Goal: Transaction & Acquisition: Complete application form

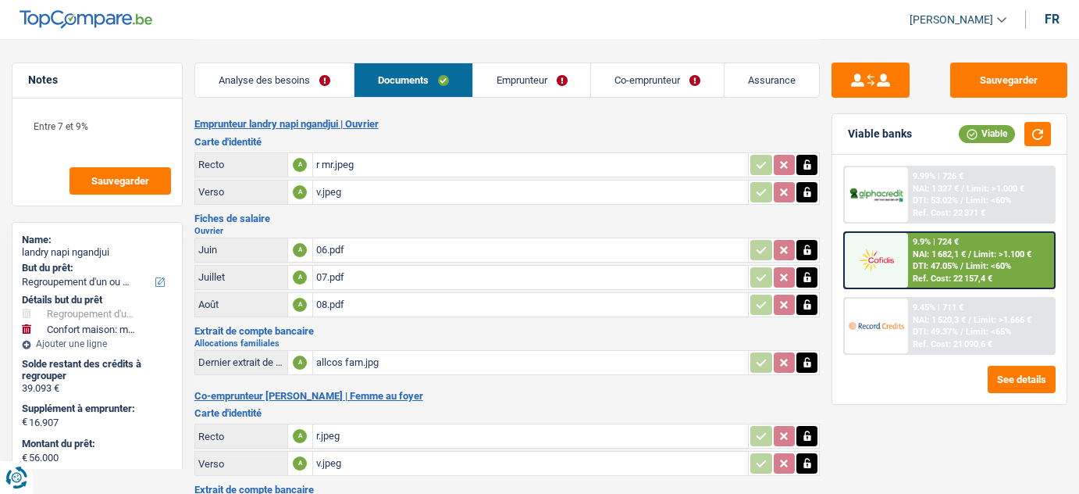
select select "refinancing"
select select "household"
select select "120"
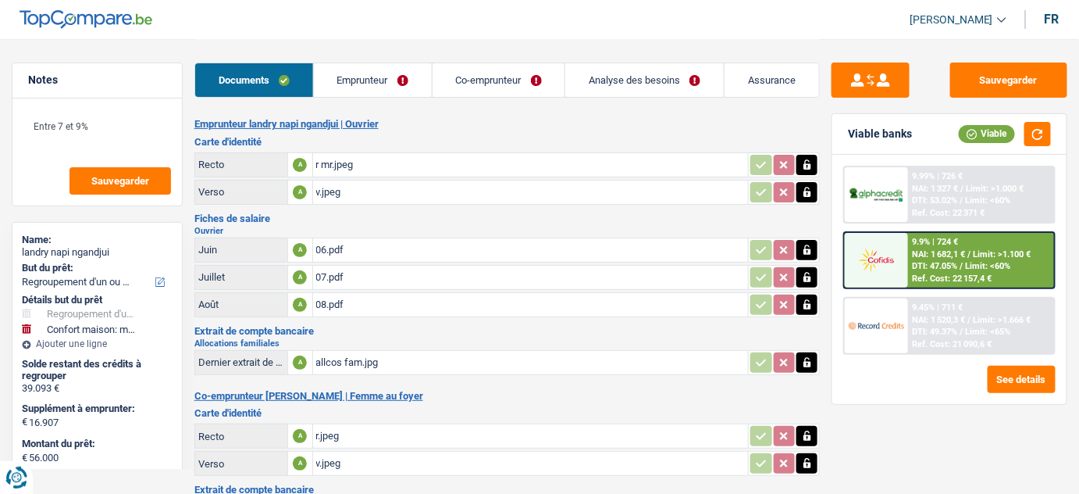
click at [613, 83] on link "Analyse des besoins" at bounding box center [644, 80] width 159 height 34
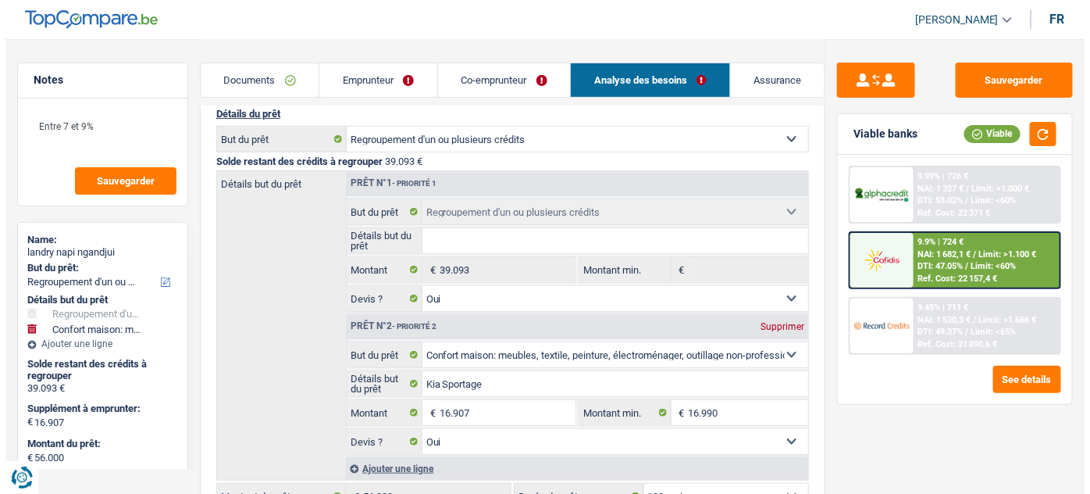
scroll to position [42, 0]
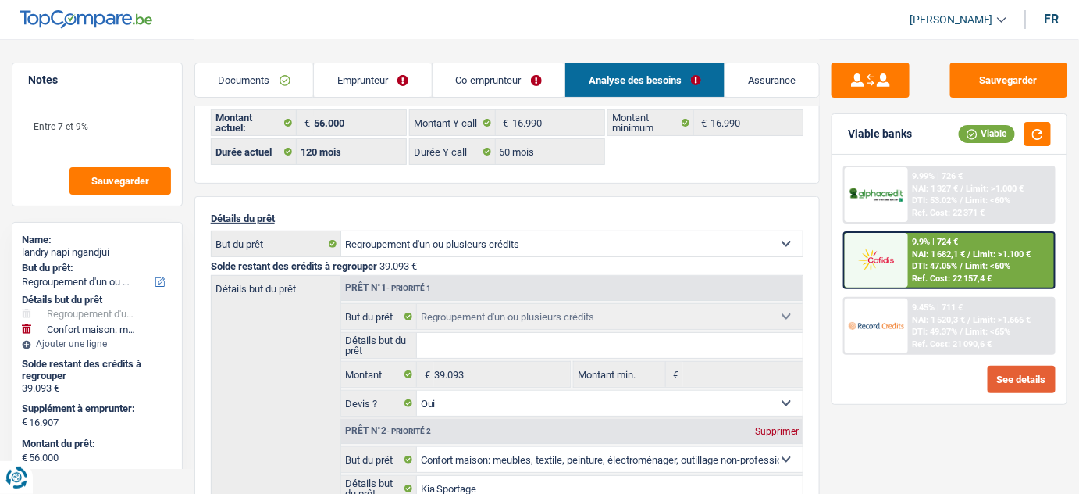
click at [1016, 380] on button "See details" at bounding box center [1022, 379] width 68 height 27
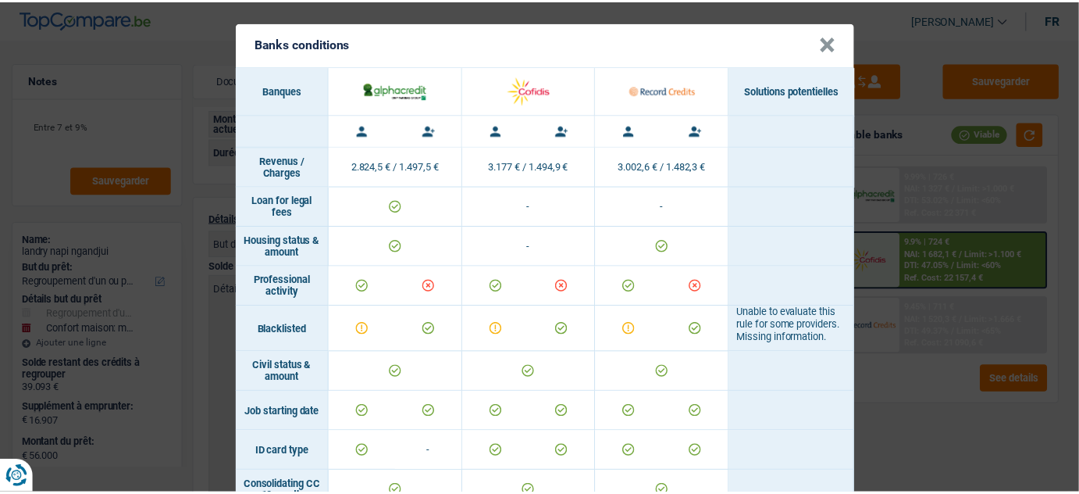
scroll to position [0, 0]
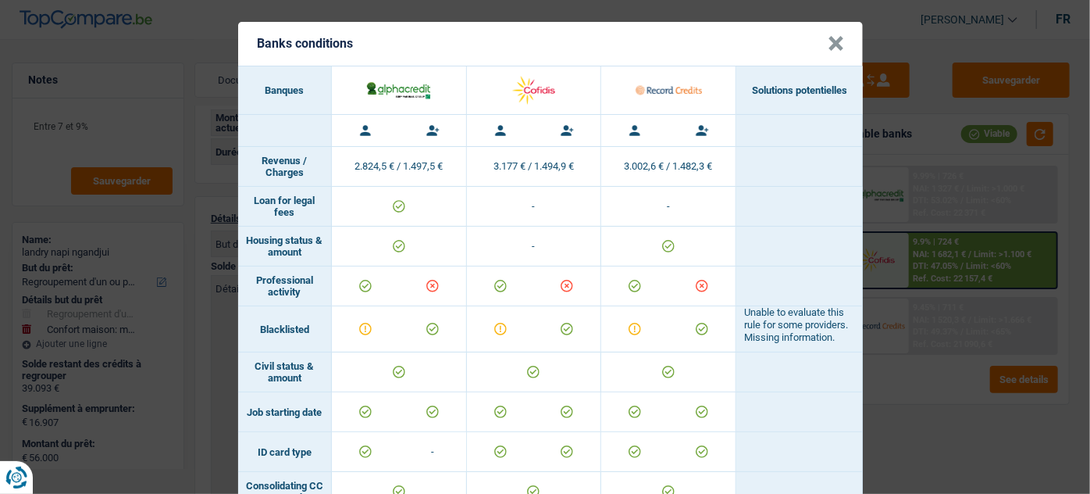
click at [828, 41] on button "×" at bounding box center [836, 44] width 16 height 16
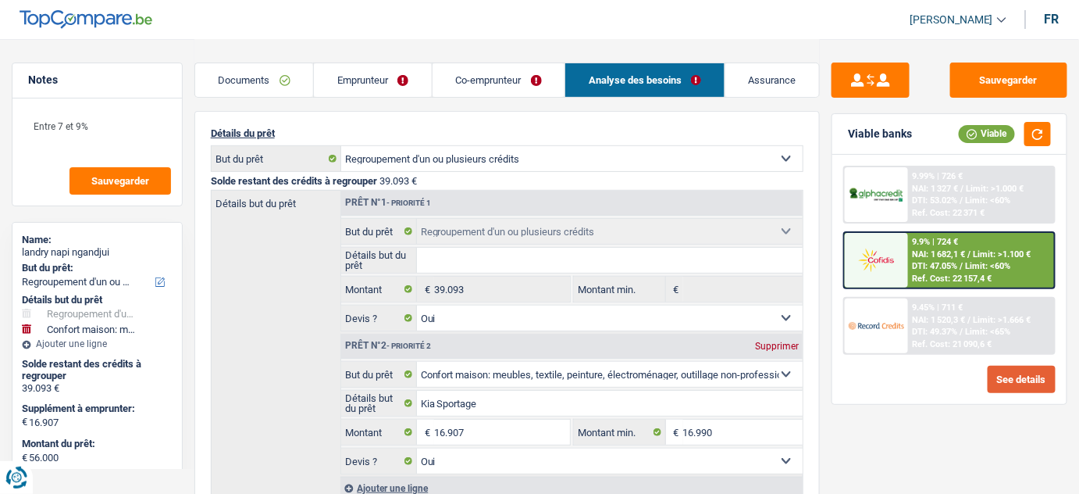
scroll to position [127, 0]
click at [391, 71] on link "Emprunteur" at bounding box center [373, 80] width 118 height 34
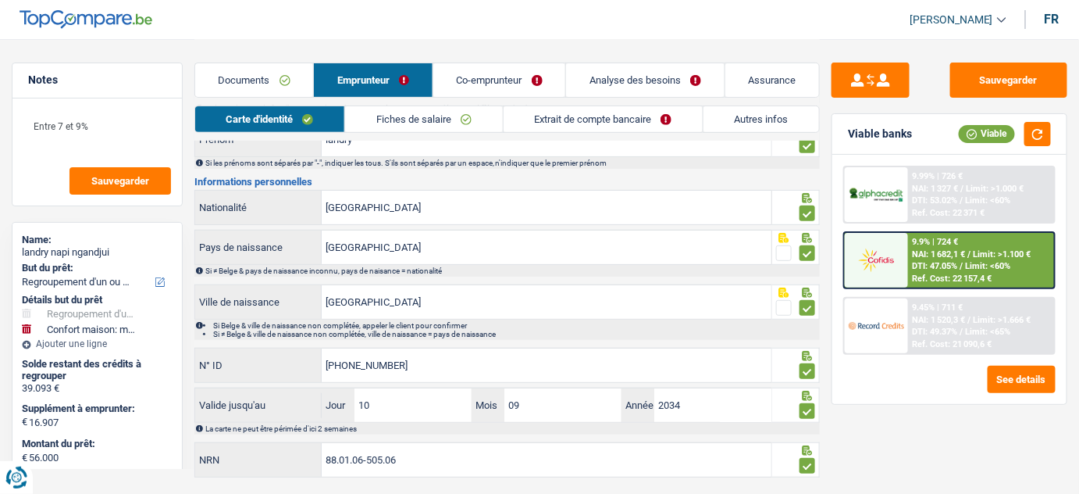
click at [671, 116] on link "Extrait de compte bancaire" at bounding box center [603, 119] width 199 height 26
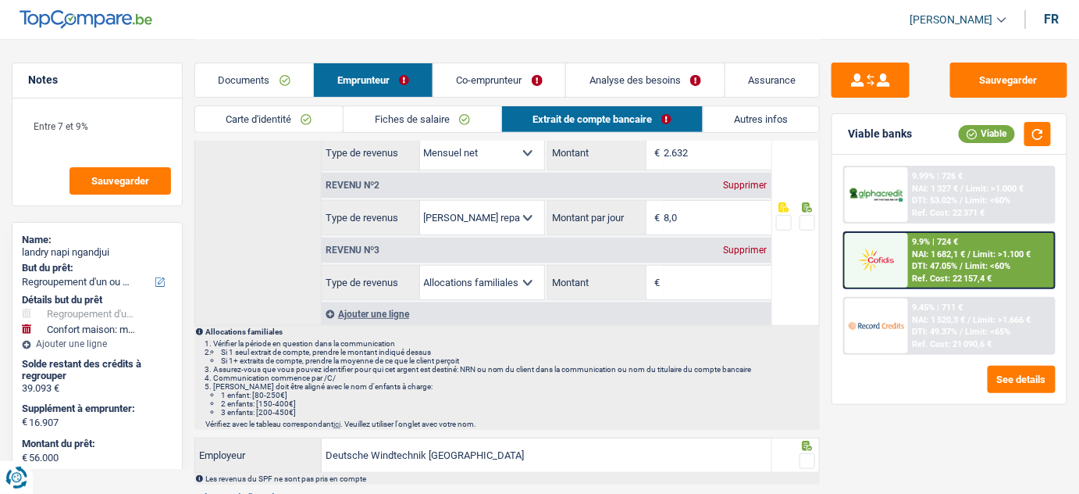
click at [749, 249] on div "Supprimer" at bounding box center [746, 249] width 52 height 9
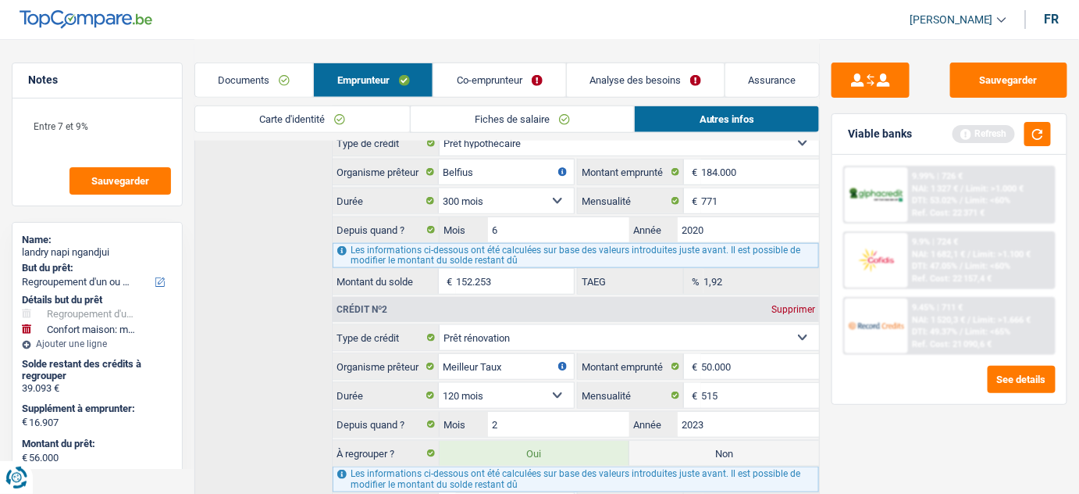
scroll to position [529, 0]
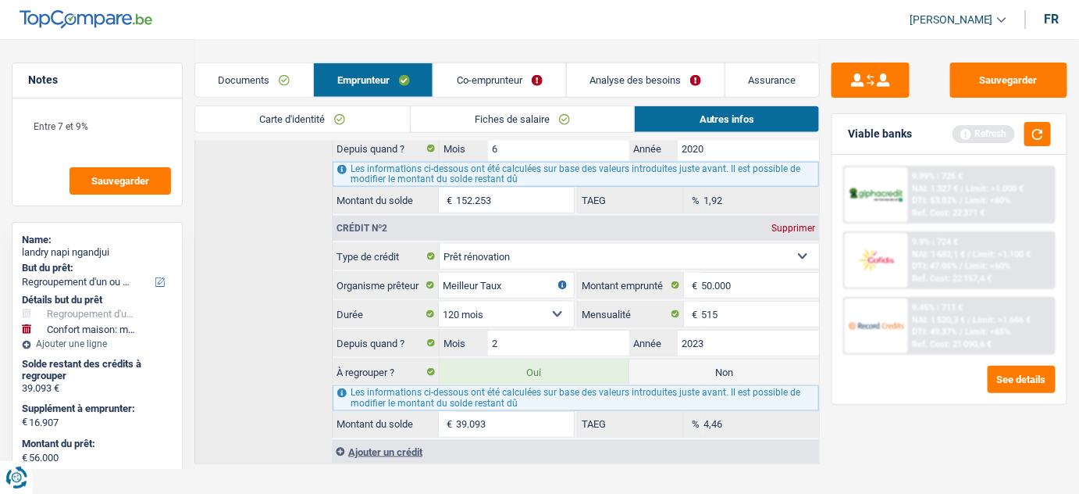
click at [731, 359] on label "Non" at bounding box center [724, 371] width 190 height 25
click at [731, 359] on input "Non" at bounding box center [724, 371] width 190 height 25
radio input "true"
select select "household"
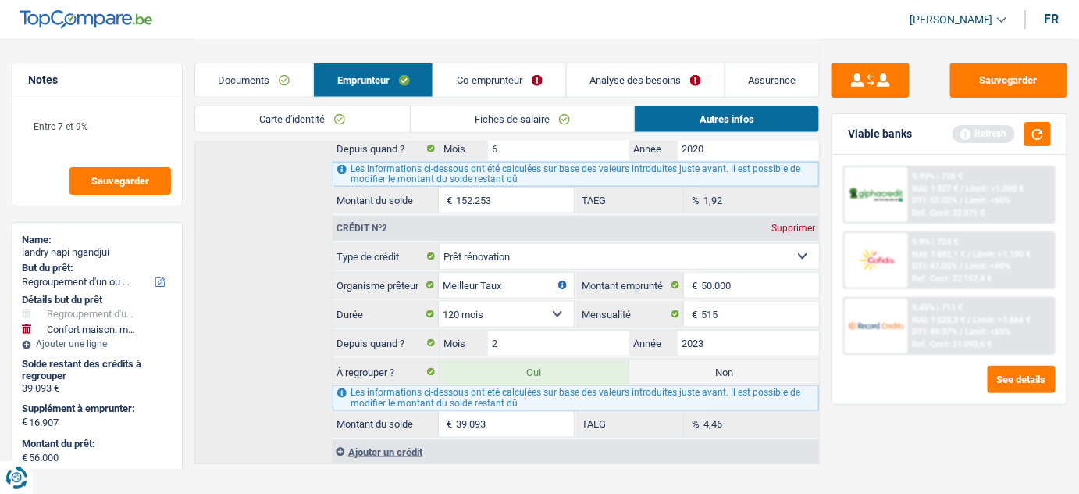
select select "84"
radio input "false"
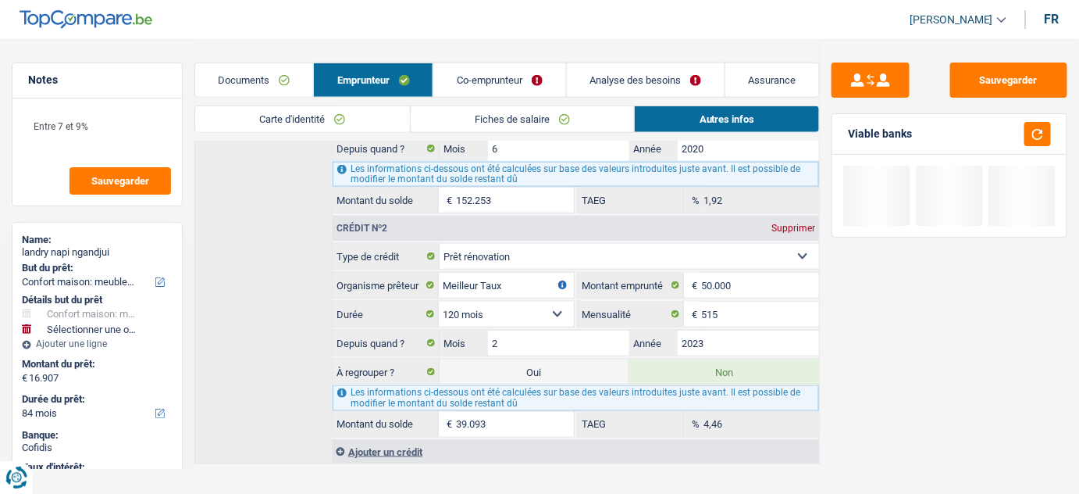
scroll to position [0, 0]
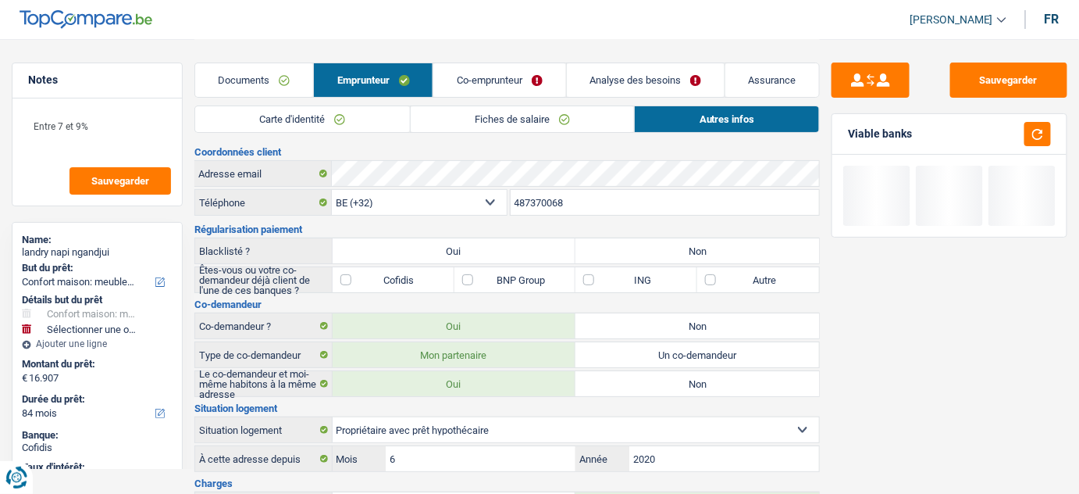
click at [493, 68] on link "Co-emprunteur" at bounding box center [499, 80] width 132 height 34
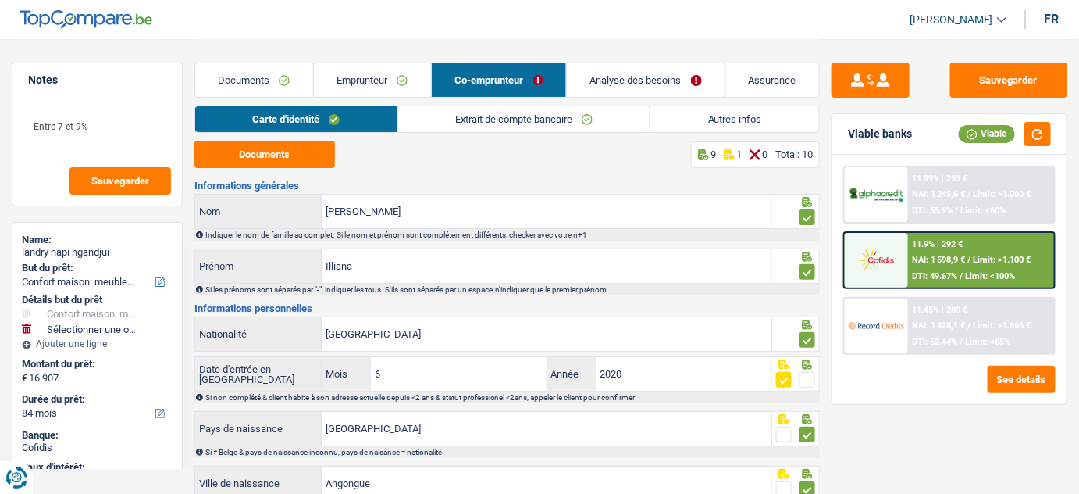
click at [660, 91] on link "Analyse des besoins" at bounding box center [646, 80] width 158 height 34
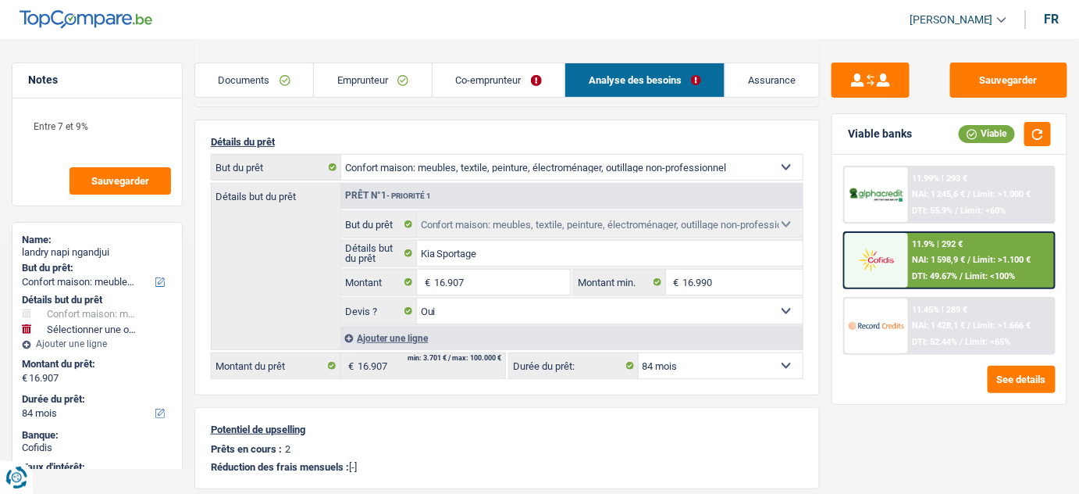
scroll to position [118, 0]
click at [883, 263] on img at bounding box center [876, 259] width 55 height 27
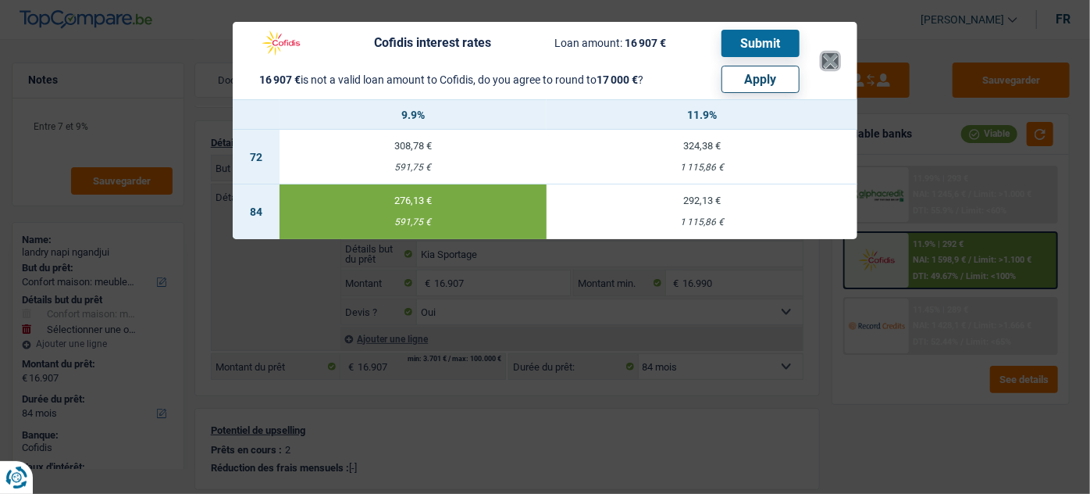
click at [829, 62] on button "×" at bounding box center [830, 61] width 16 height 16
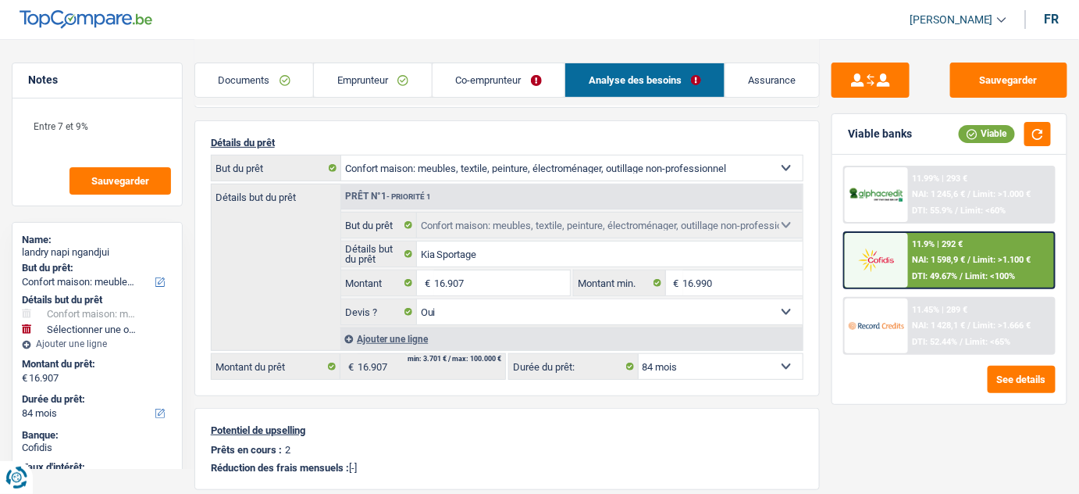
click at [262, 102] on div "Documents Emprunteur Co-emprunteur Analyse des besoins Assurance" at bounding box center [507, 72] width 626 height 66
click at [269, 68] on link "Documents" at bounding box center [254, 80] width 119 height 34
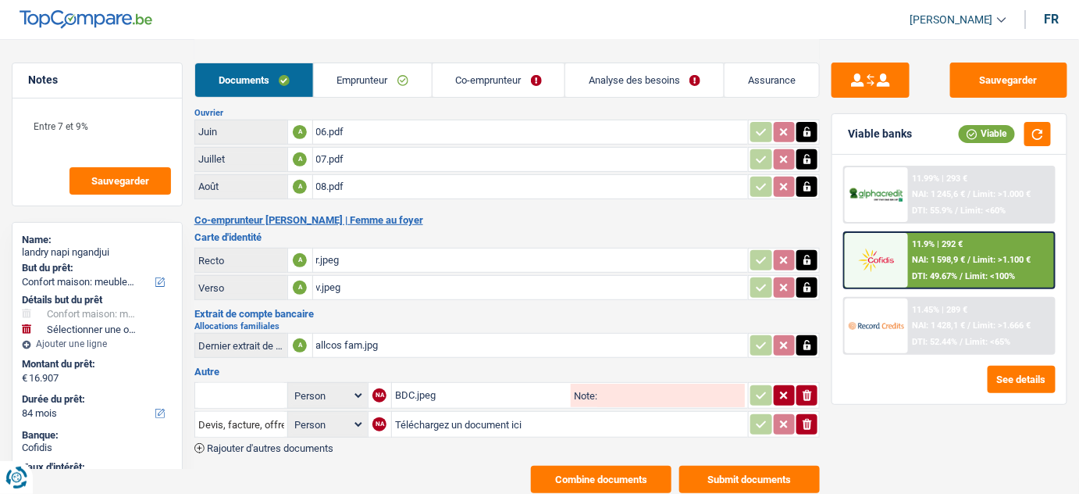
click at [352, 70] on link "Emprunteur" at bounding box center [373, 80] width 118 height 34
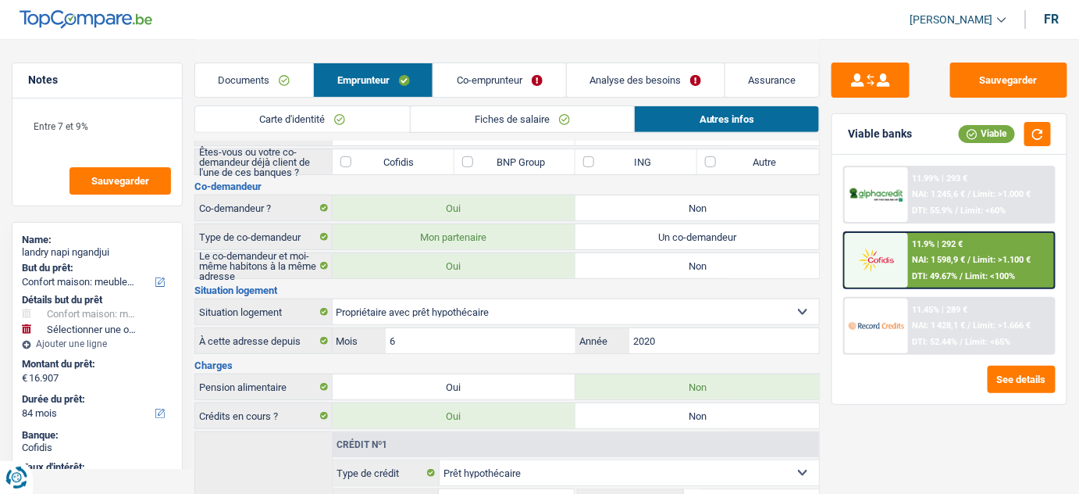
click at [333, 120] on link "Carte d'identité" at bounding box center [302, 119] width 215 height 26
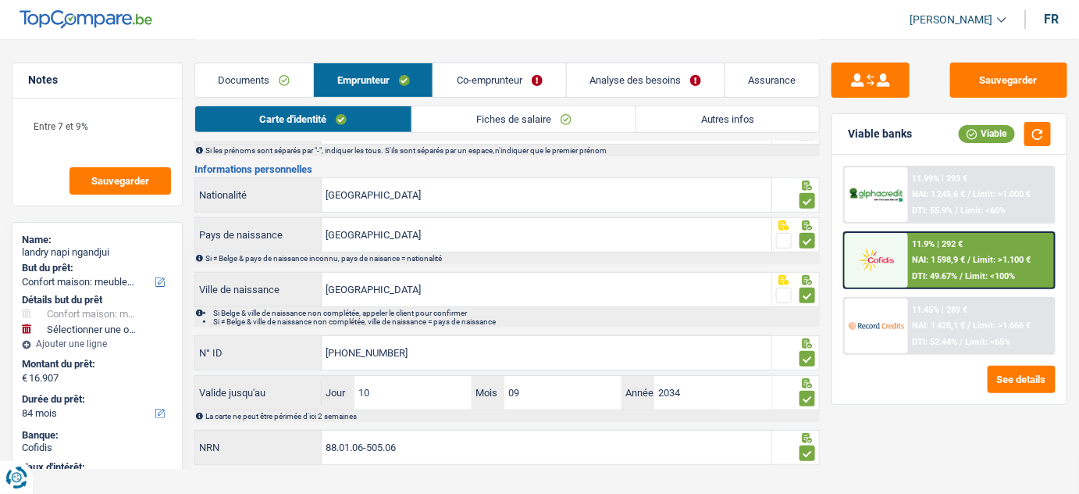
scroll to position [150, 0]
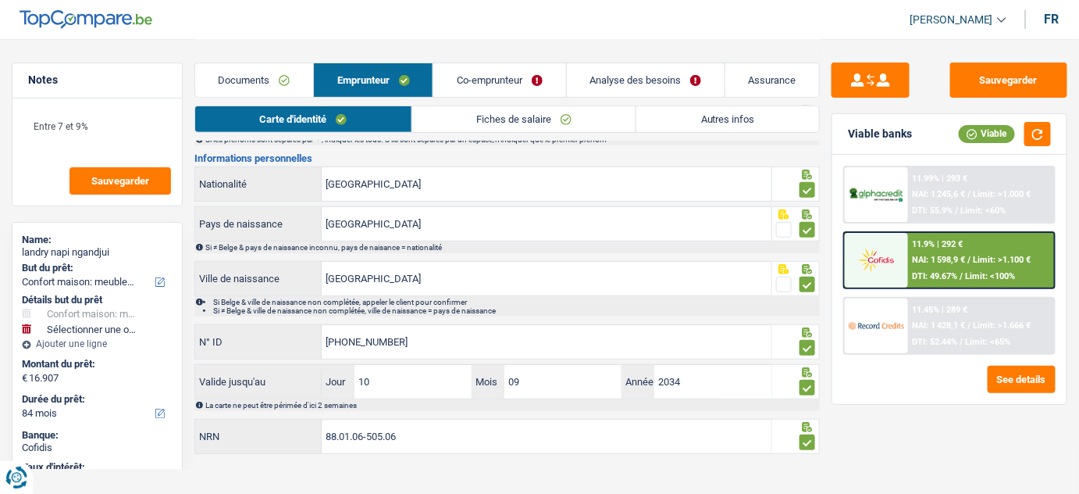
click at [683, 118] on link "Autres infos" at bounding box center [728, 119] width 183 height 26
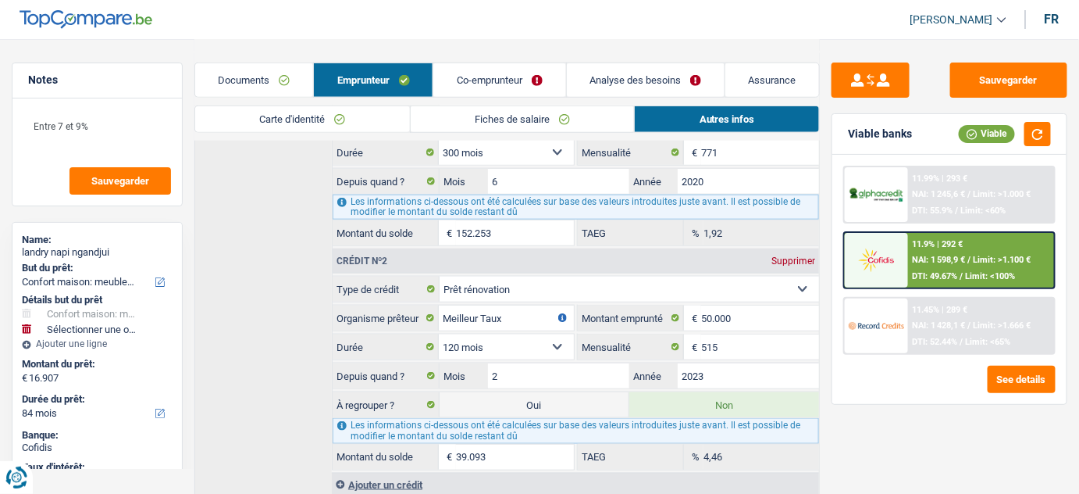
scroll to position [529, 0]
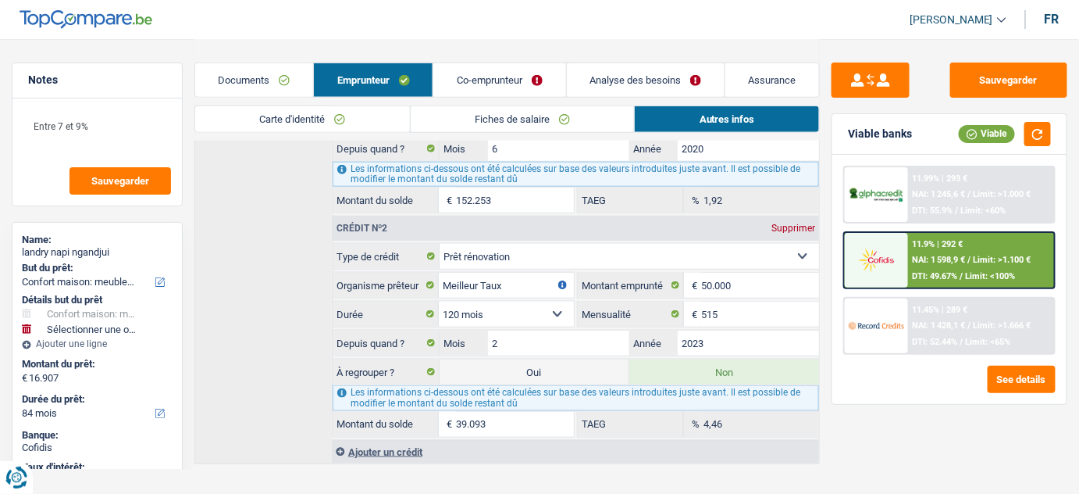
click at [636, 77] on link "Analyse des besoins" at bounding box center [646, 80] width 158 height 34
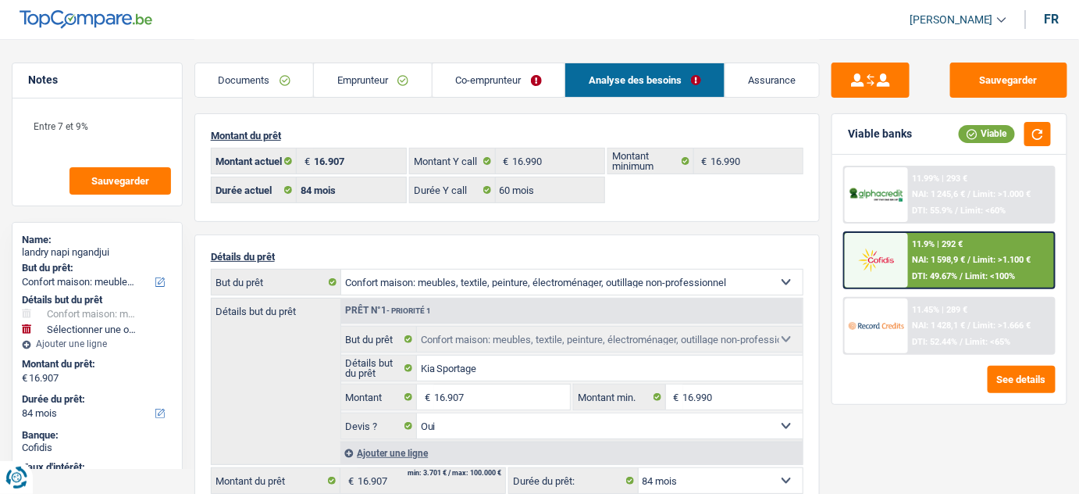
scroll to position [0, 0]
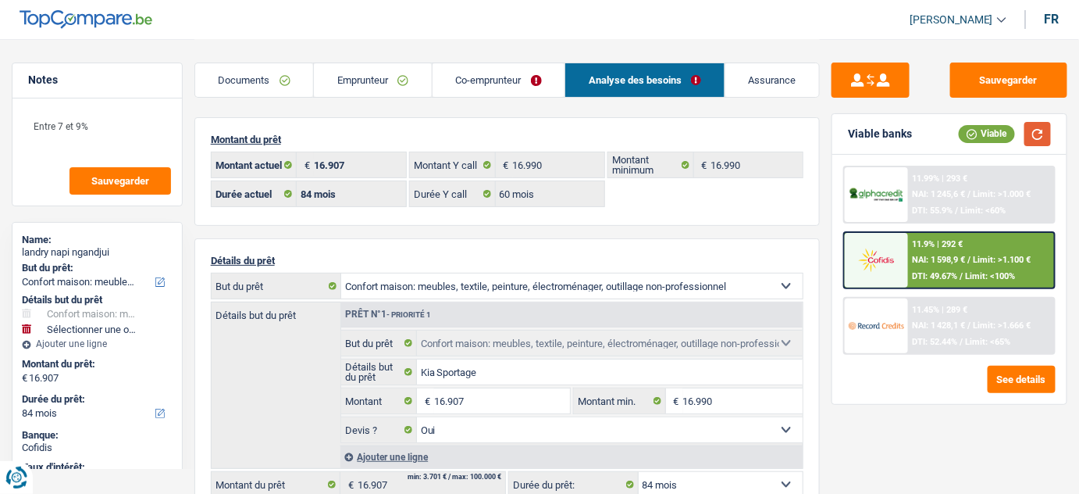
drag, startPoint x: 1039, startPoint y: 139, endPoint x: 1022, endPoint y: 147, distance: 18.2
click at [1037, 139] on button "button" at bounding box center [1038, 134] width 27 height 24
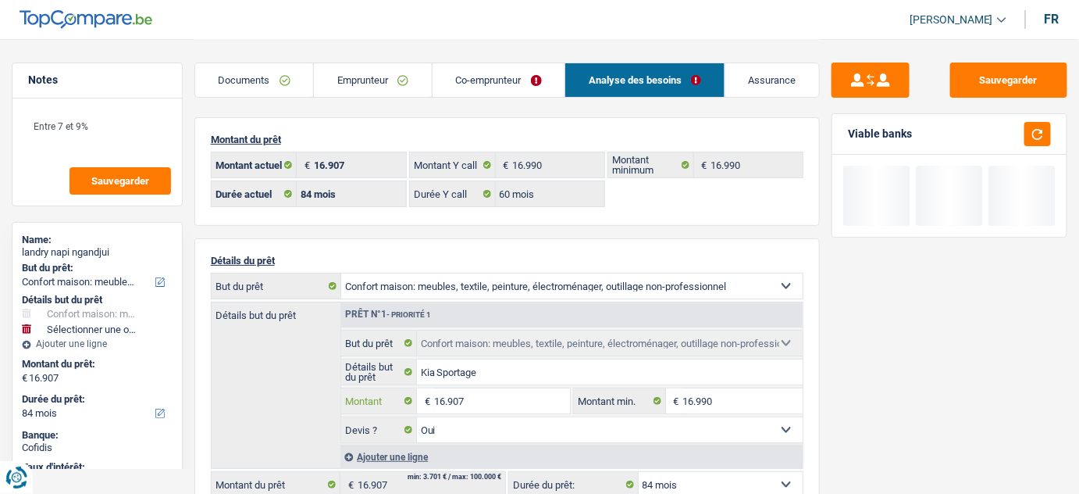
click at [476, 397] on input "16.907" at bounding box center [502, 400] width 137 height 25
type input "1.690"
select select
type input "169"
select select
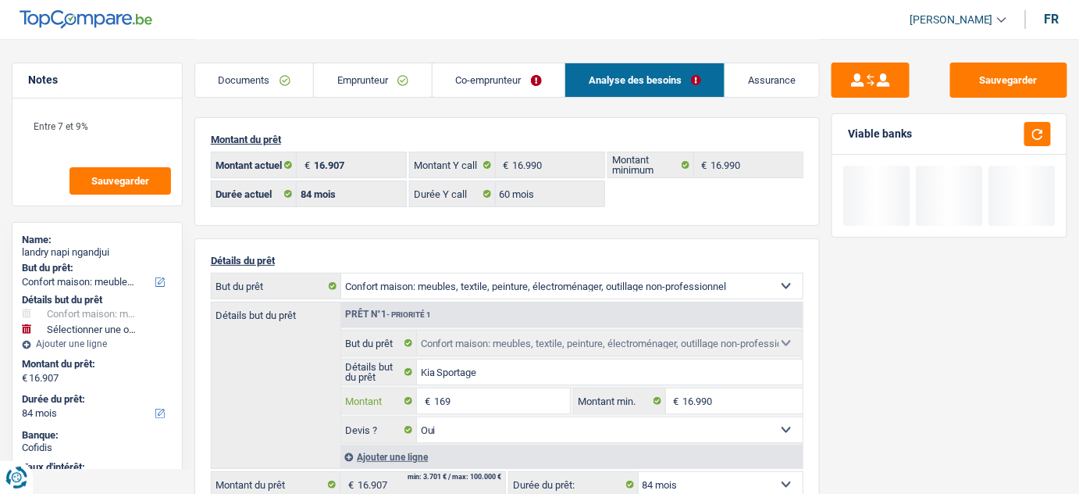
type input "1.699"
select select
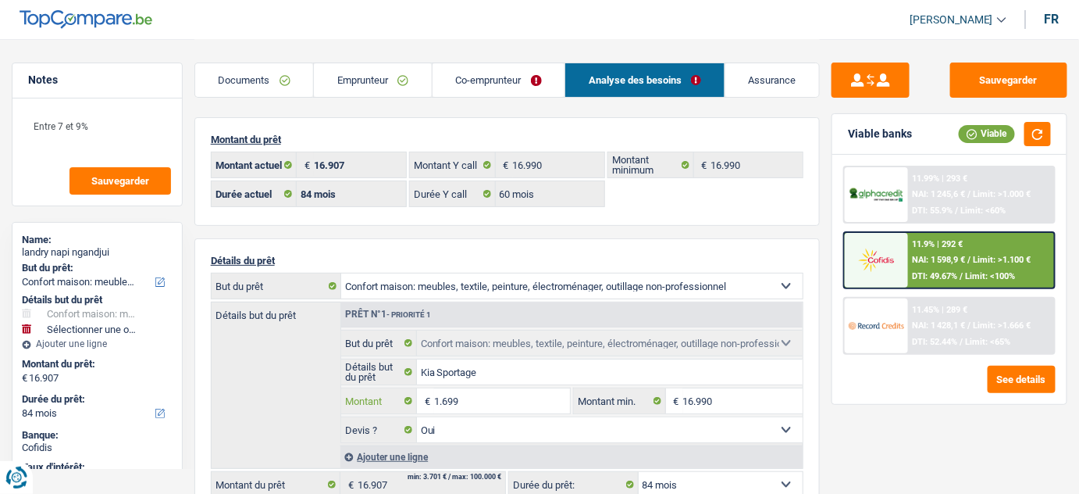
type input "16.990"
select select
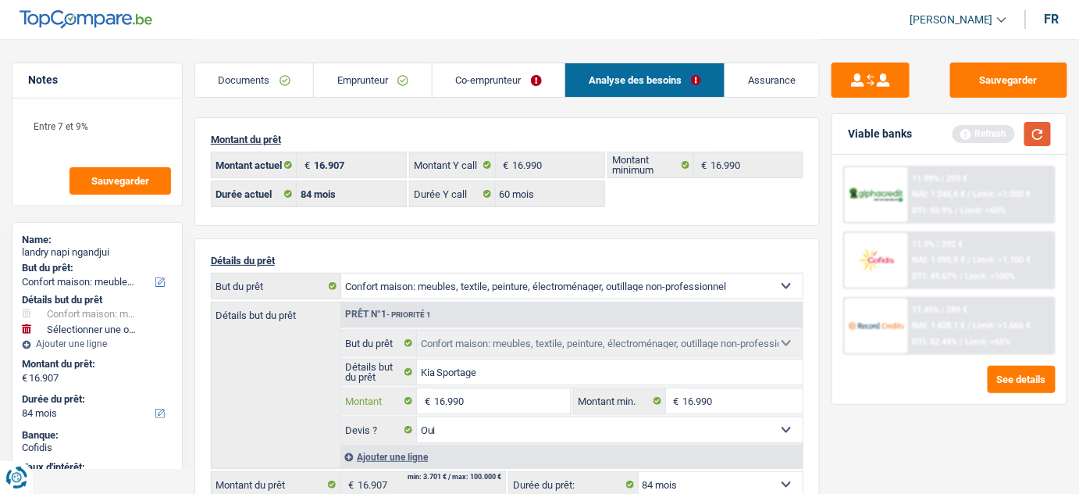
type input "16.990"
click at [1036, 133] on button "button" at bounding box center [1038, 134] width 27 height 24
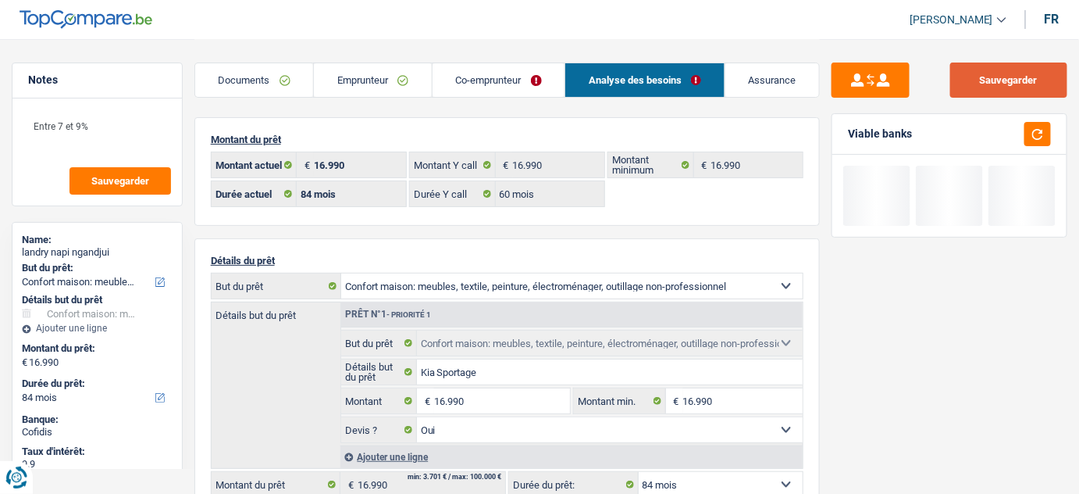
click at [986, 84] on button "Sauvegarder" at bounding box center [1008, 79] width 117 height 35
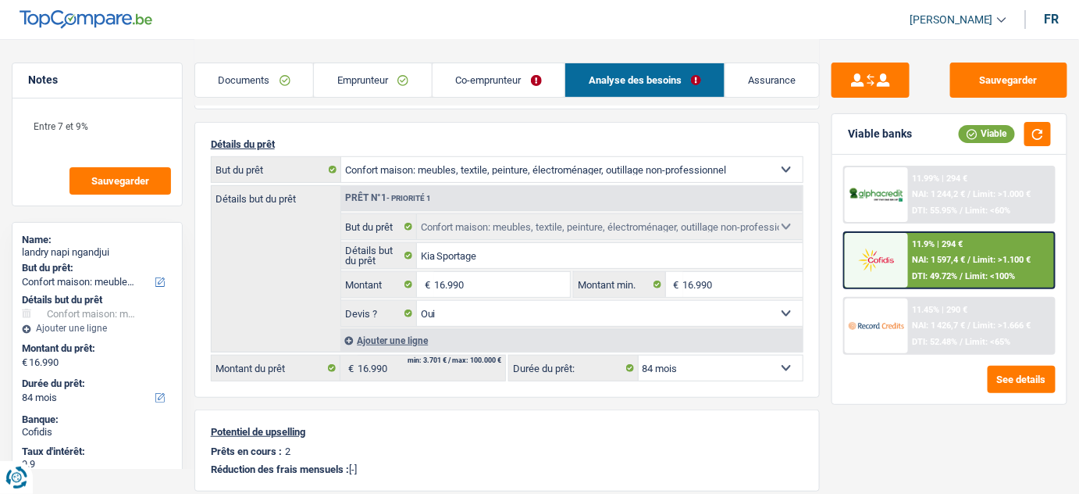
scroll to position [119, 0]
click at [348, 78] on link "Emprunteur" at bounding box center [373, 80] width 118 height 34
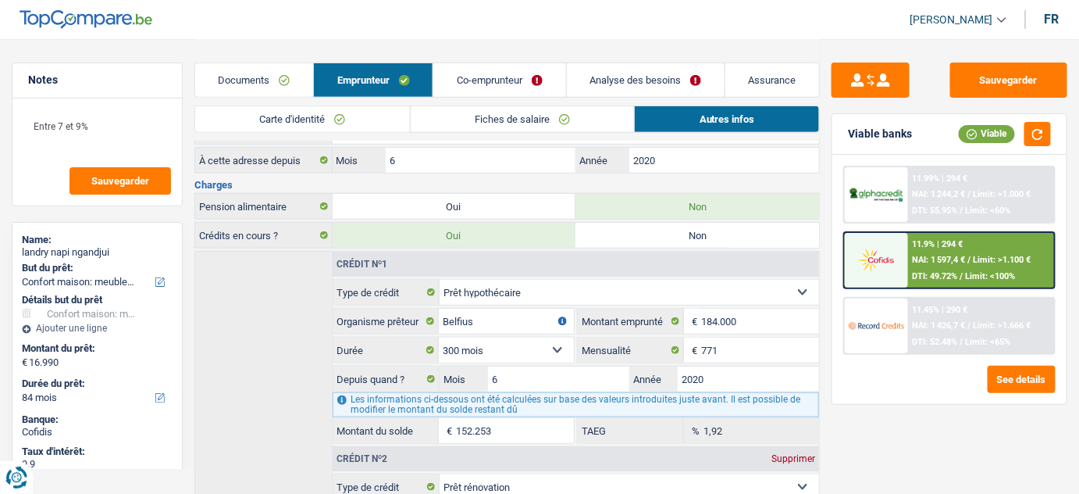
scroll to position [298, 0]
click at [501, 83] on link "Co-emprunteur" at bounding box center [499, 80] width 132 height 34
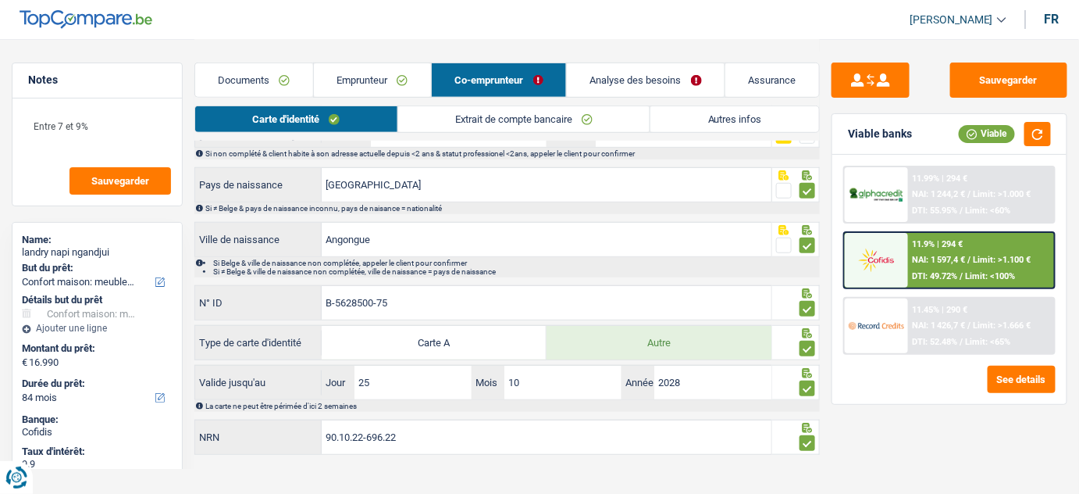
scroll to position [0, 0]
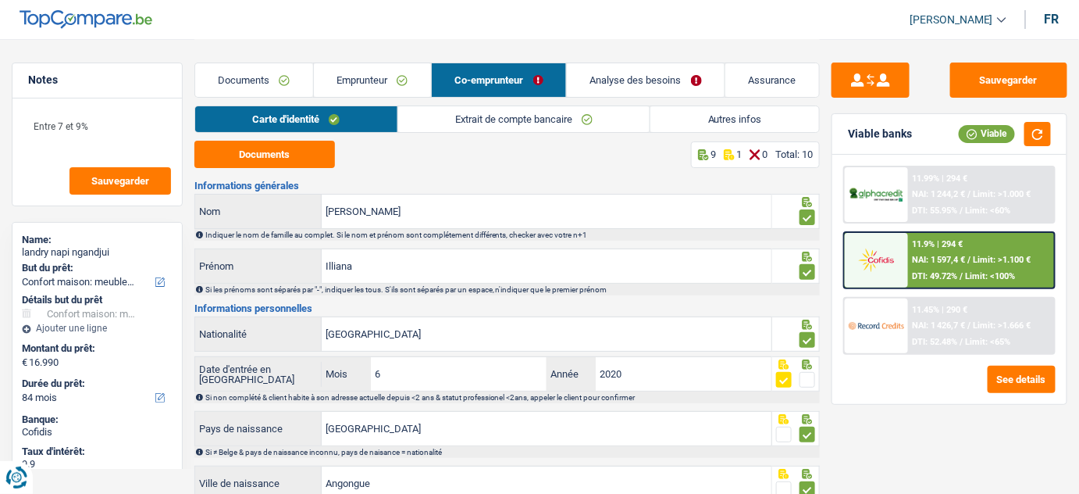
click at [670, 73] on link "Analyse des besoins" at bounding box center [646, 80] width 158 height 34
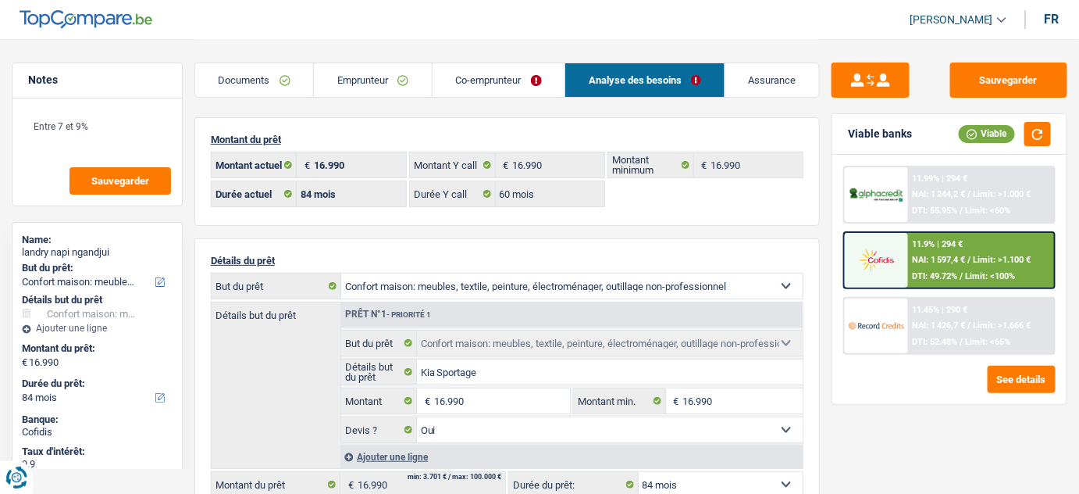
click at [875, 265] on img at bounding box center [876, 259] width 55 height 27
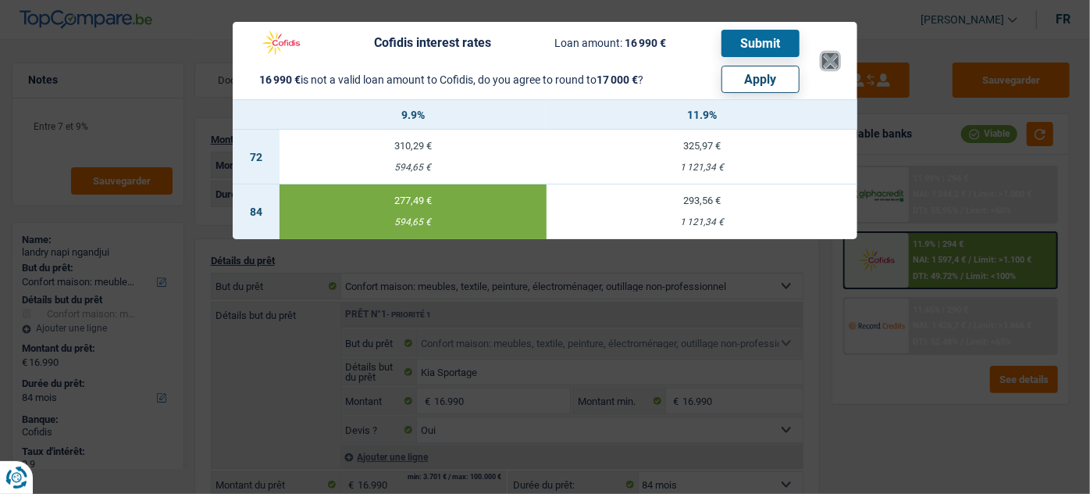
click at [829, 61] on button "×" at bounding box center [830, 61] width 16 height 16
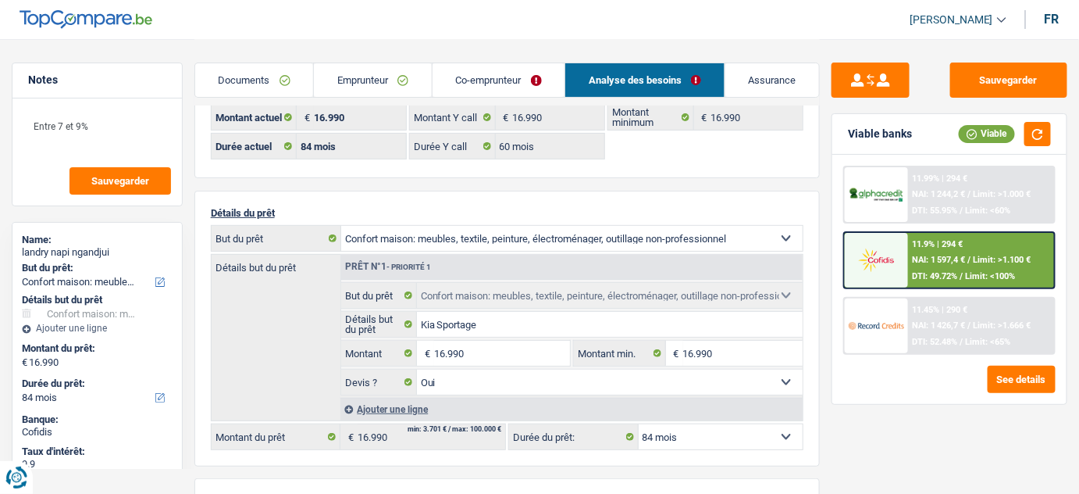
scroll to position [141, 0]
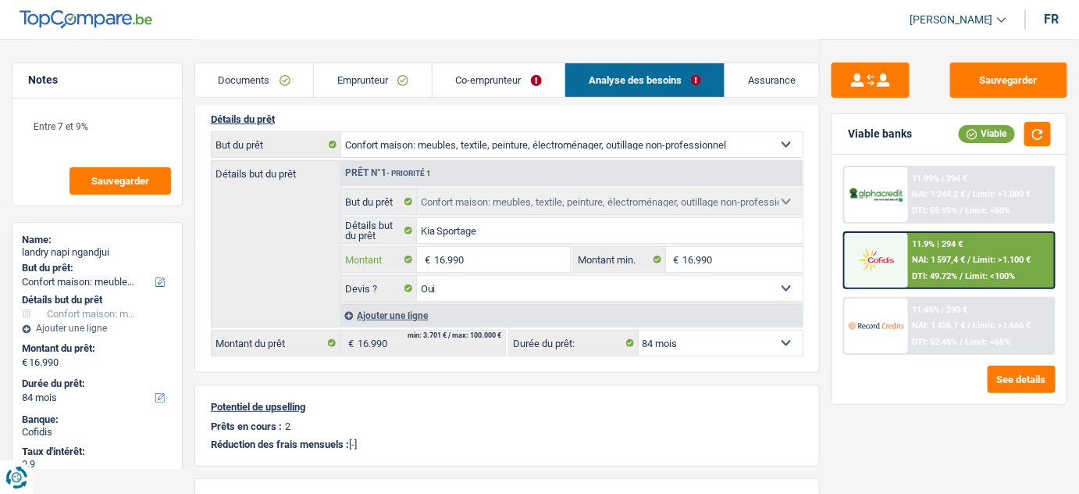
click at [471, 255] on input "16.990" at bounding box center [502, 259] width 137 height 25
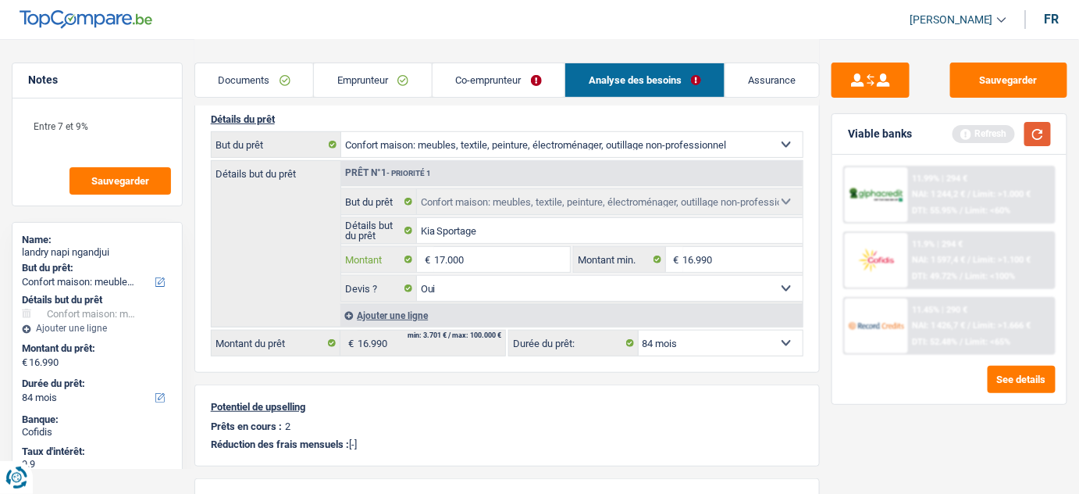
type input "17.000"
click at [1039, 129] on button "button" at bounding box center [1038, 134] width 27 height 24
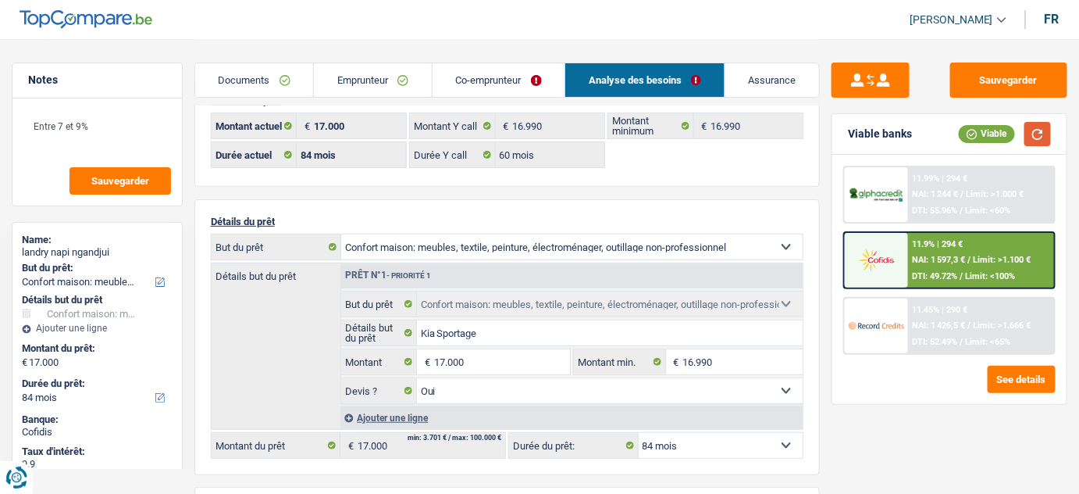
scroll to position [70, 0]
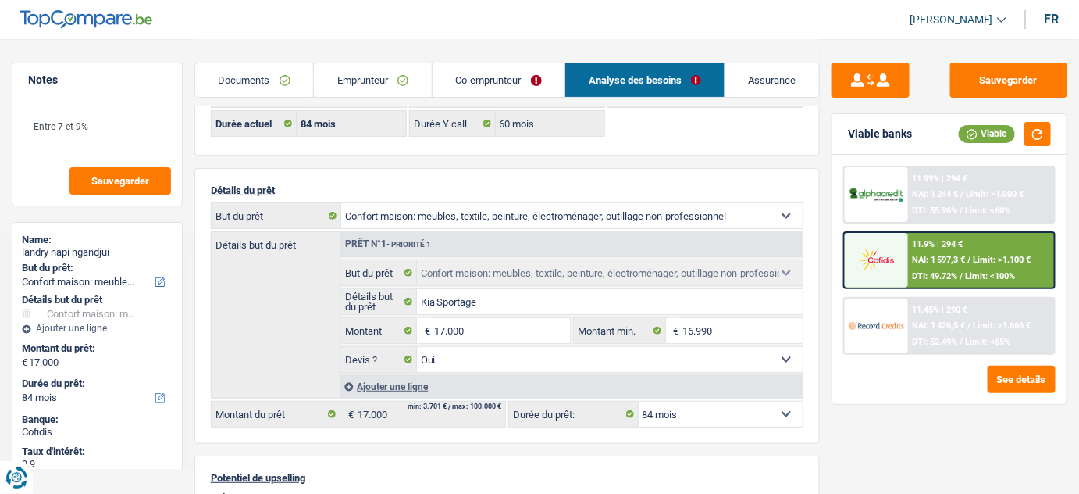
click at [708, 401] on select "12 mois 18 mois 24 mois 30 mois 36 mois 42 mois 48 mois 60 mois 72 mois 84 mois…" at bounding box center [721, 413] width 165 height 25
select select "60"
click at [639, 401] on select "12 mois 18 mois 24 mois 30 mois 36 mois 42 mois 48 mois 60 mois 72 mois 84 mois…" at bounding box center [721, 413] width 165 height 25
select select "60"
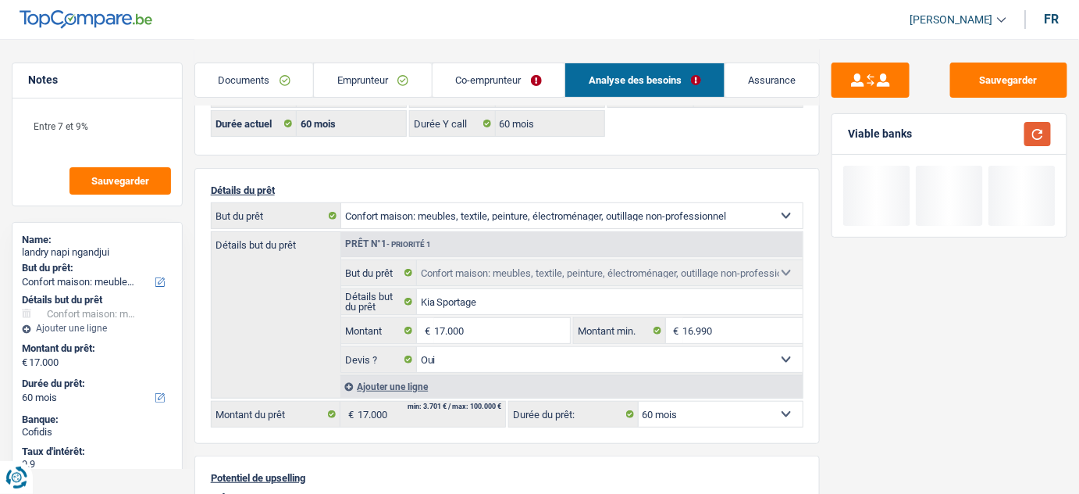
click at [1035, 134] on button "button" at bounding box center [1038, 134] width 27 height 24
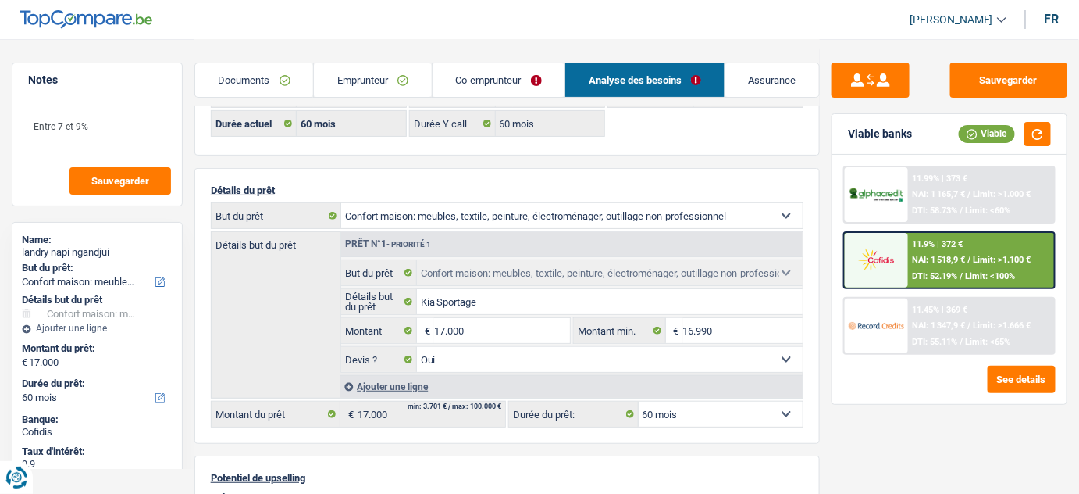
click at [881, 258] on img at bounding box center [876, 259] width 55 height 27
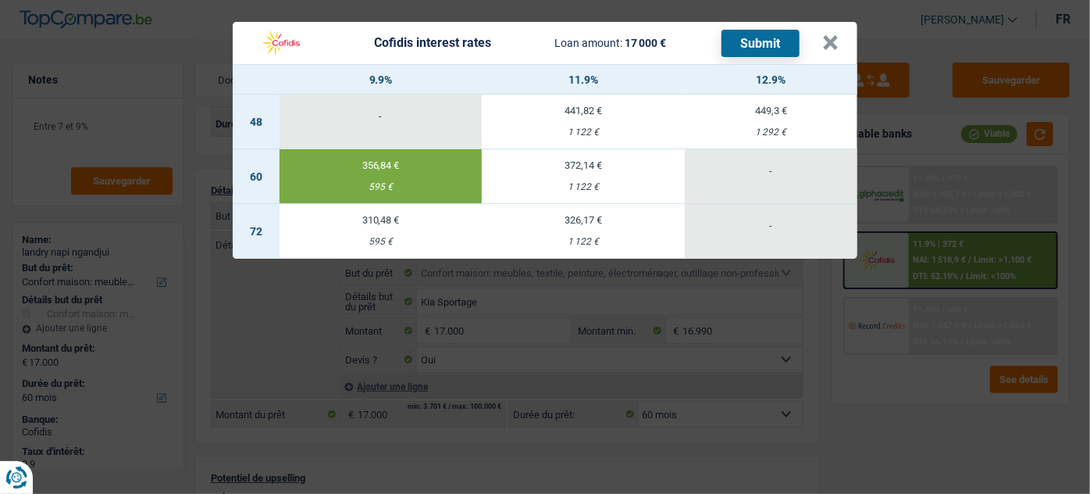
click at [778, 44] on button "Submit" at bounding box center [761, 43] width 78 height 27
click at [826, 51] on button "×" at bounding box center [830, 43] width 16 height 16
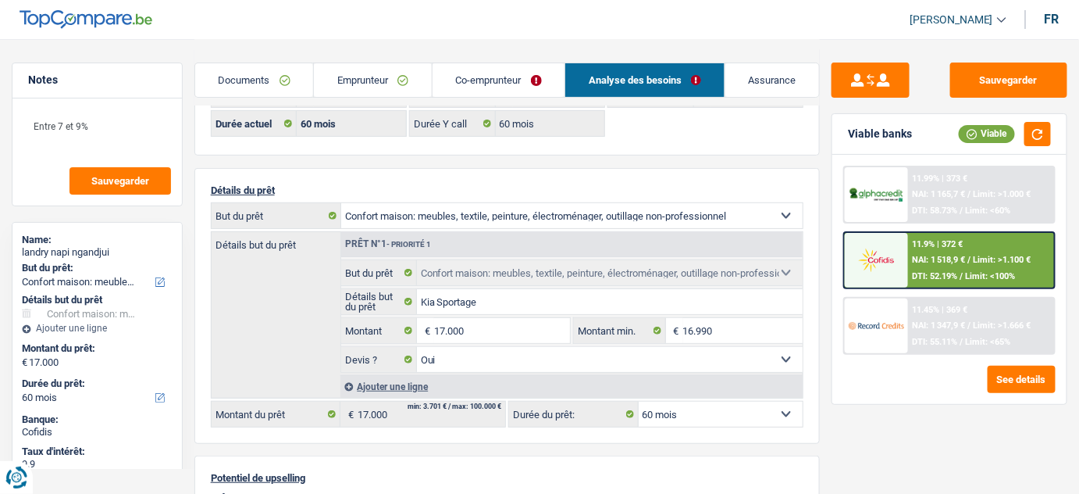
click at [255, 74] on link "Documents" at bounding box center [254, 80] width 119 height 34
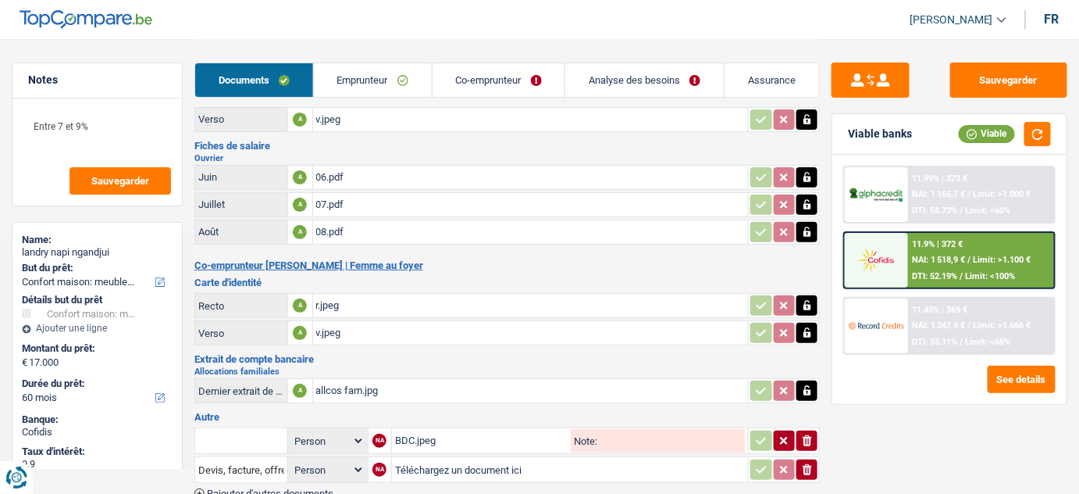
scroll to position [151, 0]
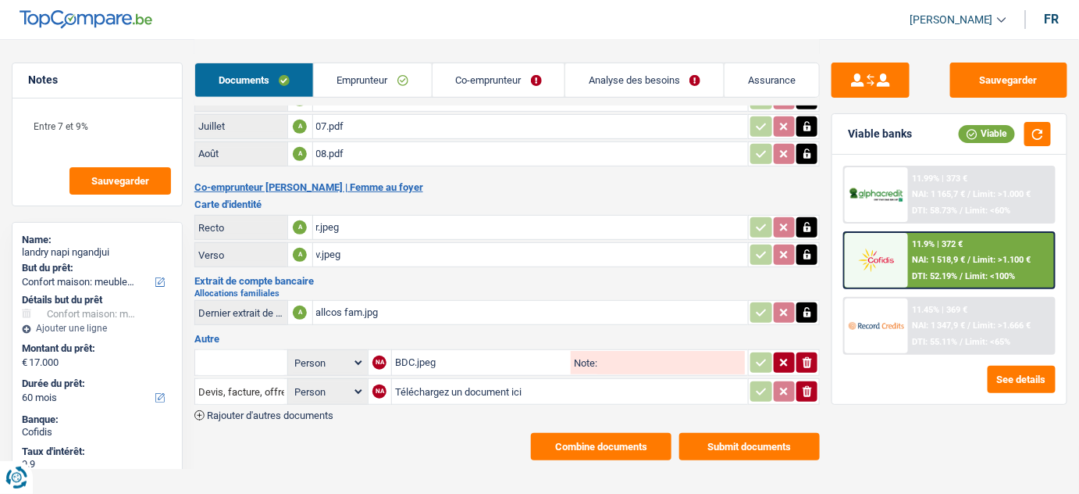
click at [741, 433] on button "Submit documents" at bounding box center [749, 446] width 141 height 27
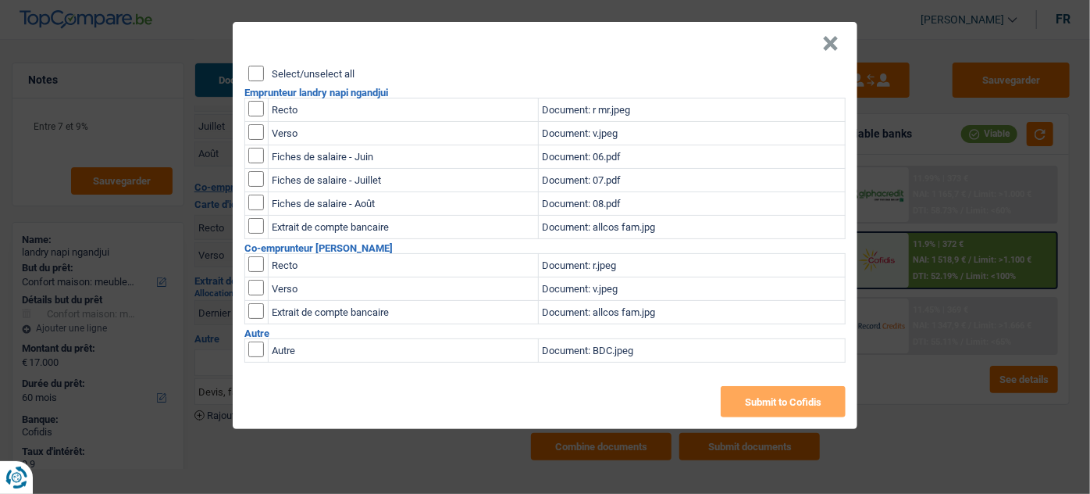
click at [253, 73] on input "Select/unselect all" at bounding box center [256, 74] width 16 height 16
checkbox input "true"
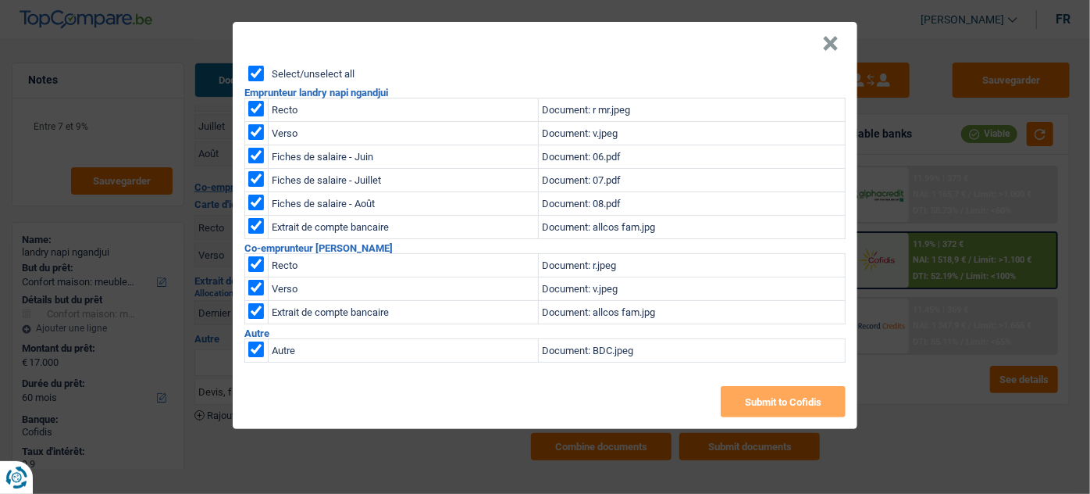
checkbox input "true"
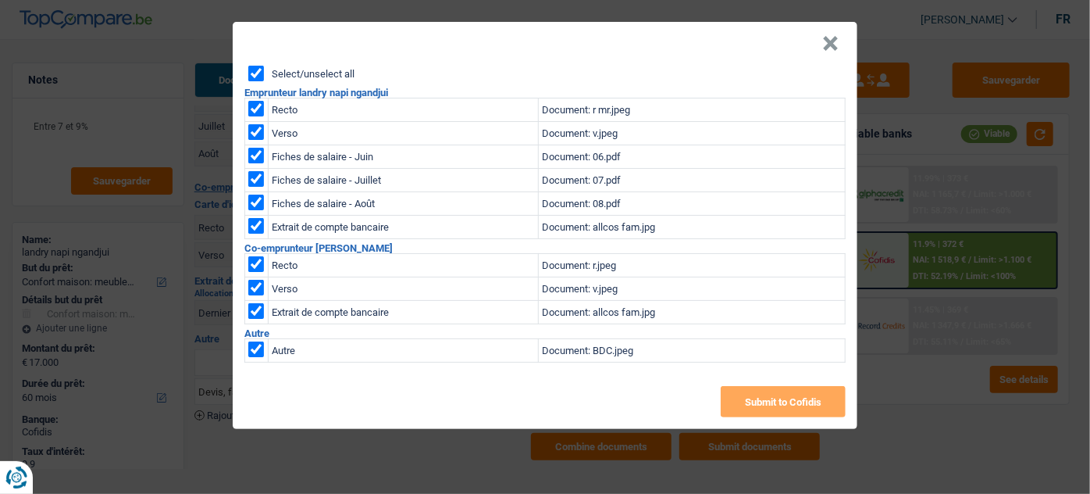
checkbox input "true"
click at [252, 351] on input "checkbox" at bounding box center [256, 349] width 16 height 16
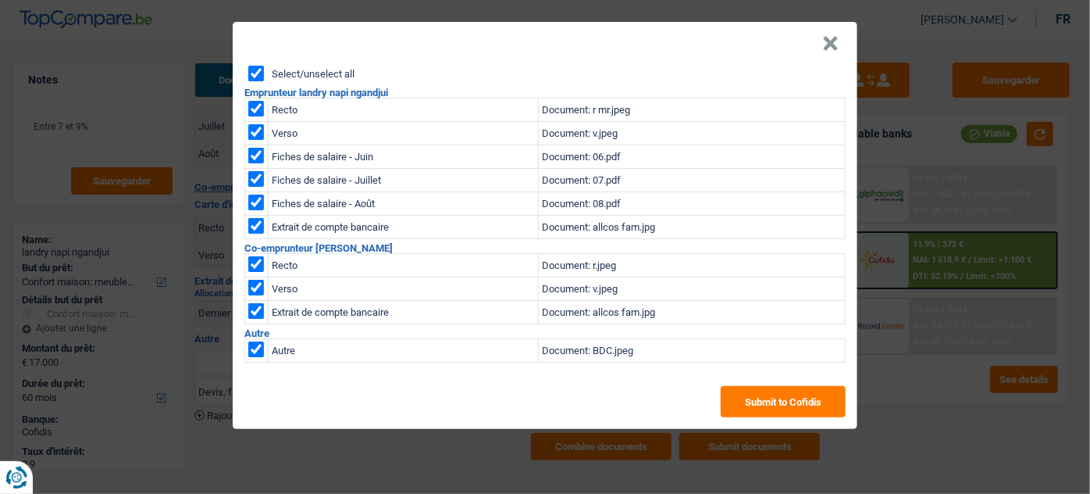
checkbox input "false"
click at [772, 401] on button "Submit to Cofidis" at bounding box center [783, 401] width 125 height 31
click at [834, 45] on button "×" at bounding box center [830, 44] width 16 height 16
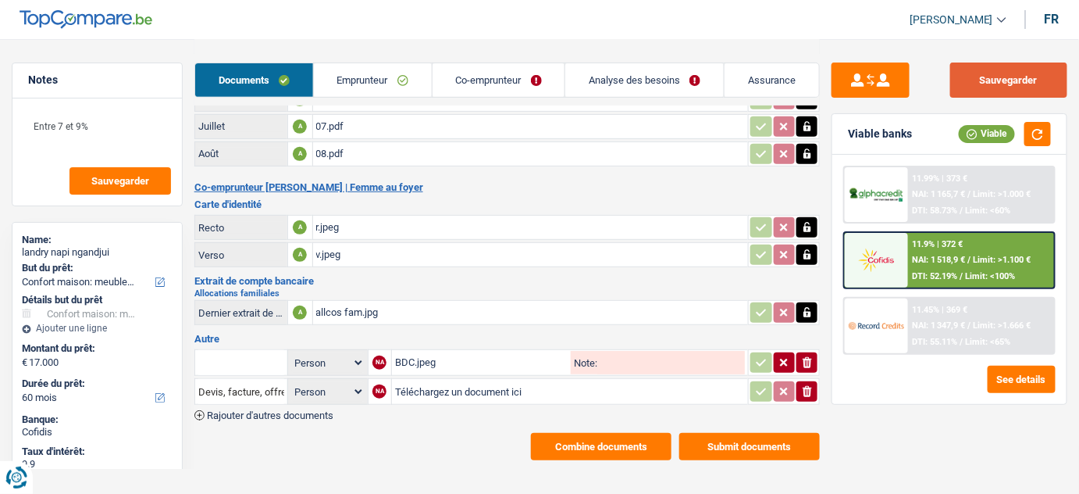
drag, startPoint x: 986, startPoint y: 81, endPoint x: 697, endPoint y: 85, distance: 289.0
click at [989, 81] on button "Sauvegarder" at bounding box center [1008, 79] width 117 height 35
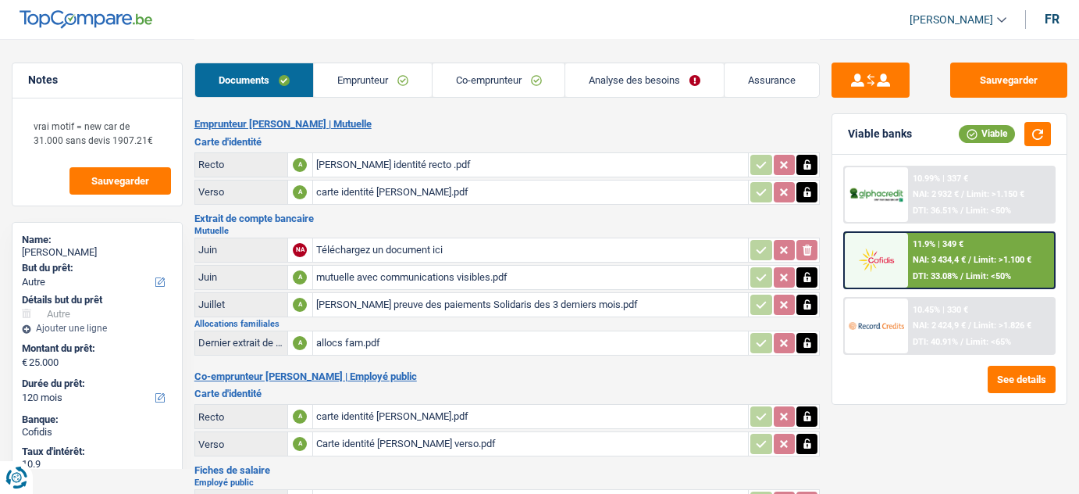
select select "other"
select select "120"
select select "applicant"
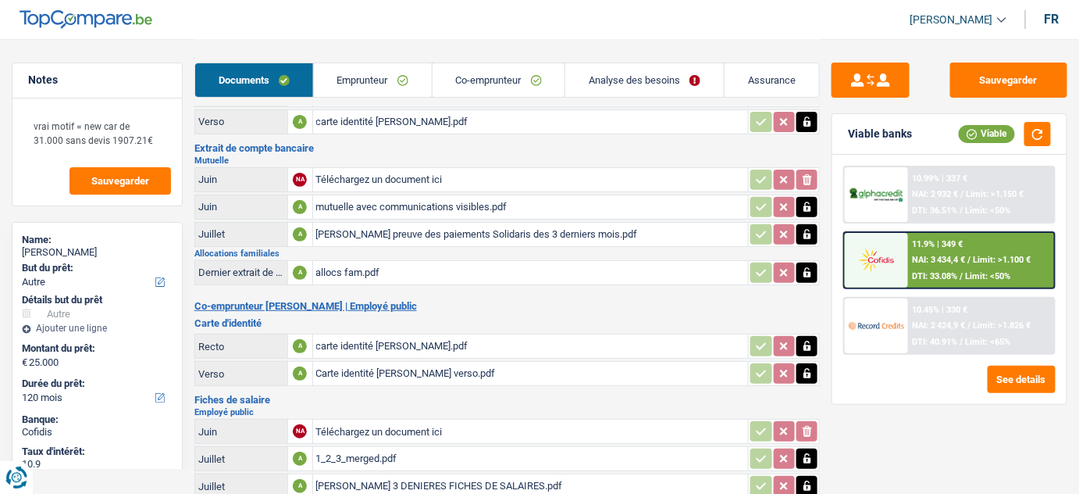
click at [612, 73] on link "Analyse des besoins" at bounding box center [644, 80] width 159 height 34
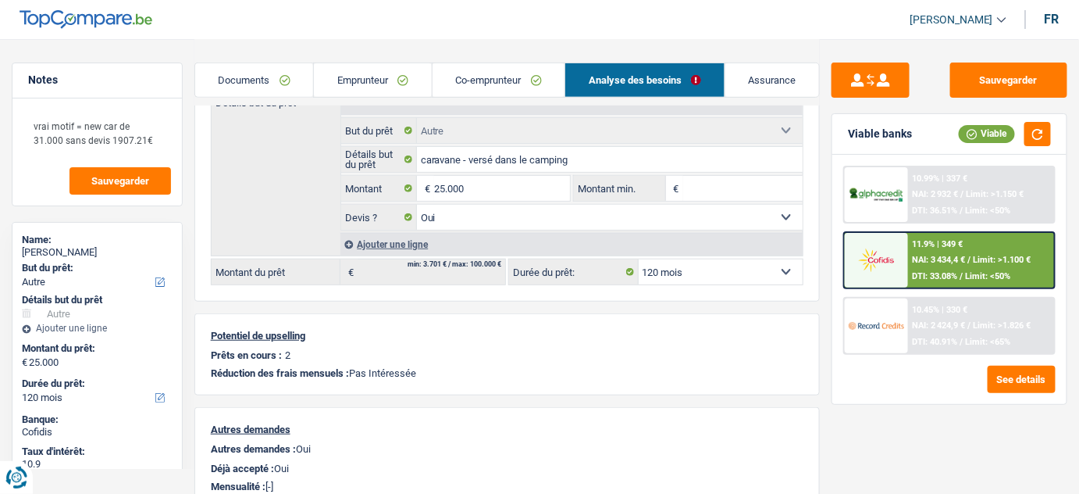
click at [380, 84] on link "Emprunteur" at bounding box center [373, 80] width 118 height 34
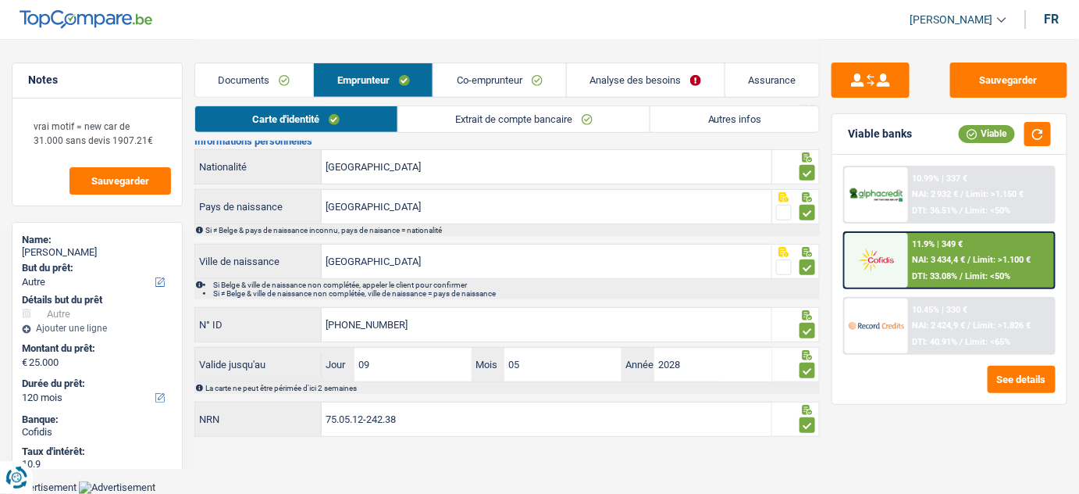
scroll to position [150, 0]
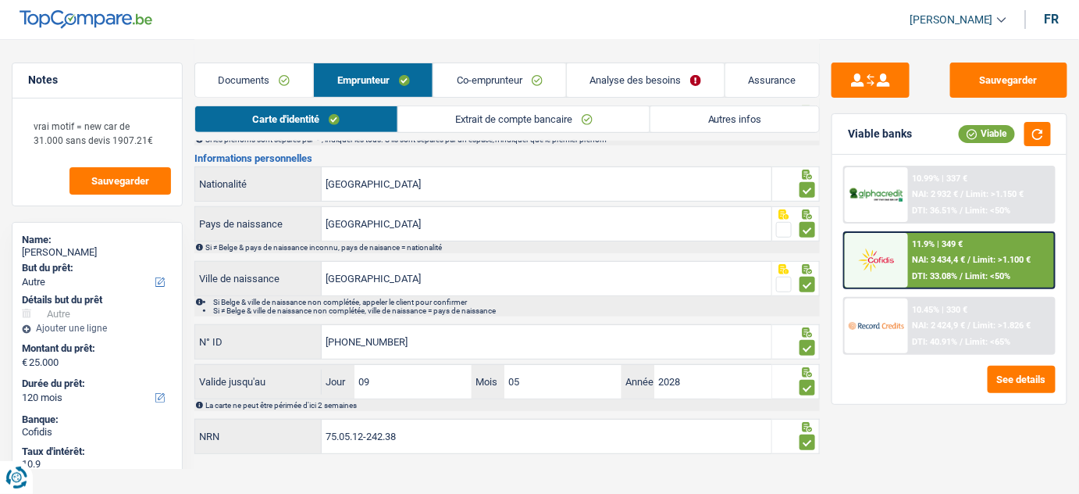
click at [603, 123] on link "Extrait de compte bancaire" at bounding box center [524, 119] width 252 height 26
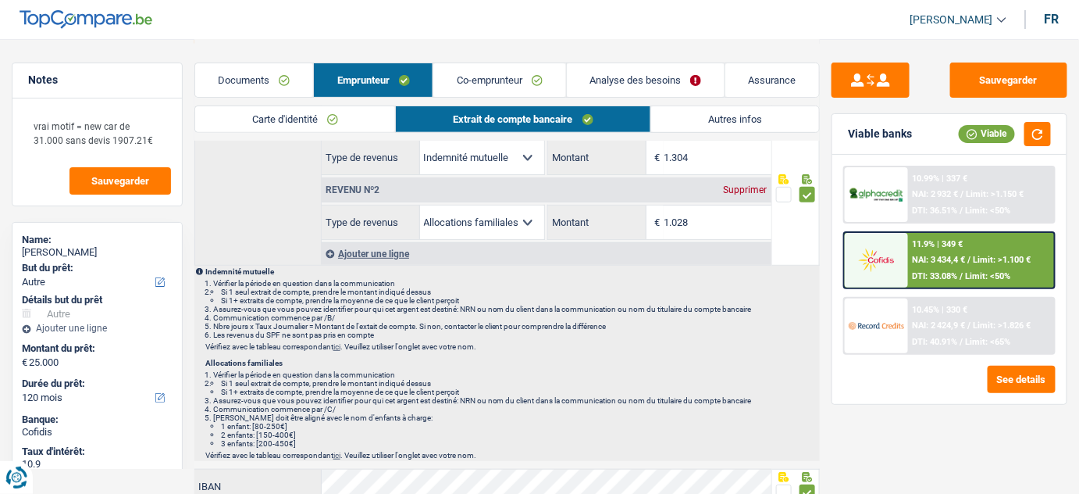
scroll to position [0, 0]
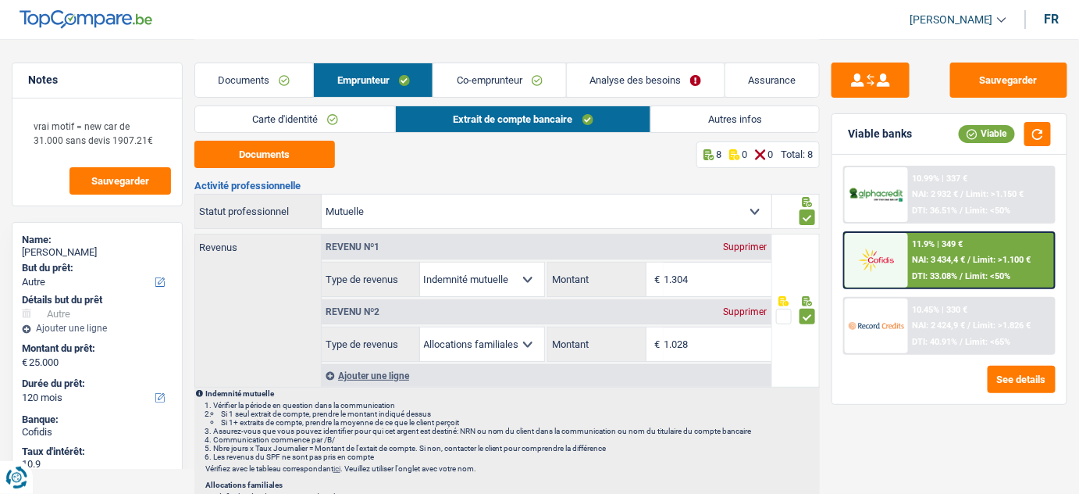
click at [730, 119] on link "Autres infos" at bounding box center [735, 119] width 169 height 26
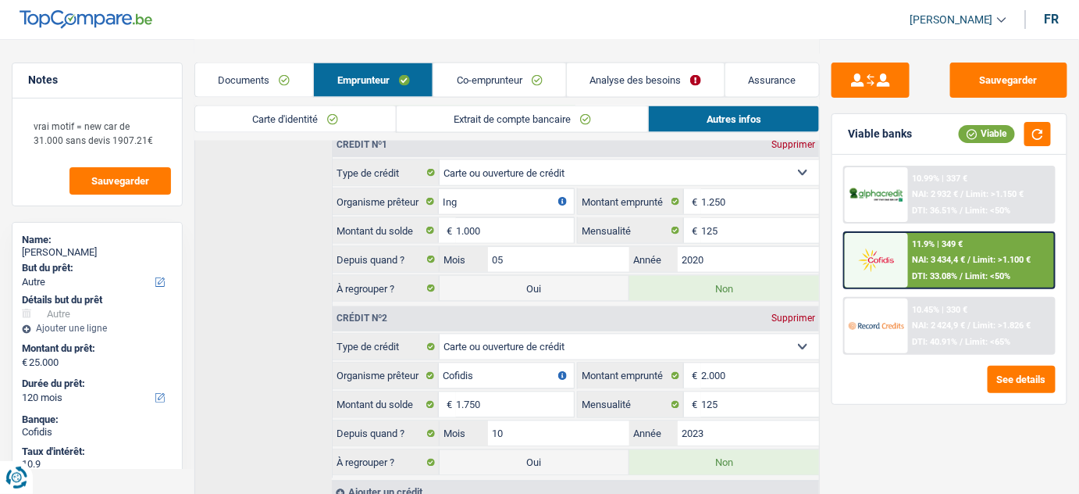
scroll to position [733, 0]
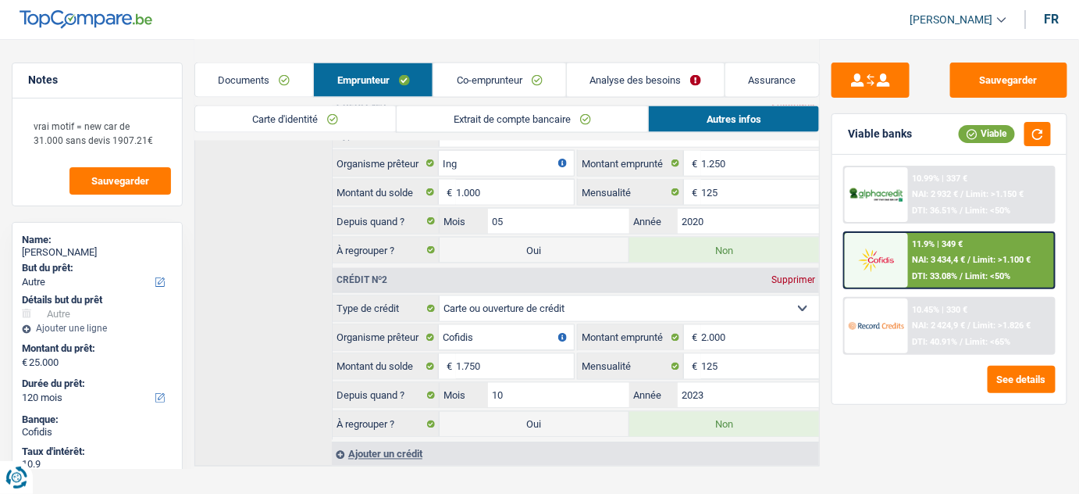
click at [507, 84] on link "Co-emprunteur" at bounding box center [499, 80] width 132 height 34
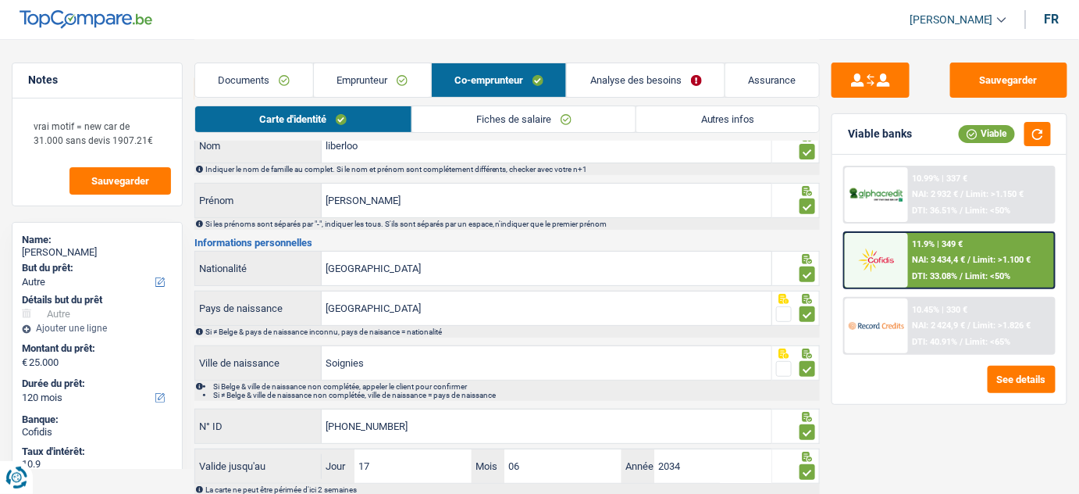
scroll to position [0, 0]
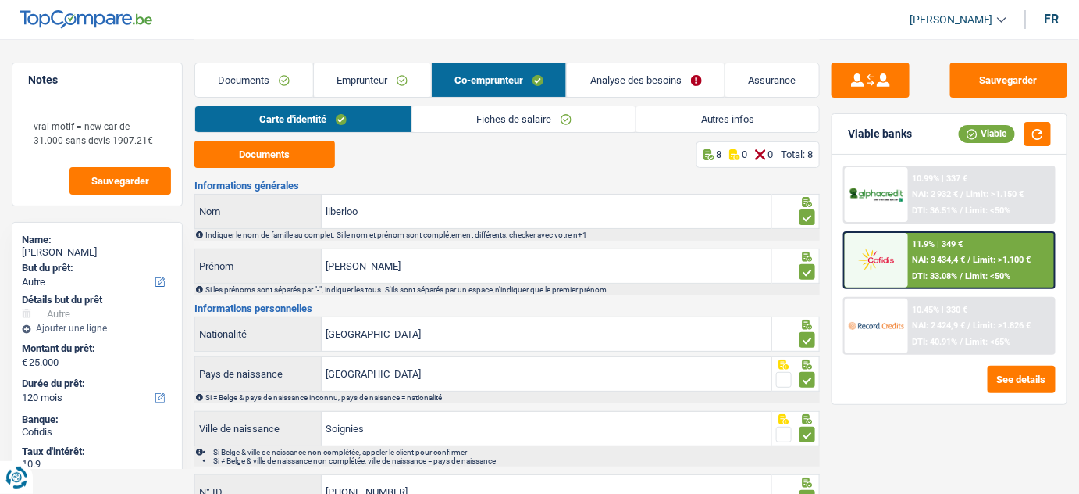
click at [710, 118] on link "Autres infos" at bounding box center [728, 119] width 183 height 26
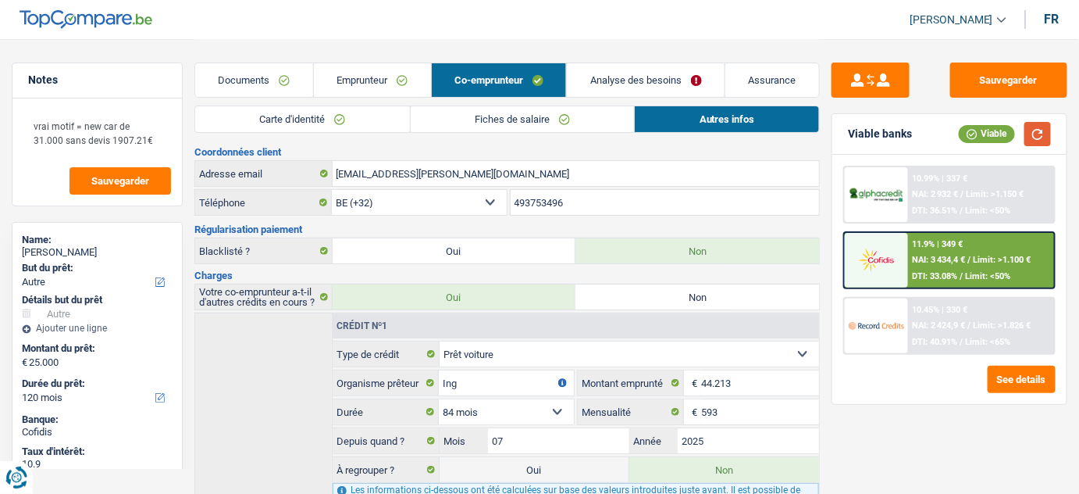
click at [1047, 124] on button "button" at bounding box center [1038, 134] width 27 height 24
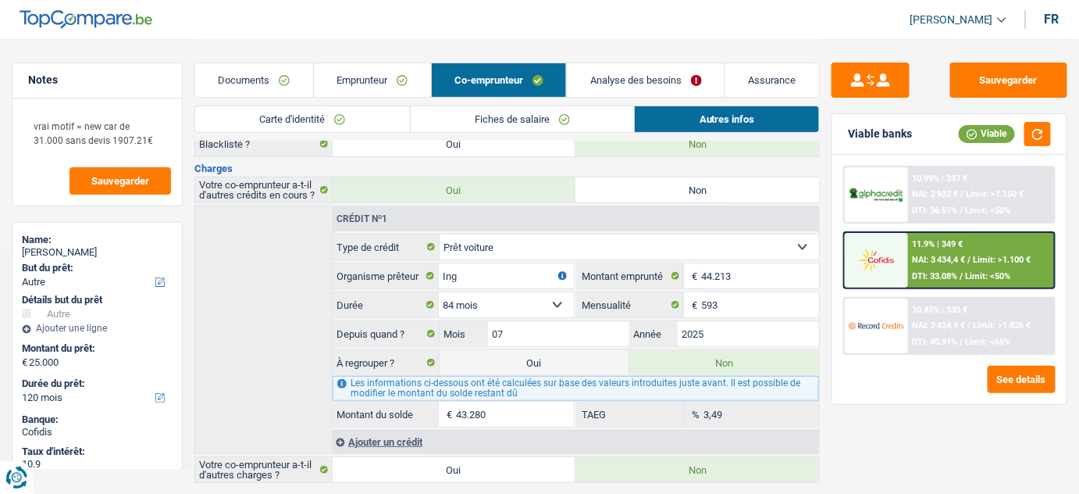
scroll to position [131, 0]
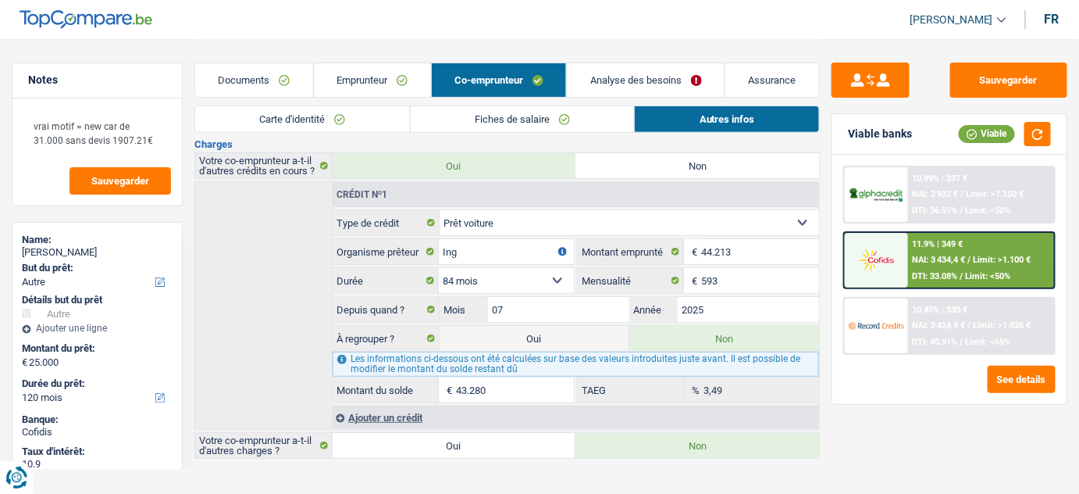
click at [634, 69] on link "Analyse des besoins" at bounding box center [646, 80] width 158 height 34
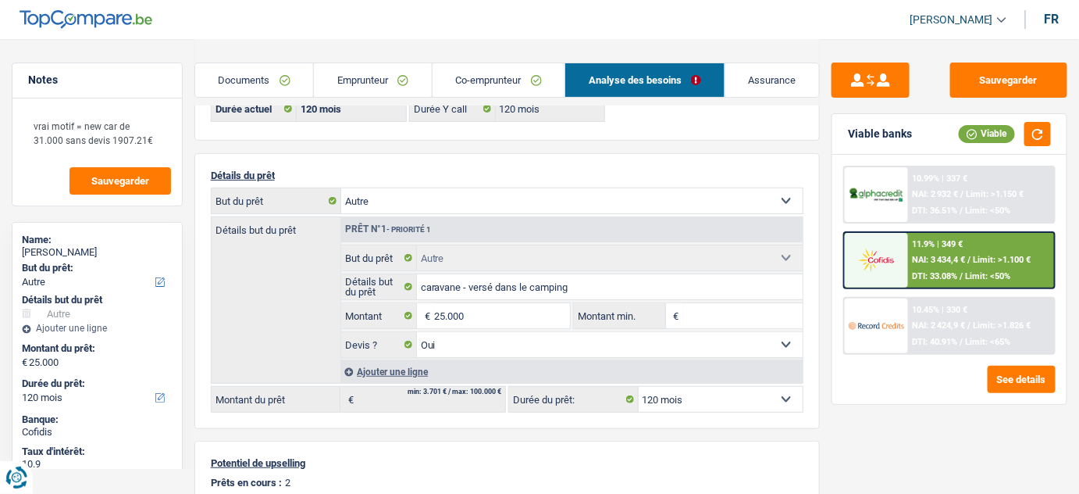
scroll to position [60, 0]
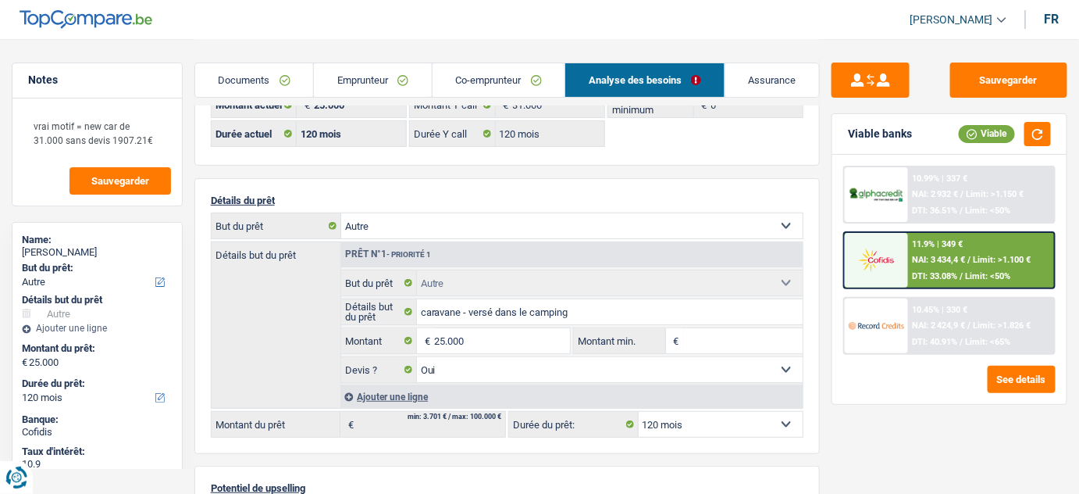
click at [410, 76] on link "Emprunteur" at bounding box center [373, 80] width 118 height 34
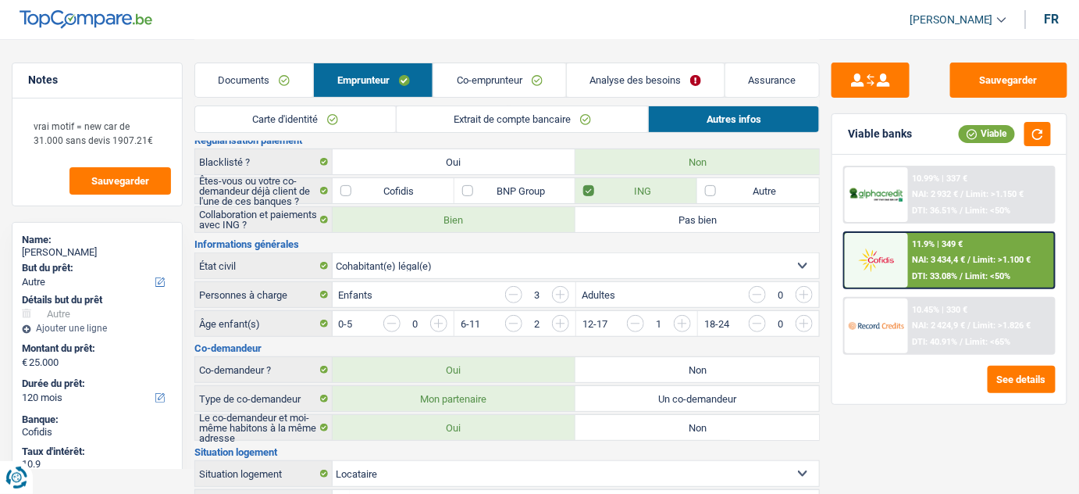
scroll to position [0, 0]
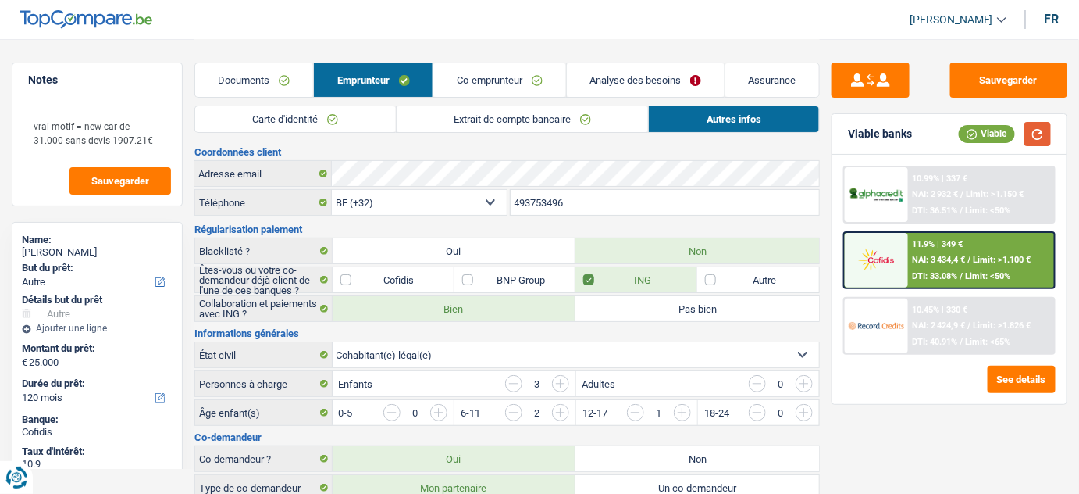
click at [1031, 134] on button "button" at bounding box center [1038, 134] width 27 height 24
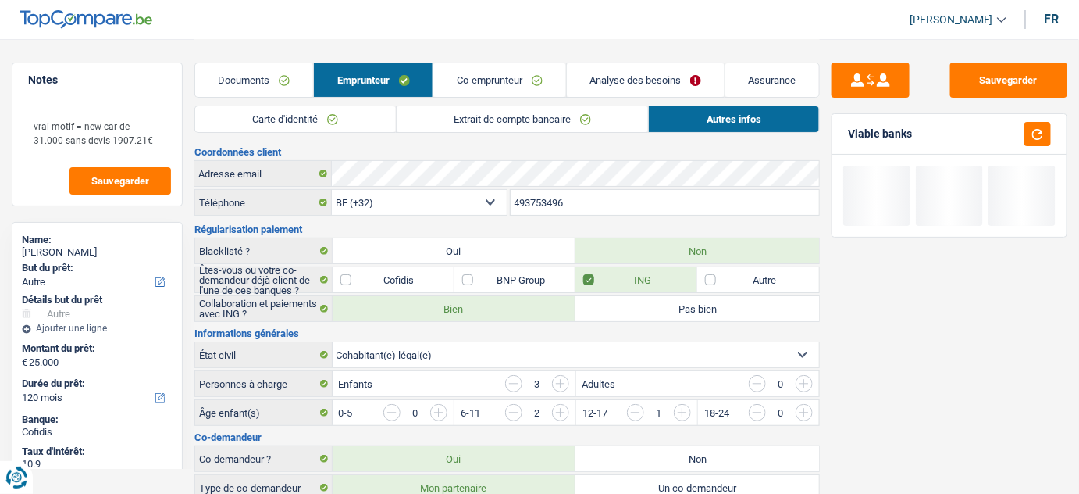
click at [515, 73] on link "Co-emprunteur" at bounding box center [499, 80] width 132 height 34
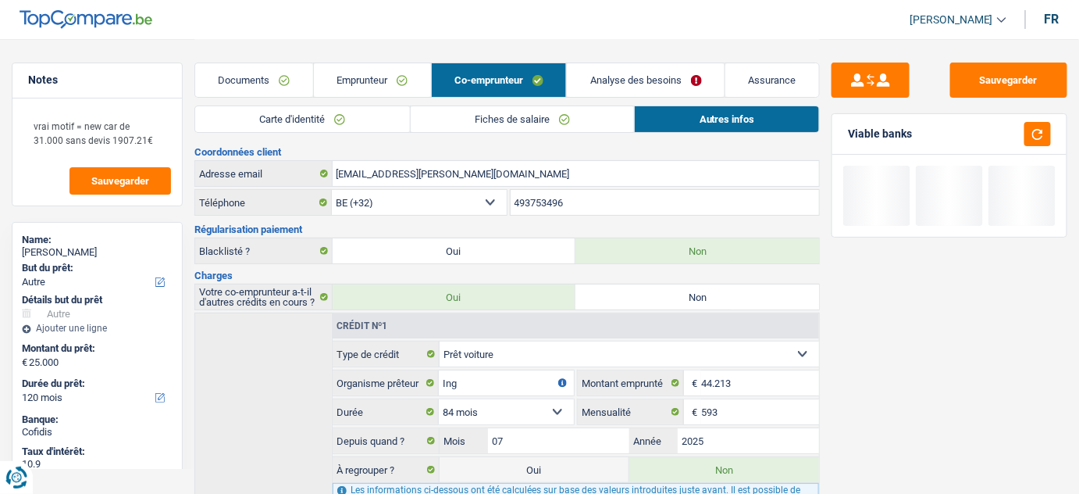
click at [494, 114] on link "Fiches de salaire" at bounding box center [523, 119] width 224 height 26
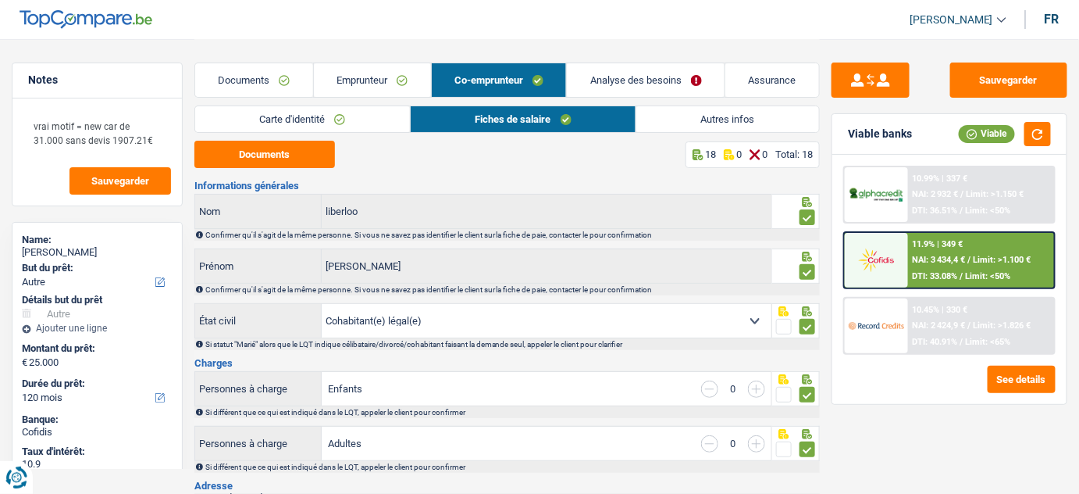
drag, startPoint x: 672, startPoint y: 122, endPoint x: 665, endPoint y: 118, distance: 8.0
click at [672, 122] on link "Autres infos" at bounding box center [728, 119] width 183 height 26
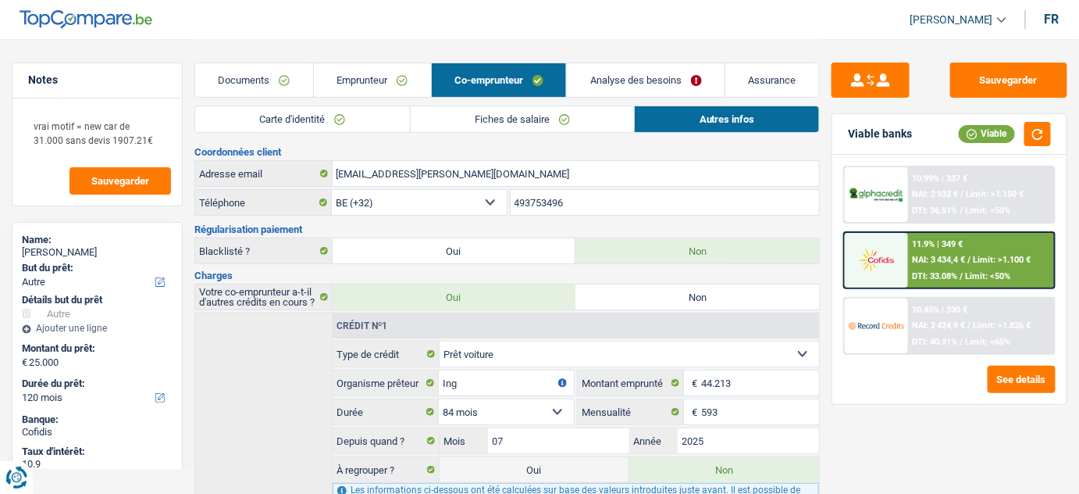
click at [623, 93] on link "Analyse des besoins" at bounding box center [646, 80] width 158 height 34
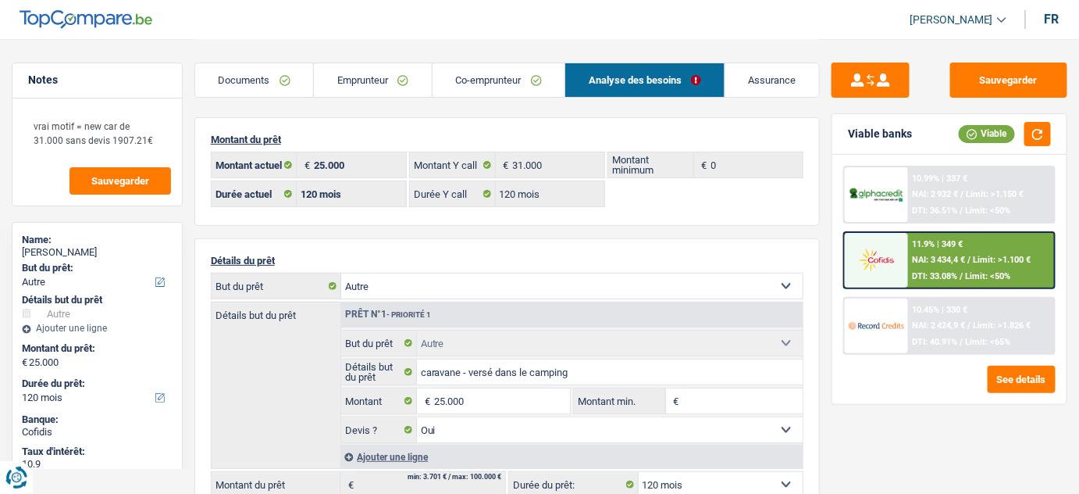
click at [361, 72] on link "Emprunteur" at bounding box center [373, 80] width 118 height 34
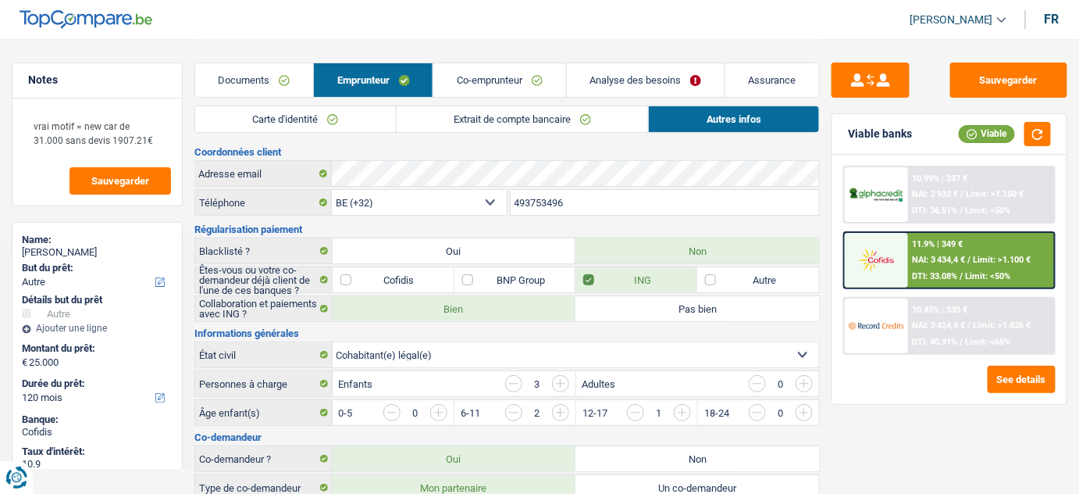
click at [470, 127] on link "Extrait de compte bancaire" at bounding box center [523, 119] width 252 height 26
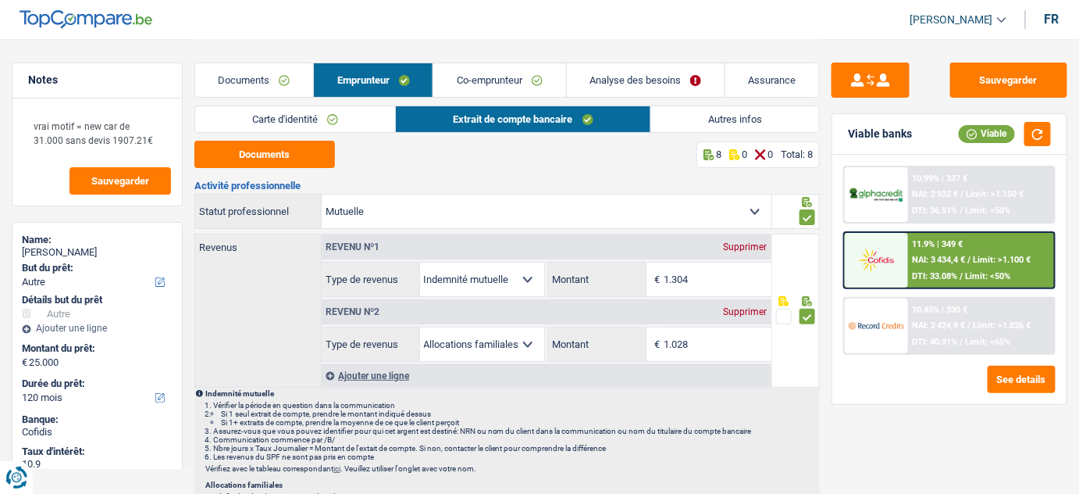
click at [526, 78] on link "Co-emprunteur" at bounding box center [499, 80] width 132 height 34
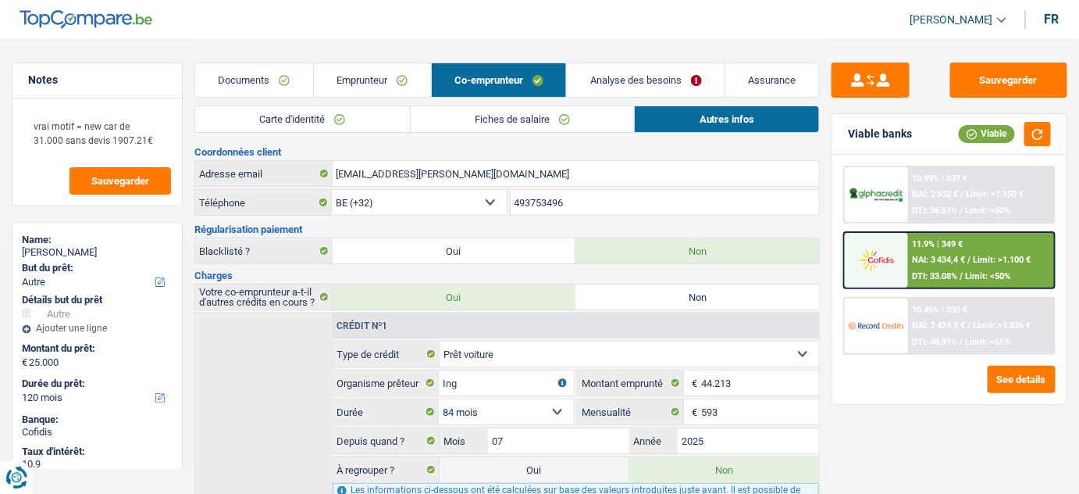
click at [542, 116] on link "Fiches de salaire" at bounding box center [523, 119] width 224 height 26
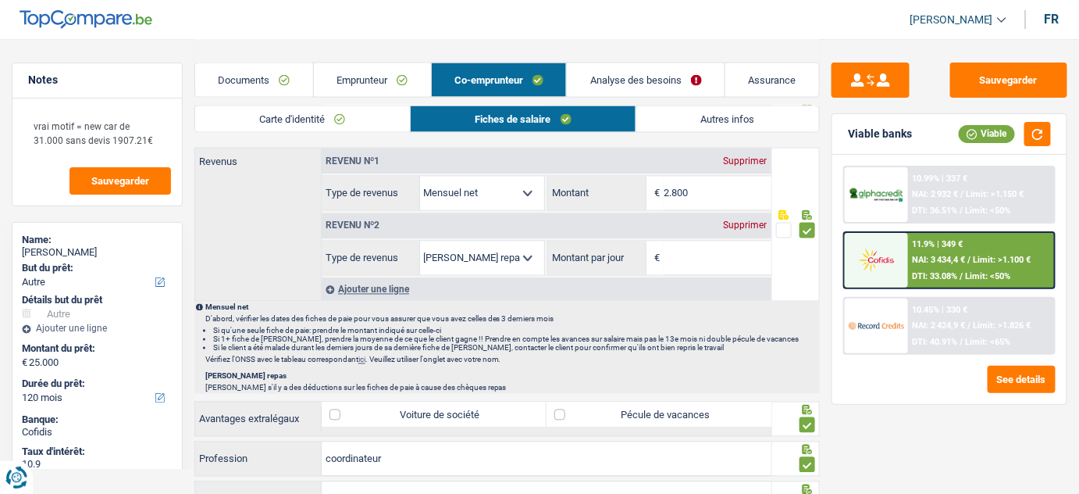
scroll to position [710, 0]
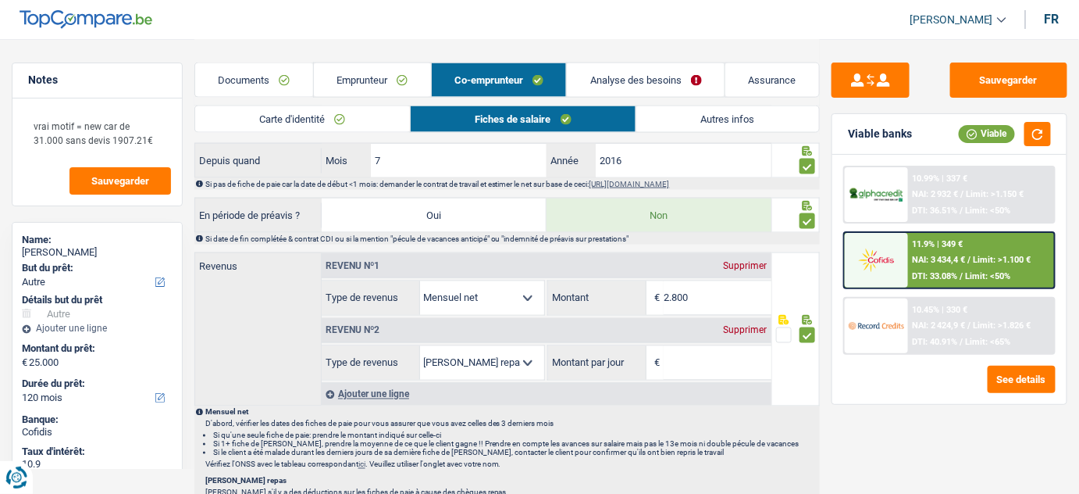
drag, startPoint x: 741, startPoint y: 323, endPoint x: 947, endPoint y: 231, distance: 225.8
click at [744, 326] on div "Supprimer" at bounding box center [746, 330] width 52 height 9
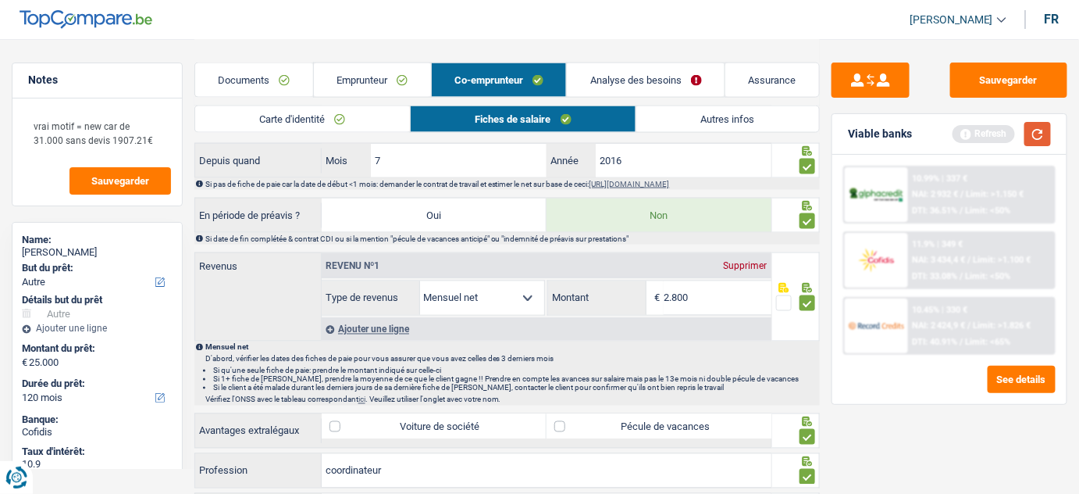
click at [1040, 141] on button "button" at bounding box center [1038, 134] width 27 height 24
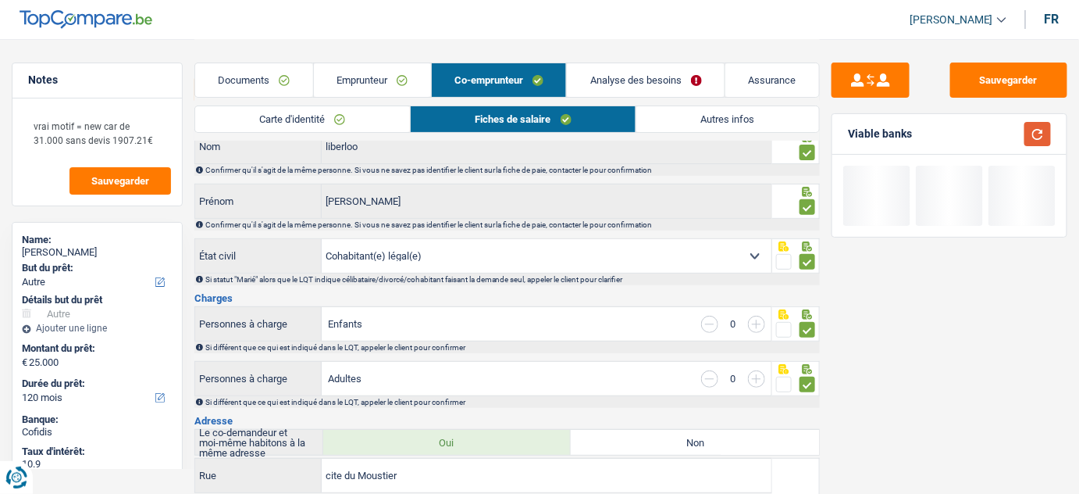
scroll to position [0, 0]
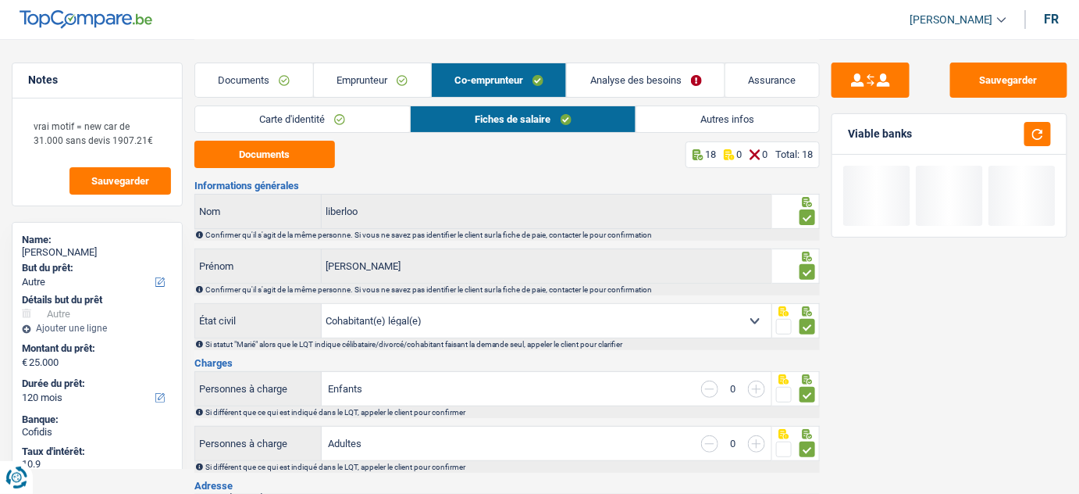
click at [405, 82] on link "Emprunteur" at bounding box center [372, 80] width 117 height 34
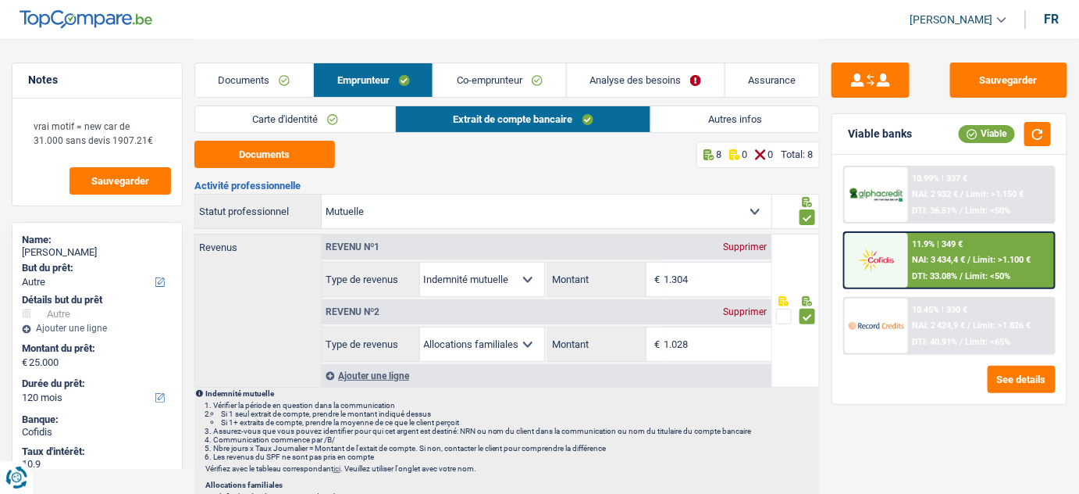
click at [323, 125] on link "Carte d'identité" at bounding box center [295, 119] width 201 height 26
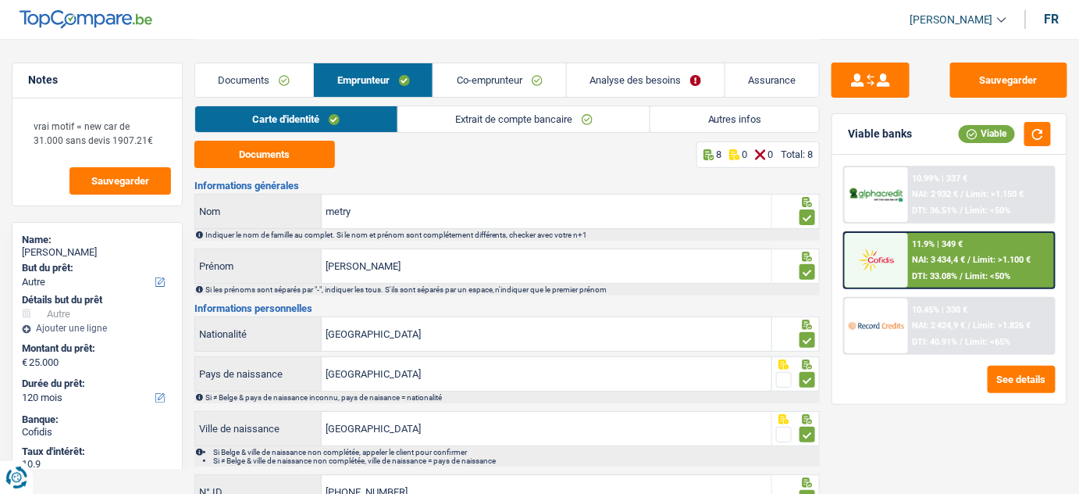
click at [540, 123] on link "Extrait de compte bancaire" at bounding box center [524, 119] width 252 height 26
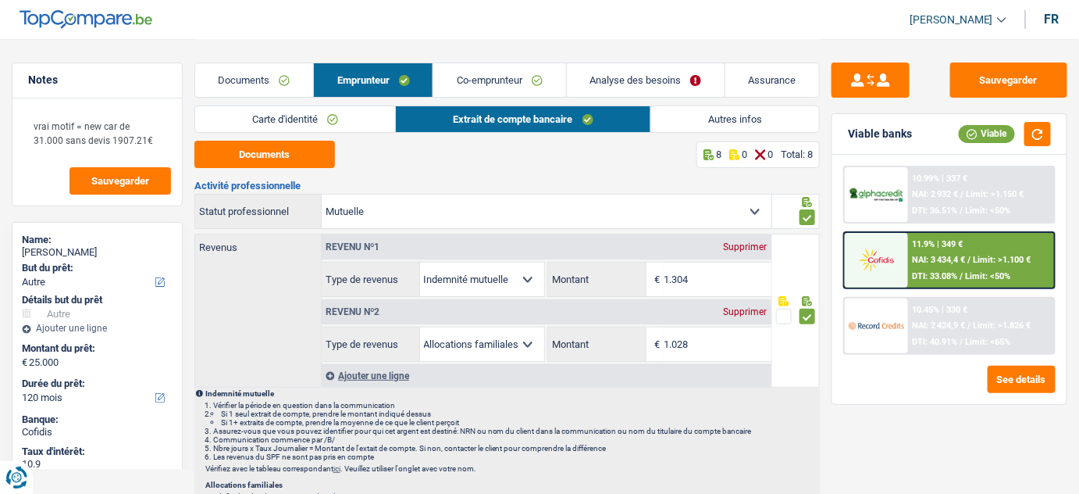
click at [726, 133] on div "Carte d'identité Extrait de compte bancaire Autres infos" at bounding box center [507, 122] width 626 height 35
click at [402, 112] on link "Extrait de compte bancaire" at bounding box center [523, 119] width 255 height 26
click at [695, 131] on link "Autres infos" at bounding box center [735, 119] width 169 height 26
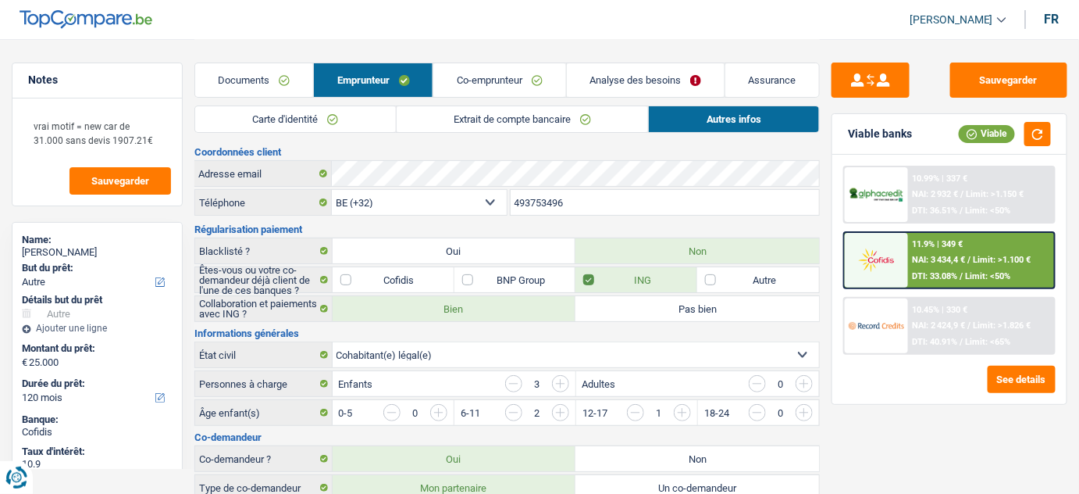
click at [362, 120] on link "Carte d'identité" at bounding box center [295, 119] width 201 height 26
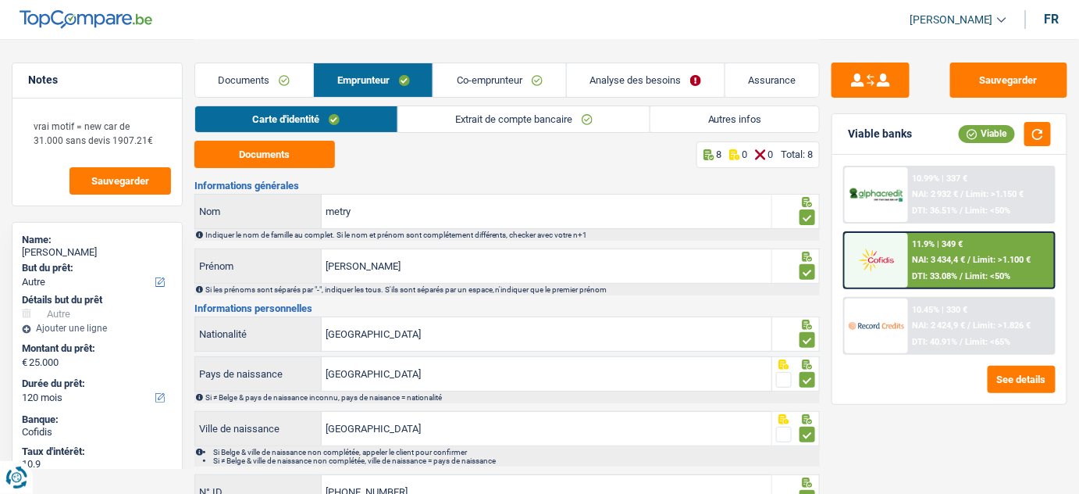
click at [505, 114] on link "Extrait de compte bancaire" at bounding box center [524, 119] width 252 height 26
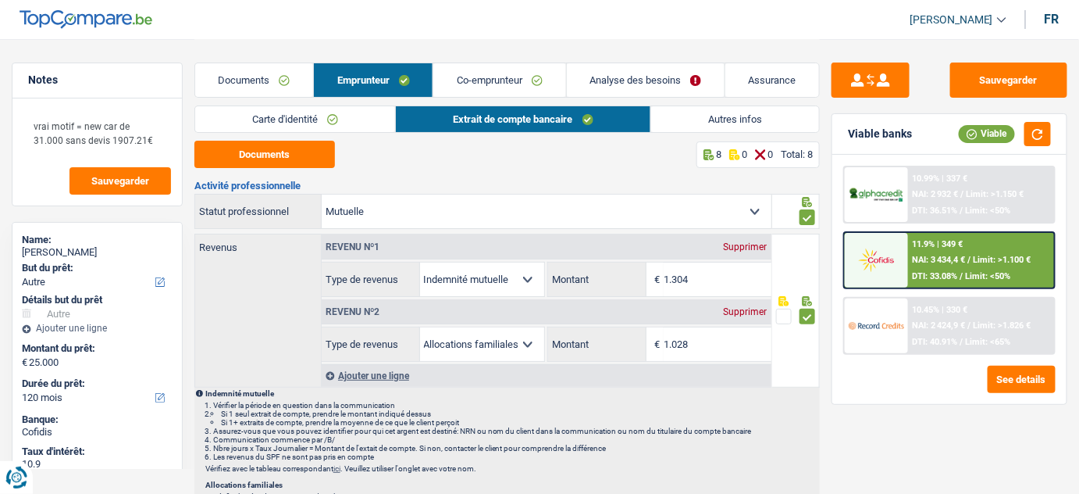
click at [715, 116] on link "Autres infos" at bounding box center [735, 119] width 169 height 26
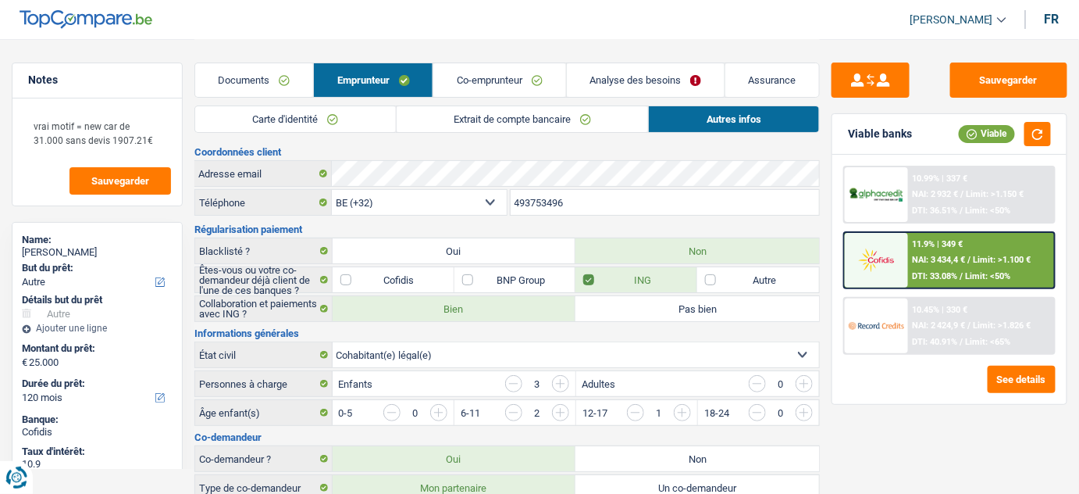
click at [508, 66] on link "Co-emprunteur" at bounding box center [499, 80] width 132 height 34
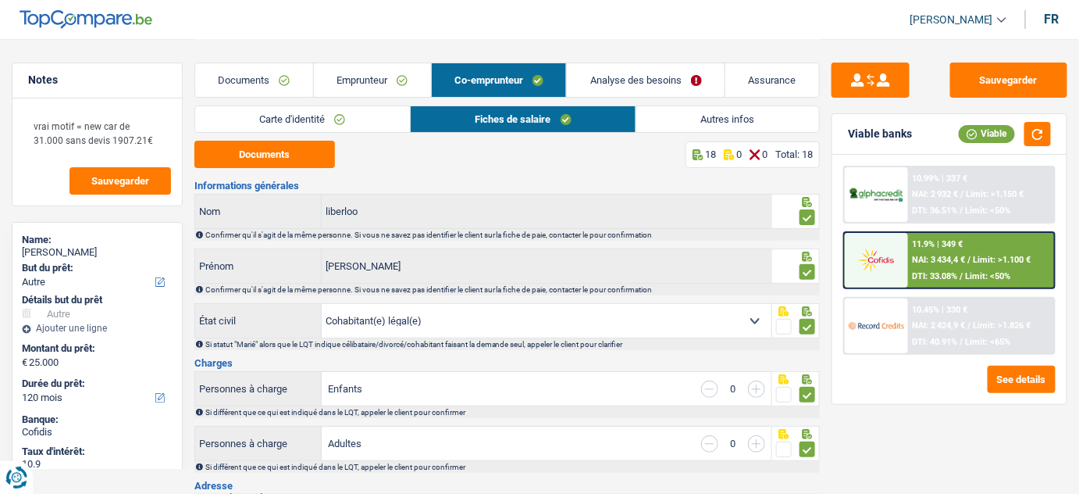
click at [333, 116] on link "Carte d'identité" at bounding box center [302, 119] width 215 height 26
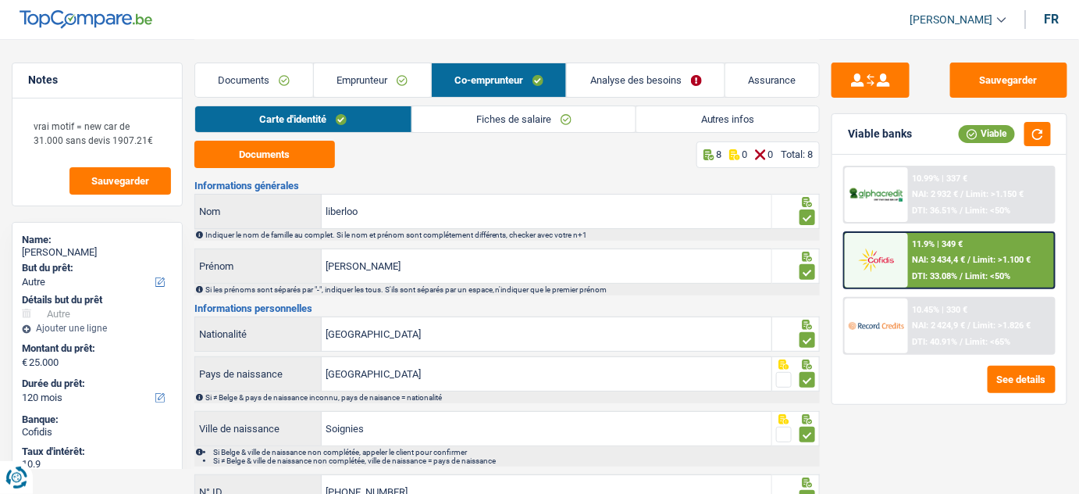
click at [545, 119] on link "Fiches de salaire" at bounding box center [524, 119] width 224 height 26
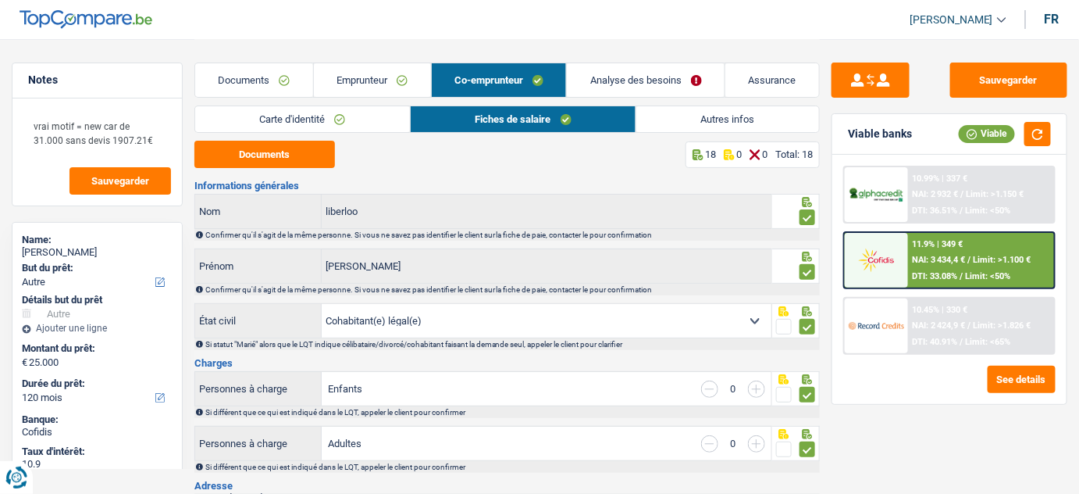
click at [712, 112] on link "Autres infos" at bounding box center [728, 119] width 183 height 26
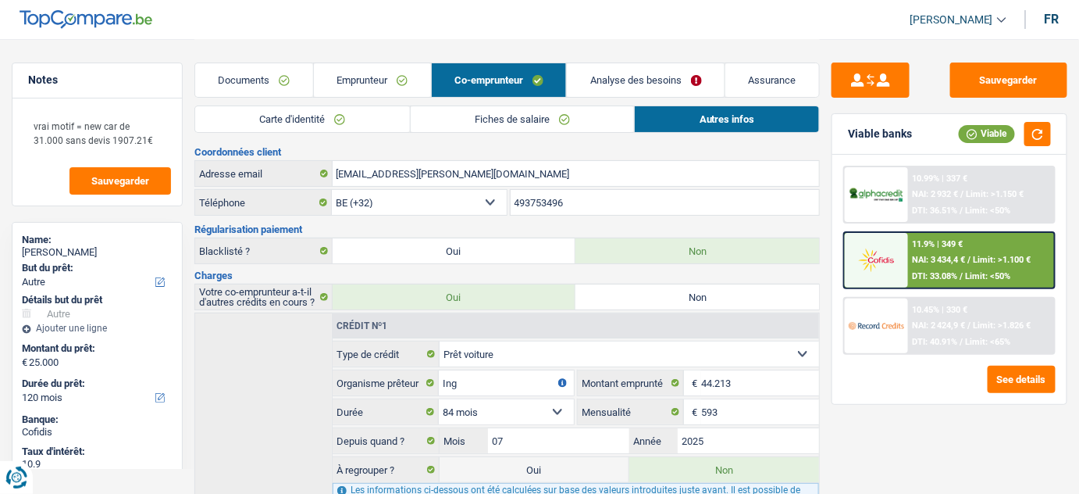
click at [596, 80] on link "Analyse des besoins" at bounding box center [646, 80] width 158 height 34
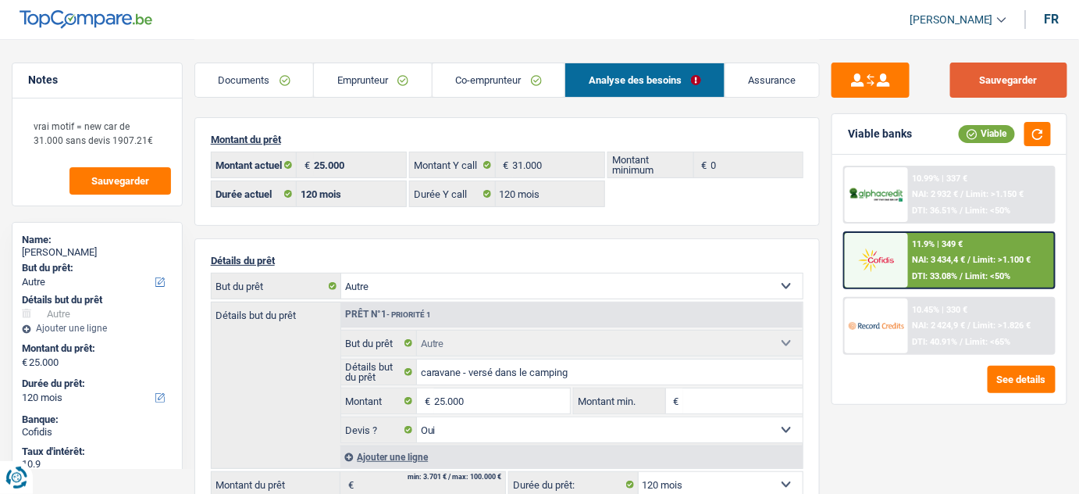
click at [964, 83] on button "Sauvegarder" at bounding box center [1008, 79] width 117 height 35
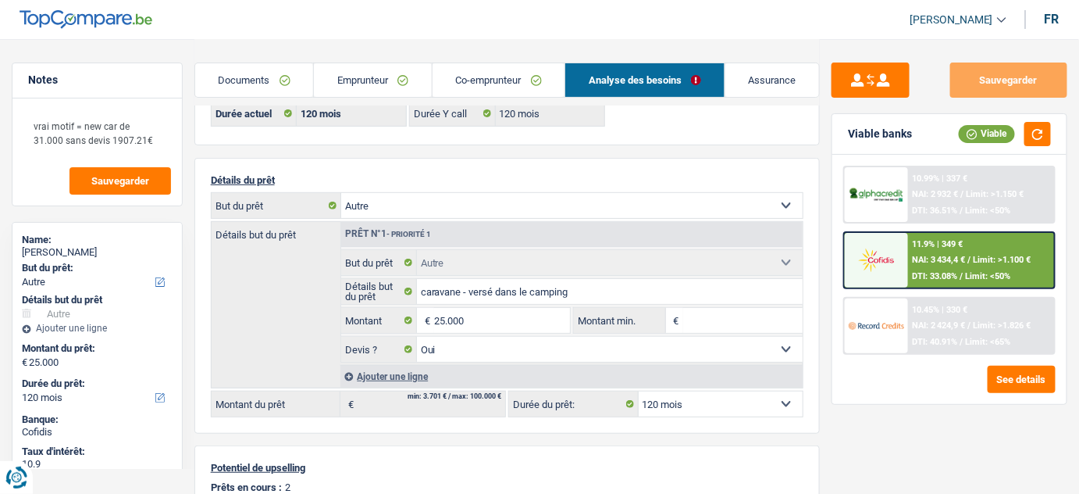
scroll to position [141, 0]
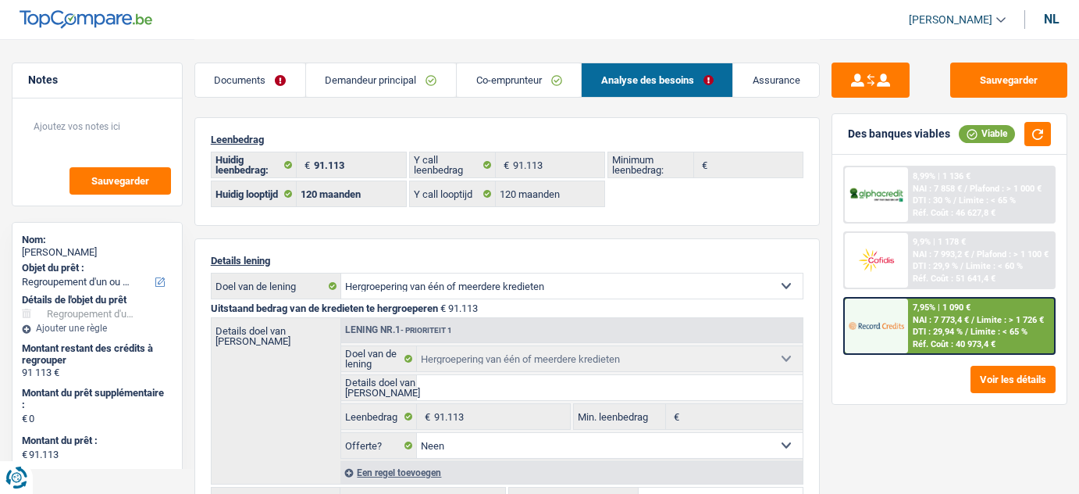
select select "refinancing"
select select "120"
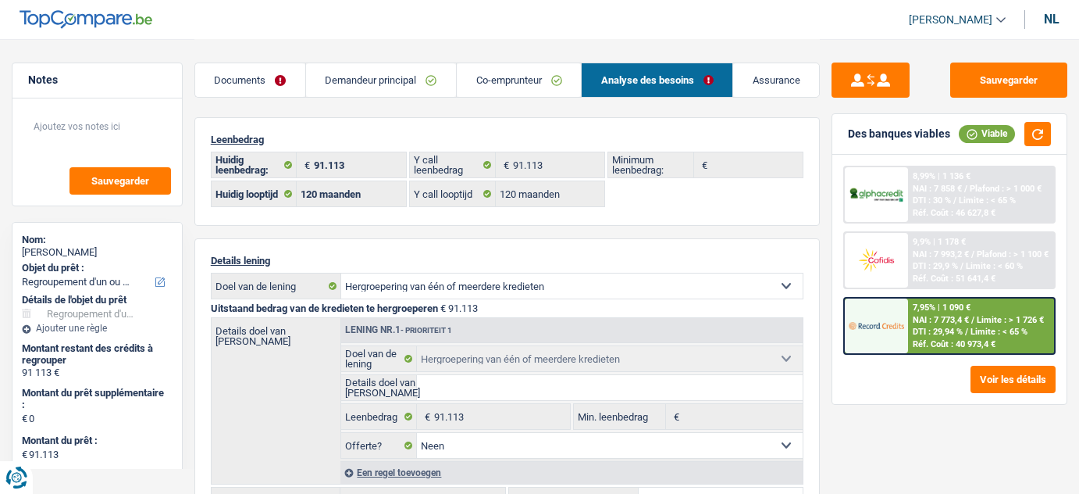
select select "refinancing"
select select "false"
select select "120"
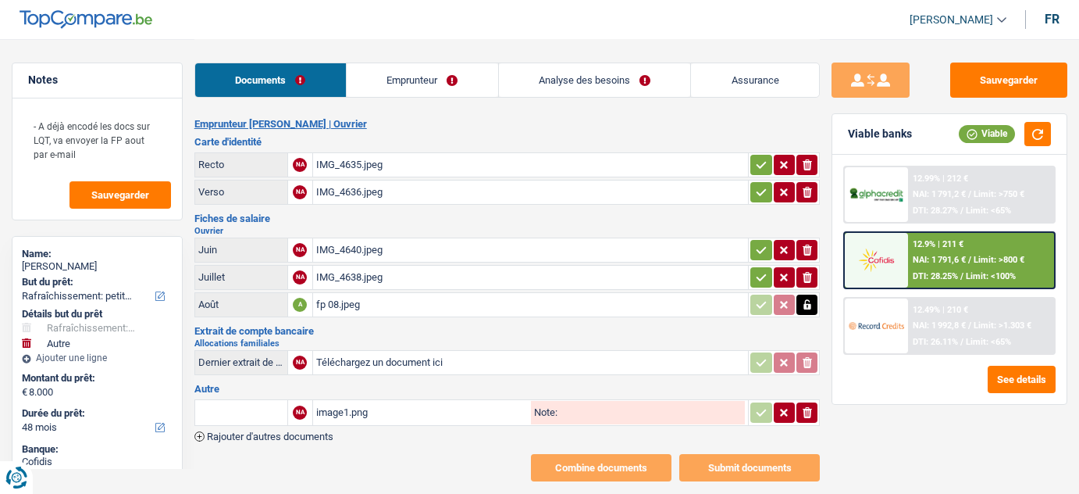
select select "houseOrGarden"
select select "other"
select select "48"
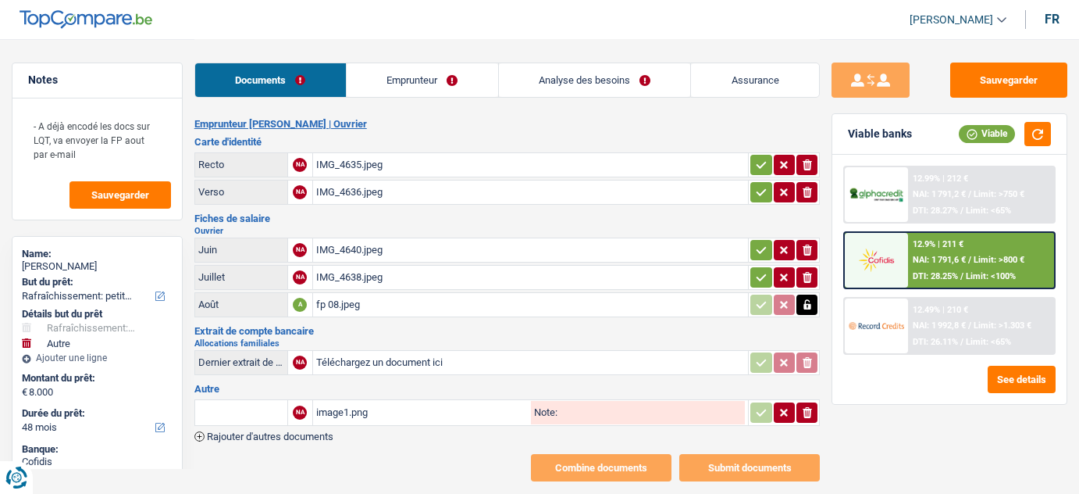
select select "48"
select select "houseOrGarden"
select select "false"
select select "other"
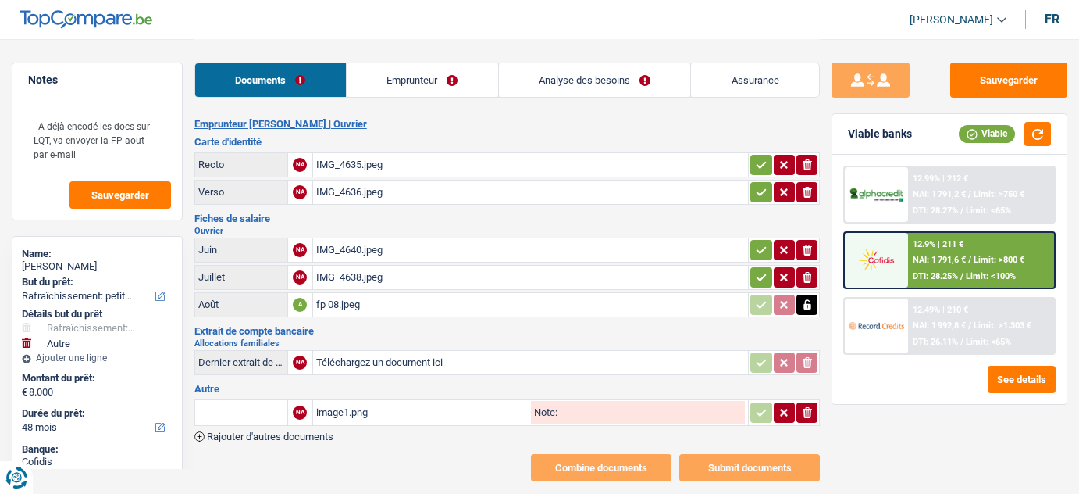
select select "48"
click at [615, 81] on link "Analyse des besoins" at bounding box center [595, 80] width 192 height 34
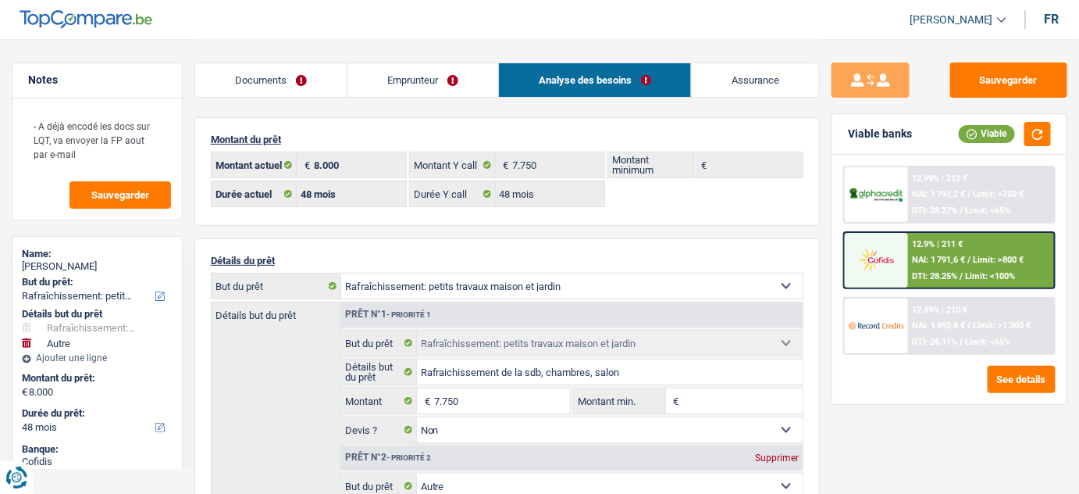
click at [931, 320] on span "NAI: 1 992,8 €" at bounding box center [939, 325] width 53 height 10
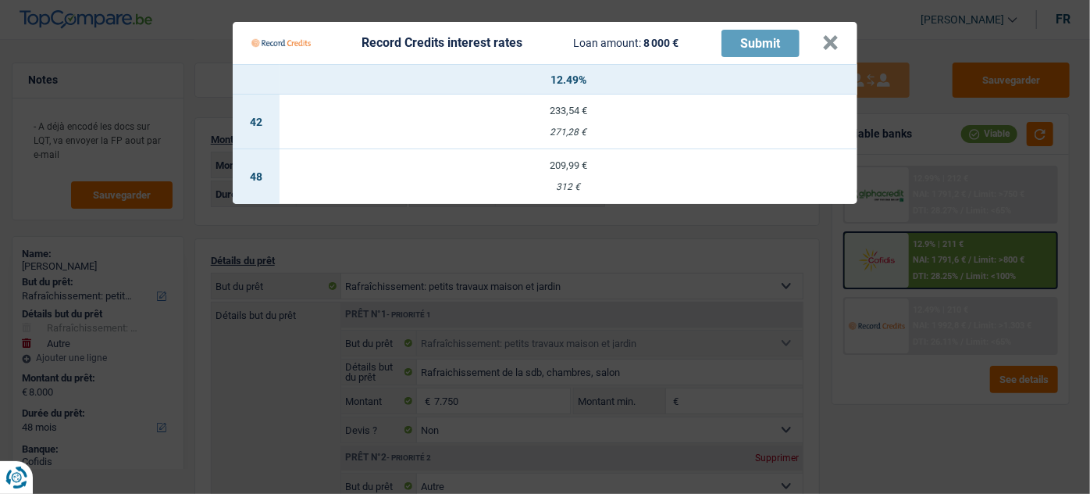
click at [591, 174] on td "209,99 € 312 €" at bounding box center [569, 176] width 578 height 55
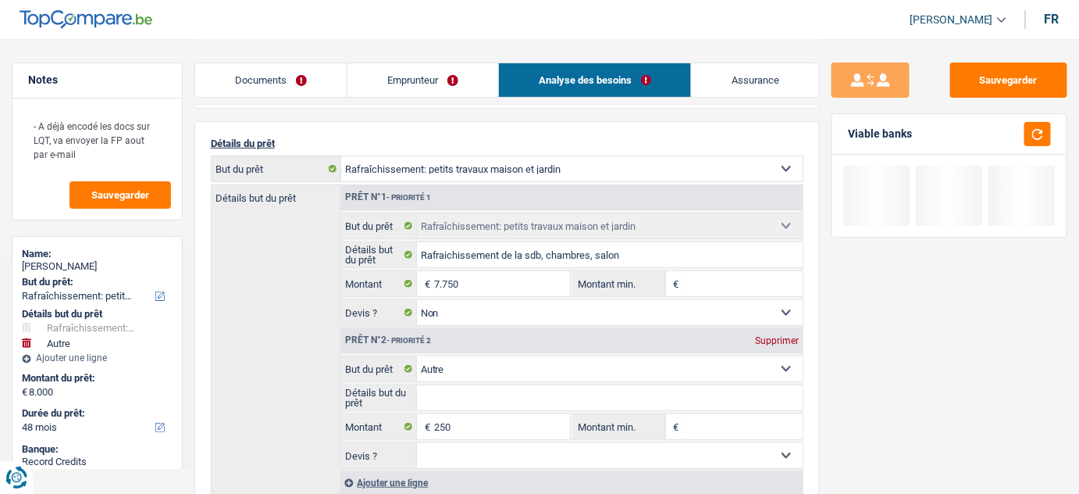
scroll to position [141, 0]
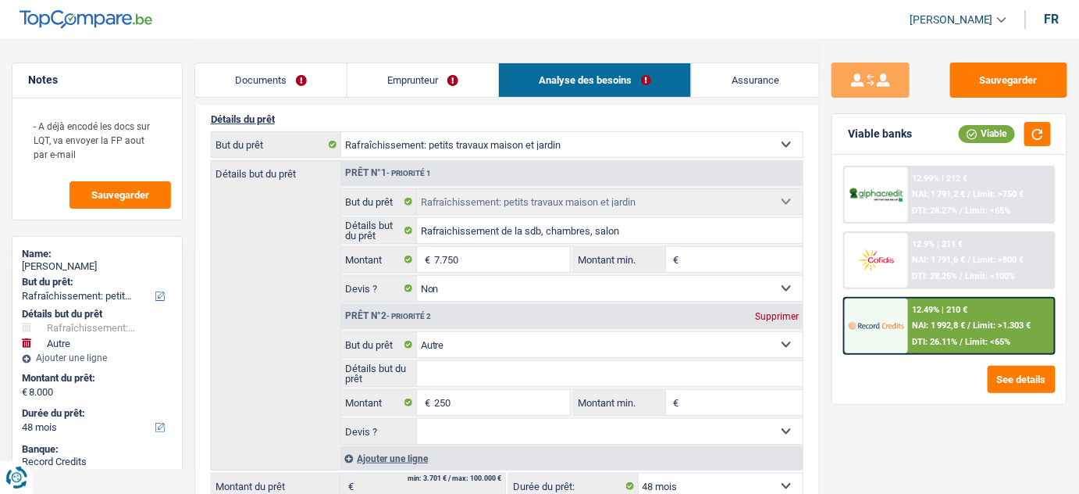
click at [921, 333] on div "12.49% | 210 € NAI: 1 992,8 € / Limit: >1.303 € DTI: 26.11% / Limit: <65%" at bounding box center [981, 325] width 146 height 55
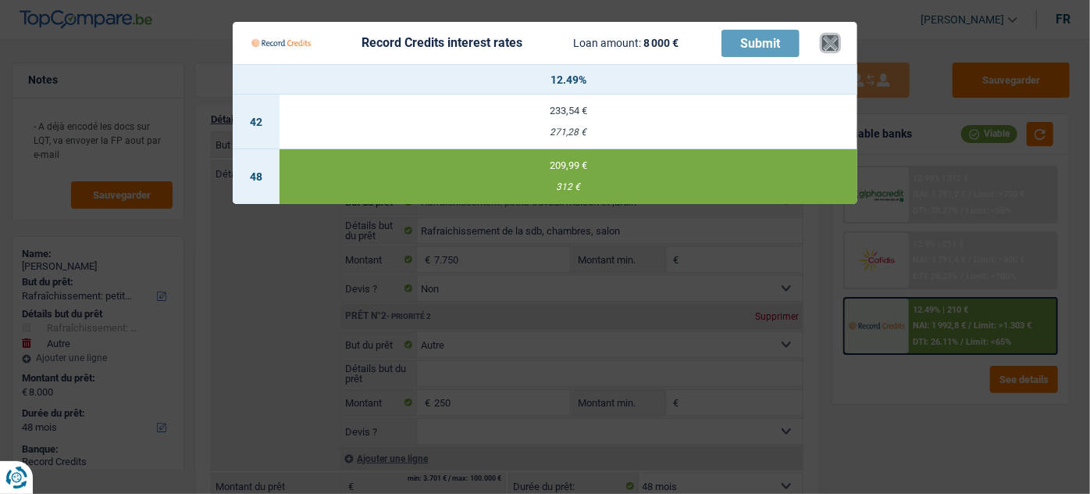
click at [833, 45] on button "×" at bounding box center [830, 43] width 16 height 16
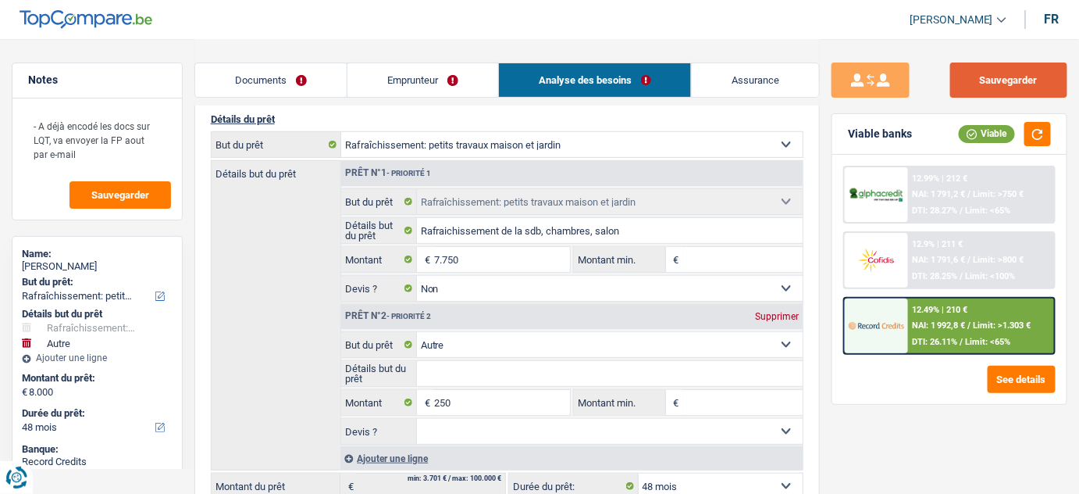
click at [1032, 87] on button "Sauvegarder" at bounding box center [1008, 79] width 117 height 35
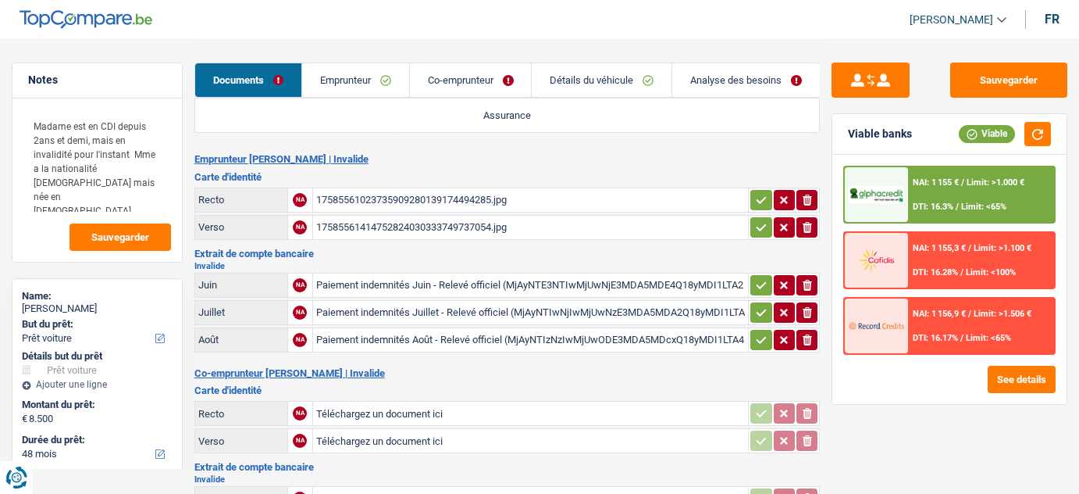
select select "car"
select select "48"
select select "cofidis"
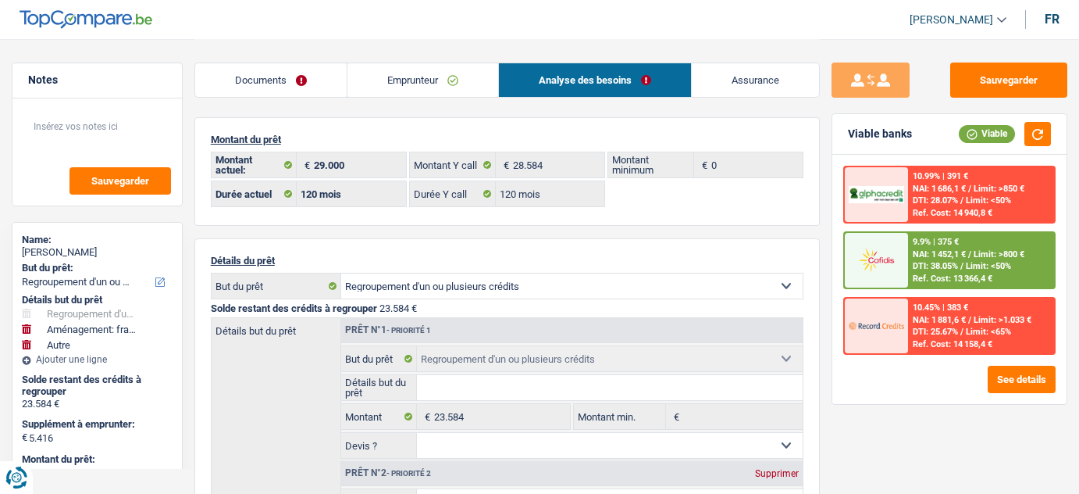
select select "refinancing"
select select "movingOrInstallation"
select select "other"
select select "120"
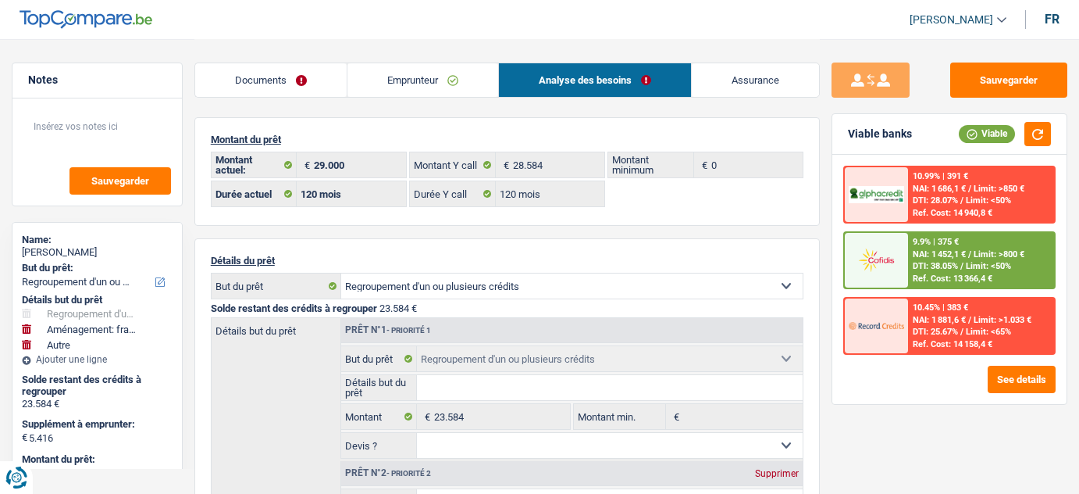
select select "cofidis"
select select "120"
select select "refinancing"
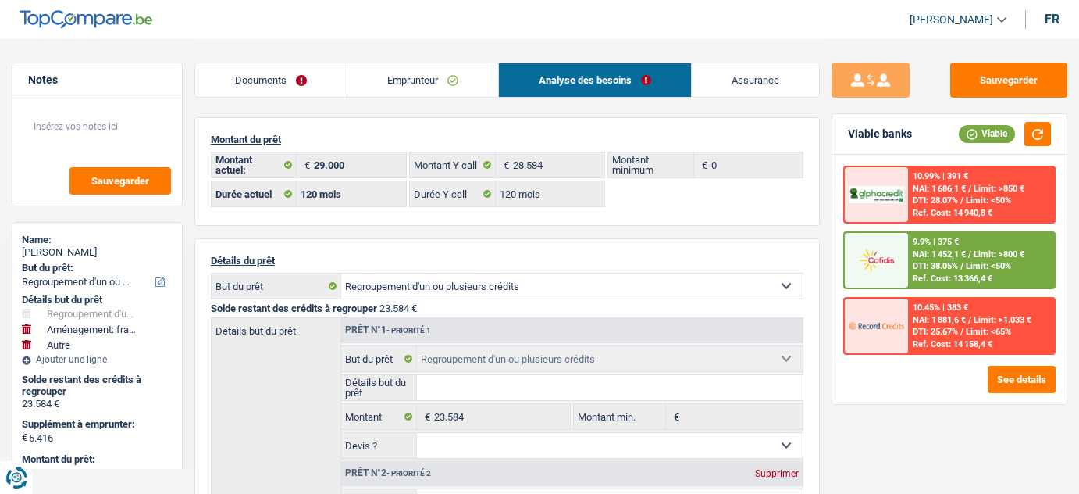
select select "movingOrInstallation"
select select "false"
select select "other"
select select "120"
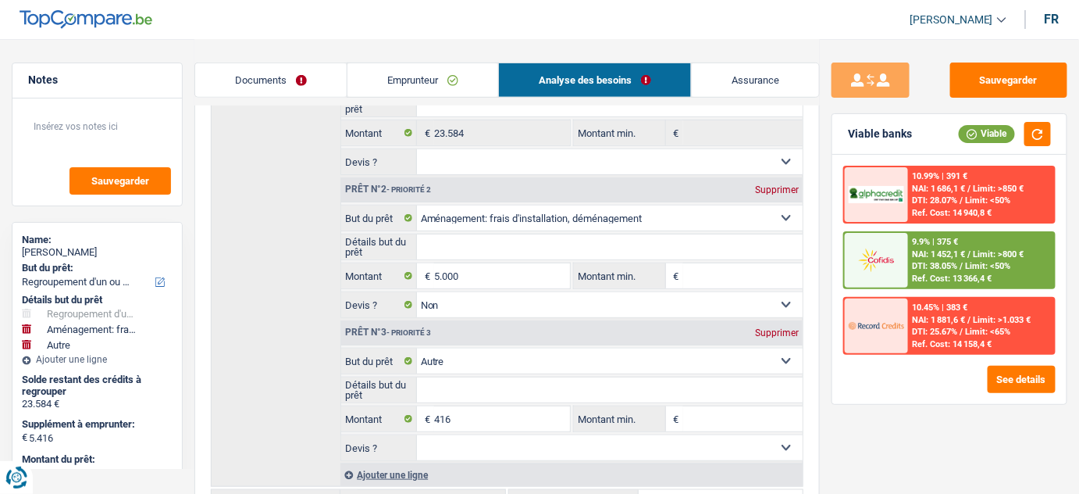
click at [387, 94] on link "Emprunteur" at bounding box center [423, 80] width 151 height 34
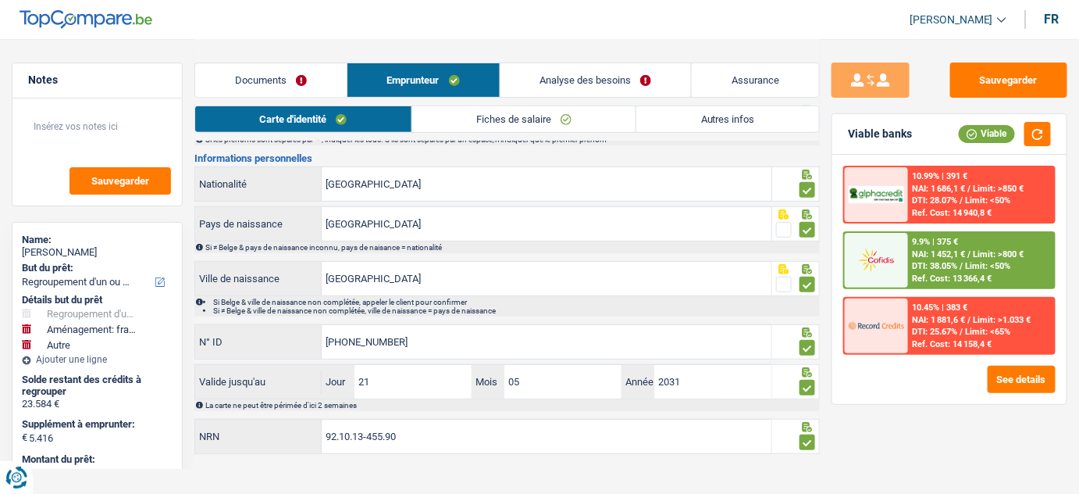
click at [734, 134] on div "Carte d'identité Fiches de salaire Autres infos" at bounding box center [507, 122] width 626 height 35
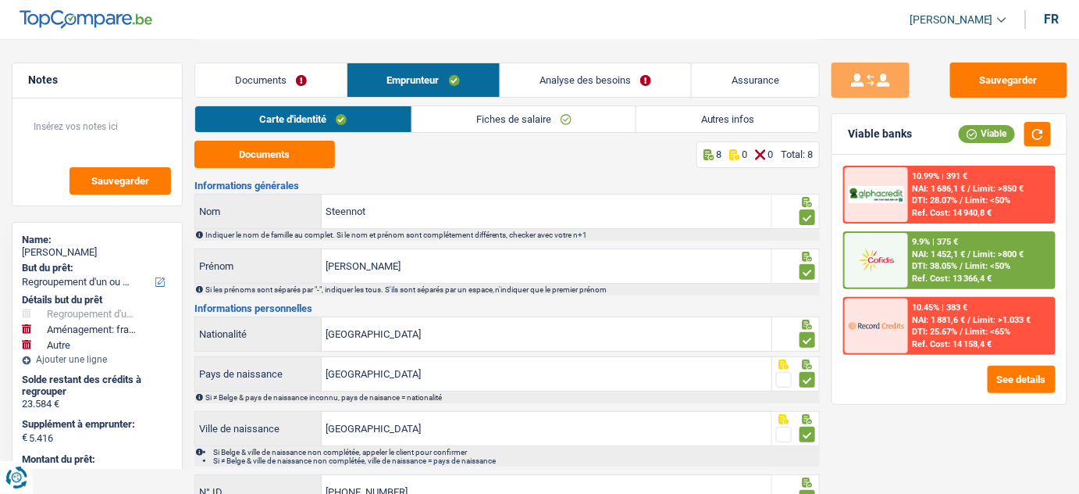
click at [742, 118] on link "Autres infos" at bounding box center [728, 119] width 183 height 26
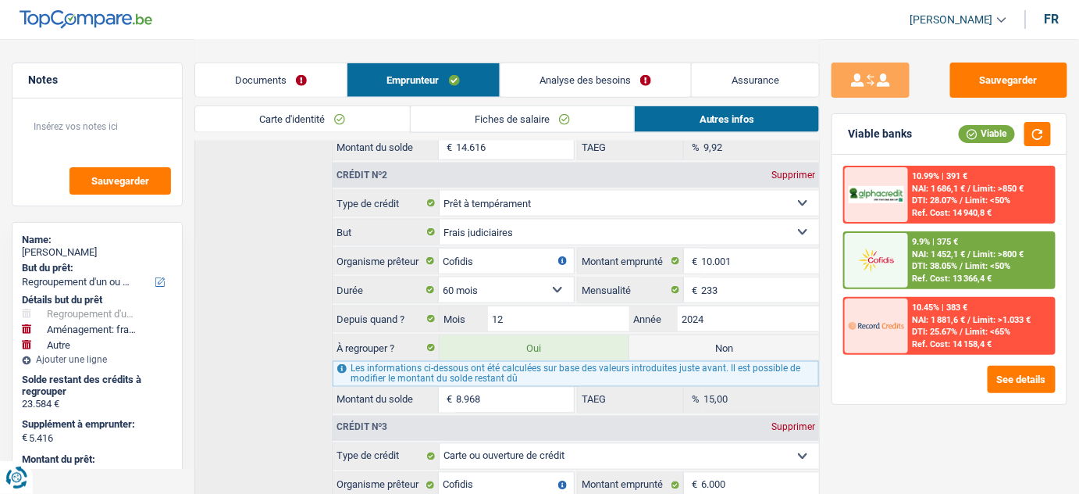
scroll to position [616, 0]
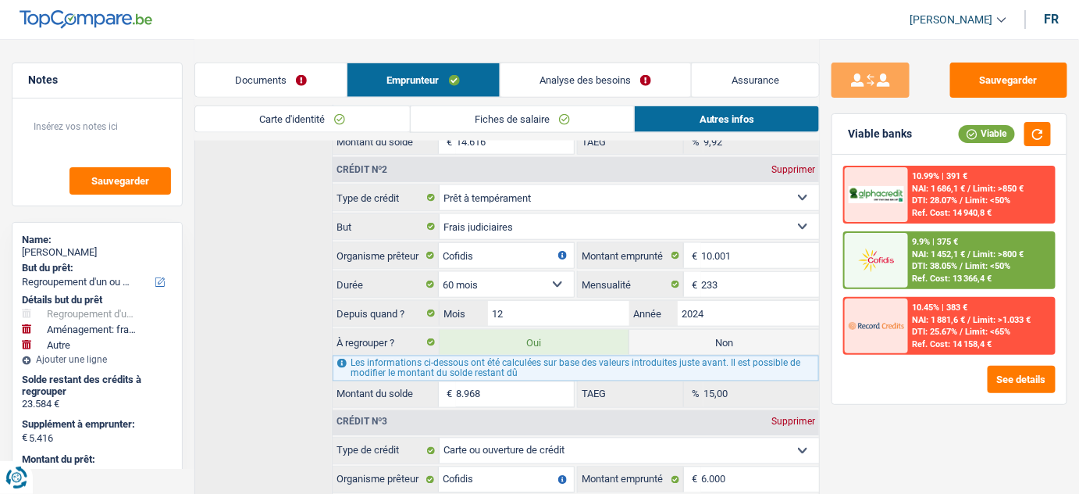
click at [730, 337] on label "Non" at bounding box center [724, 342] width 190 height 25
click at [730, 337] on input "Non" at bounding box center [724, 342] width 190 height 25
radio input "true"
type input "20.032"
radio input "false"
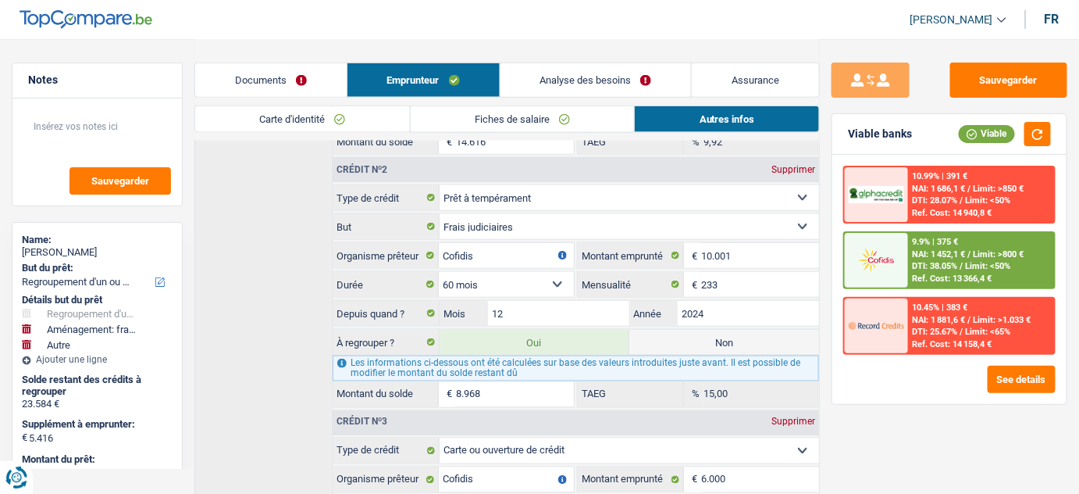
type input "20.032"
type input "14.616"
type input "20.032"
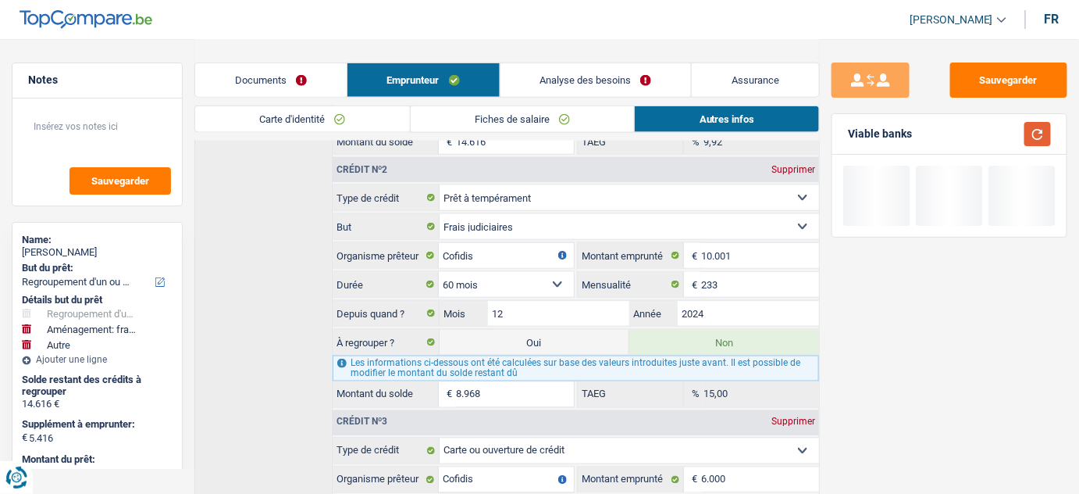
click at [1035, 130] on button "button" at bounding box center [1038, 134] width 27 height 24
click at [579, 68] on link "Analyse des besoins" at bounding box center [596, 80] width 191 height 34
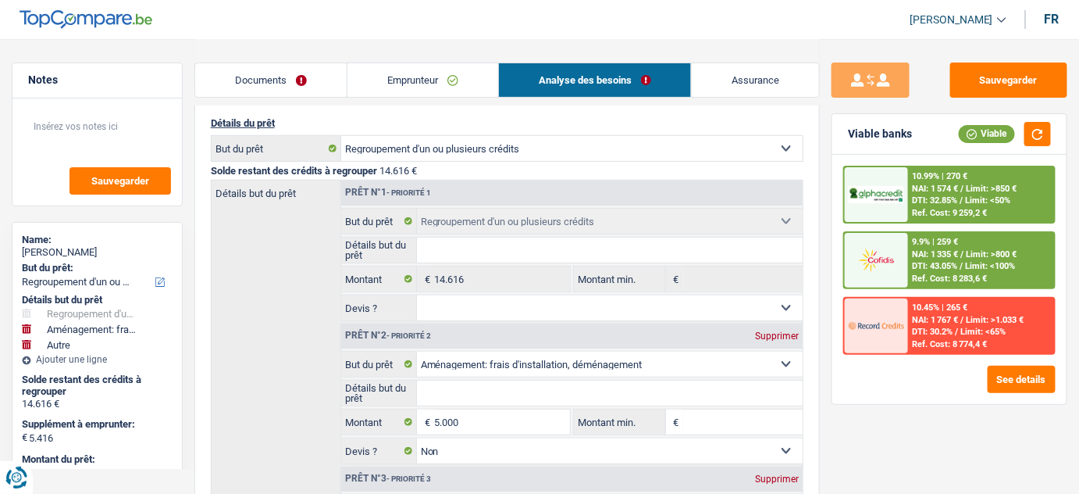
scroll to position [116, 0]
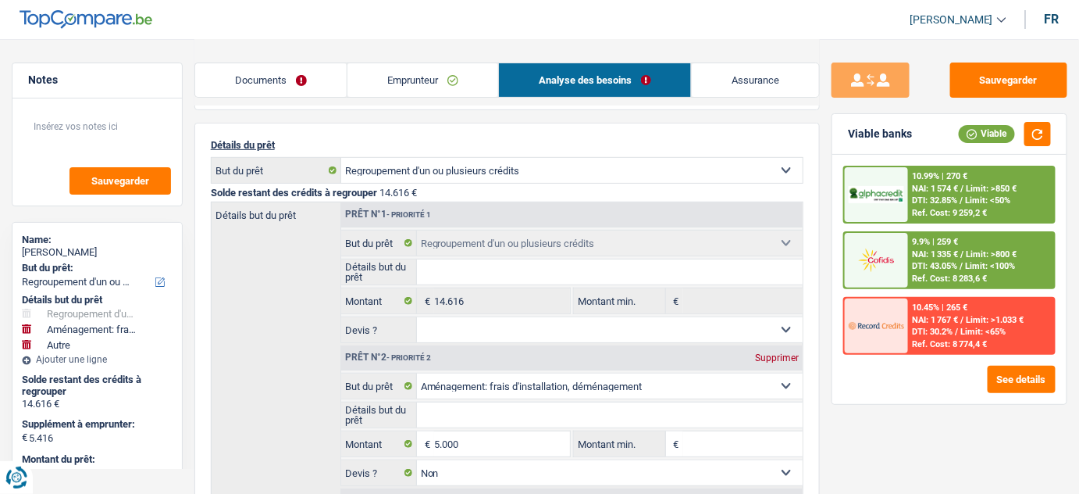
click at [451, 84] on link "Emprunteur" at bounding box center [423, 80] width 151 height 34
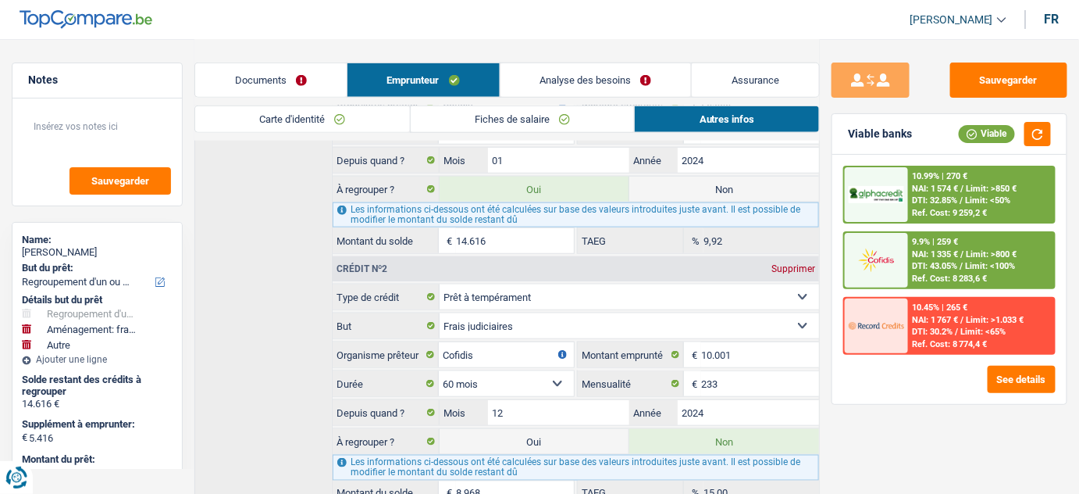
scroll to position [541, 0]
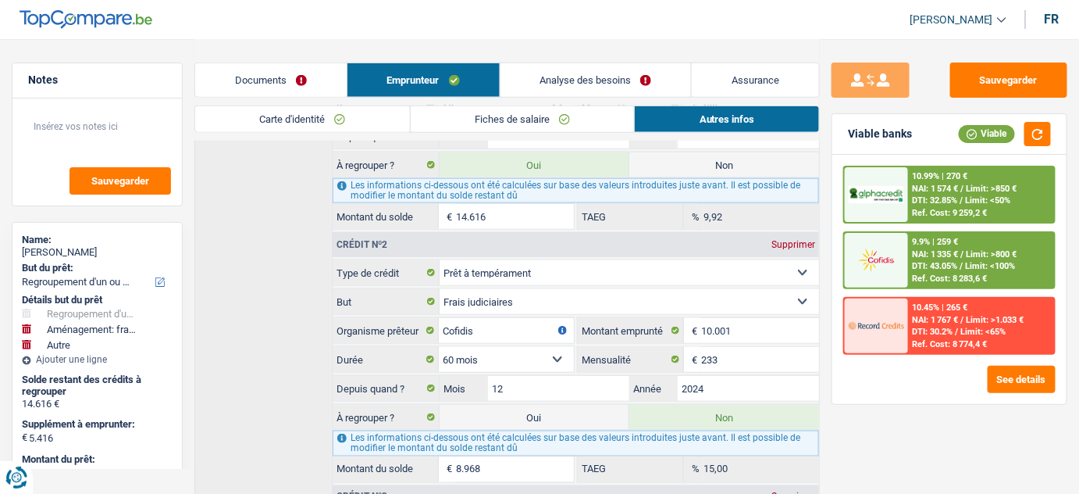
click at [545, 415] on label "Oui" at bounding box center [535, 417] width 190 height 25
click at [545, 415] on input "Oui" at bounding box center [535, 417] width 190 height 25
radio input "true"
type input "29.000"
radio input "false"
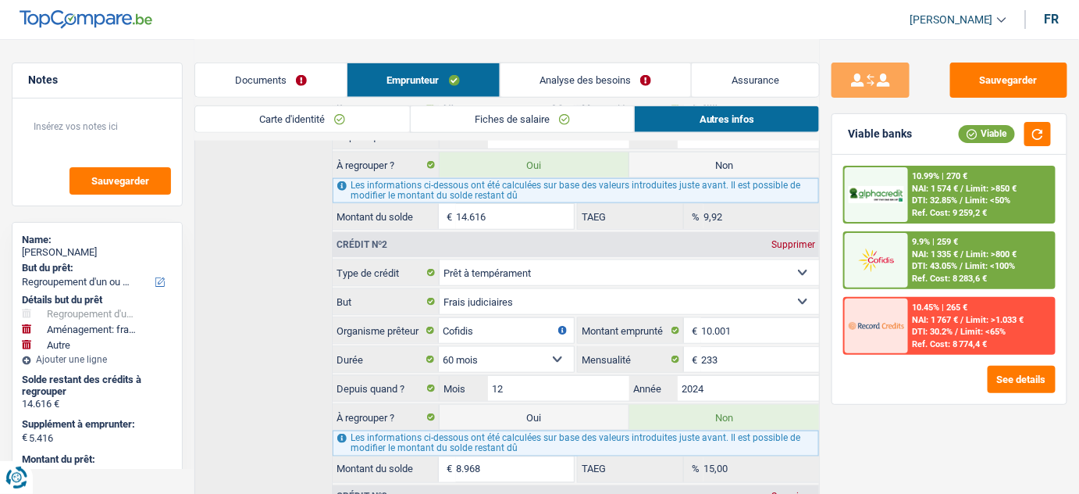
type input "29.000"
type input "23.584"
type input "29.000"
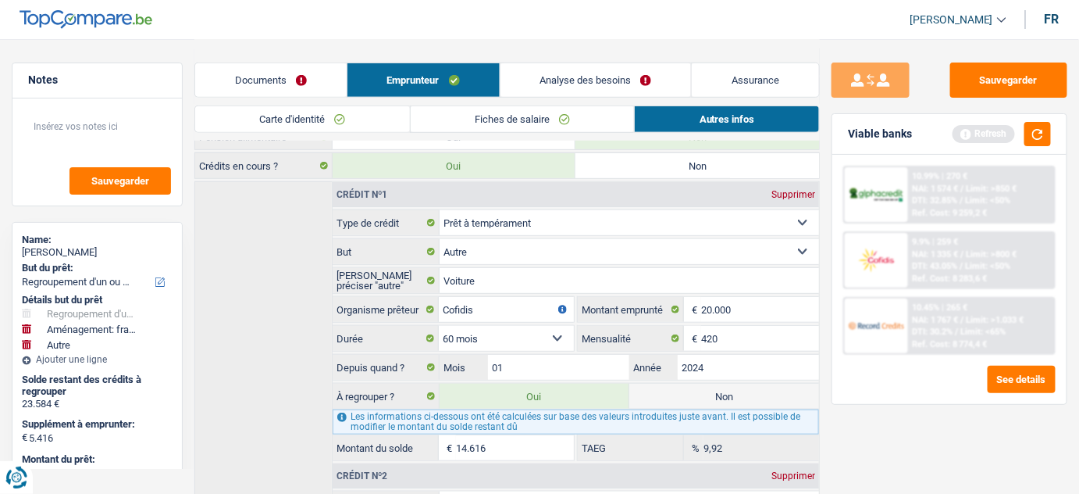
scroll to position [187, 0]
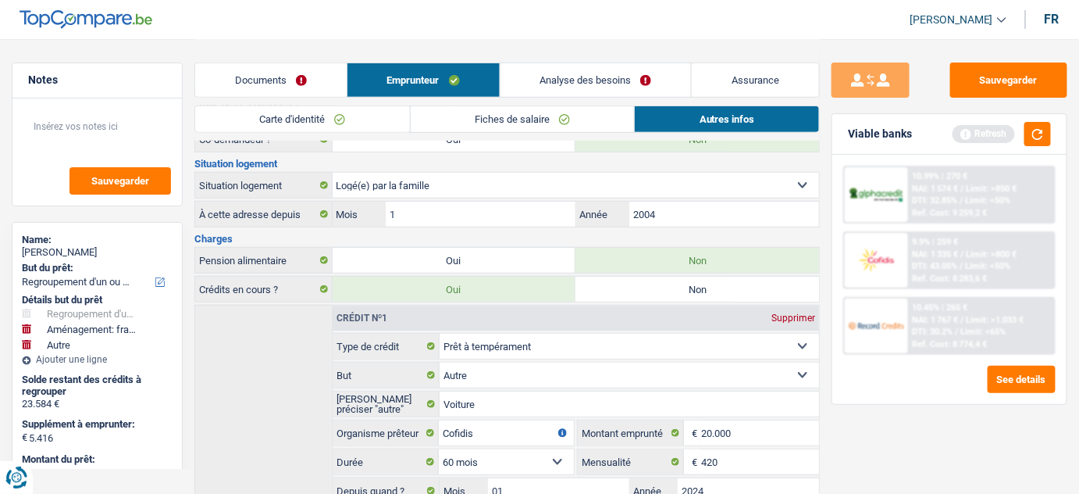
click at [587, 87] on link "Analyse des besoins" at bounding box center [596, 80] width 191 height 34
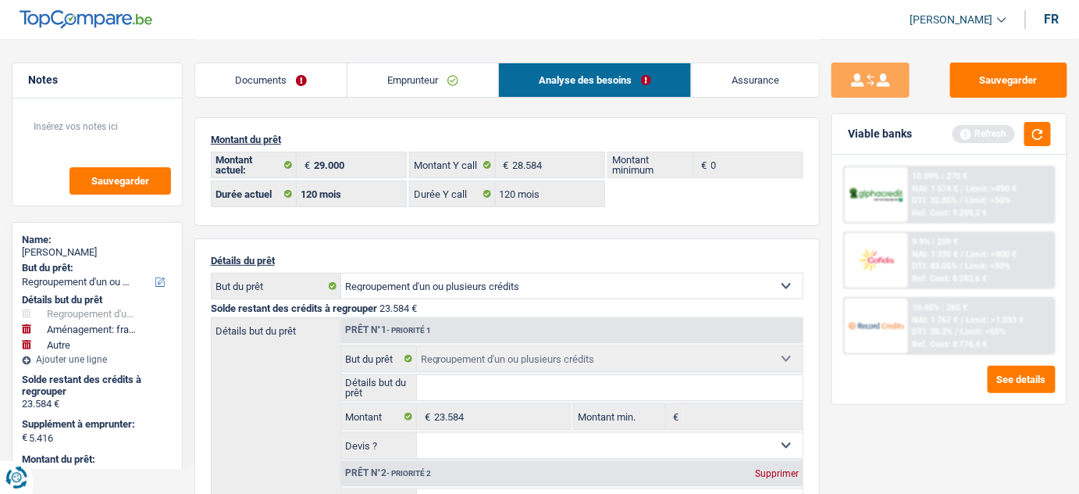
scroll to position [284, 0]
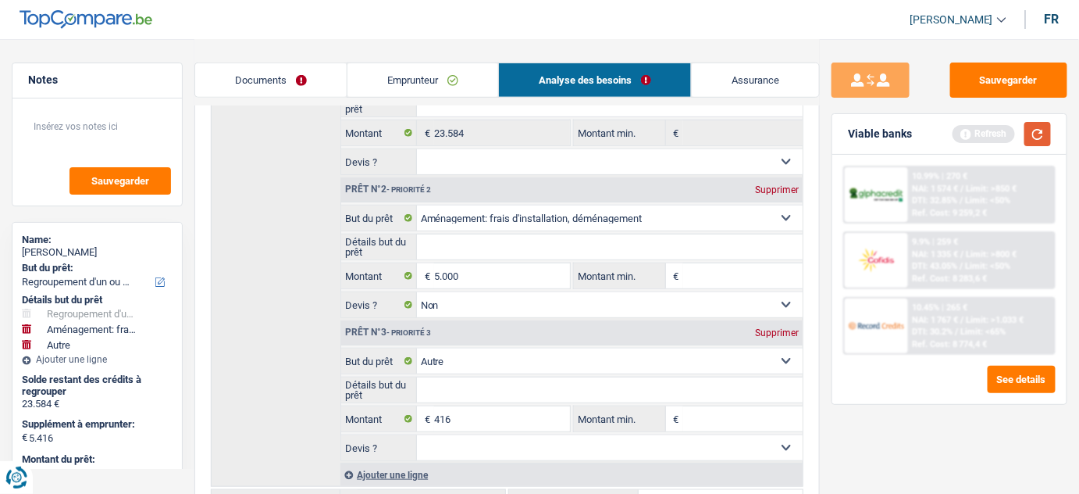
click at [1034, 136] on button "button" at bounding box center [1038, 134] width 27 height 24
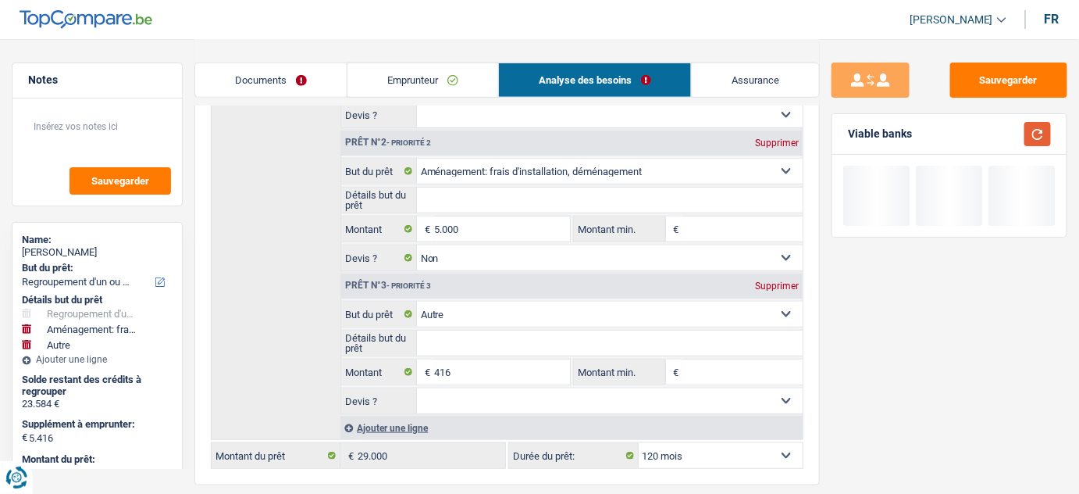
scroll to position [355, 0]
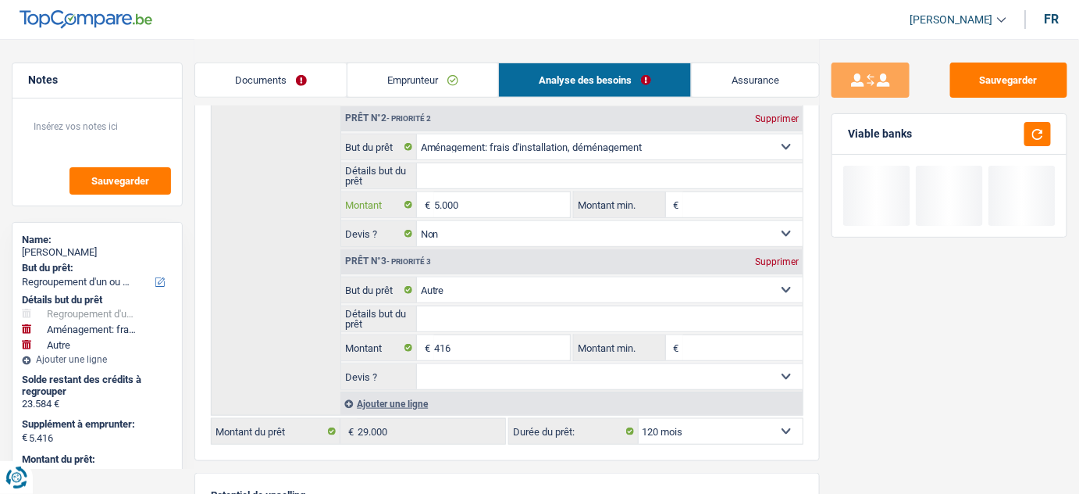
click at [460, 192] on input "5.000" at bounding box center [502, 204] width 137 height 25
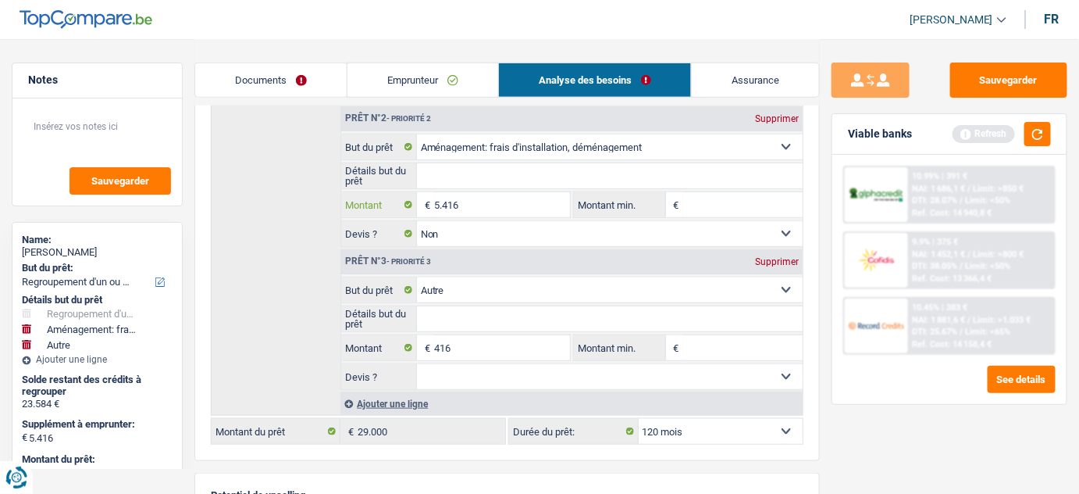
type input "5.416"
type input "5.832"
type input "29.416"
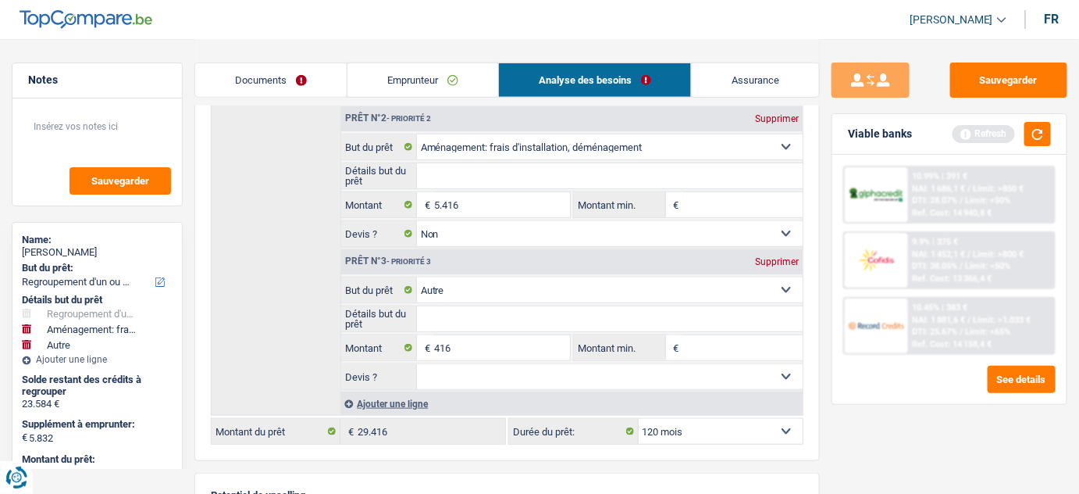
click at [781, 257] on div "Supprimer" at bounding box center [777, 261] width 52 height 9
type input "5.416"
type input "29.000"
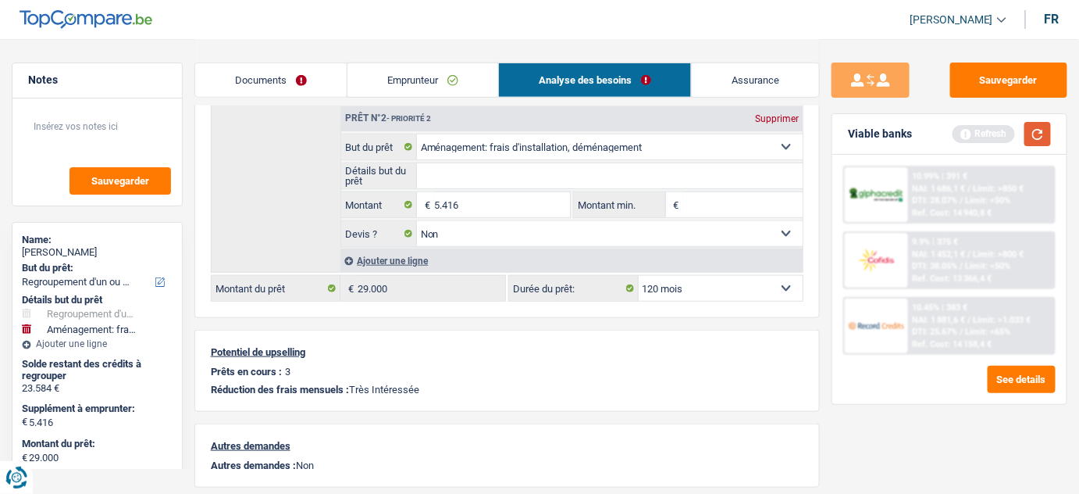
drag, startPoint x: 1041, startPoint y: 134, endPoint x: 776, endPoint y: 241, distance: 285.6
click at [1041, 134] on button "button" at bounding box center [1038, 134] width 27 height 24
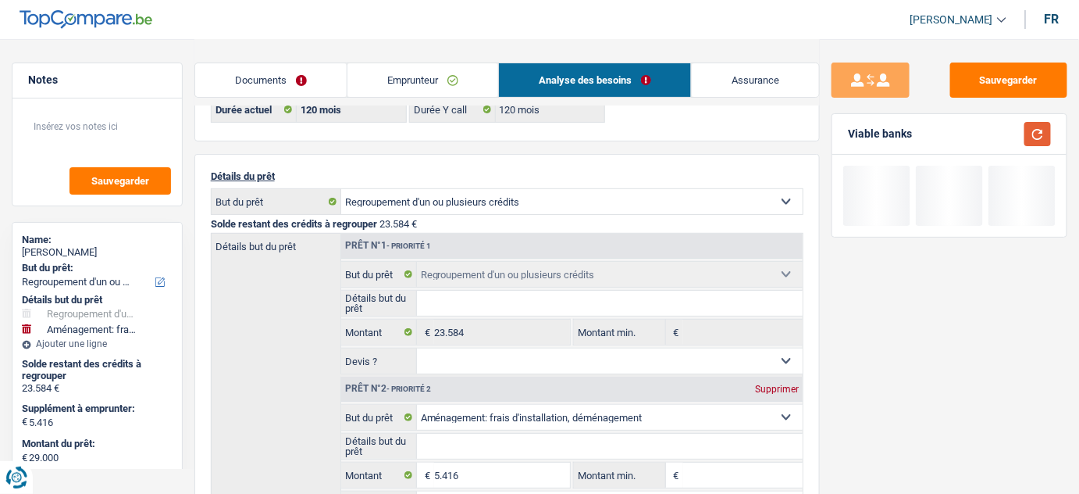
scroll to position [0, 0]
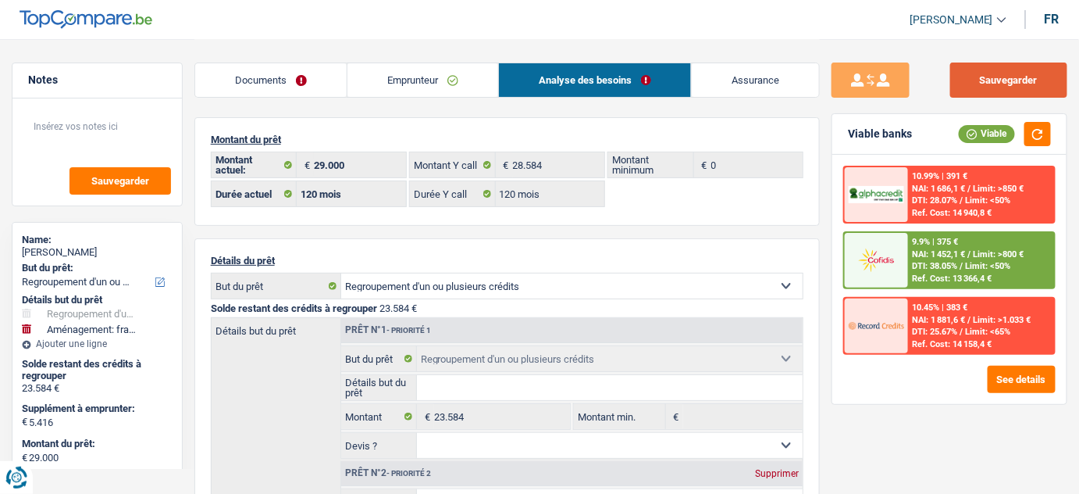
click at [990, 84] on button "Sauvegarder" at bounding box center [1008, 79] width 117 height 35
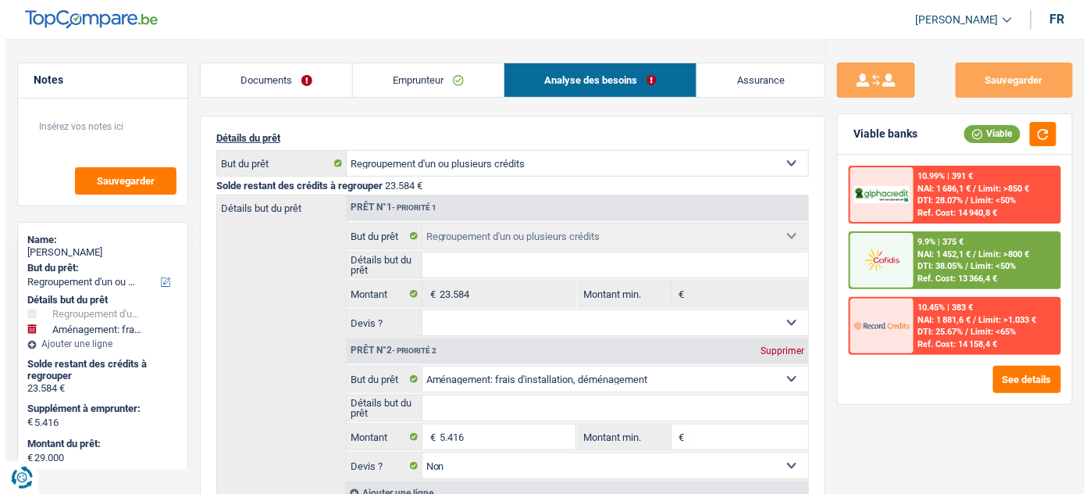
scroll to position [141, 0]
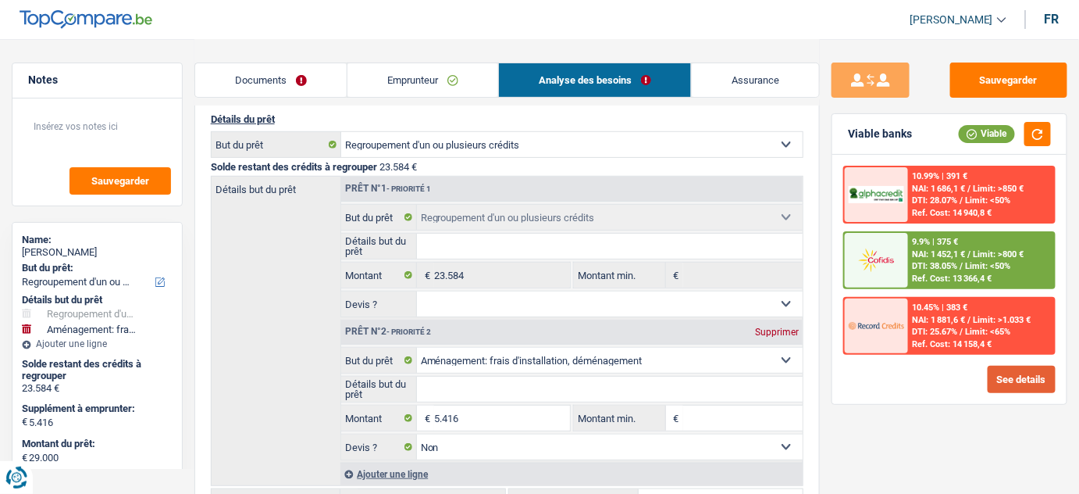
click at [1002, 370] on button "See details" at bounding box center [1022, 379] width 68 height 27
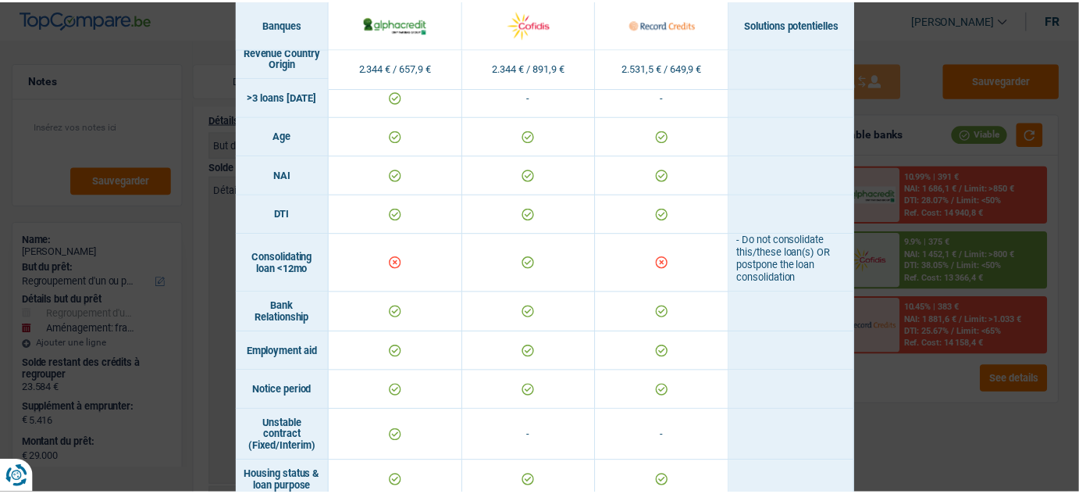
scroll to position [322, 0]
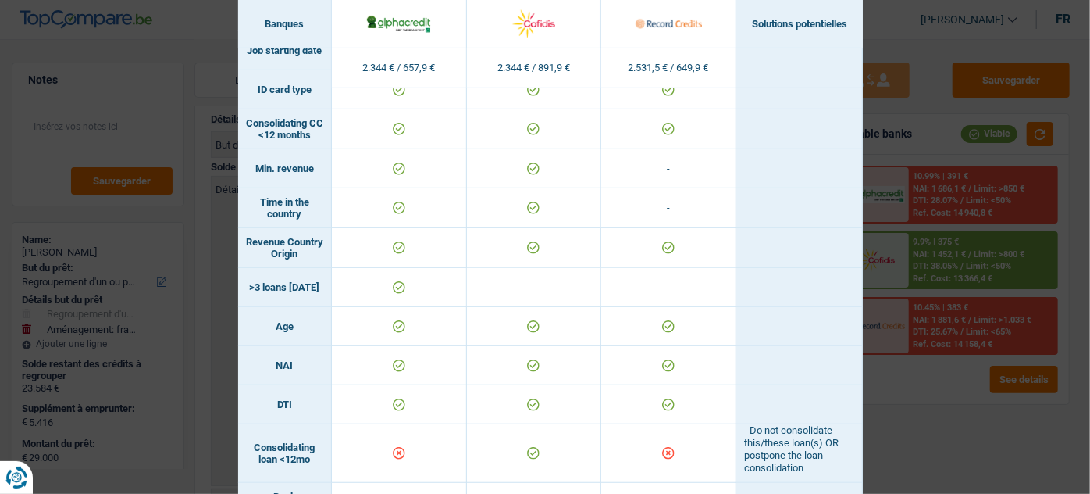
click at [887, 422] on div "Banks conditions × Banques Solutions potentielles Revenus / Charges 2.344 € / 6…" at bounding box center [545, 247] width 1090 height 494
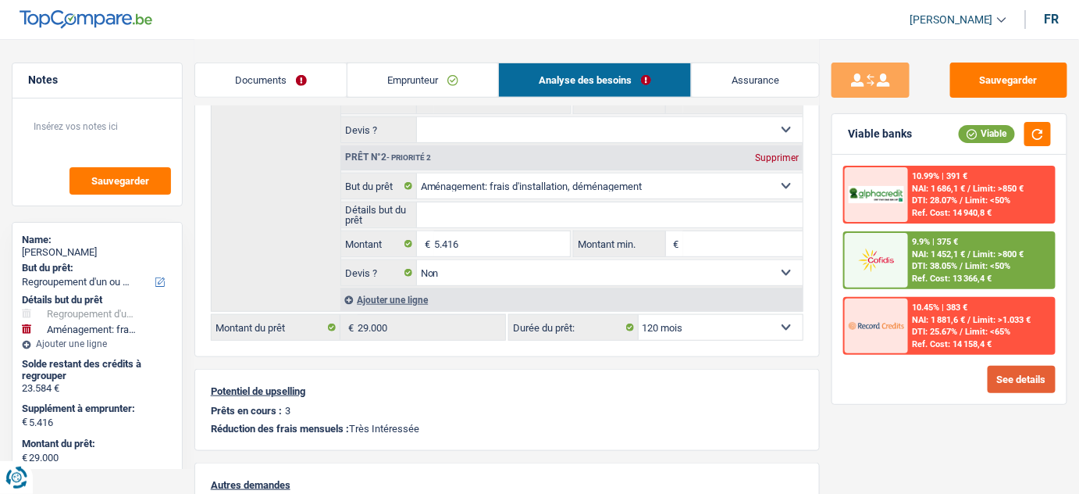
scroll to position [426, 0]
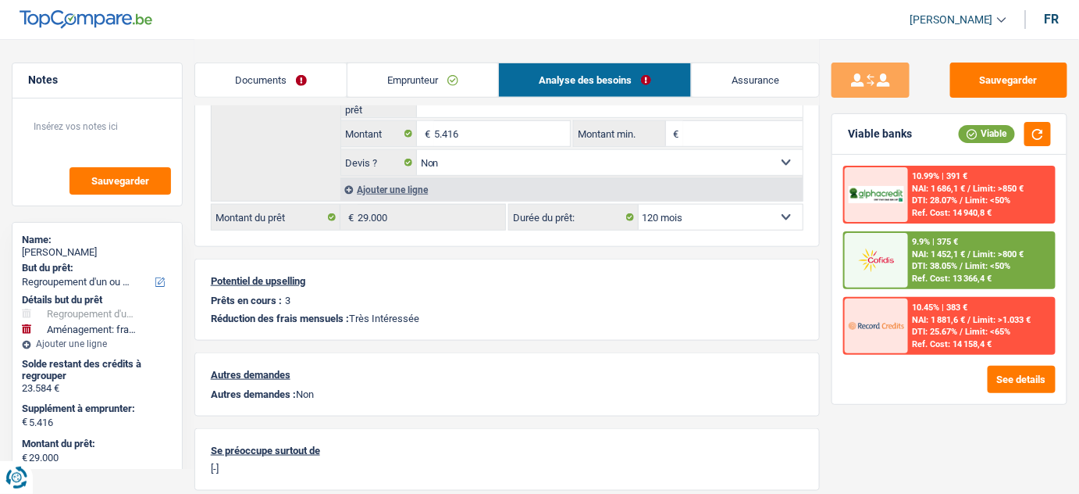
click at [766, 193] on div "Ajouter une ligne" at bounding box center [572, 189] width 462 height 23
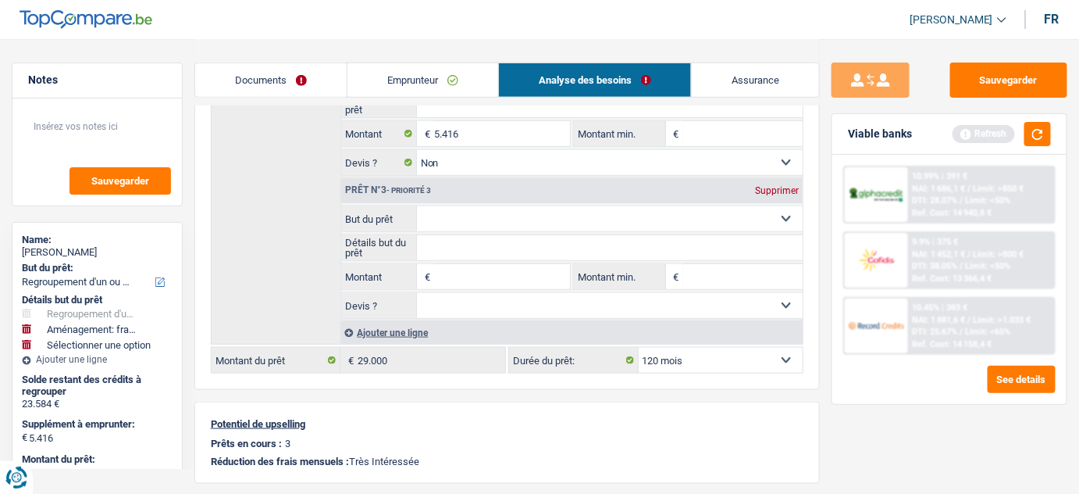
drag, startPoint x: 766, startPoint y: 193, endPoint x: 761, endPoint y: 203, distance: 11.5
click at [761, 206] on select "Confort maison: meubles, textile, peinture, électroménager, outillage non-profe…" at bounding box center [610, 218] width 387 height 25
click at [683, 358] on select "12 mois 18 mois 24 mois 30 mois 36 mois 42 mois 48 mois 60 mois 72 mois 84 mois…" at bounding box center [721, 360] width 165 height 25
select select "84"
click at [639, 348] on select "12 mois 18 mois 24 mois 30 mois 36 mois 42 mois 48 mois 60 mois 72 mois 84 mois…" at bounding box center [721, 360] width 165 height 25
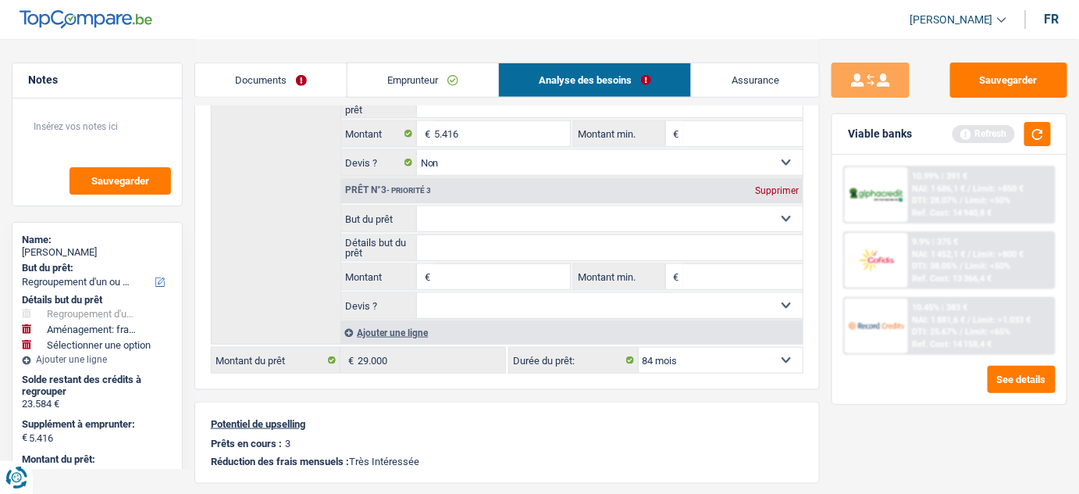
select select "84"
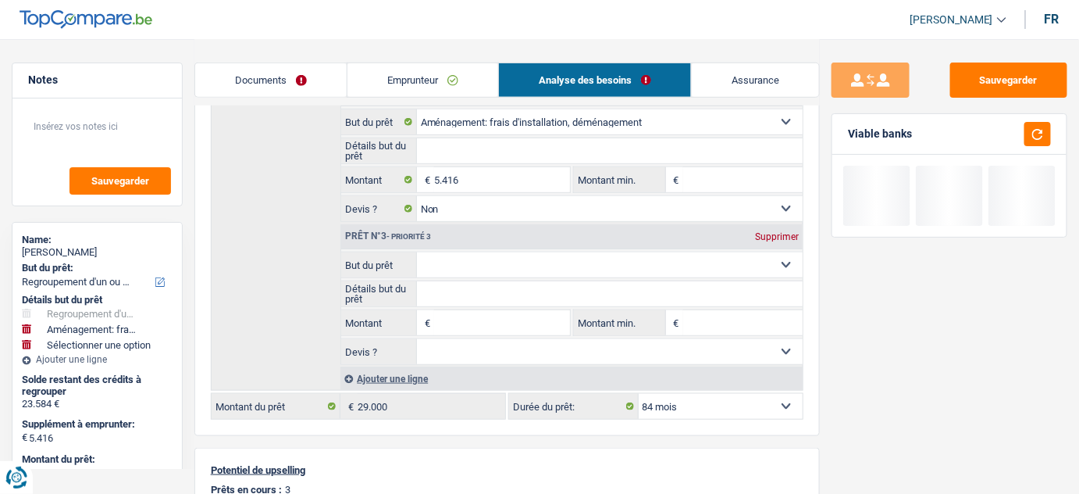
scroll to position [355, 0]
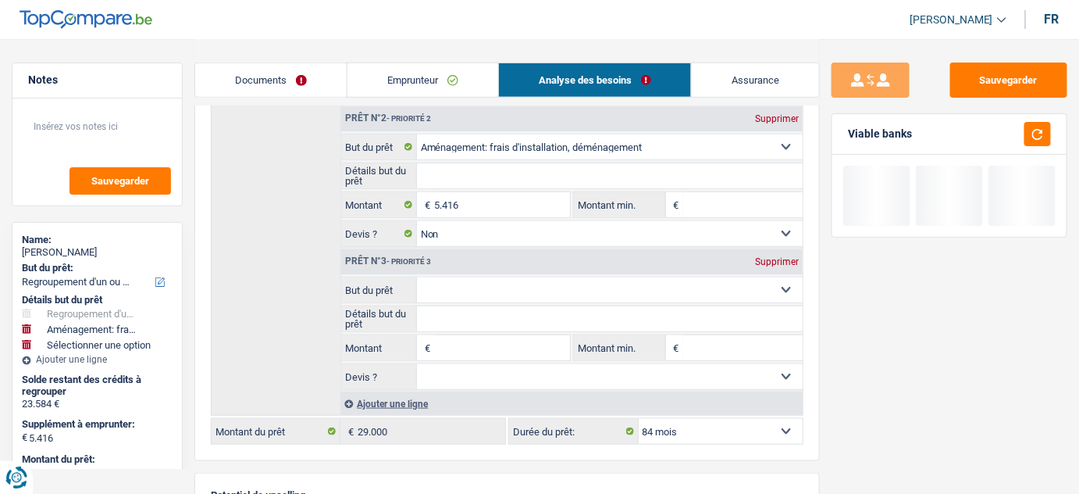
click at [775, 257] on div "Supprimer" at bounding box center [777, 261] width 52 height 9
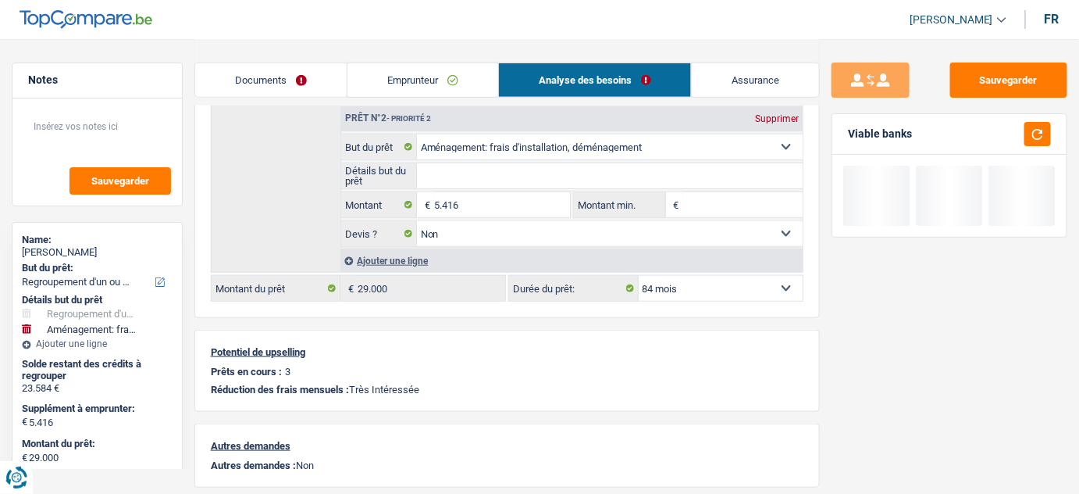
click at [446, 70] on link "Emprunteur" at bounding box center [423, 80] width 151 height 34
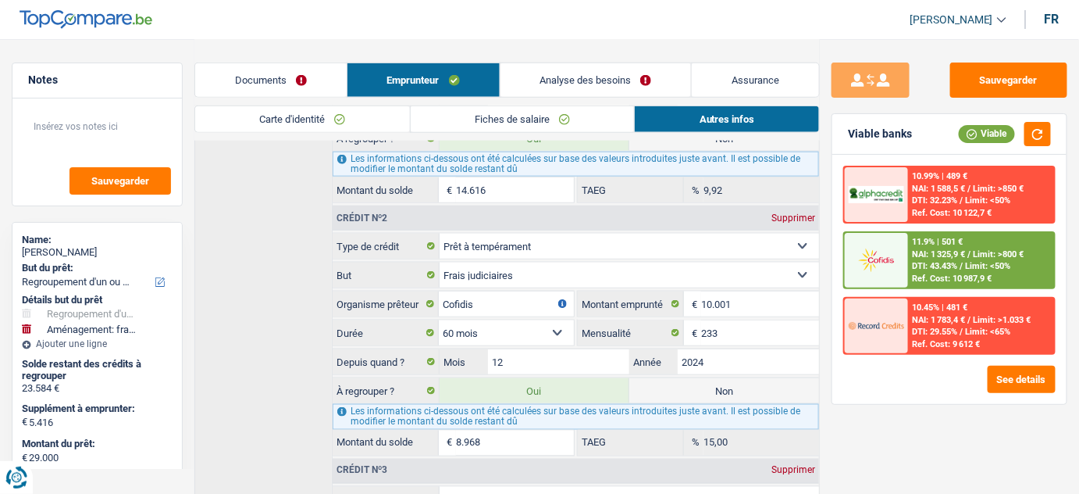
click at [700, 390] on label "Non" at bounding box center [724, 390] width 190 height 25
click at [700, 390] on input "Non" at bounding box center [724, 390] width 190 height 25
radio input "true"
type input "20.032"
select select "120"
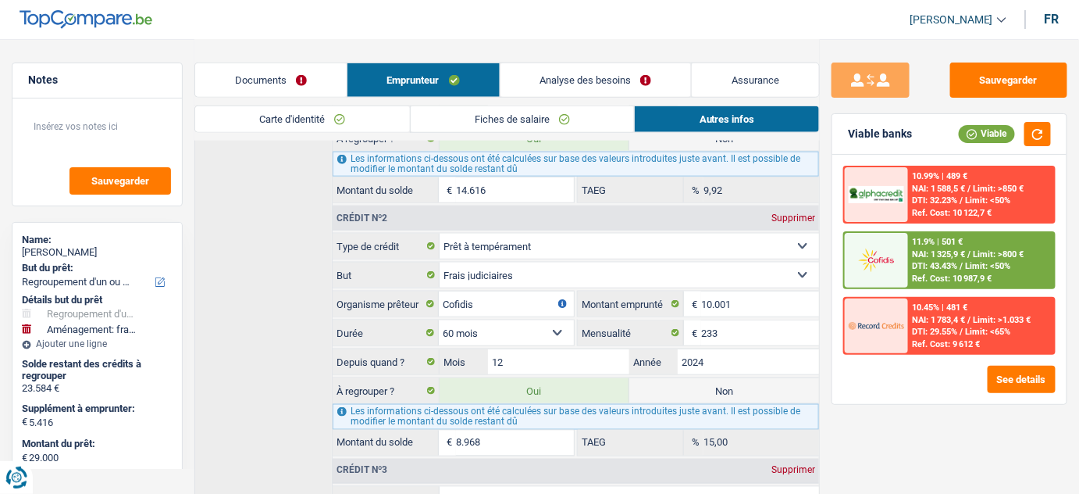
radio input "false"
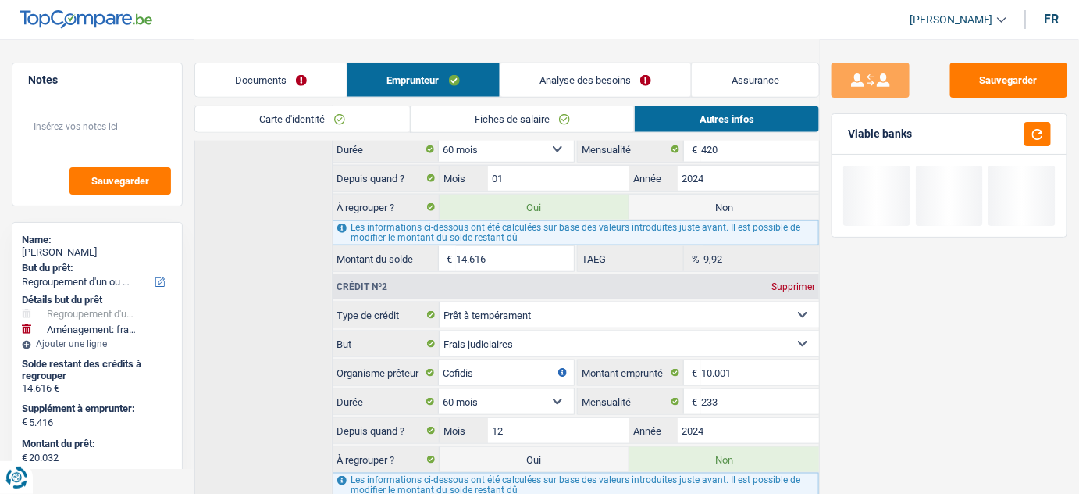
scroll to position [426, 0]
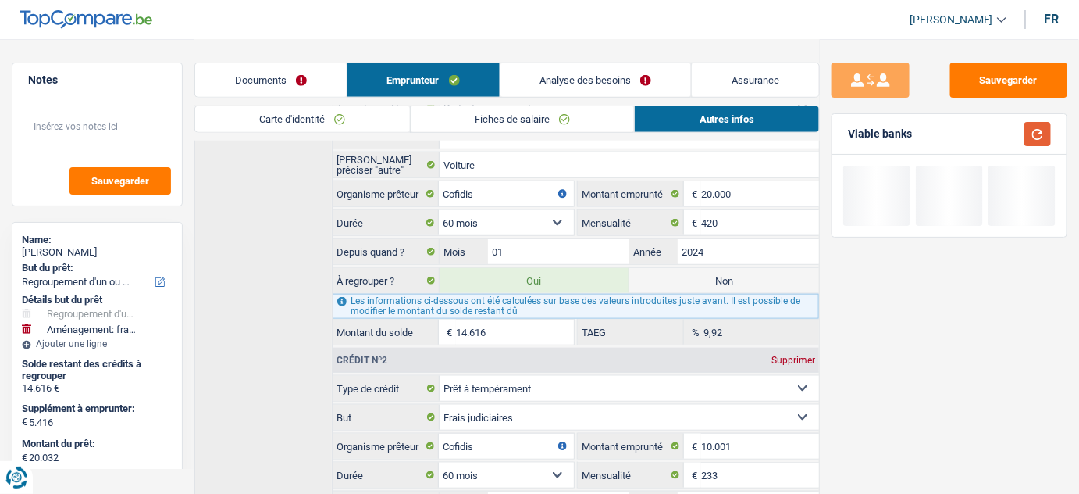
click at [1029, 130] on button "button" at bounding box center [1038, 134] width 27 height 24
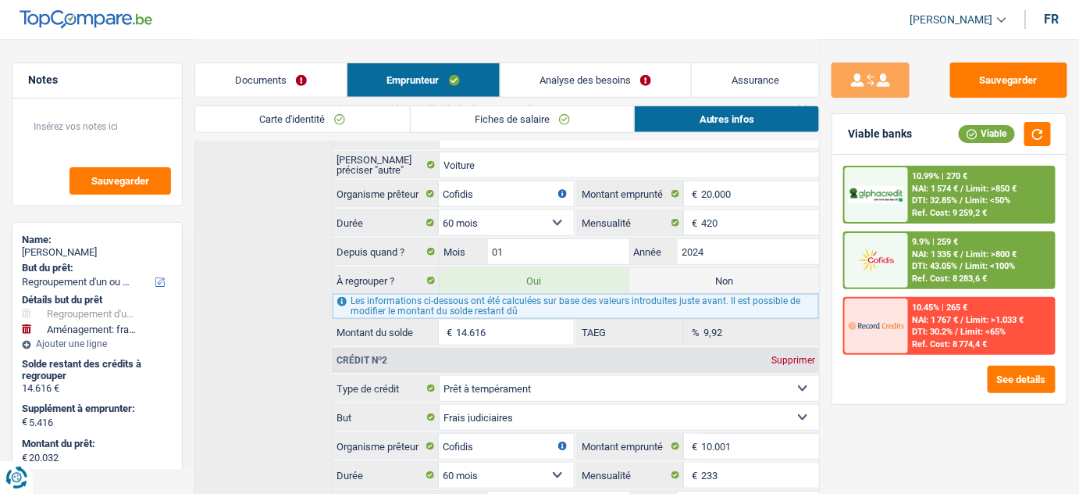
click at [637, 81] on link "Analyse des besoins" at bounding box center [596, 80] width 191 height 34
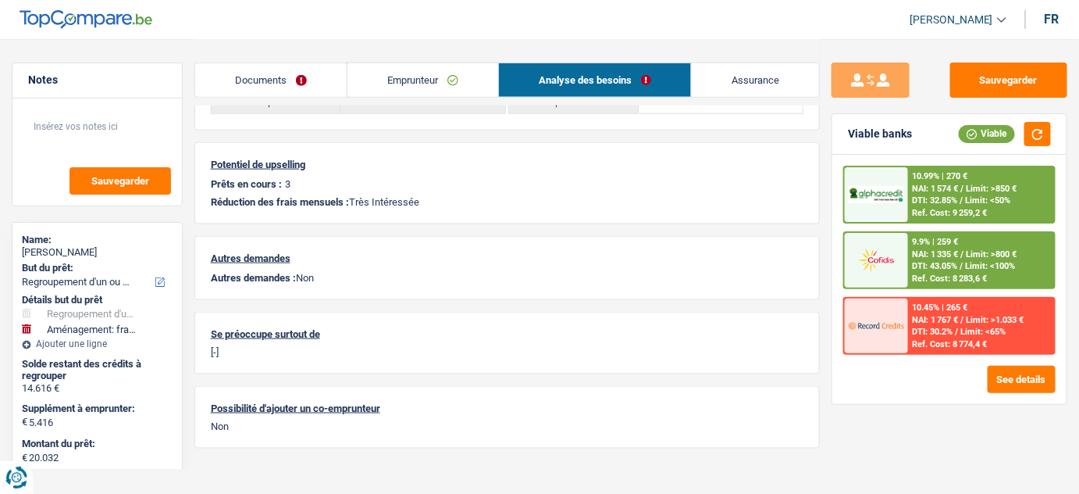
scroll to position [329, 0]
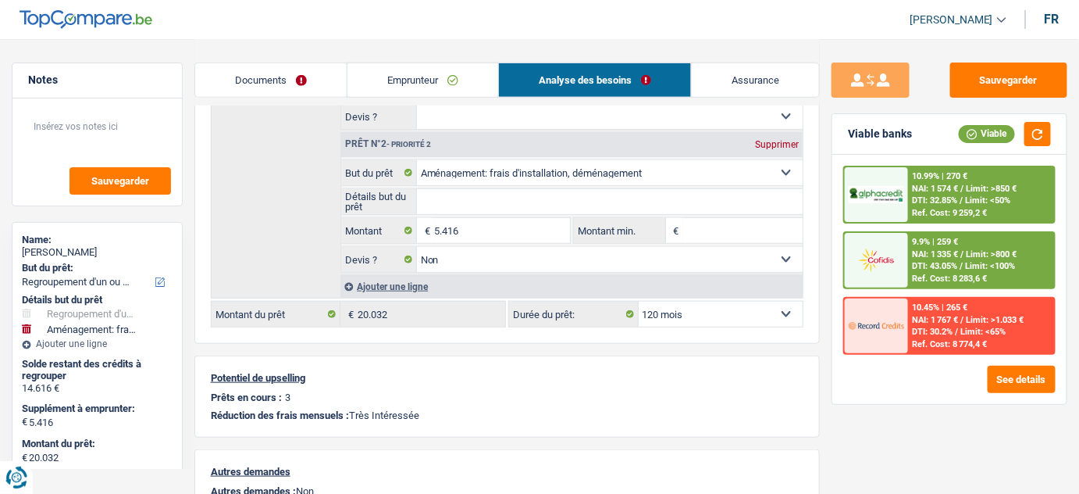
click at [726, 309] on select "12 mois 18 mois 24 mois 30 mois 36 mois 42 mois 48 mois 60 mois 72 mois 84 mois…" at bounding box center [721, 313] width 165 height 25
select select "84"
click at [639, 301] on select "12 mois 18 mois 24 mois 30 mois 36 mois 42 mois 48 mois 60 mois 72 mois 84 mois…" at bounding box center [721, 313] width 165 height 25
select select "84"
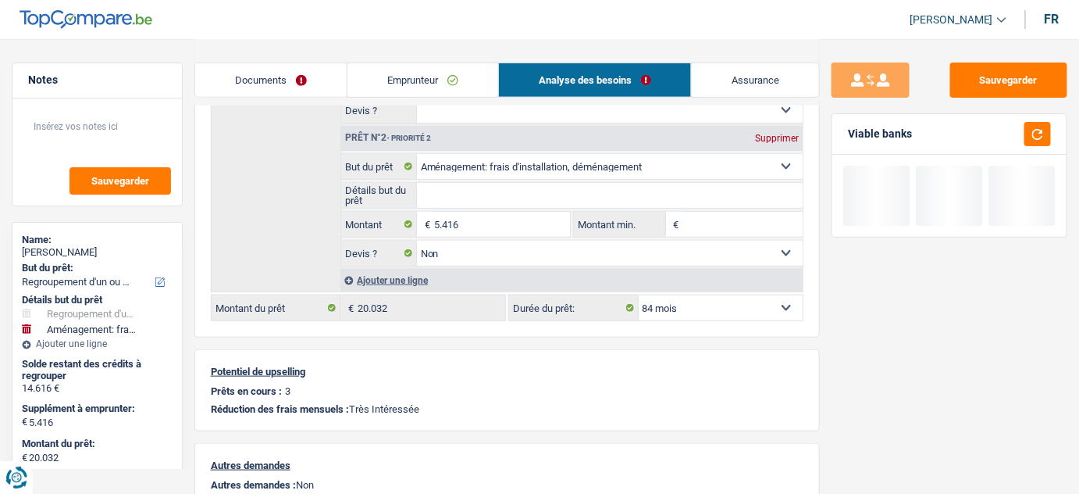
scroll to position [400, 0]
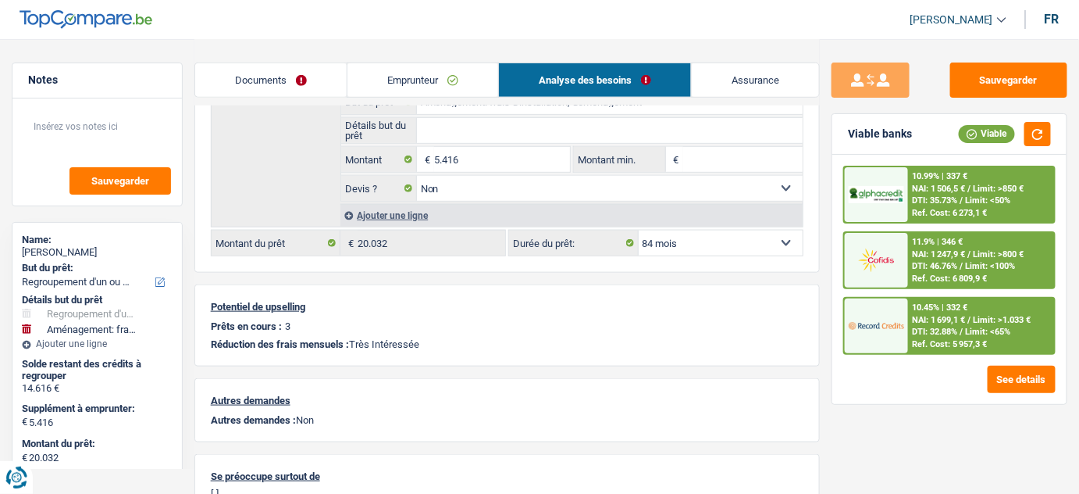
click at [887, 330] on img at bounding box center [876, 325] width 55 height 27
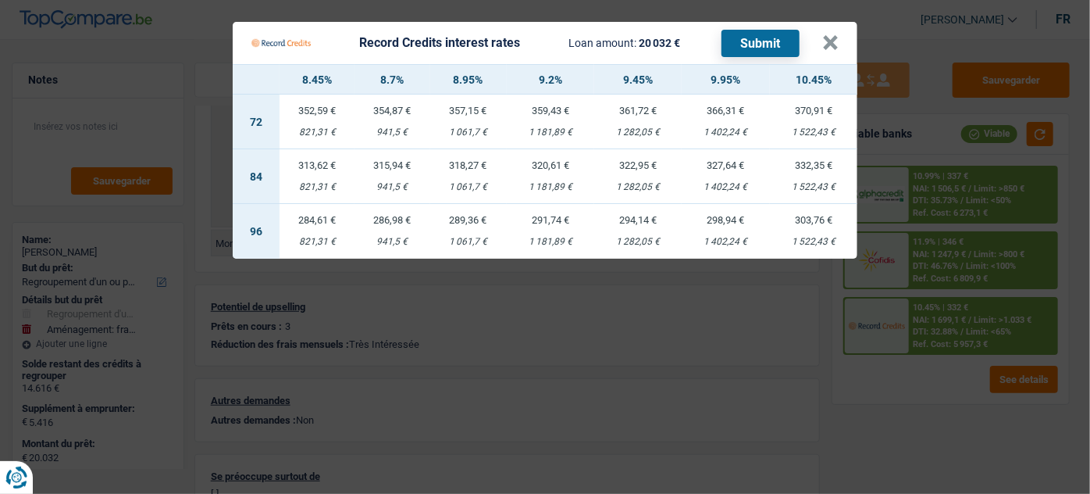
drag, startPoint x: 562, startPoint y: 173, endPoint x: 558, endPoint y: 164, distance: 10.5
click at [562, 173] on td "320,61 € 1 181,89 €" at bounding box center [550, 176] width 87 height 55
select select "record credits"
type input "9,20"
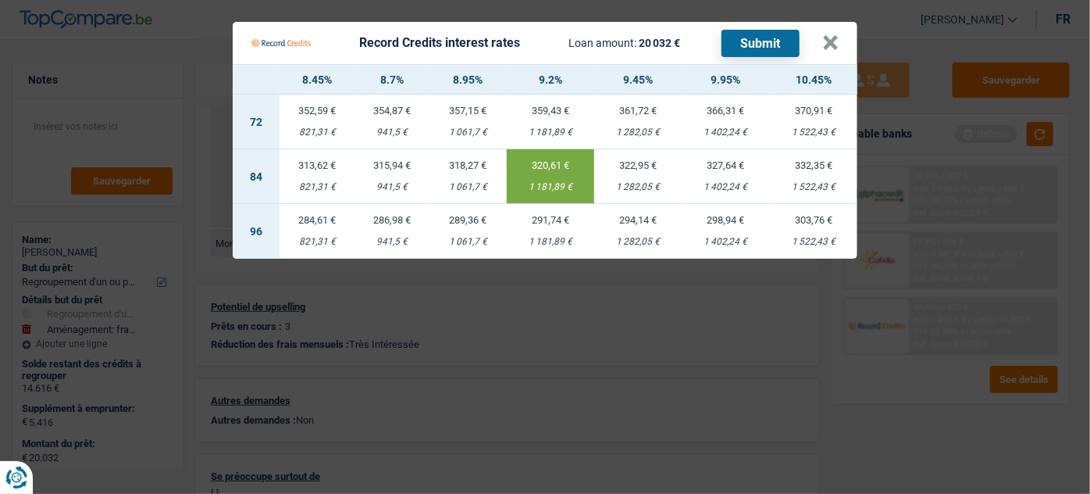
click at [743, 37] on button "Submit" at bounding box center [761, 43] width 78 height 27
click at [473, 9] on Credits "Record Credits interest rates Loan amount: 20 032 € Submit × 8.45% 8.7% 8.95% 9…" at bounding box center [545, 247] width 1090 height 494
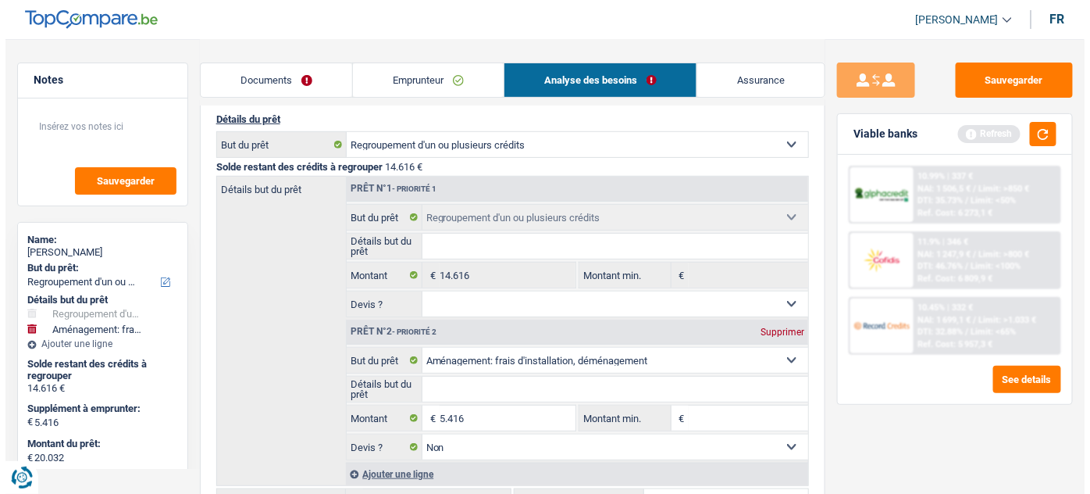
scroll to position [212, 0]
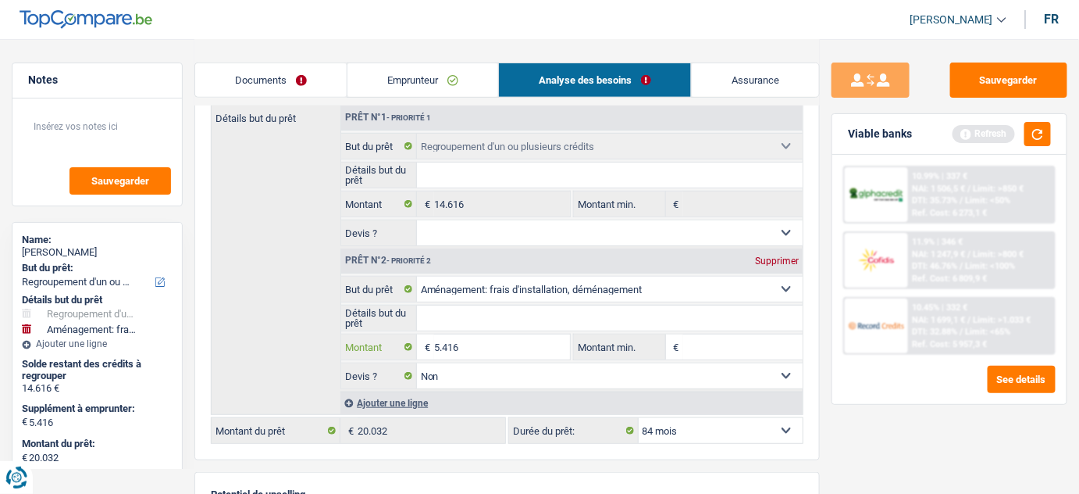
click at [460, 344] on input "5.416" at bounding box center [502, 346] width 137 height 25
type input "5.380"
type input "19.996"
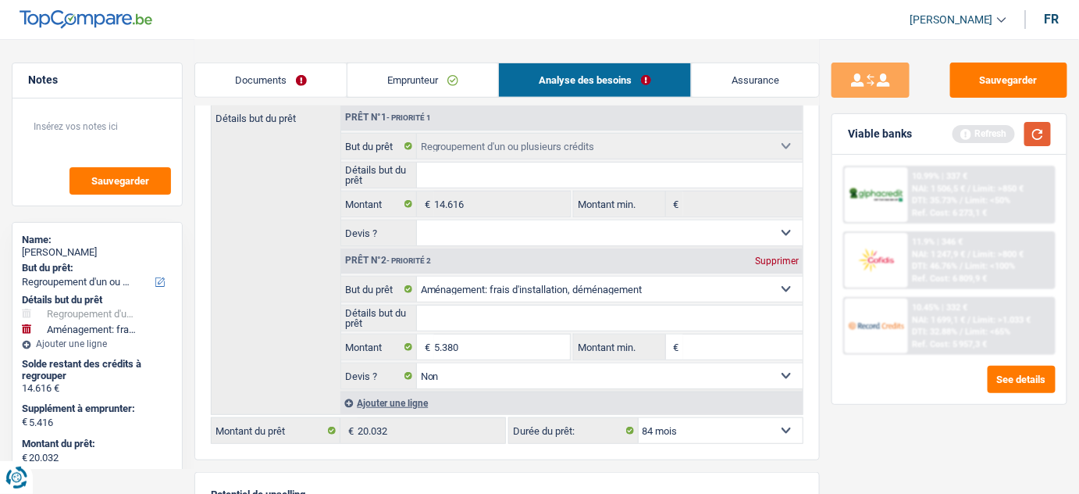
type input "19.996"
click at [1037, 137] on button "button" at bounding box center [1038, 134] width 27 height 24
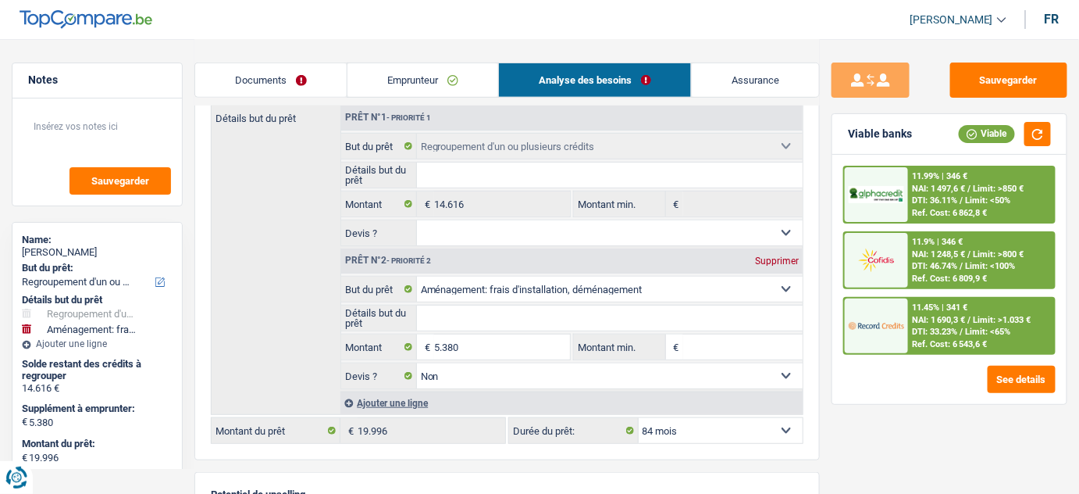
click at [958, 262] on span "DTI: 46.74%" at bounding box center [935, 266] width 45 height 10
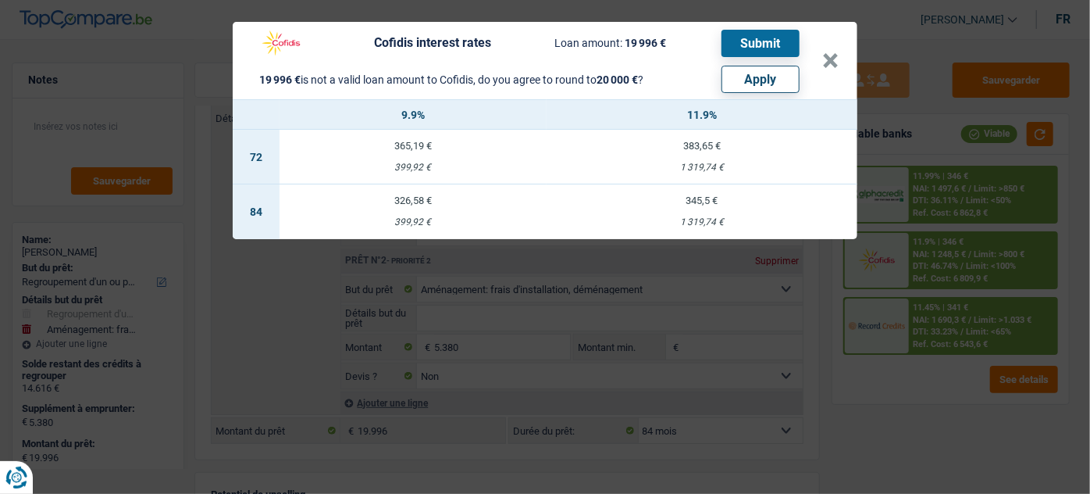
click at [761, 72] on button "Apply" at bounding box center [761, 79] width 78 height 27
type input "5.384"
type input "20.000"
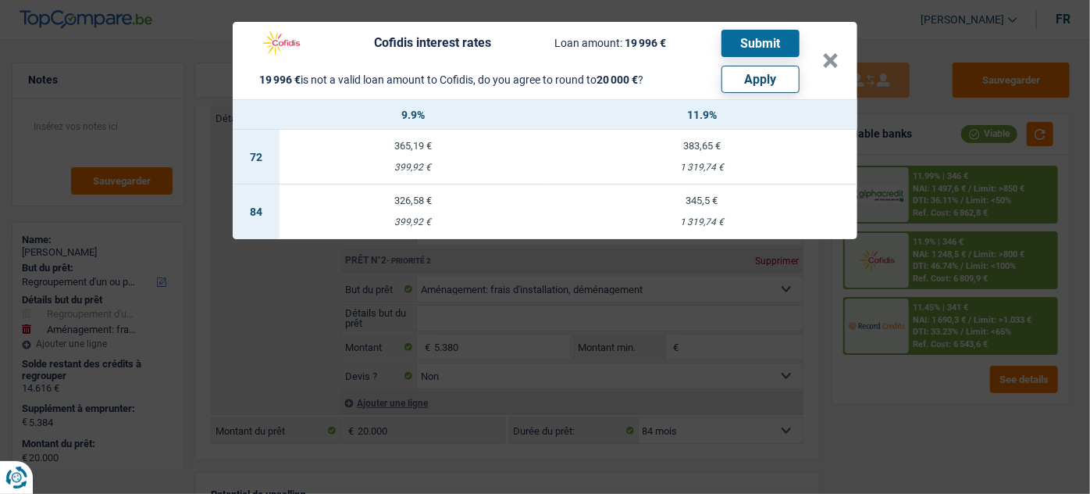
select select "other"
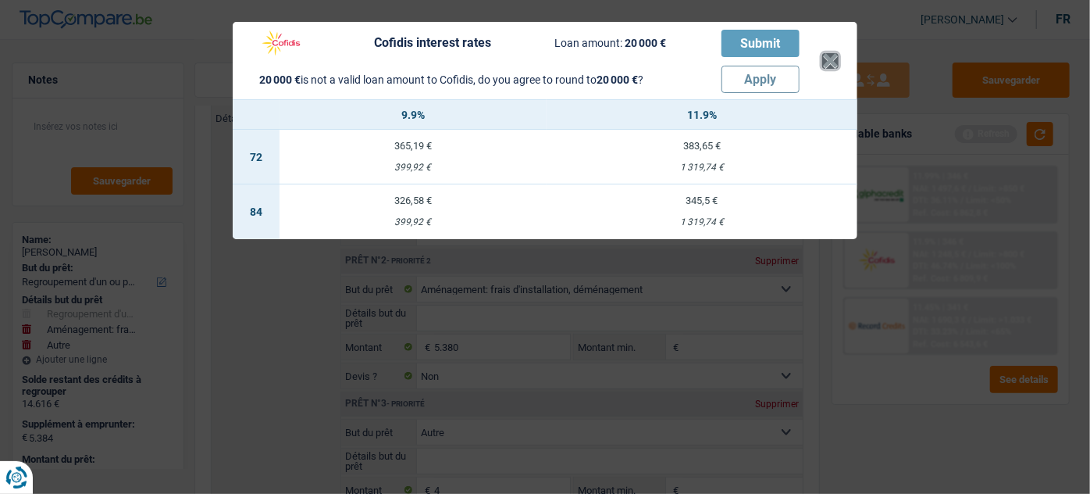
click at [833, 57] on button "×" at bounding box center [830, 61] width 16 height 16
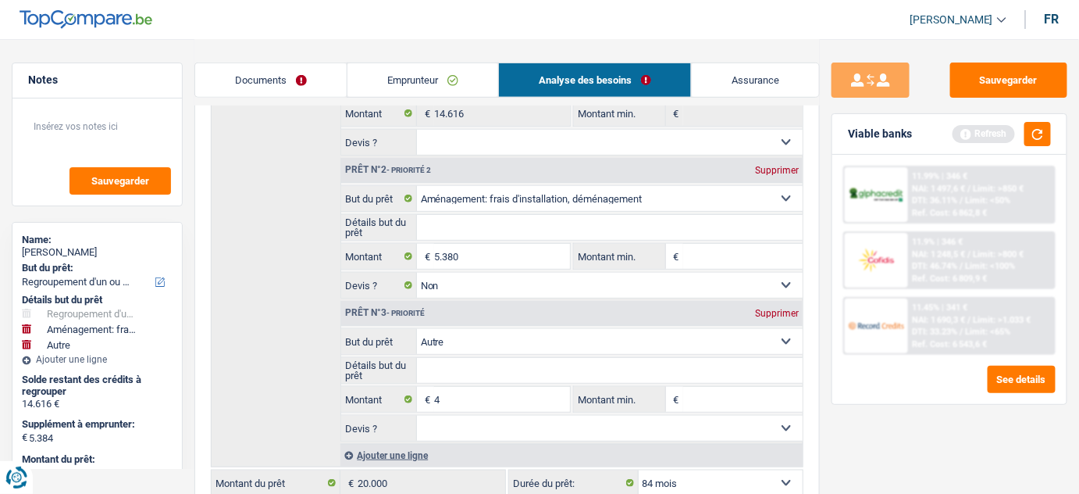
scroll to position [355, 0]
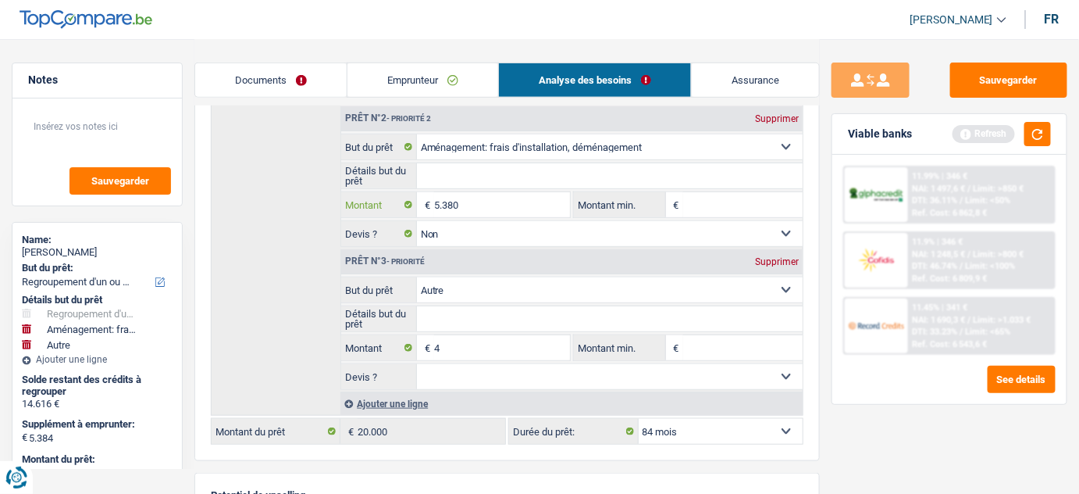
select select
type input "538"
select select
type input "5.384"
select select
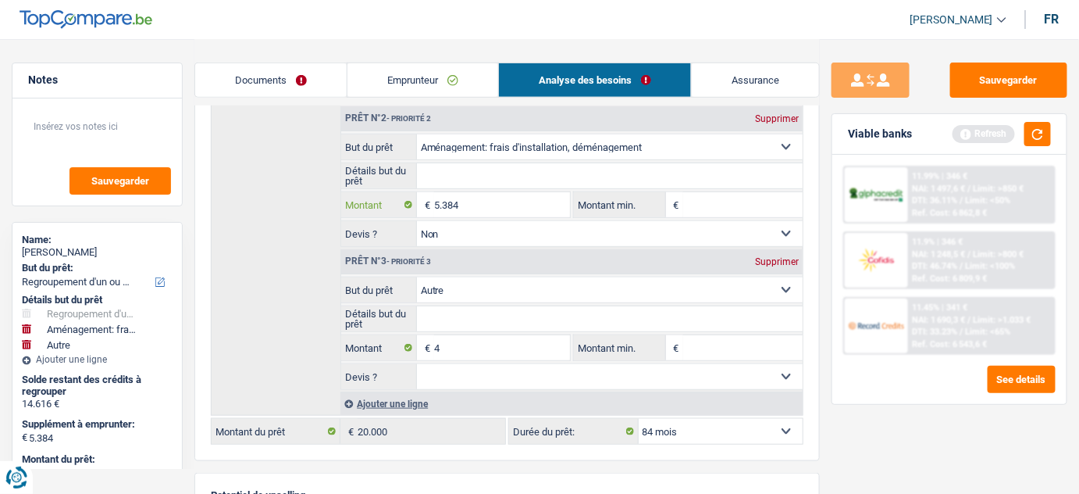
type input "5.384"
type input "5.388"
type input "20.004"
select select "120"
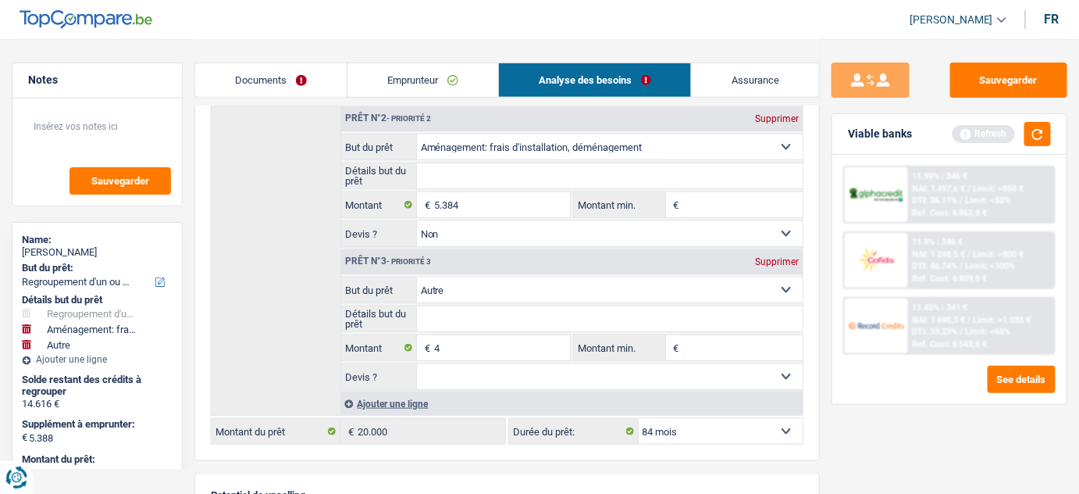
type input "20.004"
click at [783, 257] on div "Supprimer" at bounding box center [777, 261] width 52 height 9
type input "5.384"
type input "20.000"
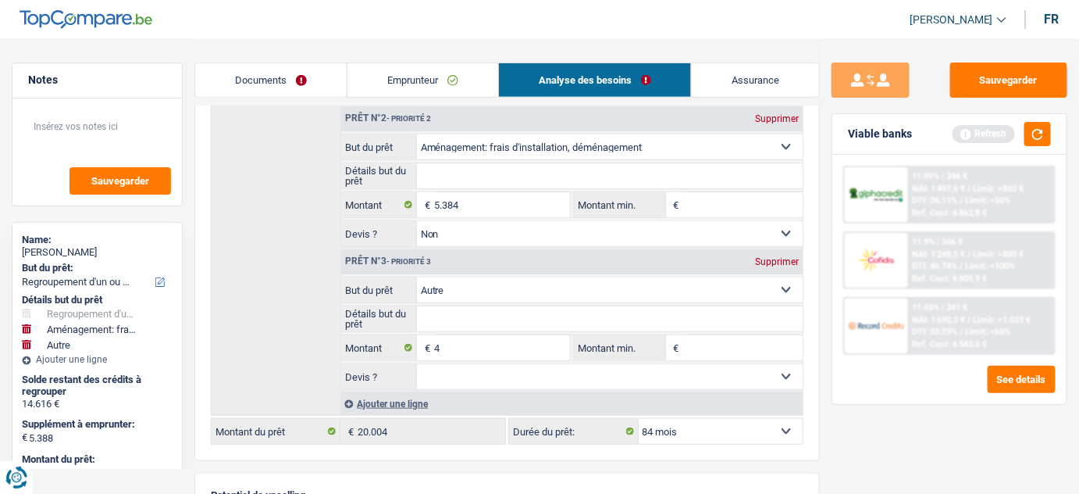
select select "84"
type input "20.000"
select select "84"
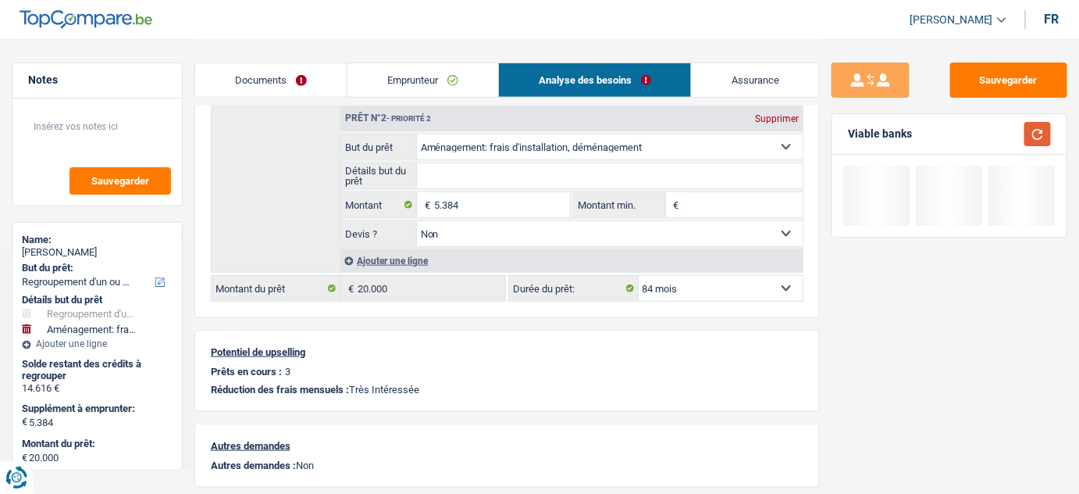
click at [1033, 129] on button "button" at bounding box center [1038, 134] width 27 height 24
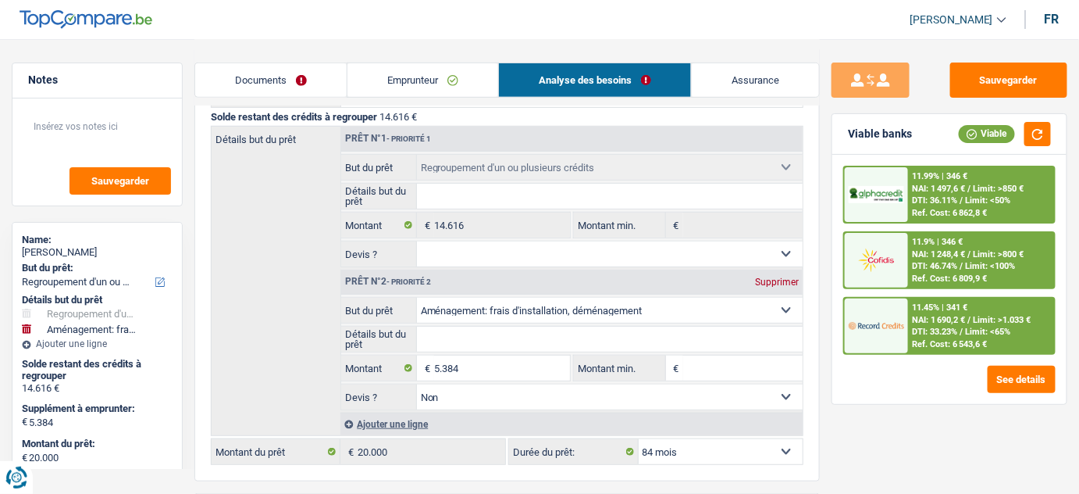
scroll to position [0, 0]
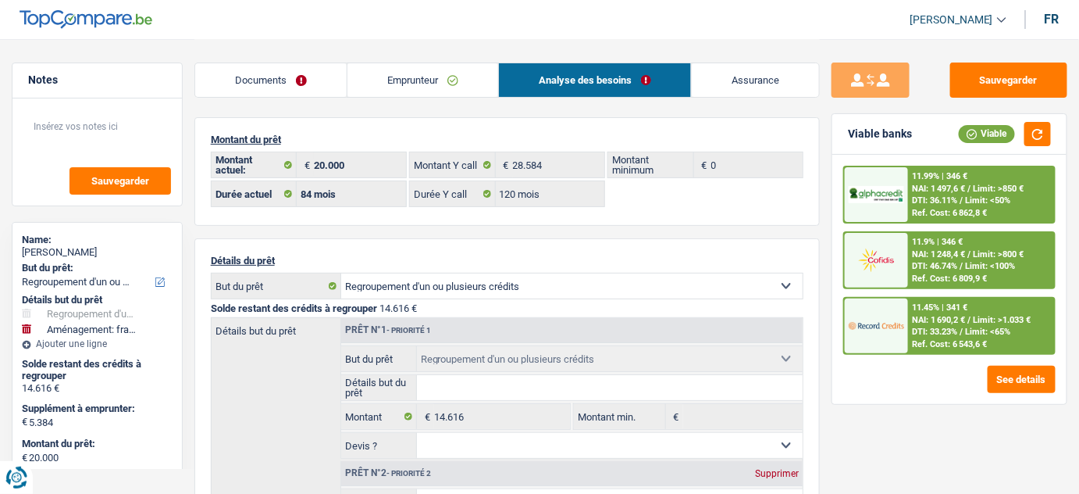
click at [453, 67] on link "Emprunteur" at bounding box center [423, 80] width 151 height 34
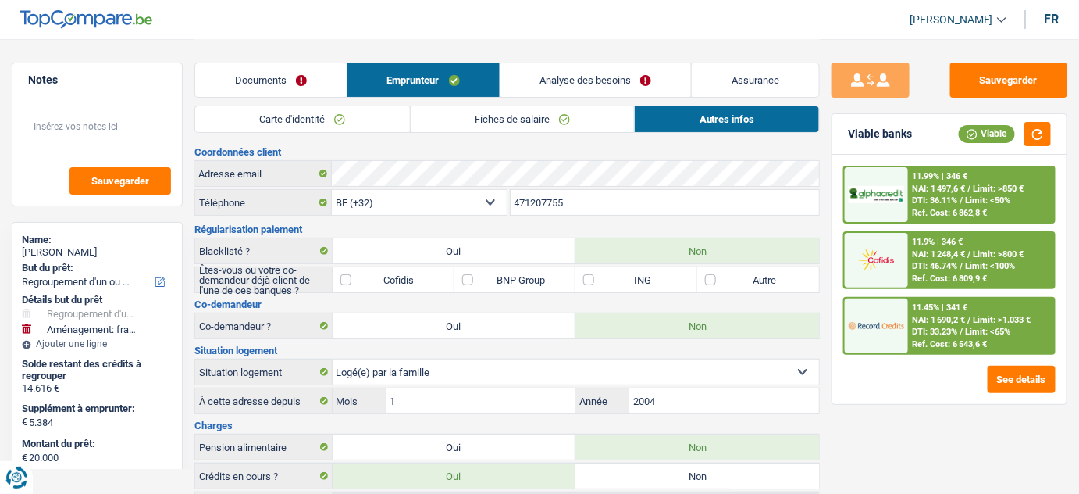
click at [281, 124] on link "Carte d'identité" at bounding box center [302, 119] width 215 height 26
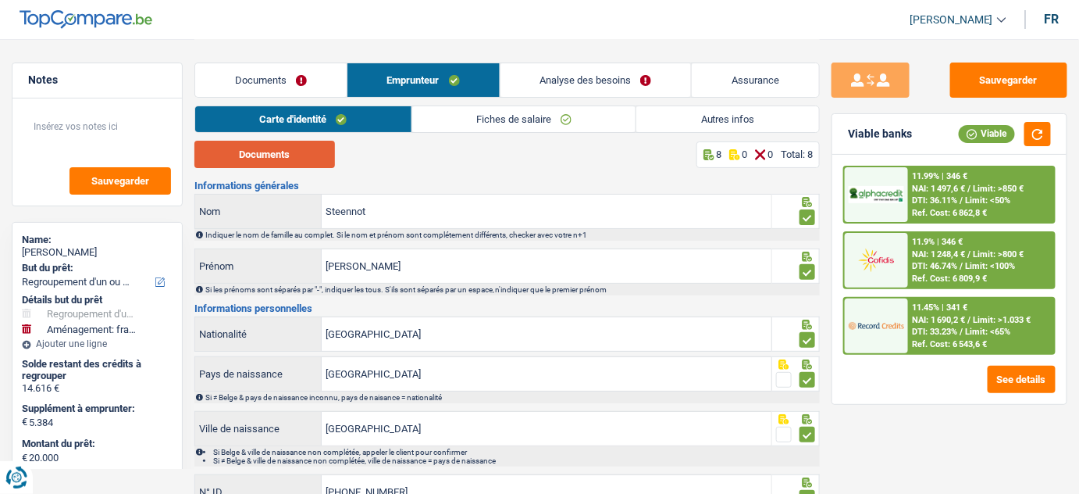
click at [296, 166] on button "Documents" at bounding box center [264, 154] width 141 height 27
drag, startPoint x: 439, startPoint y: 119, endPoint x: 428, endPoint y: 130, distance: 16.0
click at [439, 119] on link "Fiches de salaire" at bounding box center [524, 119] width 224 height 26
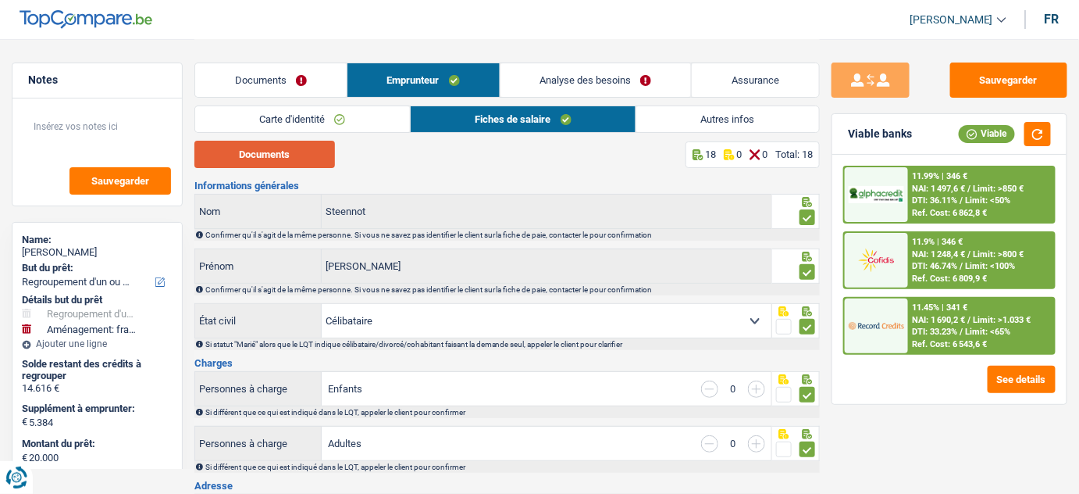
click at [299, 159] on button "Documents" at bounding box center [264, 154] width 141 height 27
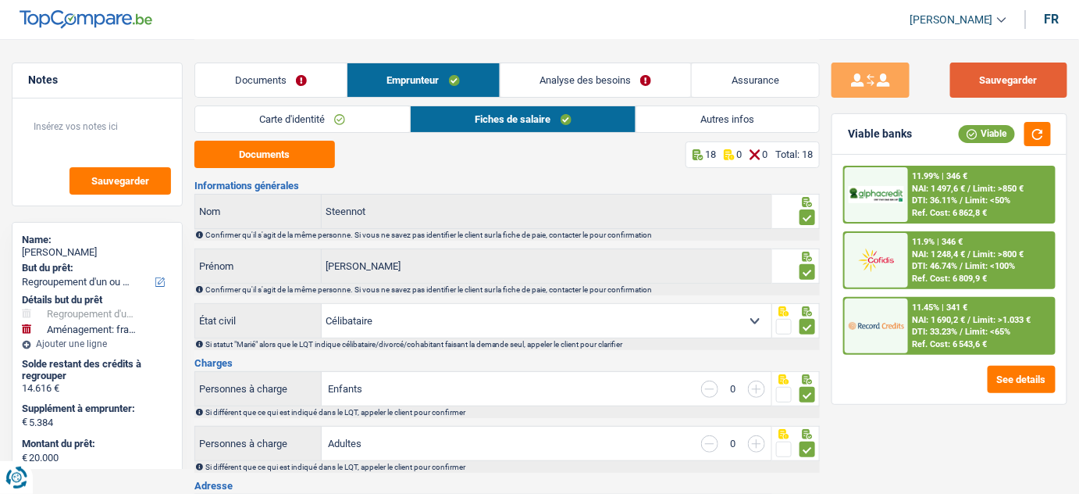
click at [985, 77] on button "Sauvegarder" at bounding box center [1008, 79] width 117 height 35
click at [985, 88] on button "Sauvegarder" at bounding box center [1008, 79] width 117 height 35
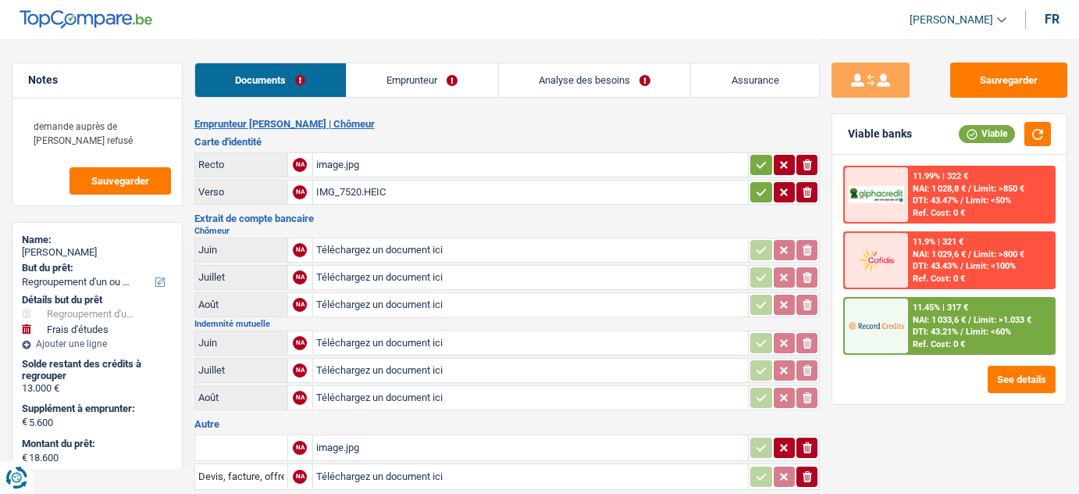
select select "refinancing"
select select "study"
select select "84"
select select "alphacredit"
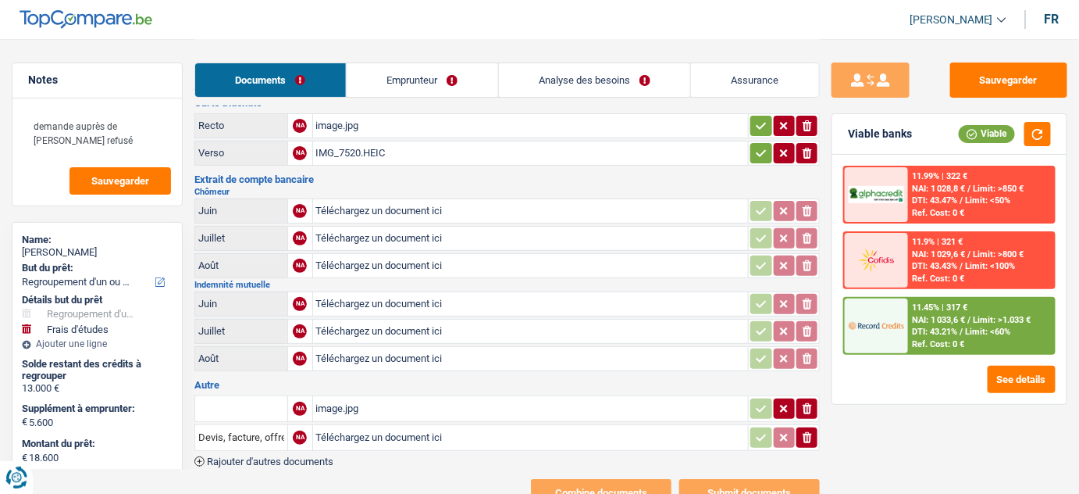
scroll to position [70, 0]
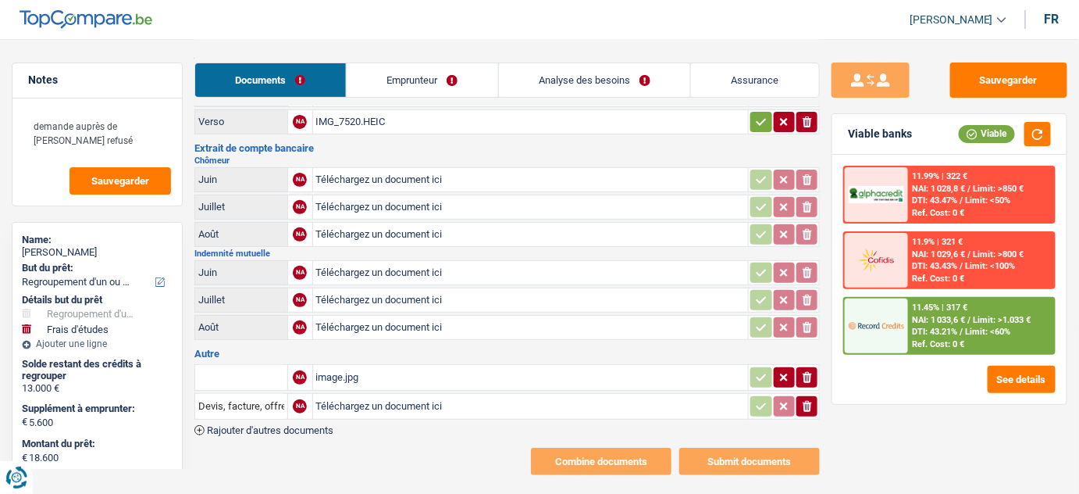
drag, startPoint x: 408, startPoint y: 70, endPoint x: 415, endPoint y: 63, distance: 10.0
click at [410, 70] on link "Emprunteur" at bounding box center [423, 80] width 152 height 34
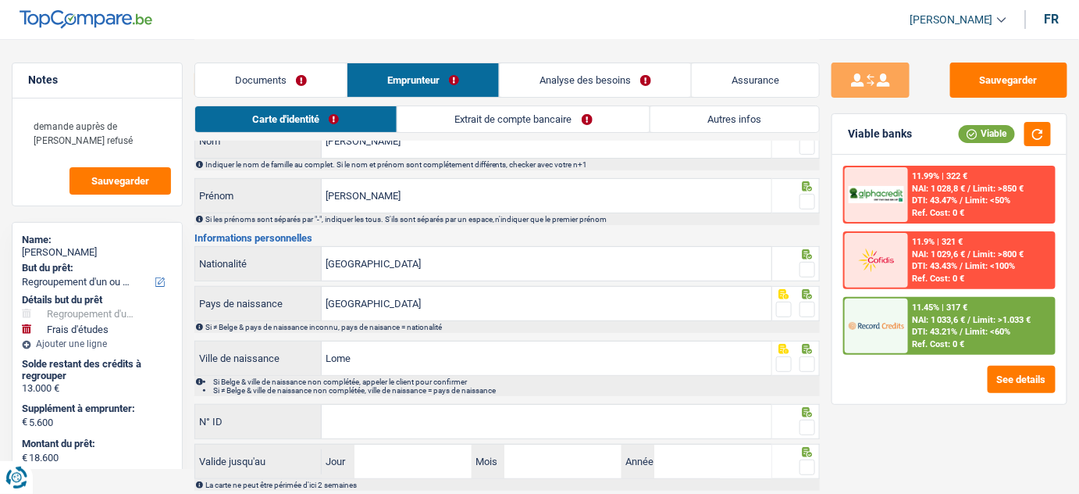
click at [550, 121] on link "Extrait de compte bancaire" at bounding box center [524, 119] width 252 height 26
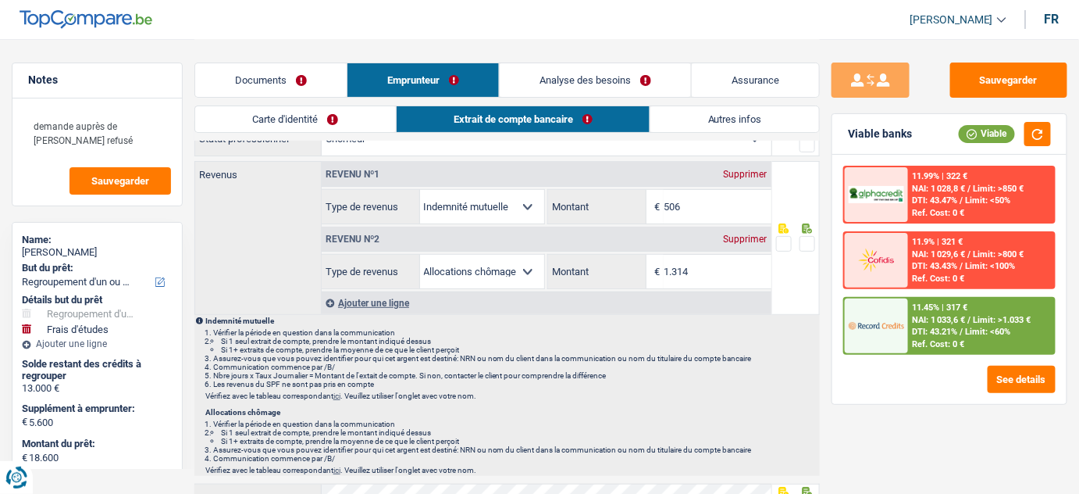
scroll to position [0, 0]
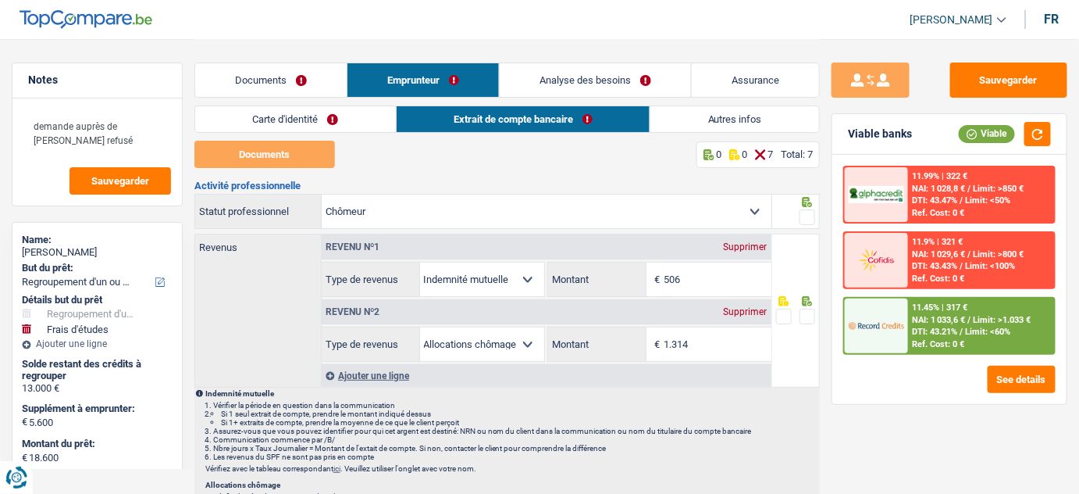
click at [267, 68] on link "Documents" at bounding box center [271, 80] width 152 height 34
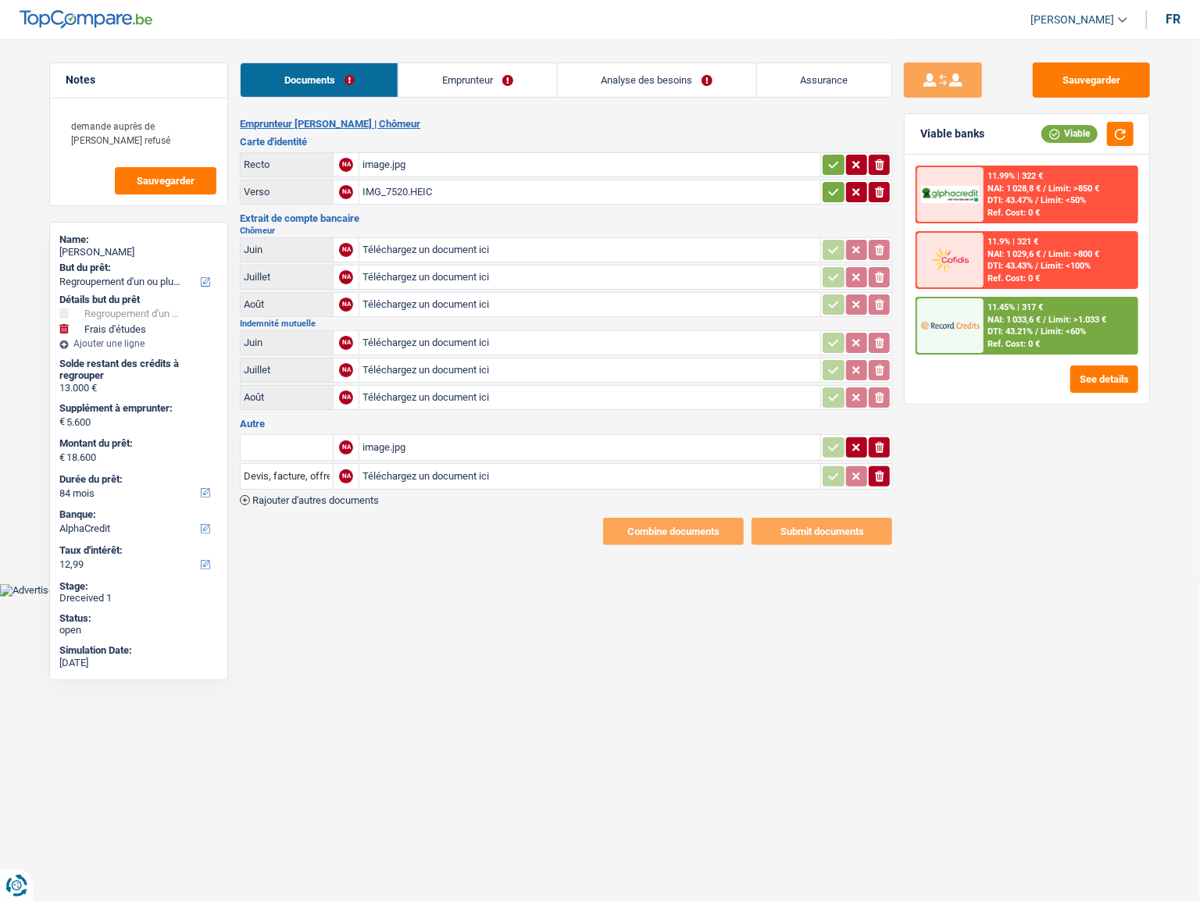
click at [876, 471] on icon "button" at bounding box center [879, 476] width 9 height 11
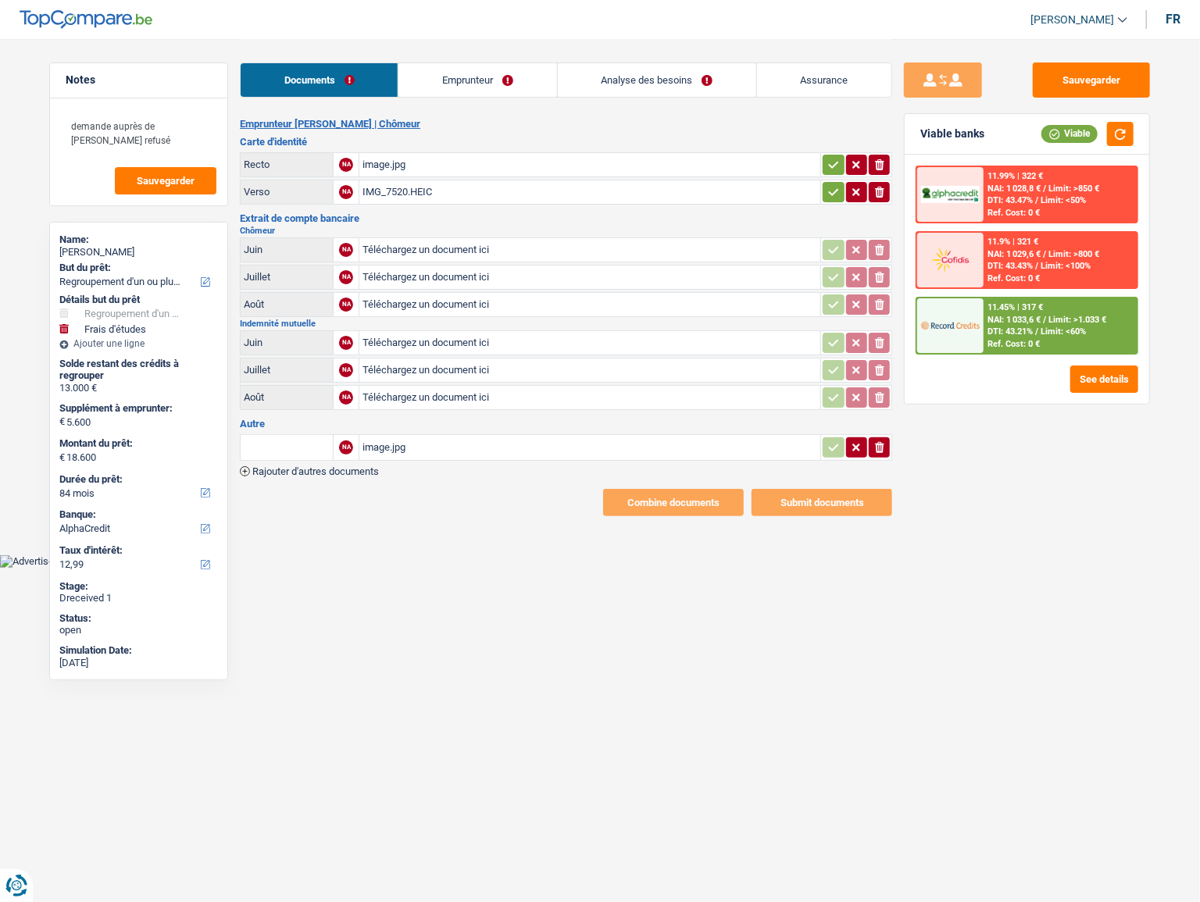
click at [526, 61] on div "Documents Emprunteur Analyse des besoins Assurance" at bounding box center [566, 72] width 652 height 66
click at [523, 82] on link "Emprunteur" at bounding box center [477, 80] width 158 height 34
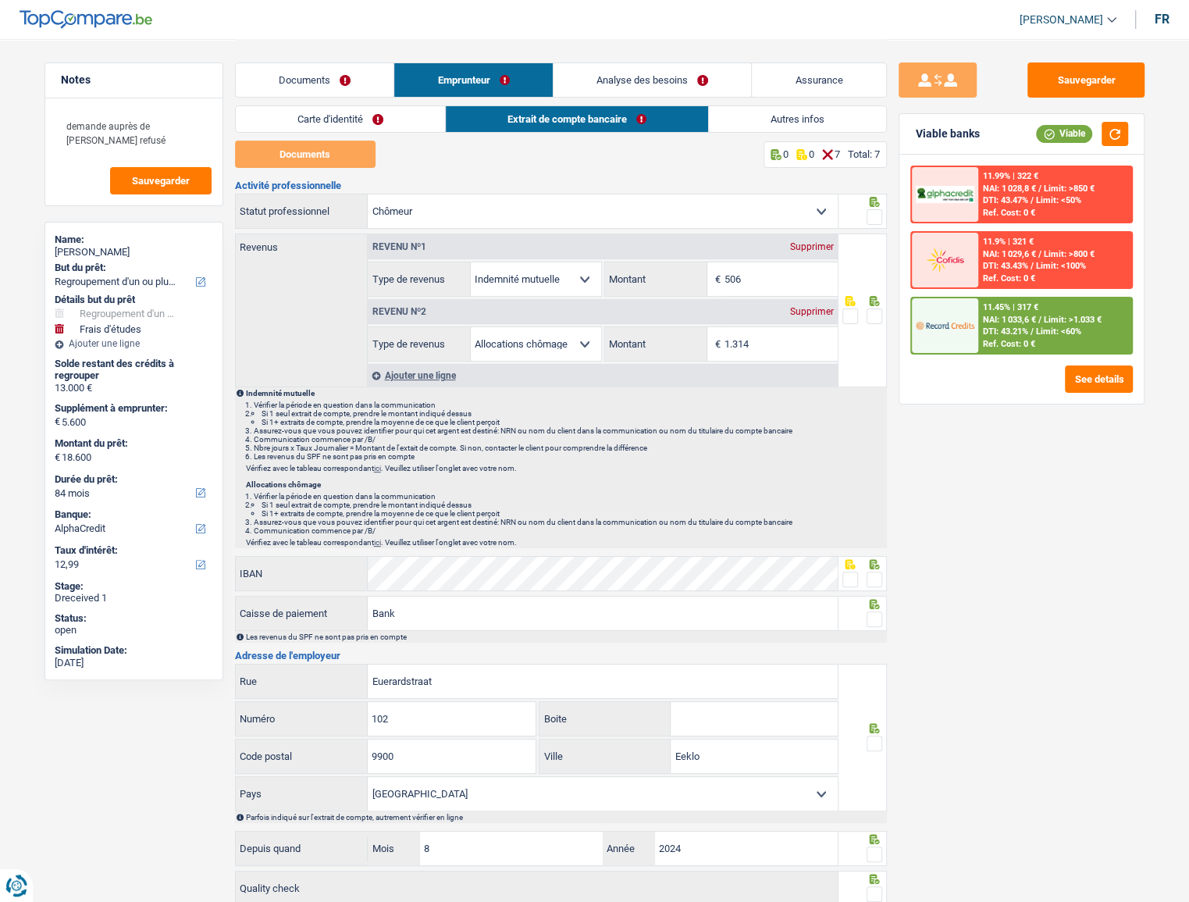
click at [535, 106] on link "Extrait de compte bancaire" at bounding box center [577, 119] width 262 height 26
click at [333, 76] on link "Documents" at bounding box center [315, 80] width 159 height 34
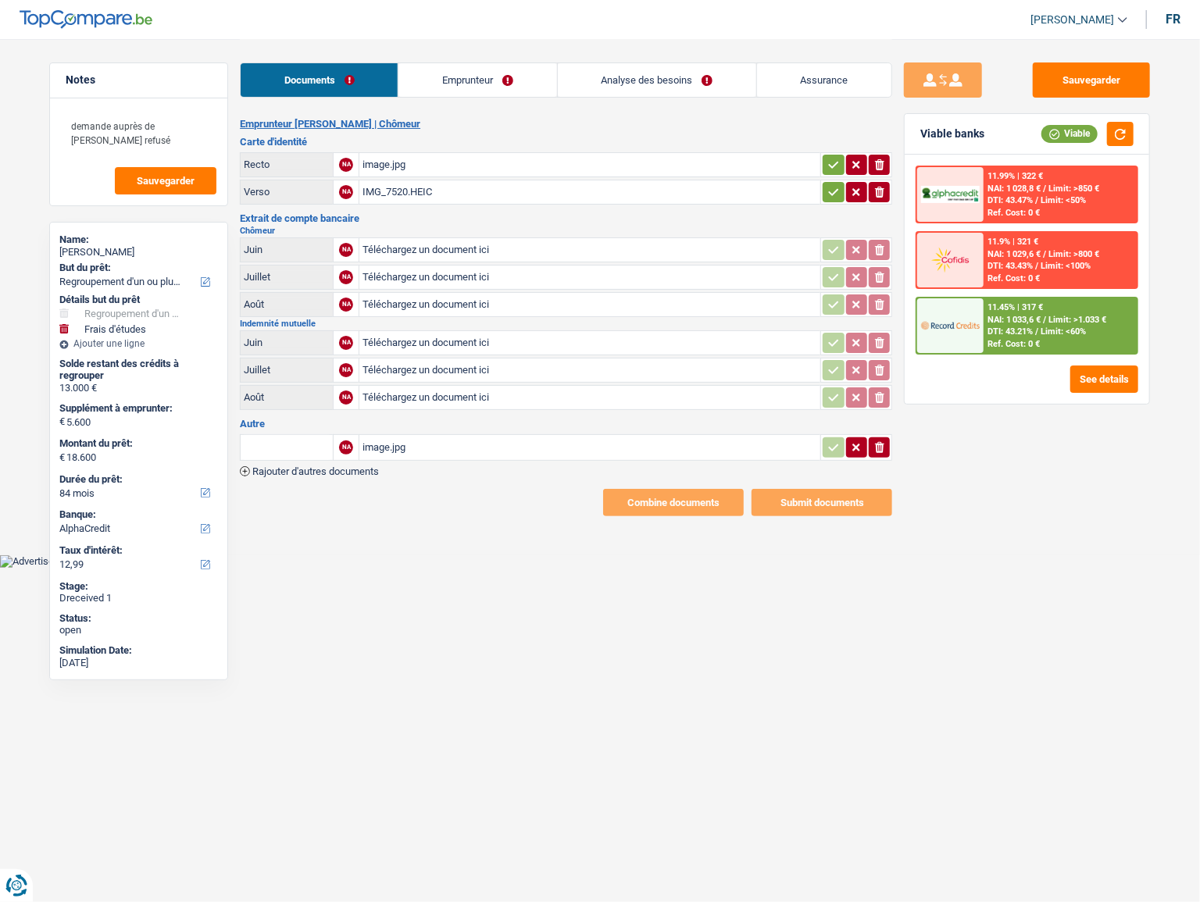
click at [415, 250] on input "Téléchargez un document ici" at bounding box center [589, 249] width 455 height 23
type input "C:\fakepath\chomage.jpeg"
click at [437, 391] on input "Téléchargez un document ici" at bounding box center [589, 397] width 455 height 23
type input "C:\fakepath\mutuelle.png"
click at [479, 458] on table "NA image.jpg ionicons-v5-e" at bounding box center [566, 447] width 652 height 31
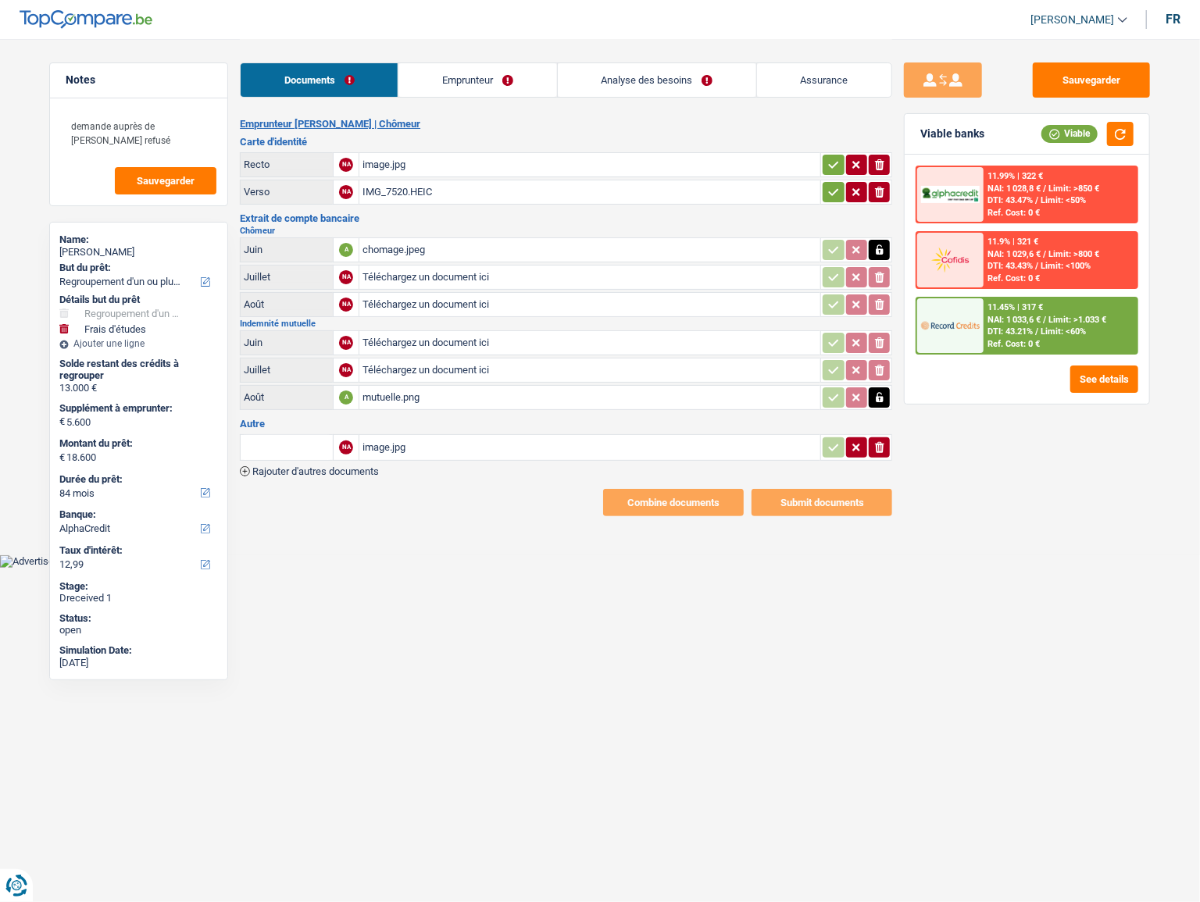
click at [458, 446] on div "image.jpg" at bounding box center [589, 447] width 455 height 23
click at [883, 440] on icon "ionicons-v5-e" at bounding box center [879, 448] width 12 height 16
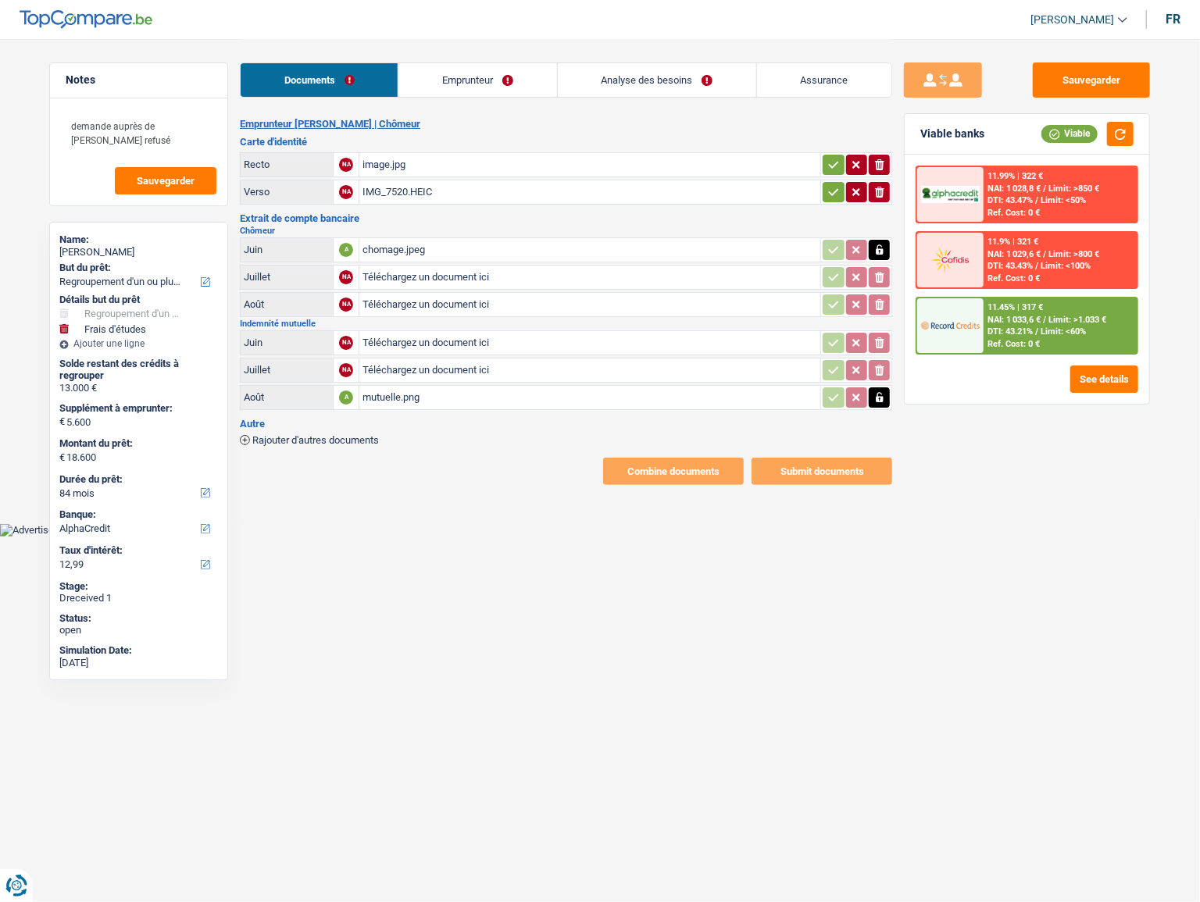
click at [484, 161] on div "image.jpg" at bounding box center [589, 164] width 455 height 23
click at [875, 192] on icon "ionicons-v5-e" at bounding box center [879, 192] width 12 height 16
click at [509, 193] on input "Téléchargez un document ici" at bounding box center [589, 191] width 455 height 23
type input "C:\fakepath\v.jpeg"
click at [433, 172] on div "image.jpg" at bounding box center [589, 164] width 455 height 23
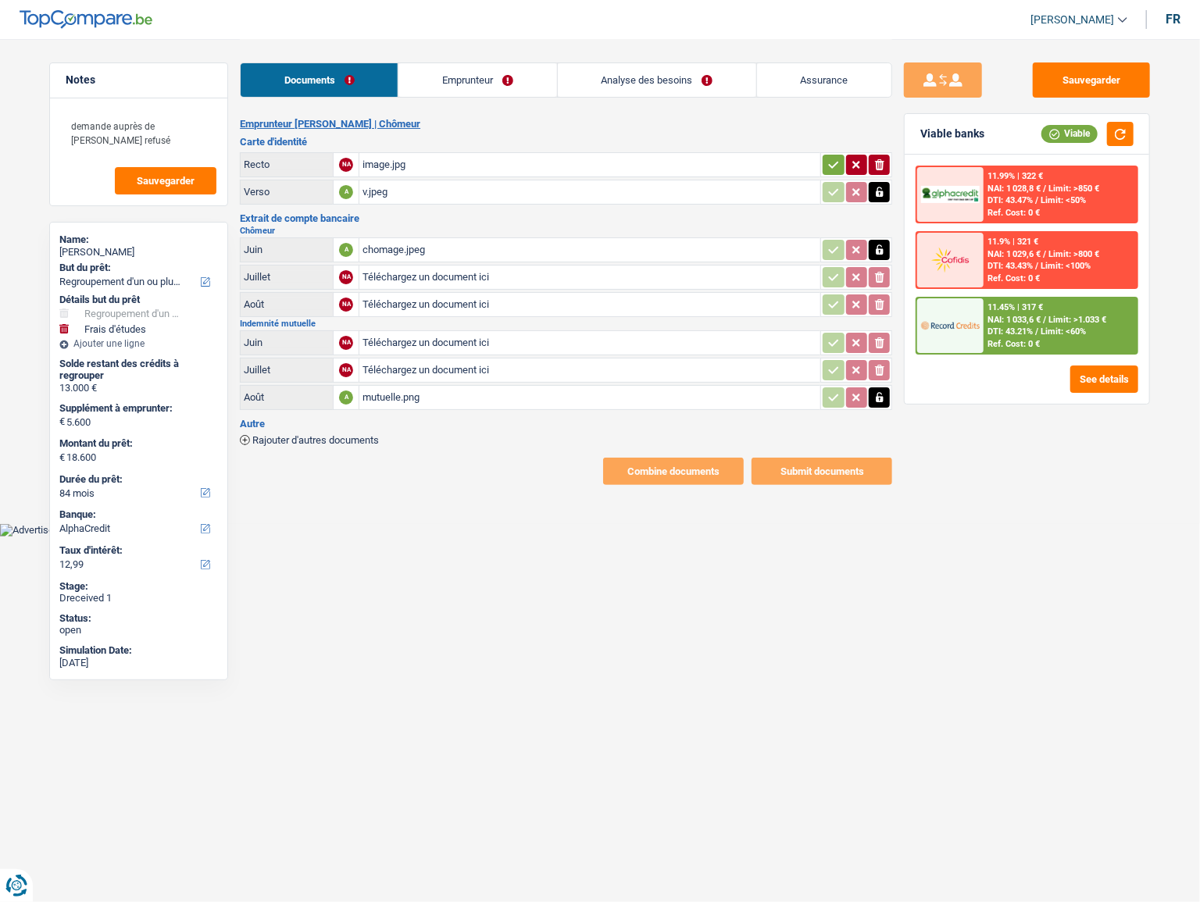
click at [885, 159] on button "ionicons-v5-e" at bounding box center [878, 165] width 21 height 20
click at [422, 159] on input "Téléchargez un document ici" at bounding box center [589, 164] width 455 height 23
type input "C:\fakepath\r.jpeg"
click at [412, 241] on div "chomage.jpeg" at bounding box center [589, 249] width 455 height 23
click at [1079, 70] on button "Sauvegarder" at bounding box center [1090, 79] width 117 height 35
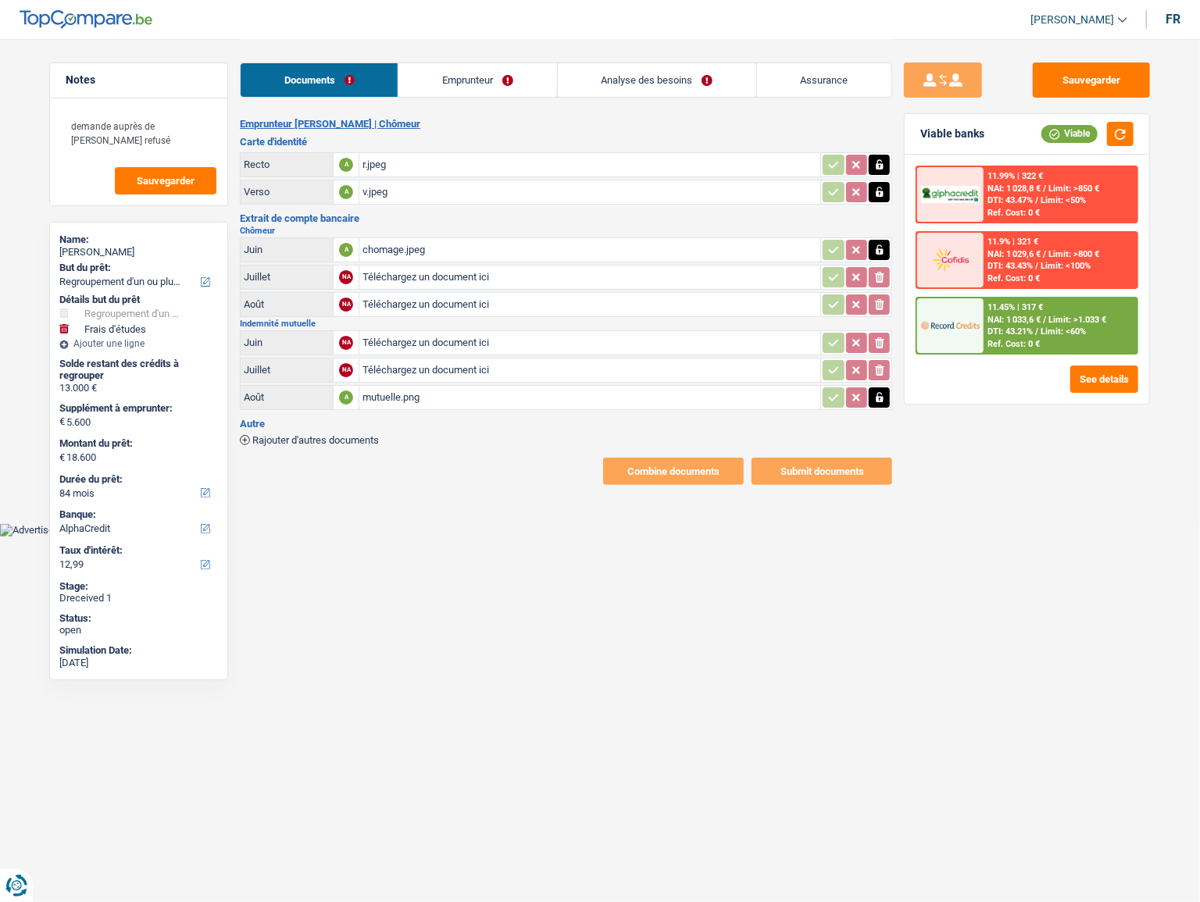
drag, startPoint x: 423, startPoint y: 391, endPoint x: 420, endPoint y: 381, distance: 10.4
click at [421, 387] on div "mutuelle.png" at bounding box center [589, 397] width 455 height 23
click at [401, 254] on div "chomage.jpeg" at bounding box center [589, 249] width 455 height 23
drag, startPoint x: 492, startPoint y: 80, endPoint x: 503, endPoint y: 84, distance: 11.4
click at [493, 80] on link "Emprunteur" at bounding box center [477, 80] width 158 height 34
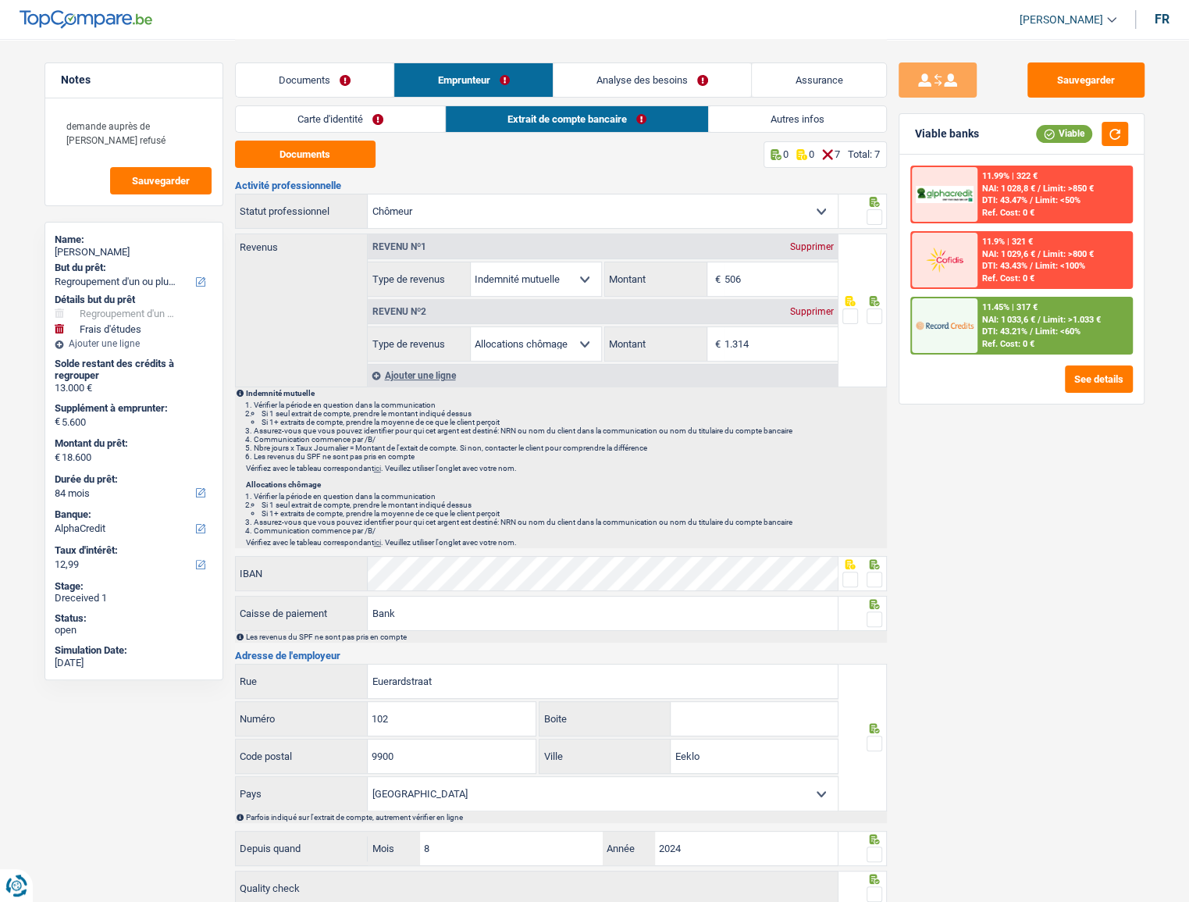
click at [780, 109] on link "Autres infos" at bounding box center [797, 119] width 177 height 26
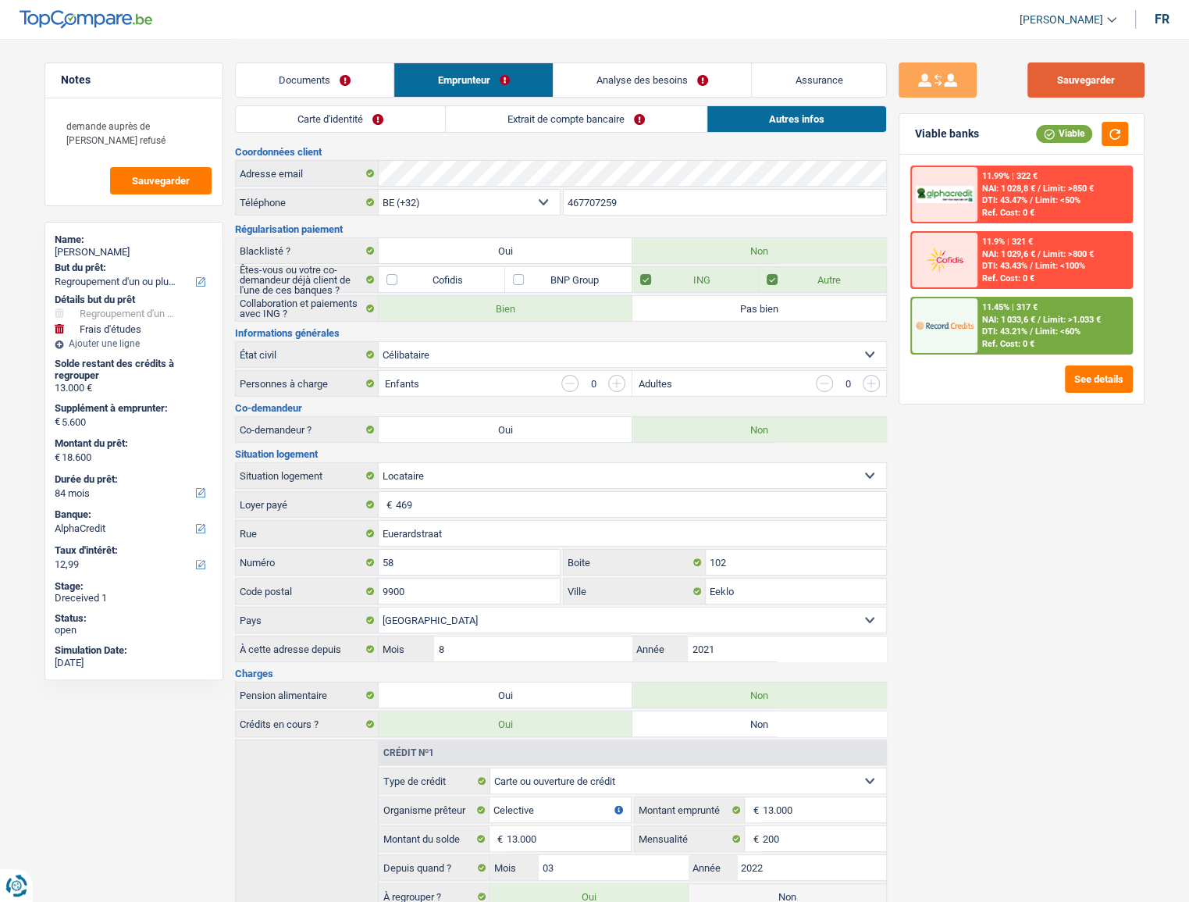
click at [1079, 85] on button "Sauvegarder" at bounding box center [1086, 79] width 117 height 35
click at [1031, 81] on button "Sauvegarder" at bounding box center [1086, 79] width 117 height 35
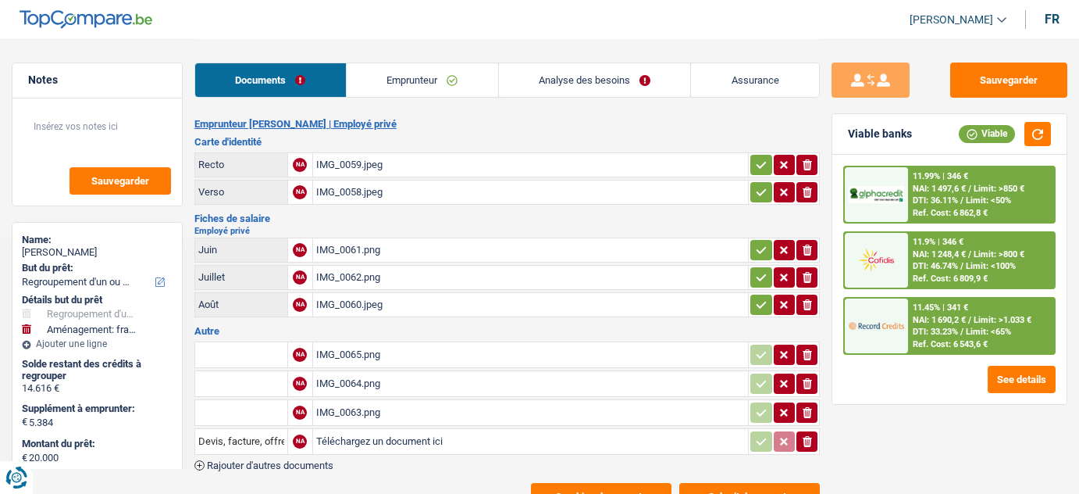
select select "refinancing"
select select "movingOrInstallation"
select select "84"
select select "record credits"
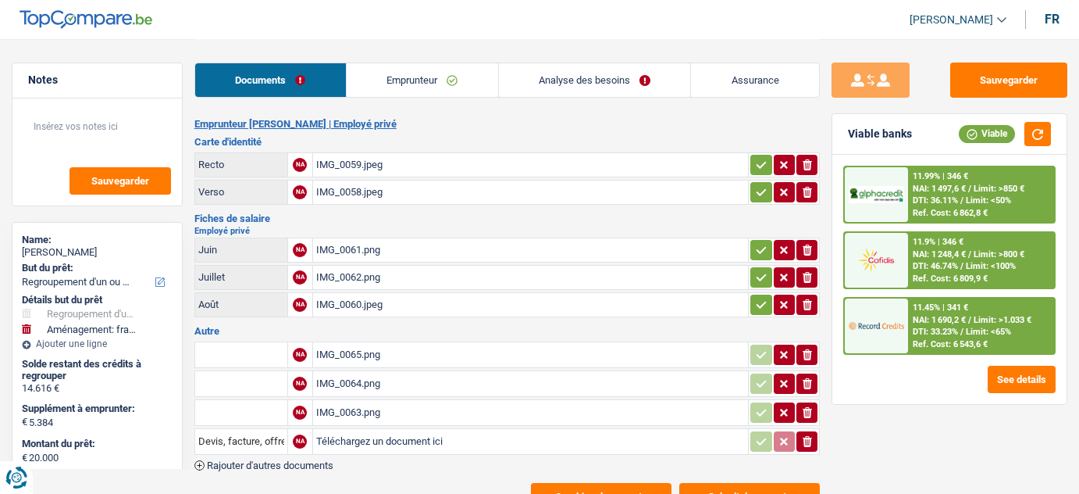
select select "32"
select select "liveWithParents"
select select "personalLoan"
select select "other"
select select "60"
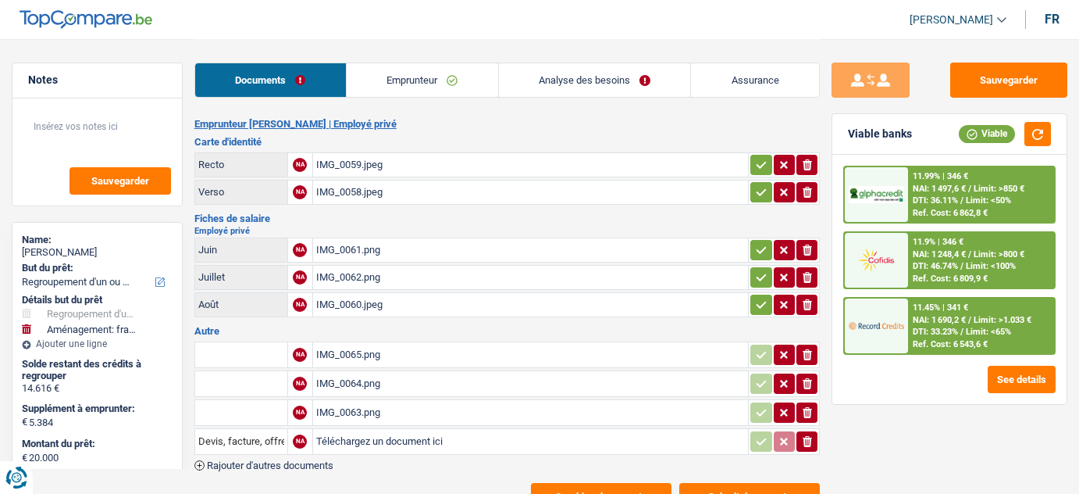
select select "personalLoan"
select select "legalFees"
select select "60"
select select "cardOrCredit"
click at [596, 91] on link "Analyse des besoins" at bounding box center [595, 80] width 192 height 34
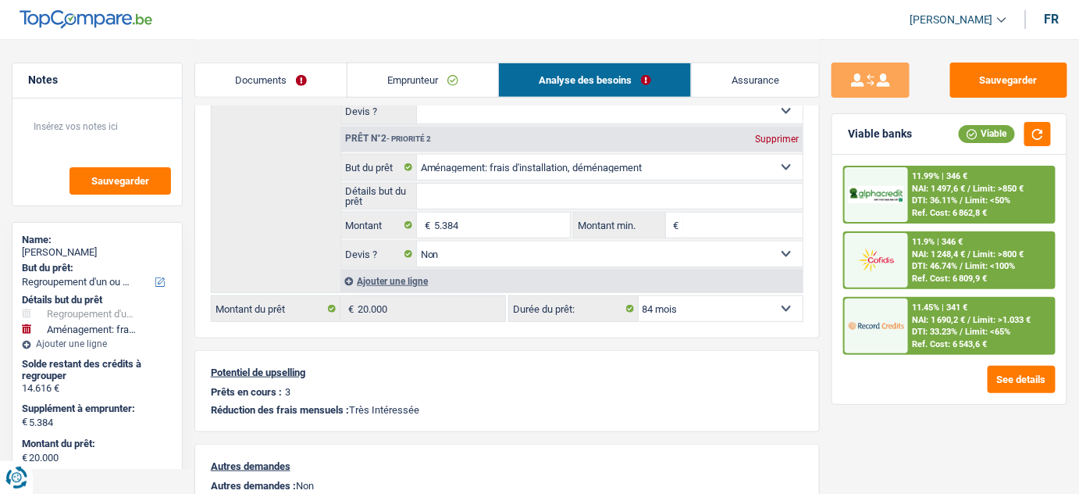
scroll to position [355, 0]
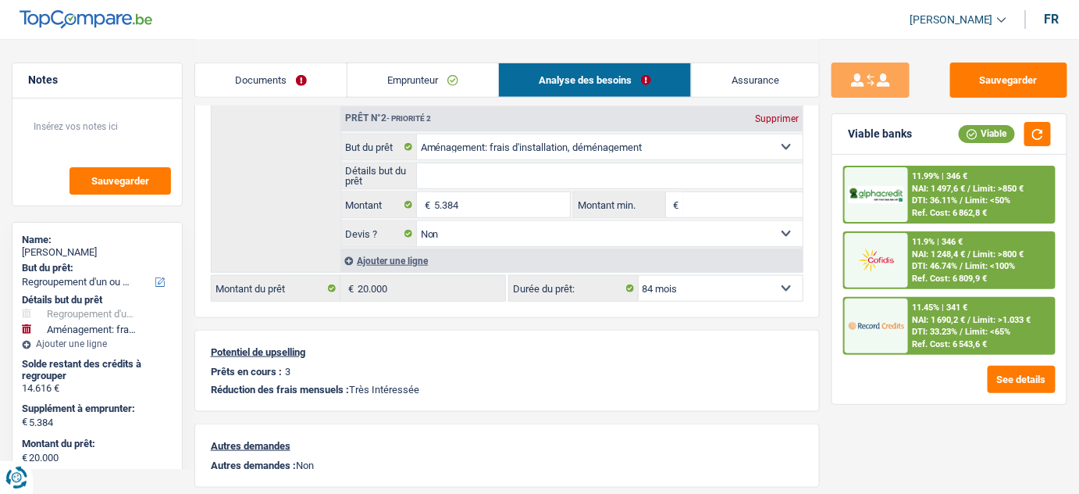
click at [448, 83] on link "Emprunteur" at bounding box center [423, 80] width 151 height 34
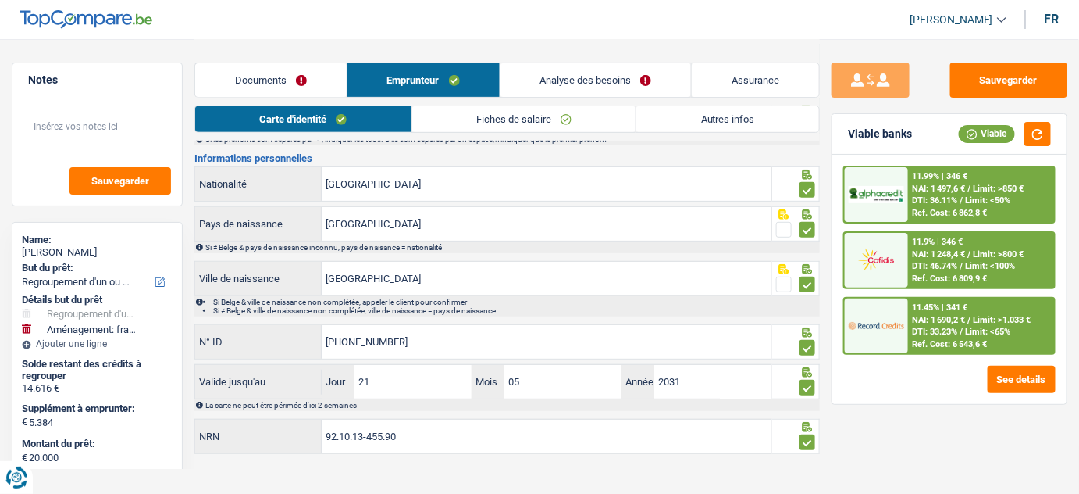
click at [782, 115] on link "Autres infos" at bounding box center [728, 119] width 183 height 26
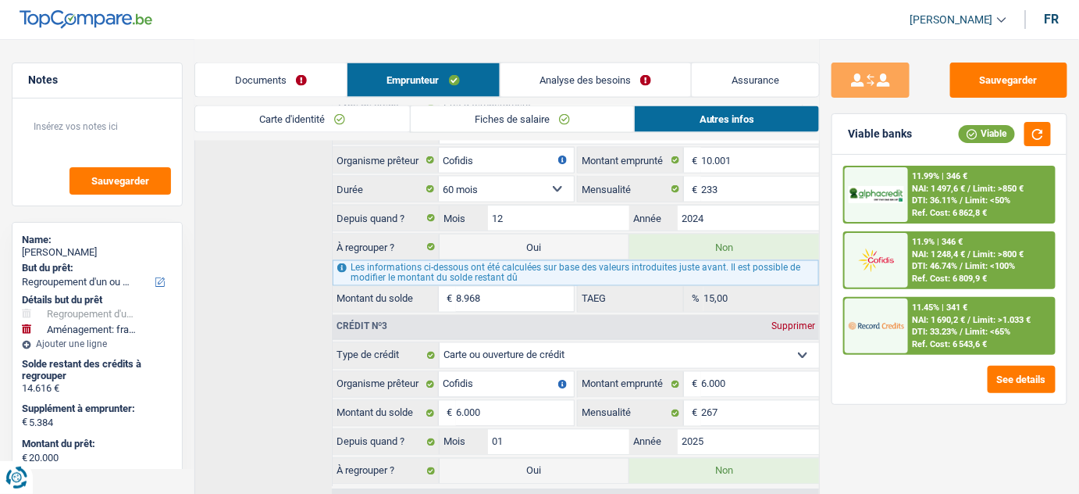
scroll to position [687, 0]
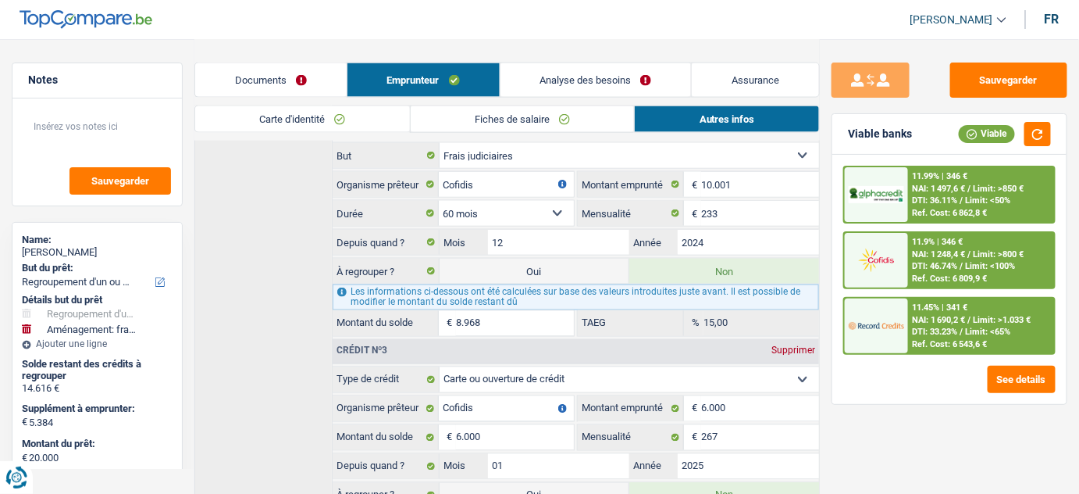
click at [533, 266] on label "Oui" at bounding box center [535, 271] width 190 height 25
click at [533, 266] on input "Oui" at bounding box center [535, 271] width 190 height 25
radio input "true"
type input "28.968"
radio input "false"
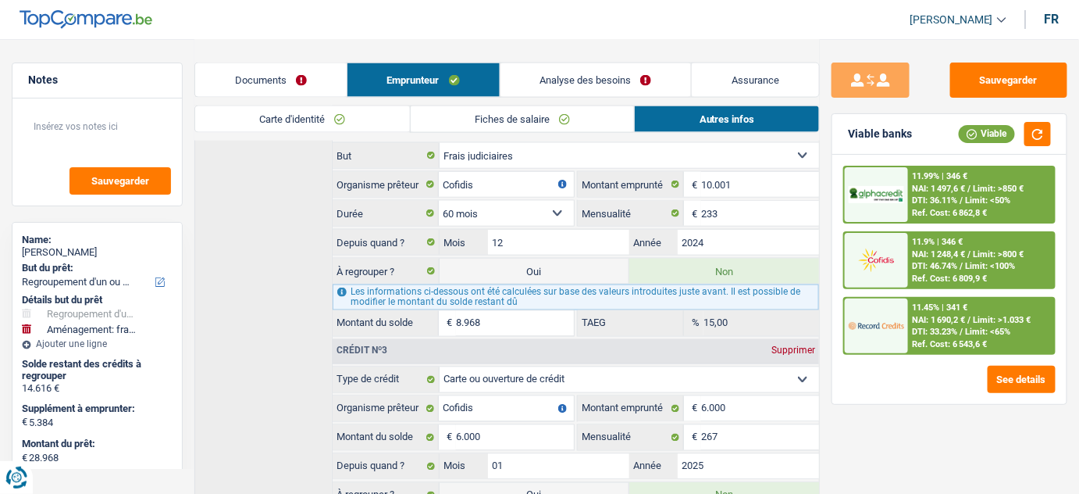
select select "120"
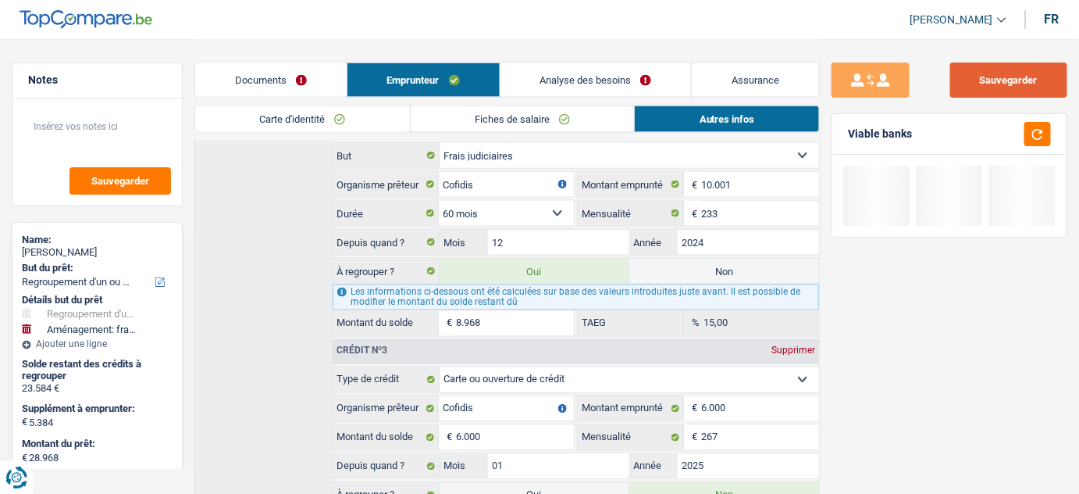
click at [972, 80] on button "Sauvegarder" at bounding box center [1008, 79] width 117 height 35
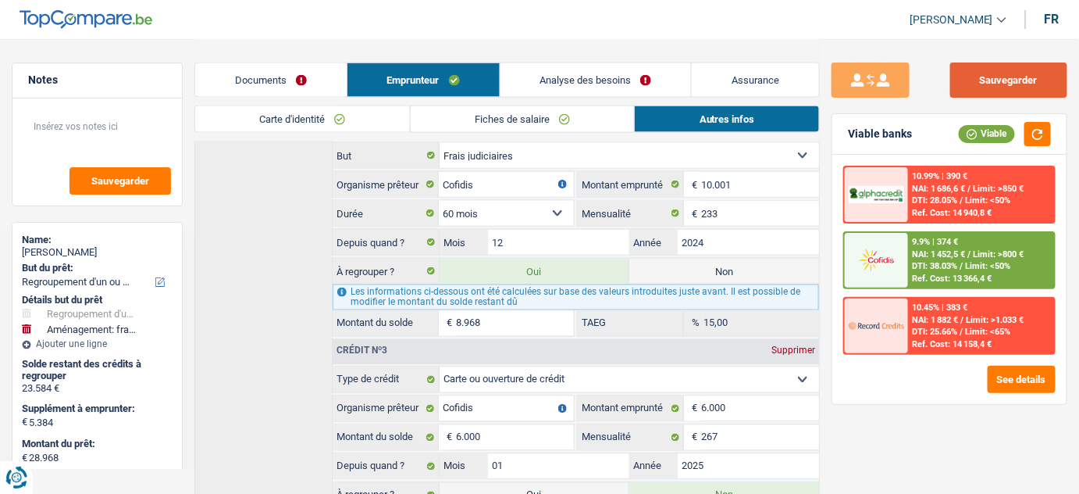
click at [1000, 80] on button "Sauvegarder" at bounding box center [1008, 79] width 117 height 35
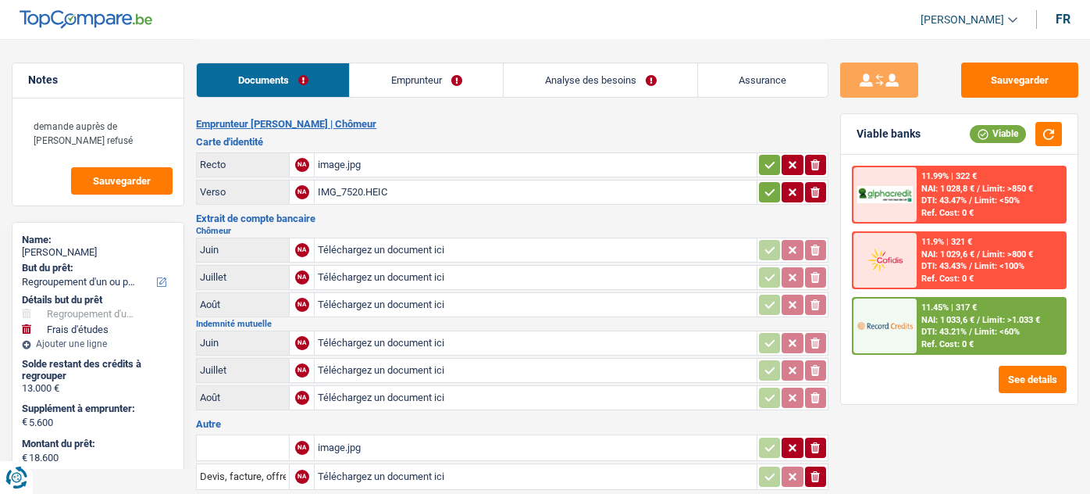
select select "refinancing"
select select "study"
select select "84"
select select "alphacredit"
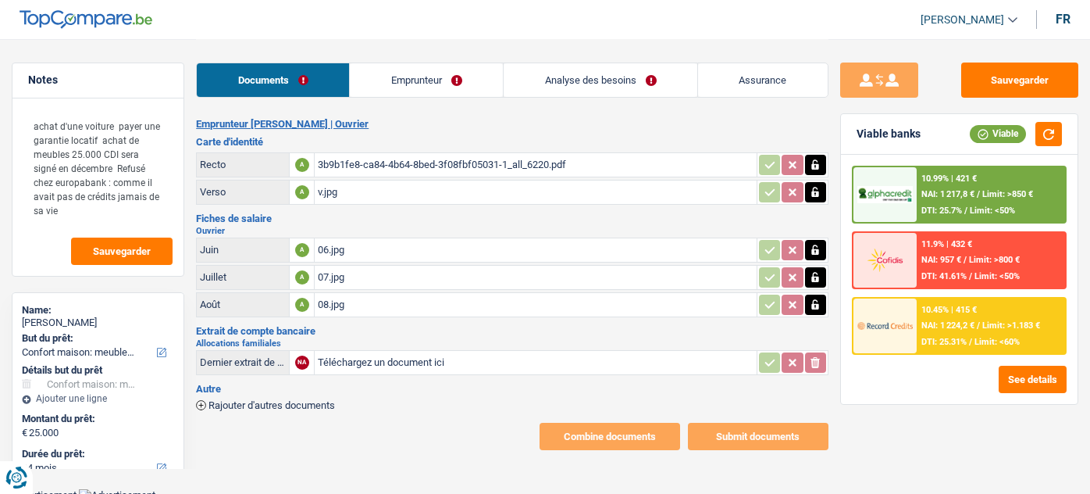
select select "household"
select select "84"
select select "cofidis"
select select "single"
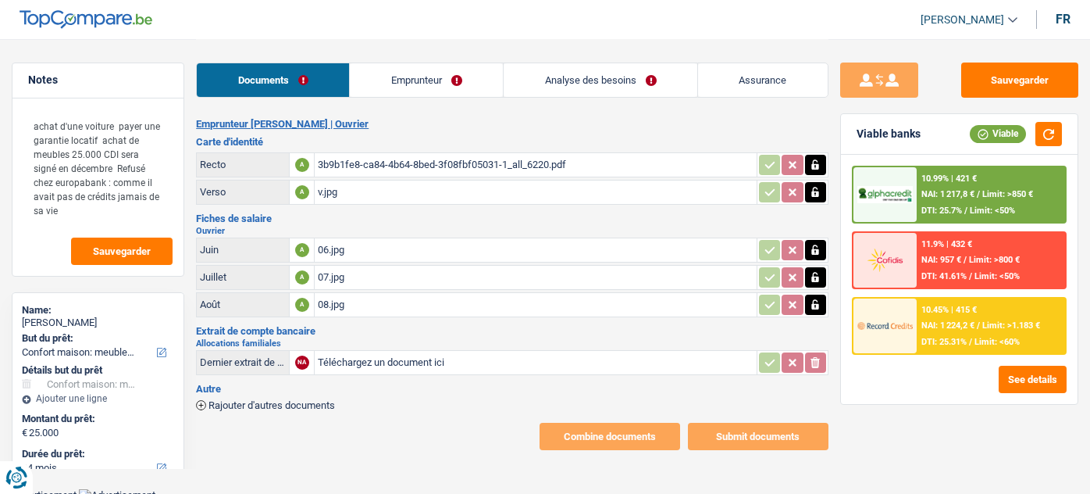
select select "BE"
select select "worker"
select select "netSalary"
select select "familyAllowances"
select select "BE"
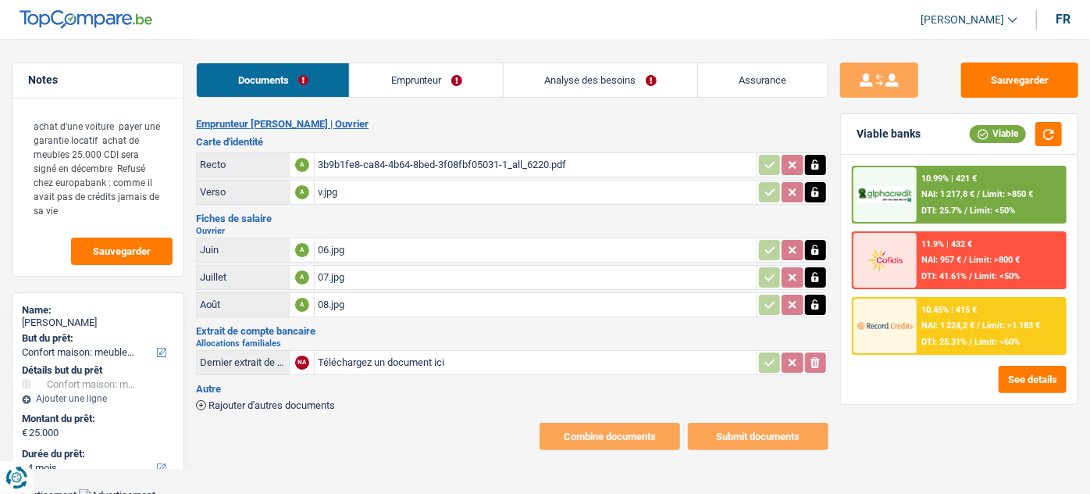
click at [408, 66] on link "Emprunteur" at bounding box center [426, 80] width 153 height 34
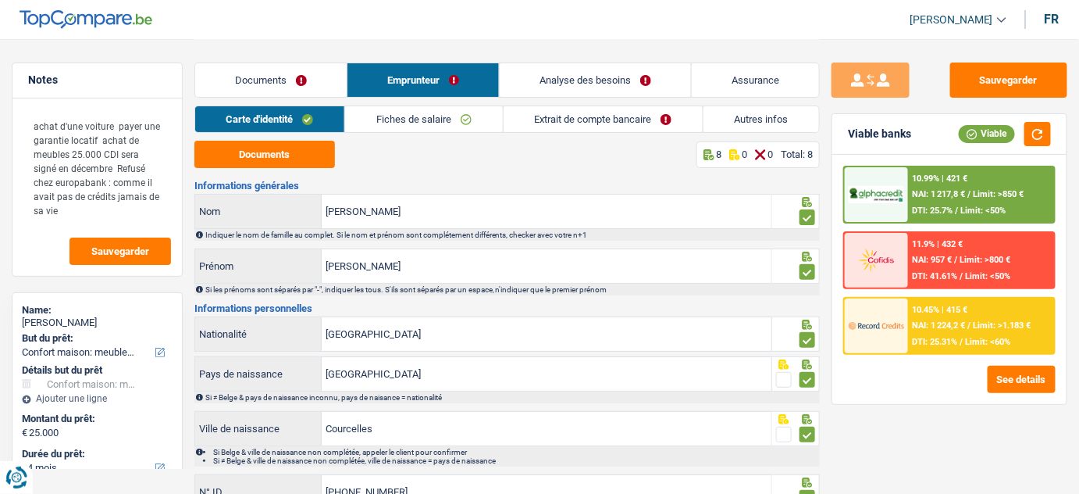
click at [449, 112] on link "Fiches de salaire" at bounding box center [423, 119] width 157 height 26
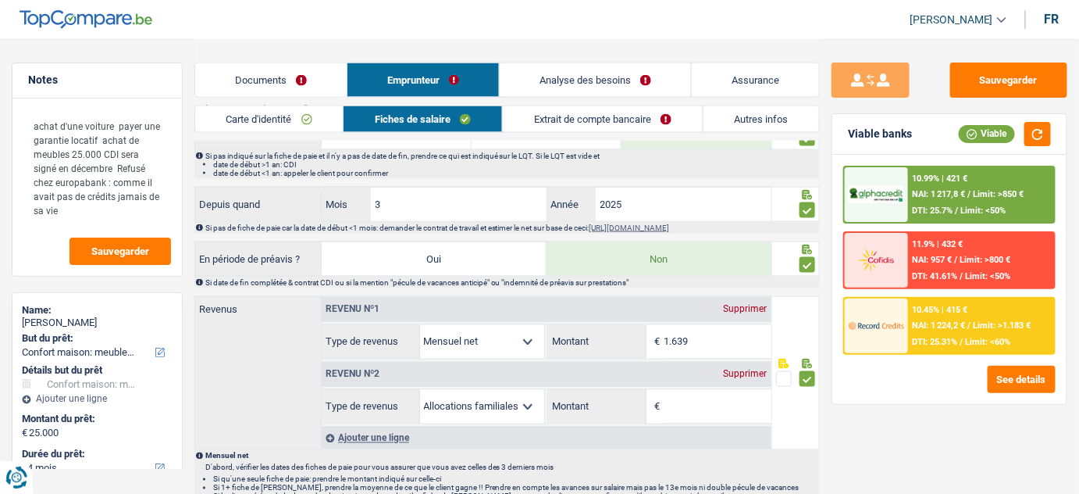
scroll to position [781, 0]
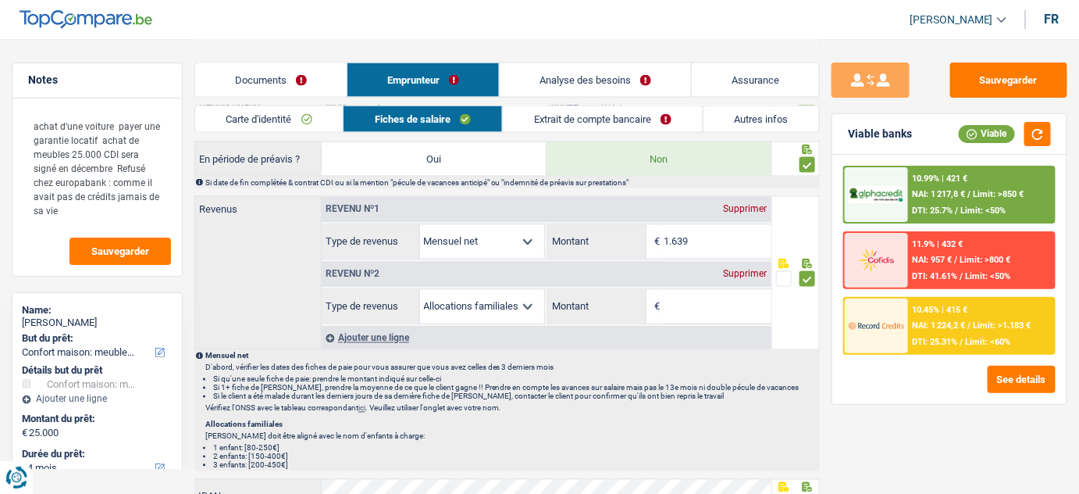
click at [704, 296] on input "Montant" at bounding box center [718, 307] width 108 height 34
click at [533, 302] on select "Allocation d'handicap Allocations chômage Allocations familiales Chèques repas …" at bounding box center [482, 307] width 125 height 34
select select "unemployment"
click at [420, 290] on select "Allocation d'handicap Allocations chômage Allocations familiales Chèques repas …" at bounding box center [482, 307] width 125 height 34
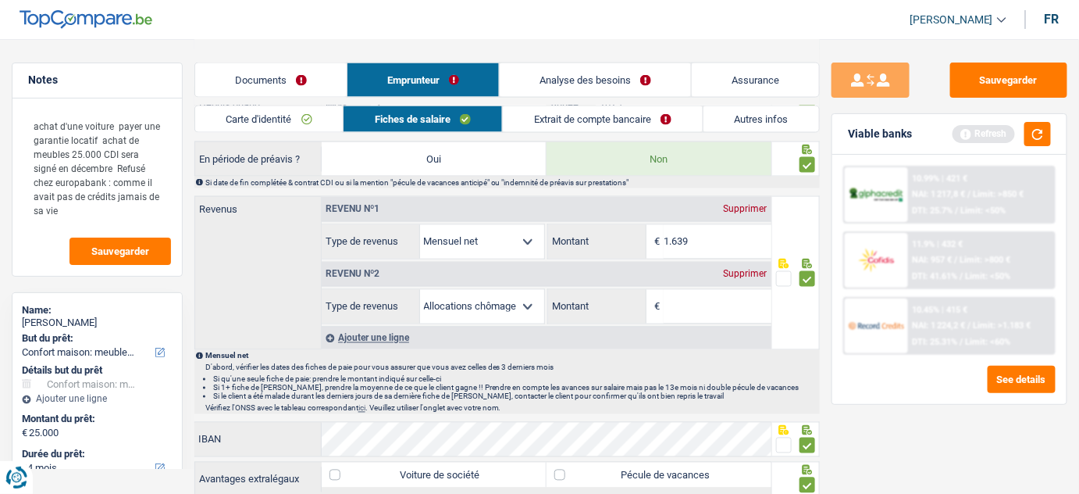
click at [694, 299] on input "Montant" at bounding box center [718, 307] width 108 height 34
type input "484"
drag, startPoint x: 1043, startPoint y: 134, endPoint x: 1081, endPoint y: 143, distance: 38.5
click at [1041, 136] on button "button" at bounding box center [1038, 134] width 27 height 24
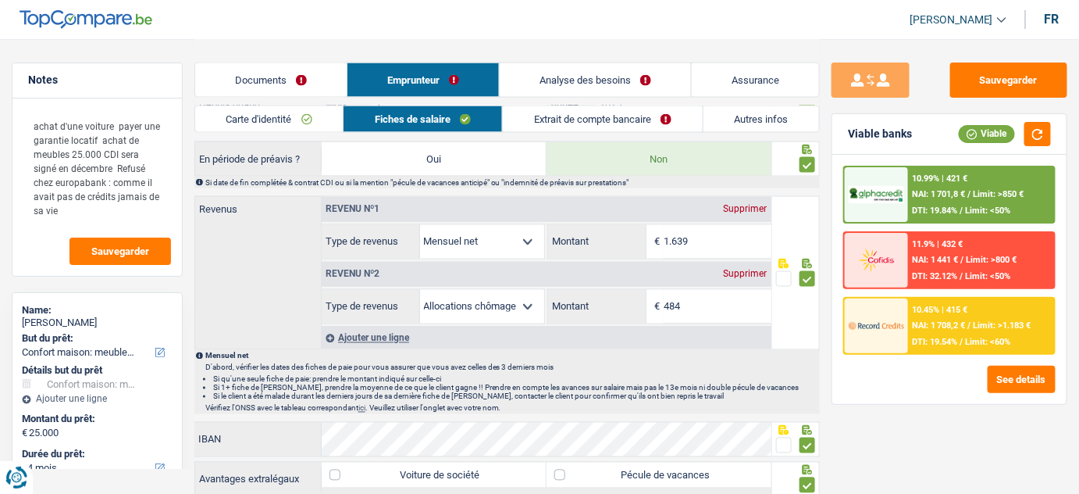
drag, startPoint x: 283, startPoint y: 80, endPoint x: 302, endPoint y: 91, distance: 22.8
click at [283, 80] on link "Documents" at bounding box center [271, 80] width 152 height 34
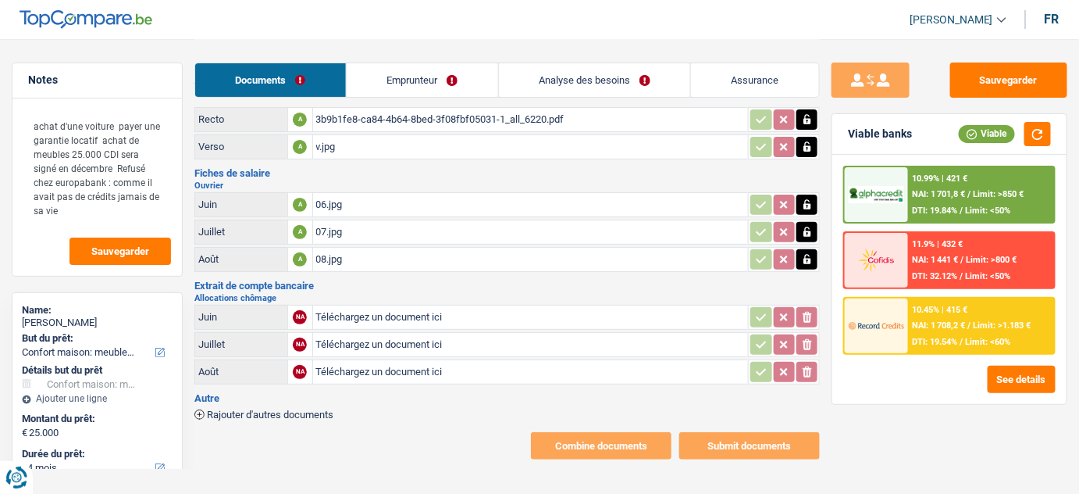
click at [376, 314] on input "Téléchargez un document ici" at bounding box center [531, 316] width 430 height 23
type input "C:\fakepath\chomage 06.png"
click at [345, 342] on input "Téléchargez un document ici" at bounding box center [531, 344] width 430 height 23
type input "C:\fakepath\chomage 07.png"
click at [400, 368] on input "Téléchargez un document ici" at bounding box center [531, 371] width 430 height 23
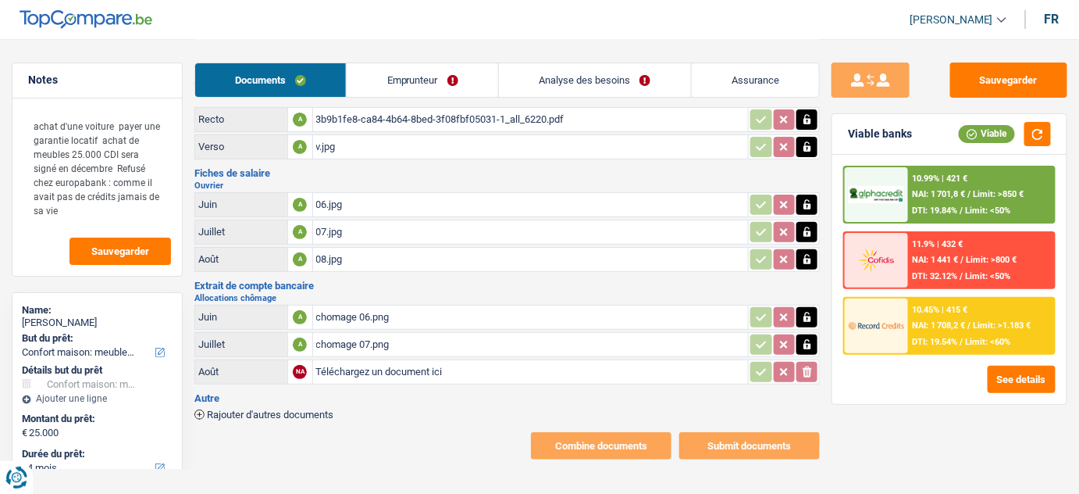
type input "C:\fakepath\chomage 8.png"
click at [415, 56] on div "Documents Emprunteur Analyse des besoins Assurance" at bounding box center [507, 72] width 626 height 66
click at [434, 74] on link "Emprunteur" at bounding box center [423, 80] width 152 height 34
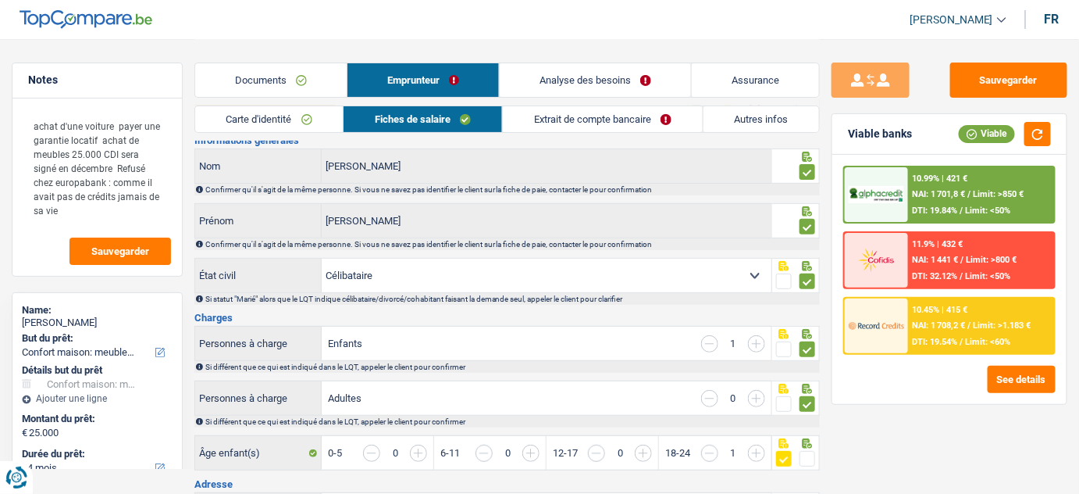
click at [544, 110] on link "Extrait de compte bancaire" at bounding box center [603, 119] width 200 height 26
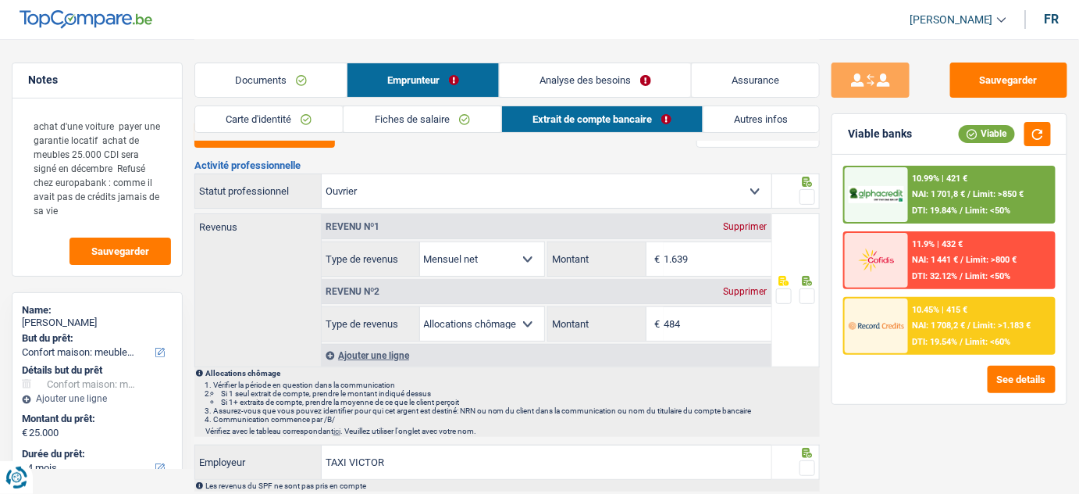
scroll to position [0, 0]
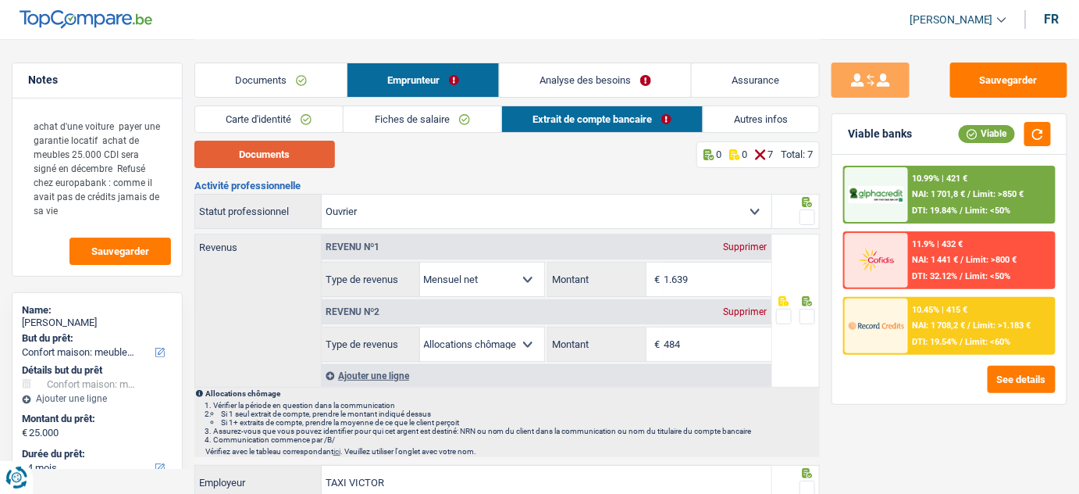
click at [284, 159] on button "Documents" at bounding box center [264, 154] width 141 height 27
click at [270, 72] on link "Documents" at bounding box center [271, 80] width 152 height 34
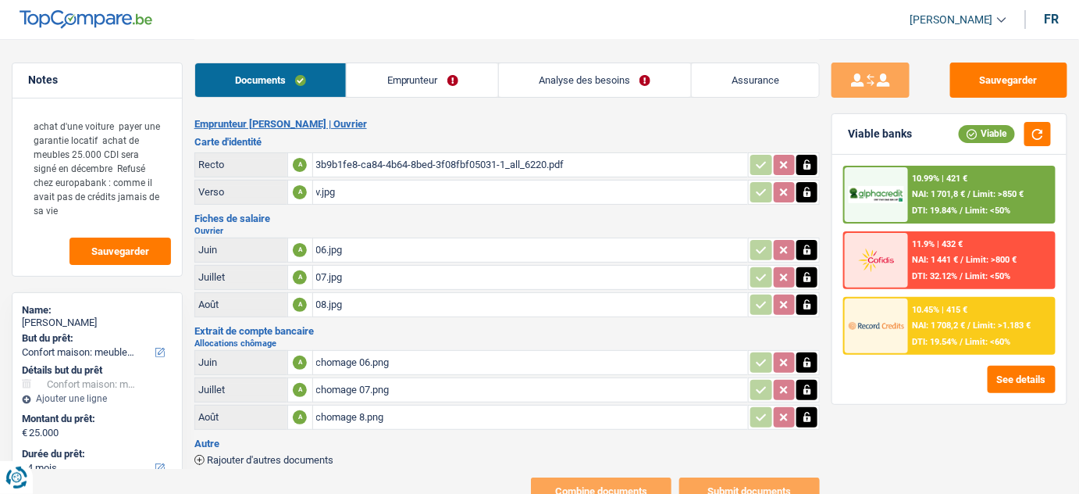
click at [363, 298] on div "08.jpg" at bounding box center [531, 304] width 430 height 23
click at [1032, 84] on button "Sauvegarder" at bounding box center [1008, 79] width 117 height 35
drag, startPoint x: 914, startPoint y: 262, endPoint x: 866, endPoint y: 298, distance: 59.7
click at [866, 298] on div "10.99% | 421 € NAI: 1 701,8 € / Limit: >850 € DTI: 19.84% / Limit: <50% 11.9% |…" at bounding box center [949, 260] width 212 height 189
click at [884, 421] on div "Sauvegarder Viable banks Viable 10.99% | 421 € NAI: 1 701,8 € / Limit: >850 € D…" at bounding box center [949, 265] width 259 height 406
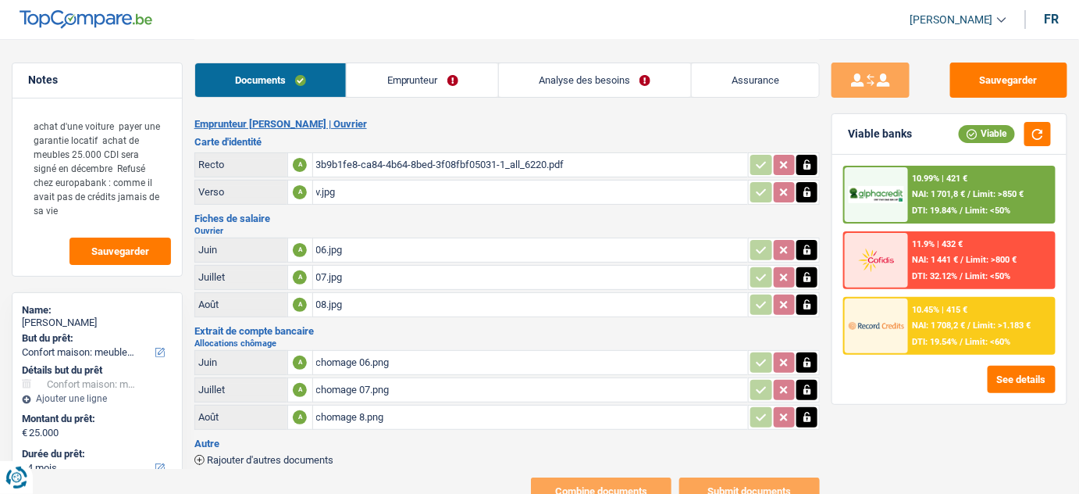
click at [417, 61] on div "Documents Emprunteur Analyse des besoins Assurance" at bounding box center [507, 72] width 626 height 66
click at [416, 78] on link "Emprunteur" at bounding box center [423, 80] width 152 height 34
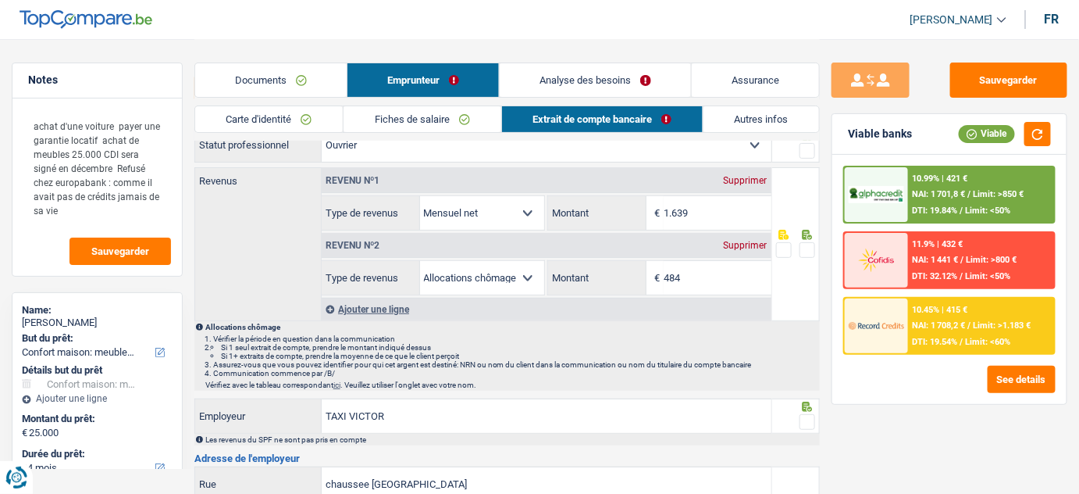
scroll to position [70, 0]
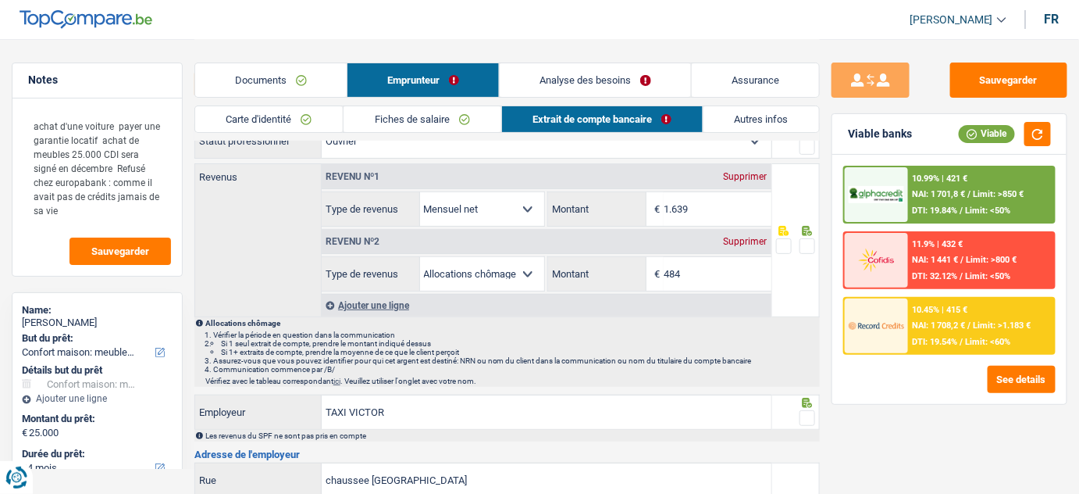
drag, startPoint x: 806, startPoint y: 148, endPoint x: 801, endPoint y: 235, distance: 86.8
click at [806, 149] on span at bounding box center [808, 147] width 16 height 16
click at [0, 0] on input "radio" at bounding box center [0, 0] width 0 height 0
click at [804, 247] on span at bounding box center [808, 246] width 16 height 16
click at [0, 0] on input "radio" at bounding box center [0, 0] width 0 height 0
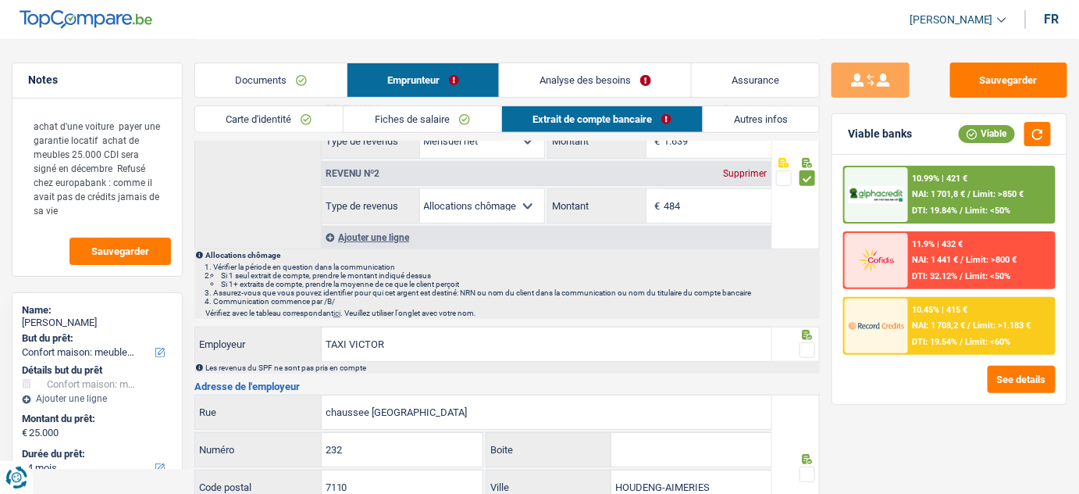
scroll to position [141, 0]
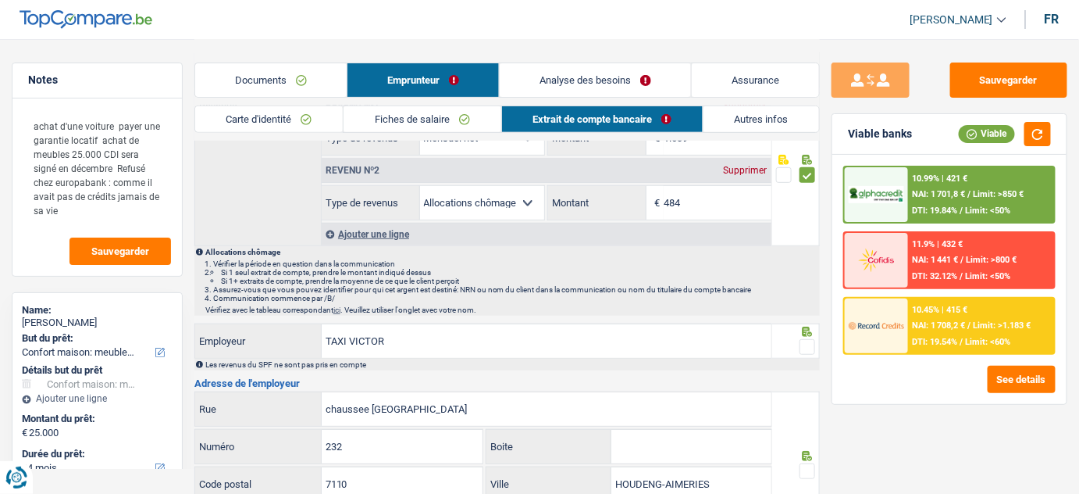
click at [805, 339] on span at bounding box center [808, 347] width 16 height 16
click at [0, 0] on input "radio" at bounding box center [0, 0] width 0 height 0
click at [698, 199] on input "484" at bounding box center [718, 203] width 108 height 34
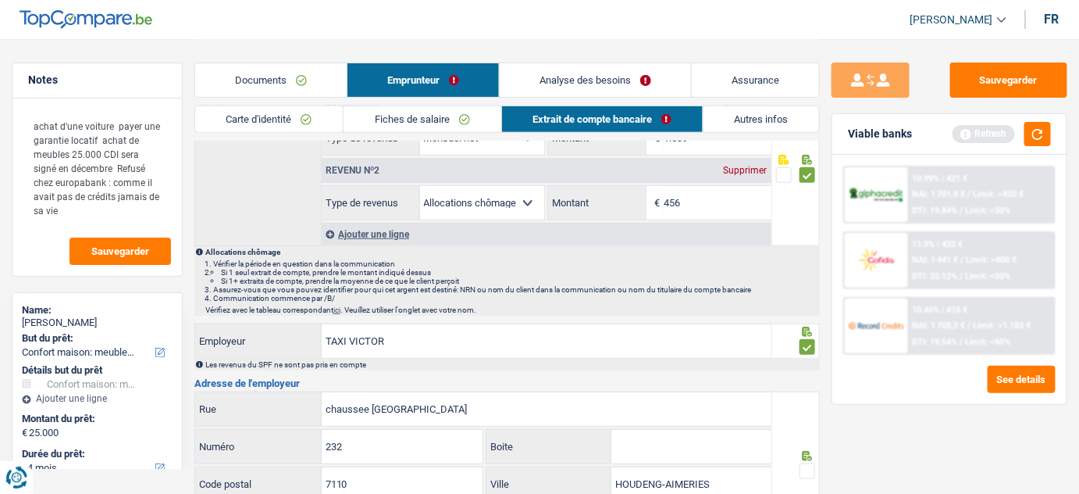
scroll to position [355, 0]
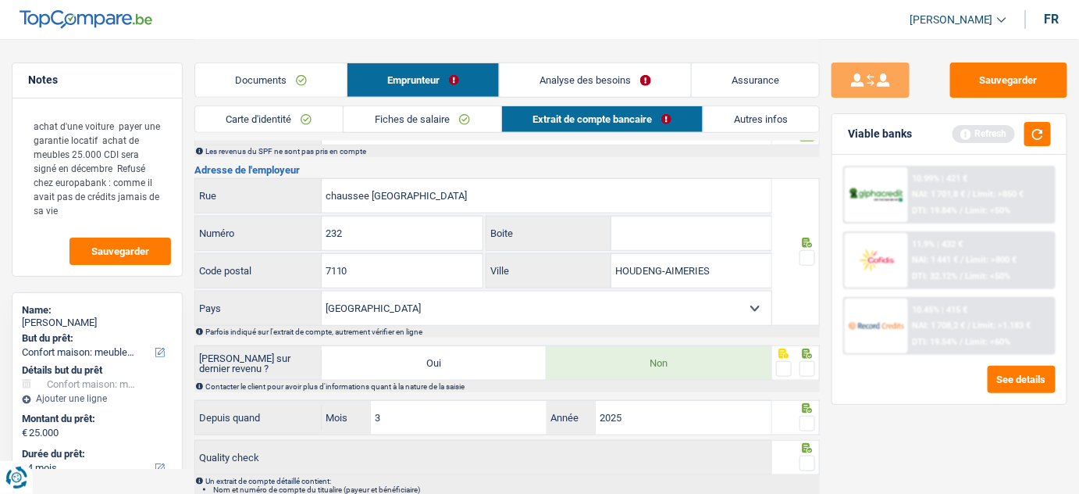
type input "456"
drag, startPoint x: 1025, startPoint y: 152, endPoint x: 933, endPoint y: 232, distance: 121.8
click at [1026, 152] on div "Viable banks Refresh" at bounding box center [950, 134] width 234 height 41
drag, startPoint x: 814, startPoint y: 247, endPoint x: 1040, endPoint y: 274, distance: 228.1
click at [822, 248] on div "Notes achat d'une voiture payer une garantie locatif achat de meubles 25.000 CD…" at bounding box center [539, 110] width 1079 height 853
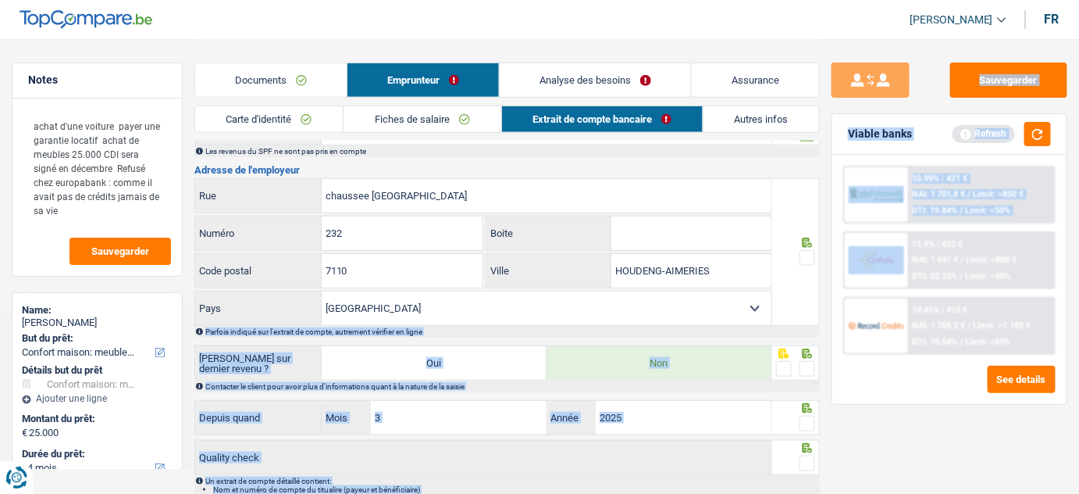
click at [807, 251] on span at bounding box center [808, 258] width 16 height 16
click at [0, 0] on input "radio" at bounding box center [0, 0] width 0 height 0
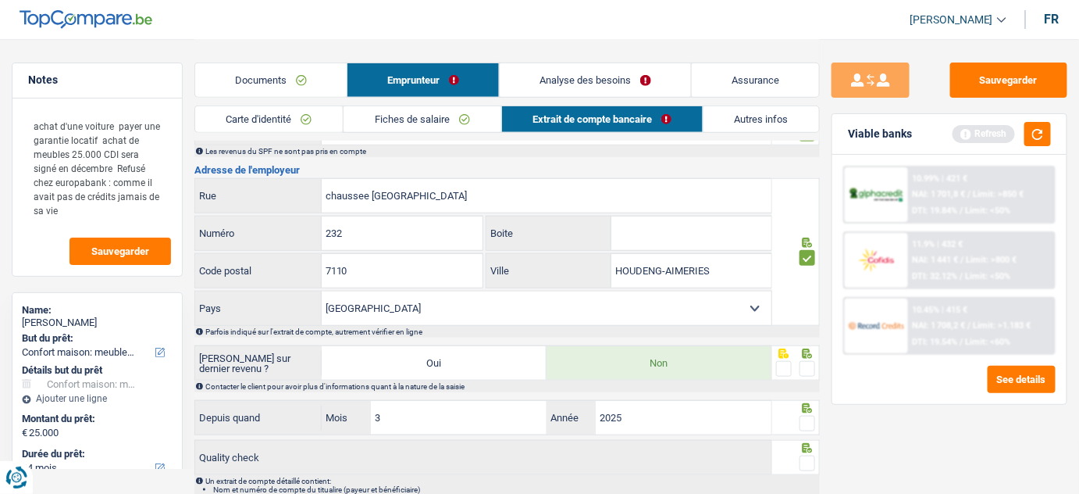
drag, startPoint x: 808, startPoint y: 366, endPoint x: 808, endPoint y: 405, distance: 39.1
click at [808, 367] on span at bounding box center [808, 369] width 16 height 16
click at [0, 0] on input "radio" at bounding box center [0, 0] width 0 height 0
click at [810, 421] on span at bounding box center [808, 423] width 16 height 16
click at [0, 0] on input "radio" at bounding box center [0, 0] width 0 height 0
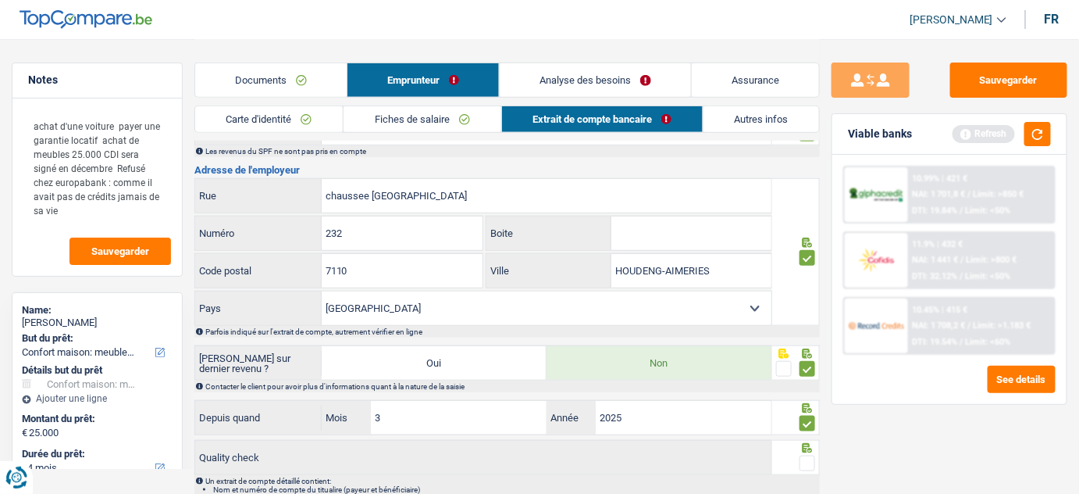
drag, startPoint x: 807, startPoint y: 455, endPoint x: 801, endPoint y: 424, distance: 31.7
click at [807, 455] on span at bounding box center [808, 463] width 16 height 16
click at [0, 0] on input "radio" at bounding box center [0, 0] width 0 height 0
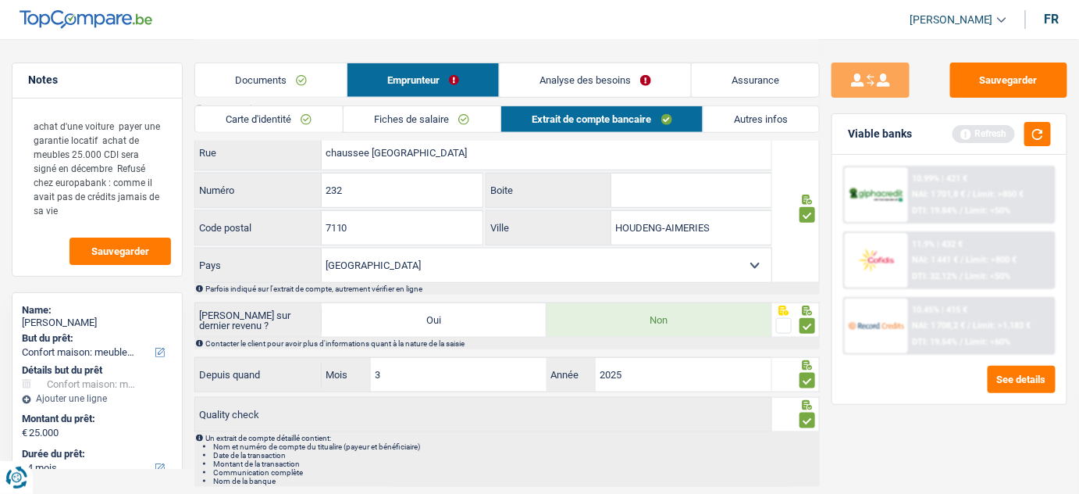
scroll to position [432, 0]
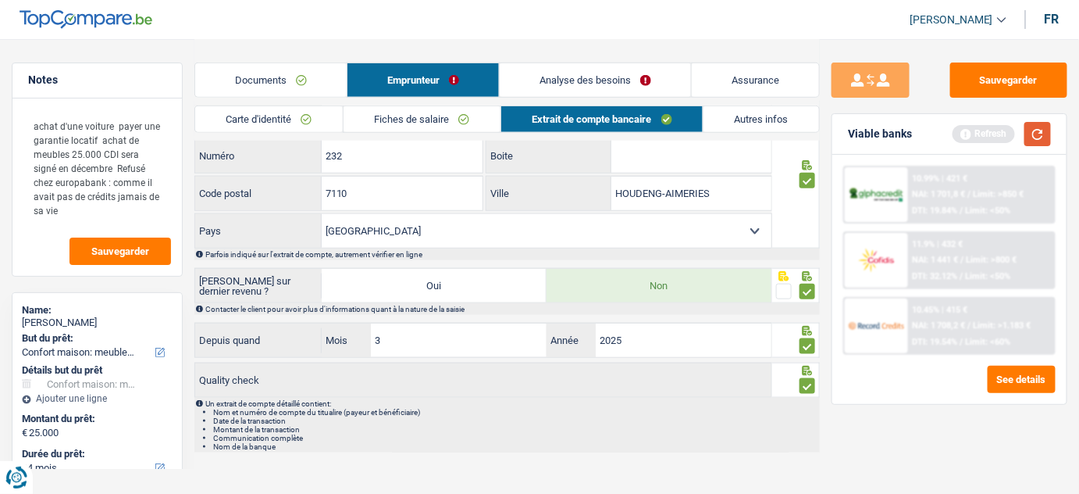
drag, startPoint x: 1046, startPoint y: 139, endPoint x: 992, endPoint y: 80, distance: 79.6
click at [1046, 137] on button "button" at bounding box center [1038, 134] width 27 height 24
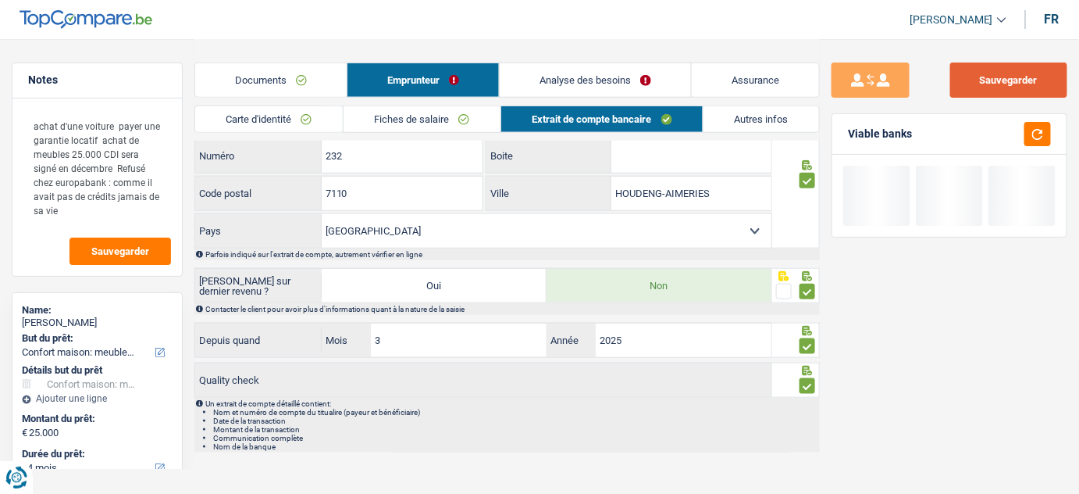
click at [988, 74] on button "Sauvegarder" at bounding box center [1008, 79] width 117 height 35
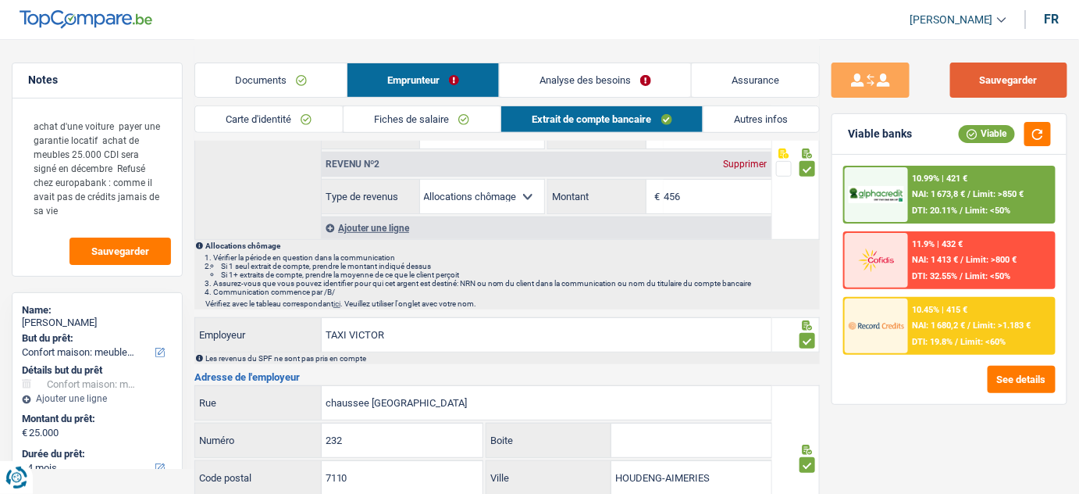
click at [991, 74] on button "Sauvegarder" at bounding box center [1008, 79] width 117 height 35
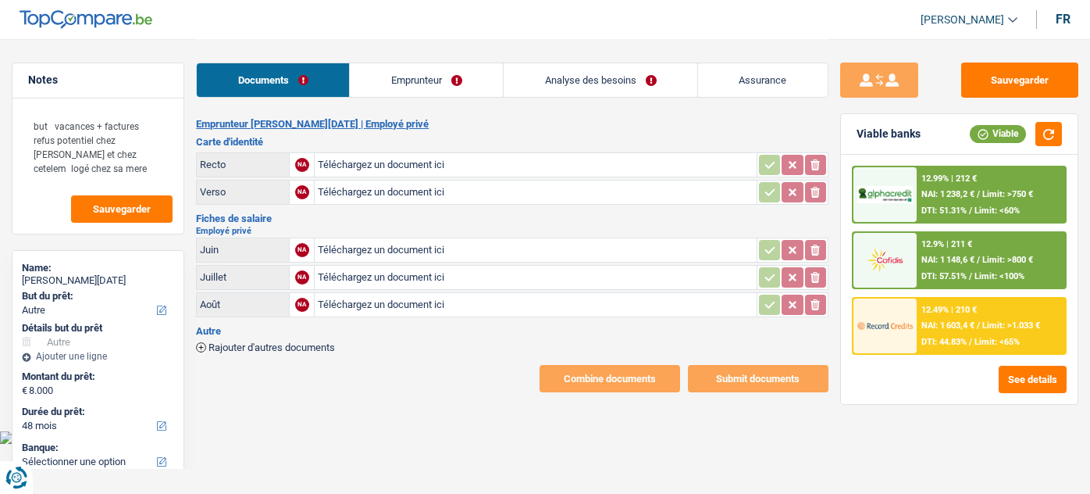
select select "other"
select select "48"
click at [358, 248] on input "Téléchargez un document ici" at bounding box center [535, 249] width 435 height 23
type input "C:\fakepath\1.png"
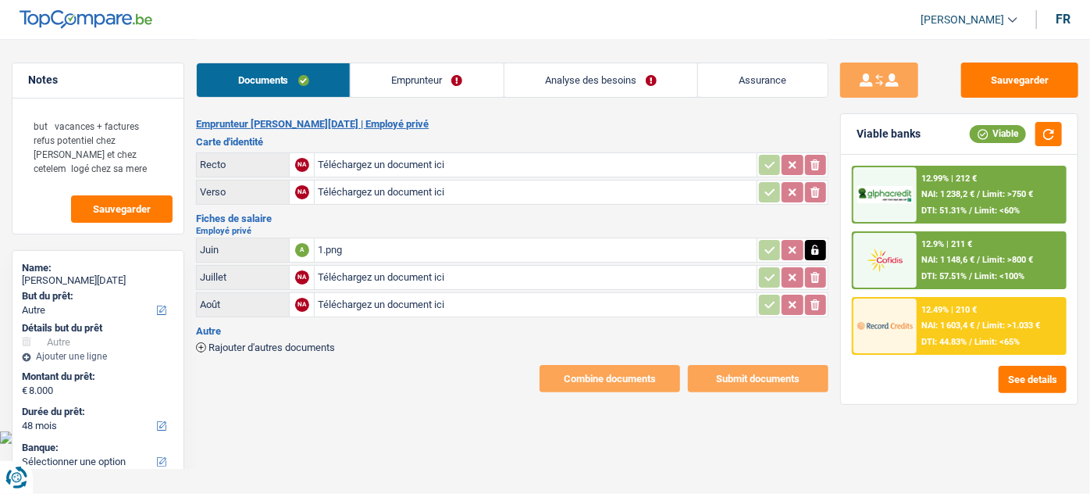
click at [416, 272] on input "Téléchargez un document ici" at bounding box center [535, 277] width 435 height 23
type input "C:\fakepath\2.png"
click at [351, 293] on input "Téléchargez un document ici" at bounding box center [535, 304] width 435 height 23
type input "C:\fakepath\3.png"
click at [448, 84] on link "Emprunteur" at bounding box center [427, 80] width 153 height 34
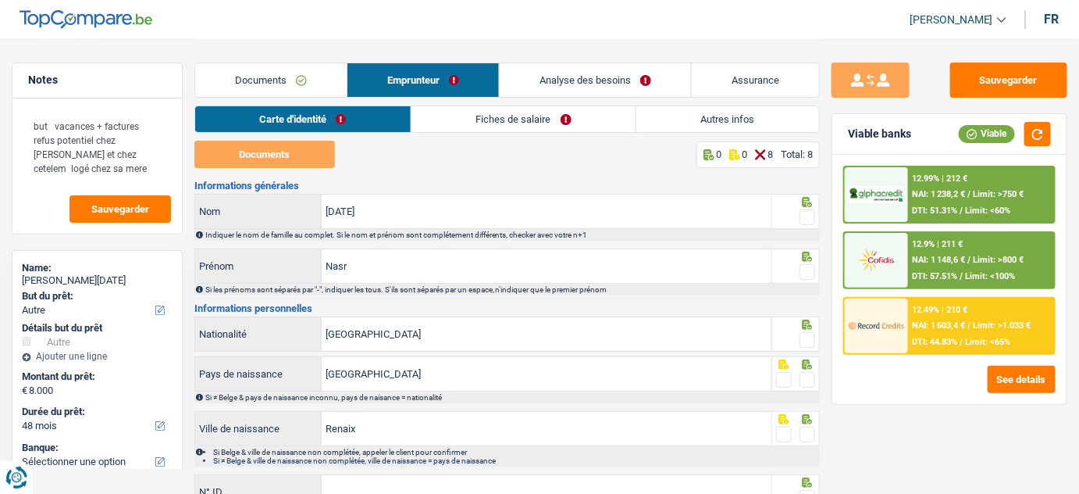
drag, startPoint x: 480, startPoint y: 108, endPoint x: 330, endPoint y: 147, distance: 155.0
click at [479, 108] on link "Fiches de salaire" at bounding box center [524, 119] width 224 height 26
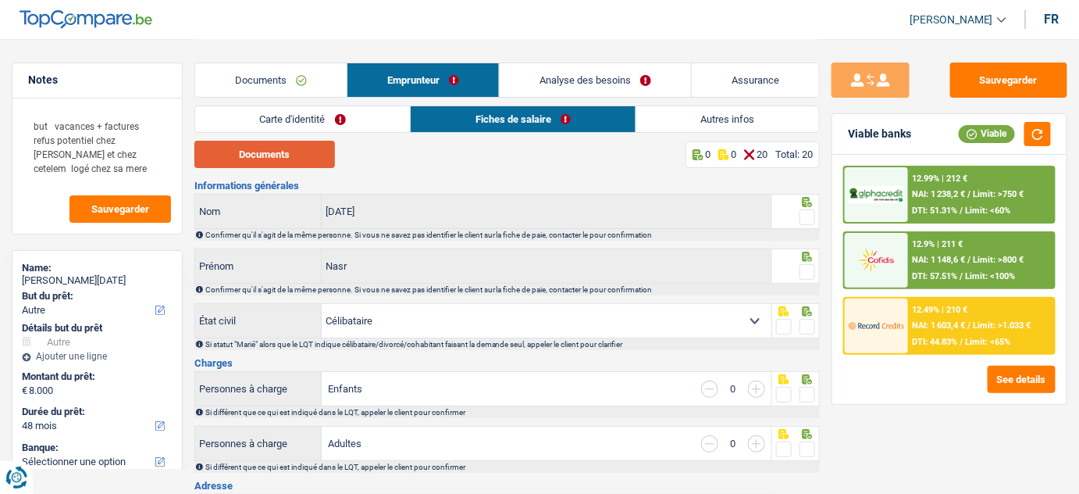
drag, startPoint x: 289, startPoint y: 153, endPoint x: 277, endPoint y: 153, distance: 11.7
click at [288, 153] on button "Documents" at bounding box center [264, 154] width 141 height 27
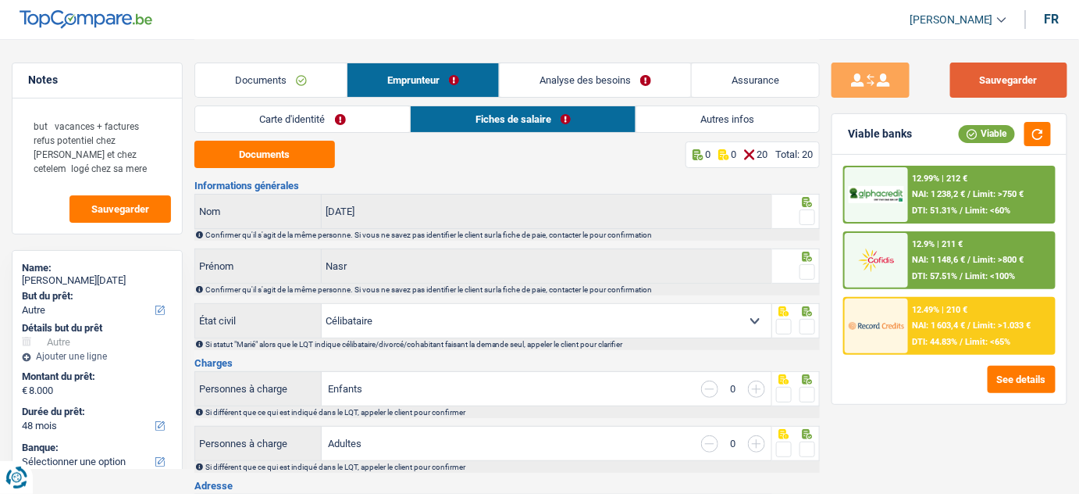
drag, startPoint x: 1010, startPoint y: 70, endPoint x: 576, endPoint y: 66, distance: 434.3
click at [1008, 70] on button "Sauvegarder" at bounding box center [1008, 79] width 117 height 35
click at [286, 91] on link "Documents" at bounding box center [271, 80] width 152 height 34
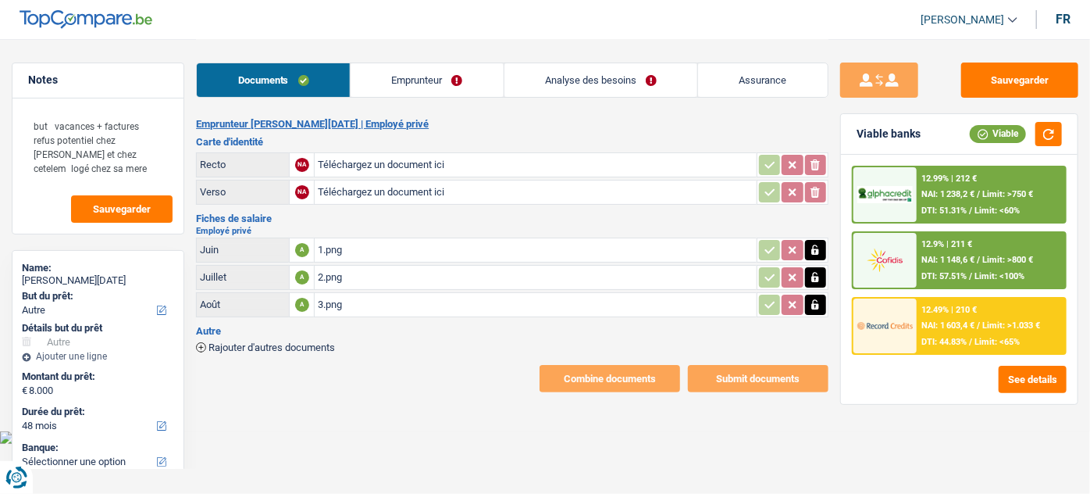
click at [380, 167] on input "Téléchargez un document ici" at bounding box center [535, 164] width 435 height 23
type input "C:\fakepath\r.jpeg"
click at [367, 189] on input "Téléchargez un document ici" at bounding box center [535, 191] width 435 height 23
type input "C:\fakepath\v.jpeg"
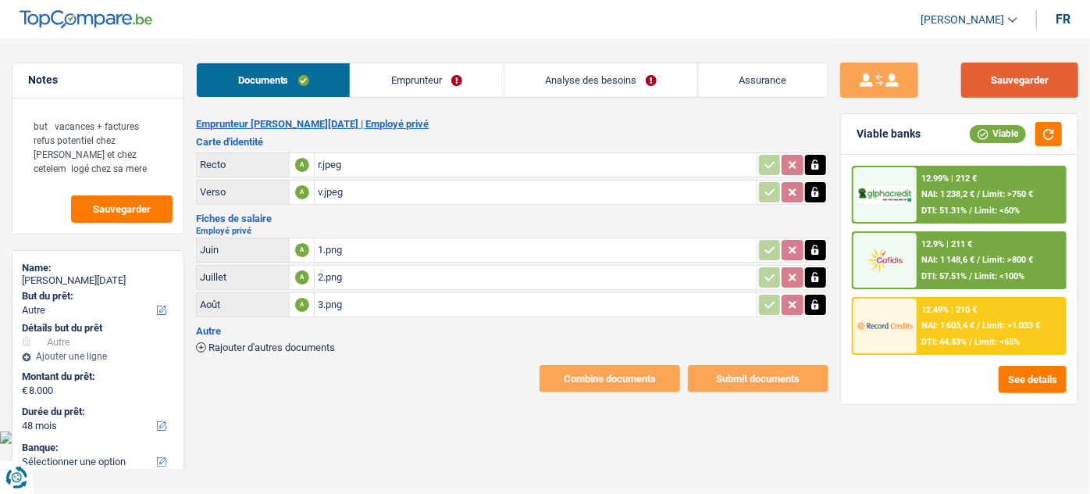
click at [997, 87] on button "Sauvegarder" at bounding box center [1019, 79] width 117 height 35
click at [392, 308] on div "3.png" at bounding box center [535, 304] width 435 height 23
click at [1010, 84] on button "Sauvegarder" at bounding box center [1019, 79] width 117 height 35
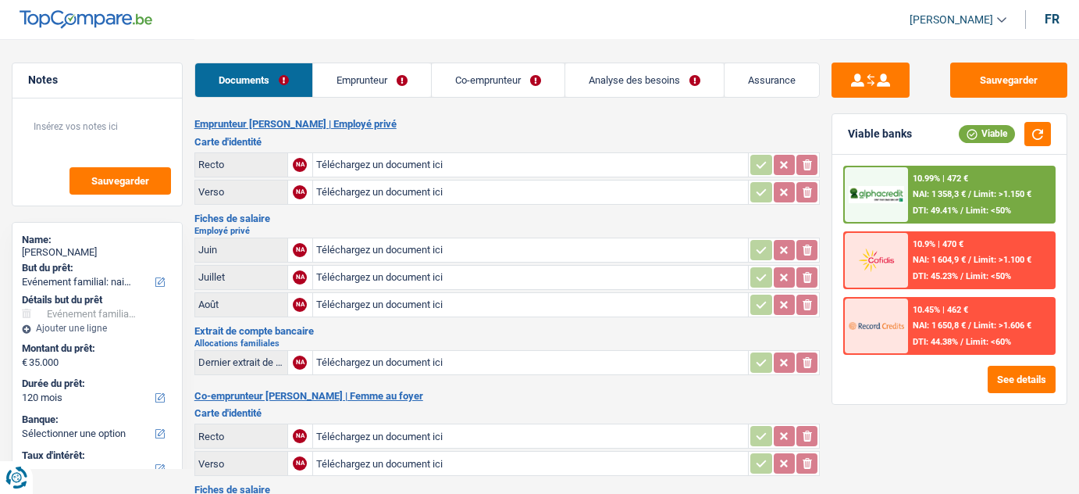
select select "familyEvent"
select select "120"
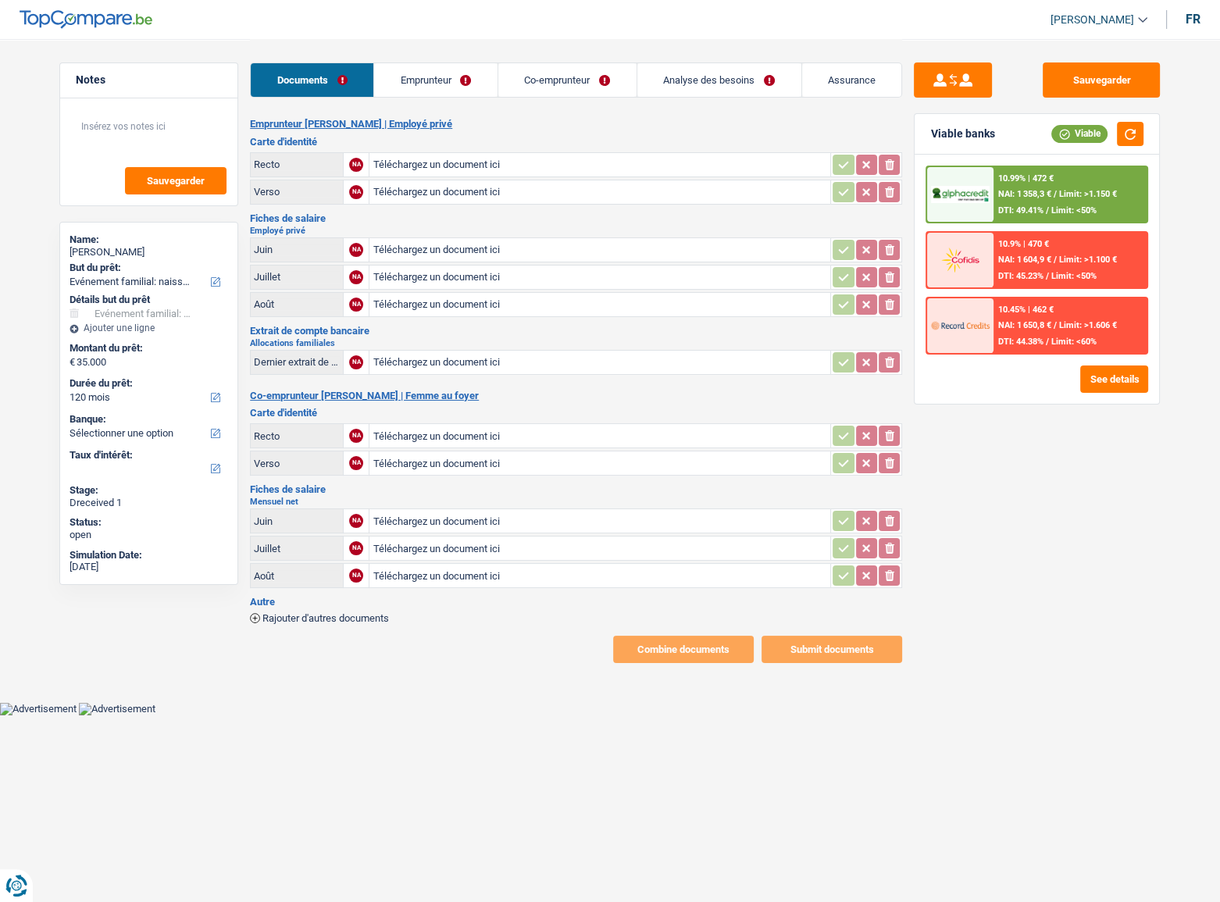
click at [472, 251] on input "Téléchargez un document ici" at bounding box center [600, 249] width 455 height 23
type input "C:\fakepath\06.jpg"
click at [454, 277] on input "Téléchargez un document ici" at bounding box center [600, 277] width 455 height 23
type input "C:\fakepath\07.jpg"
click at [447, 300] on input "Téléchargez un document ici" at bounding box center [600, 304] width 455 height 23
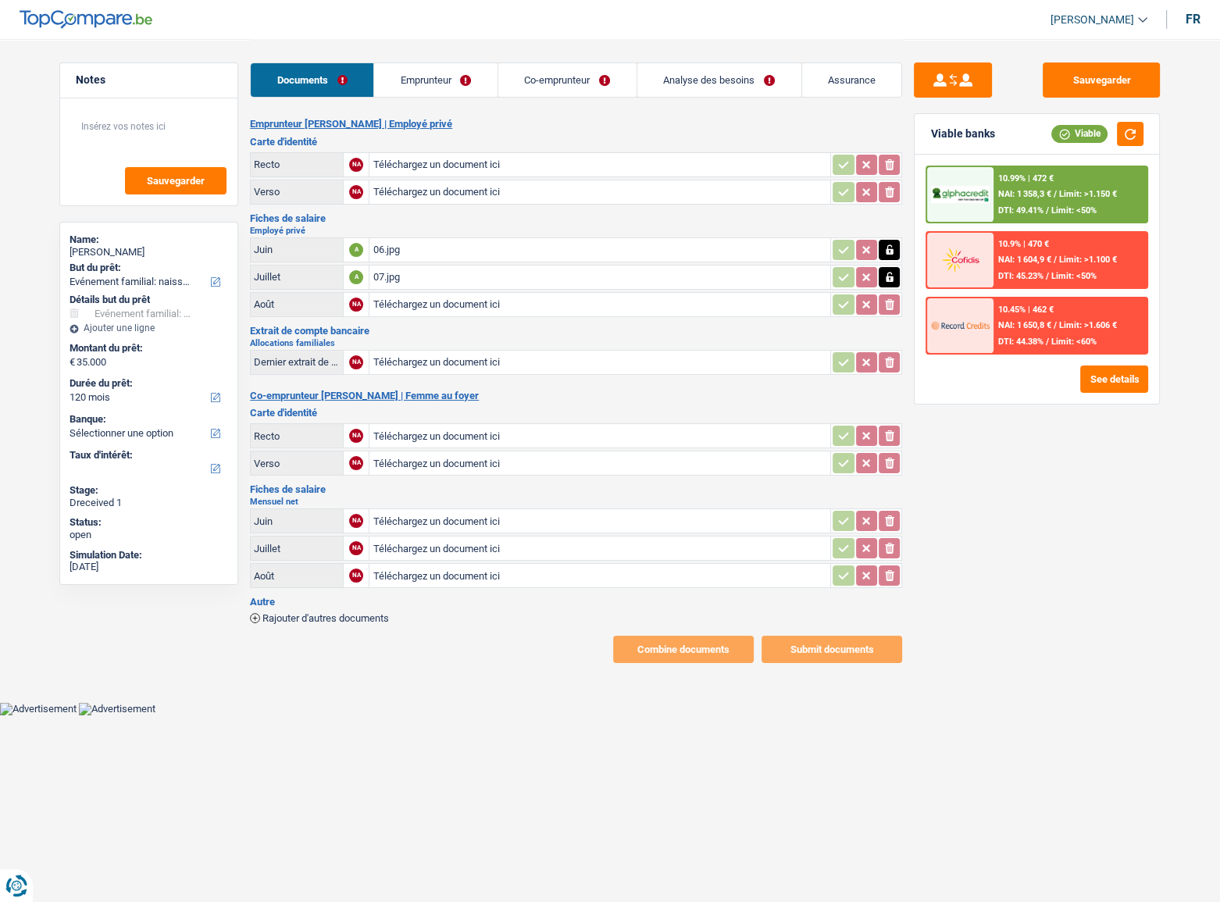
type input "C:\fakepath\08.jpg"
click at [430, 157] on input "Téléchargez un document ici" at bounding box center [600, 164] width 455 height 23
type input "C:\fakepath\r.jpg"
click at [415, 194] on input "Téléchargez un document ici" at bounding box center [600, 191] width 455 height 23
type input "C:\fakepath\v mr.jpg"
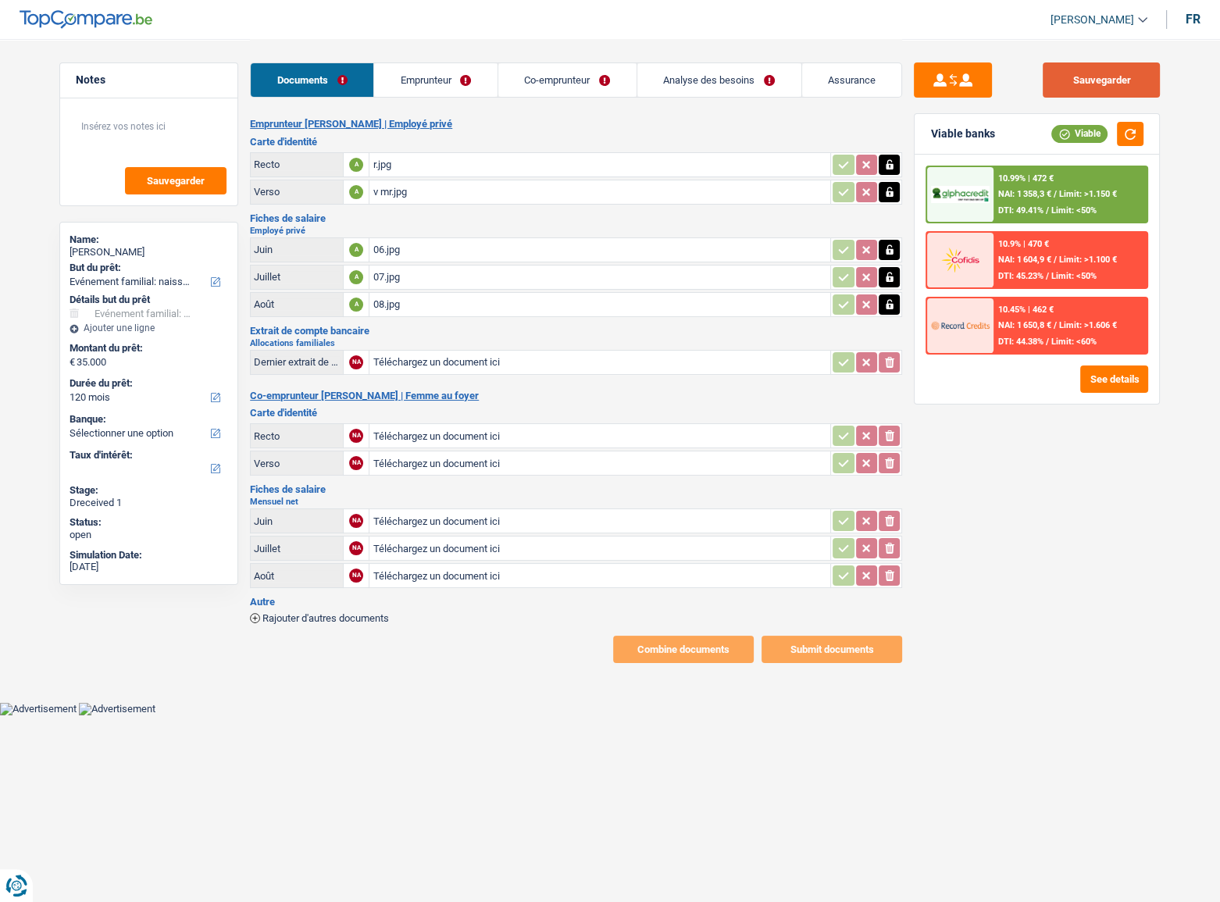
click at [1079, 78] on button "Sauvegarder" at bounding box center [1101, 79] width 117 height 35
click at [453, 84] on link "Emprunteur" at bounding box center [435, 80] width 123 height 34
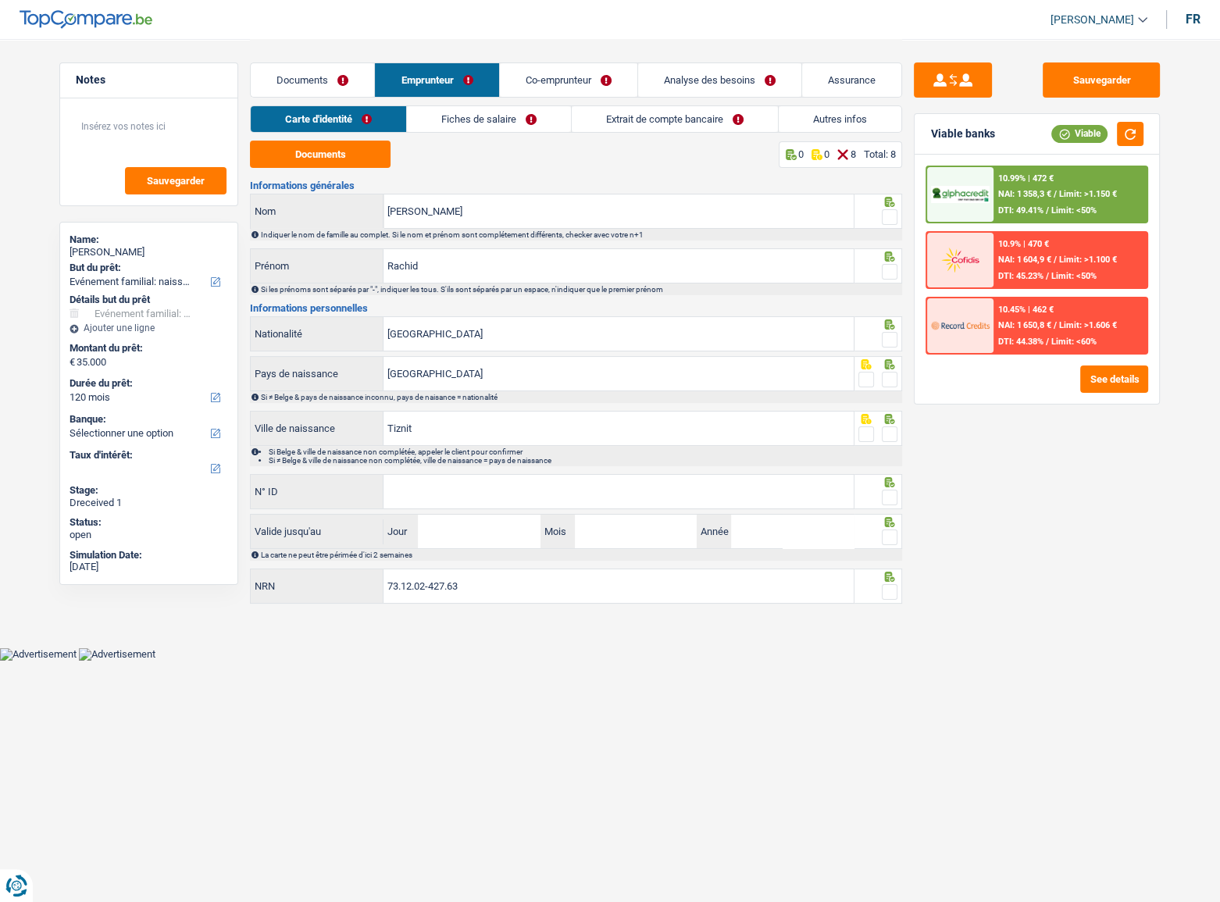
click at [572, 74] on link "Co-emprunteur" at bounding box center [568, 80] width 137 height 34
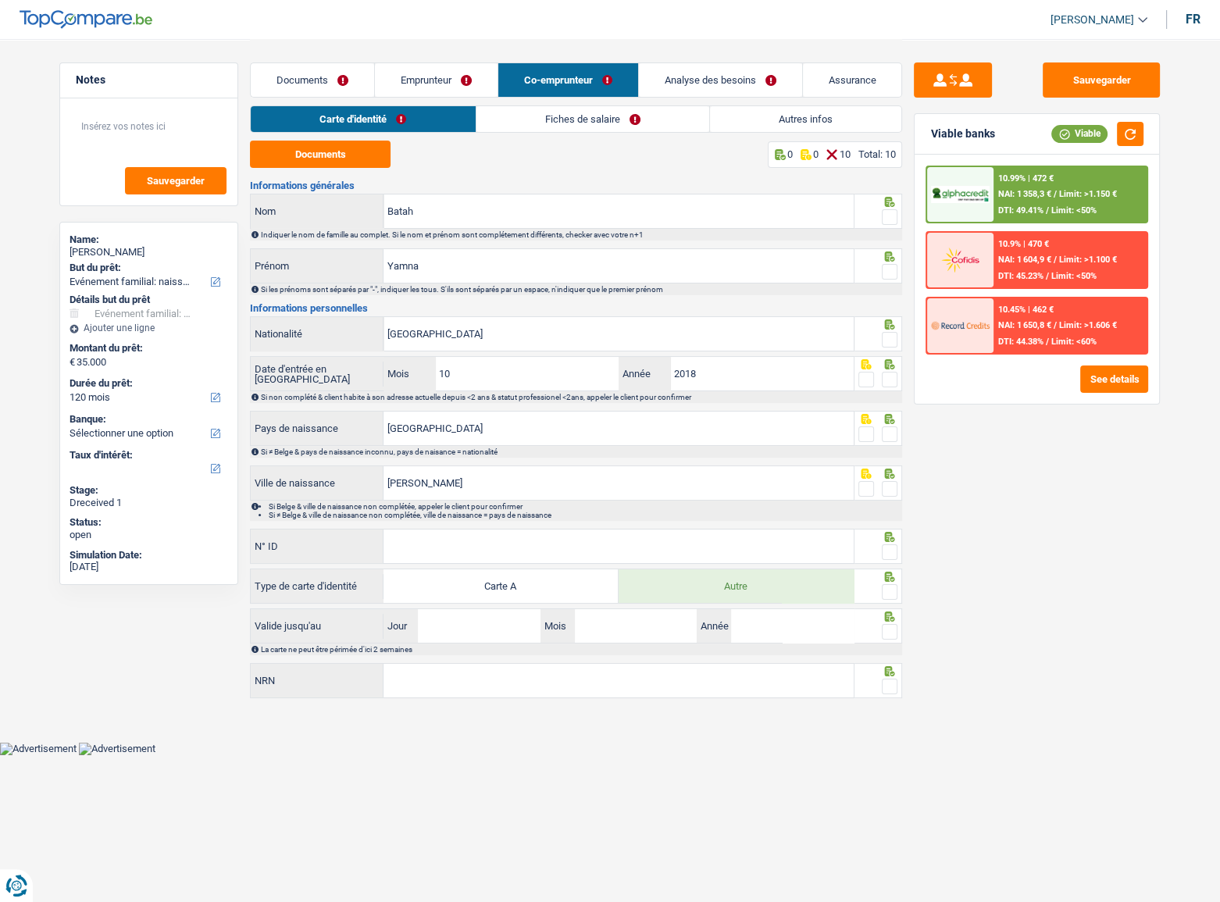
click at [558, 108] on link "Fiches de salaire" at bounding box center [592, 119] width 233 height 26
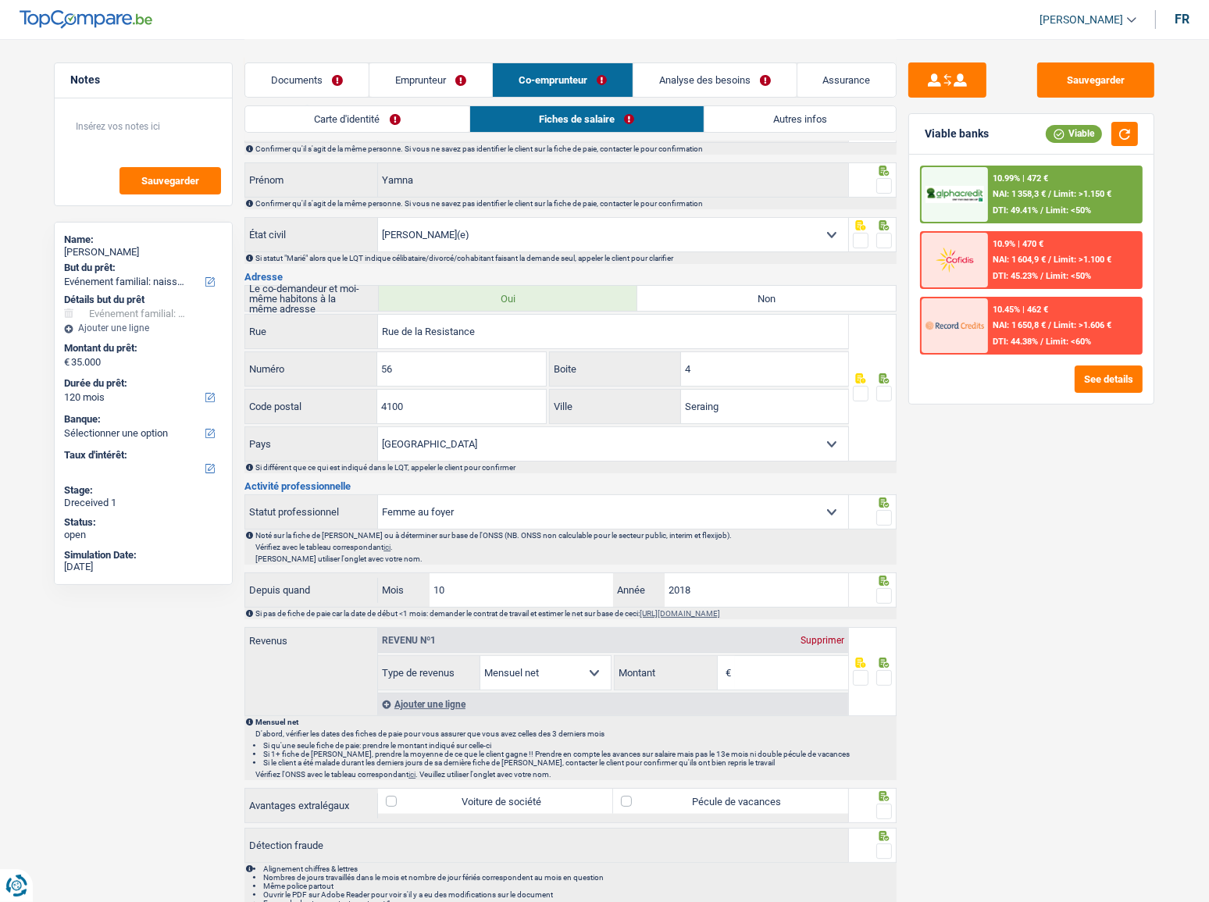
scroll to position [137, 0]
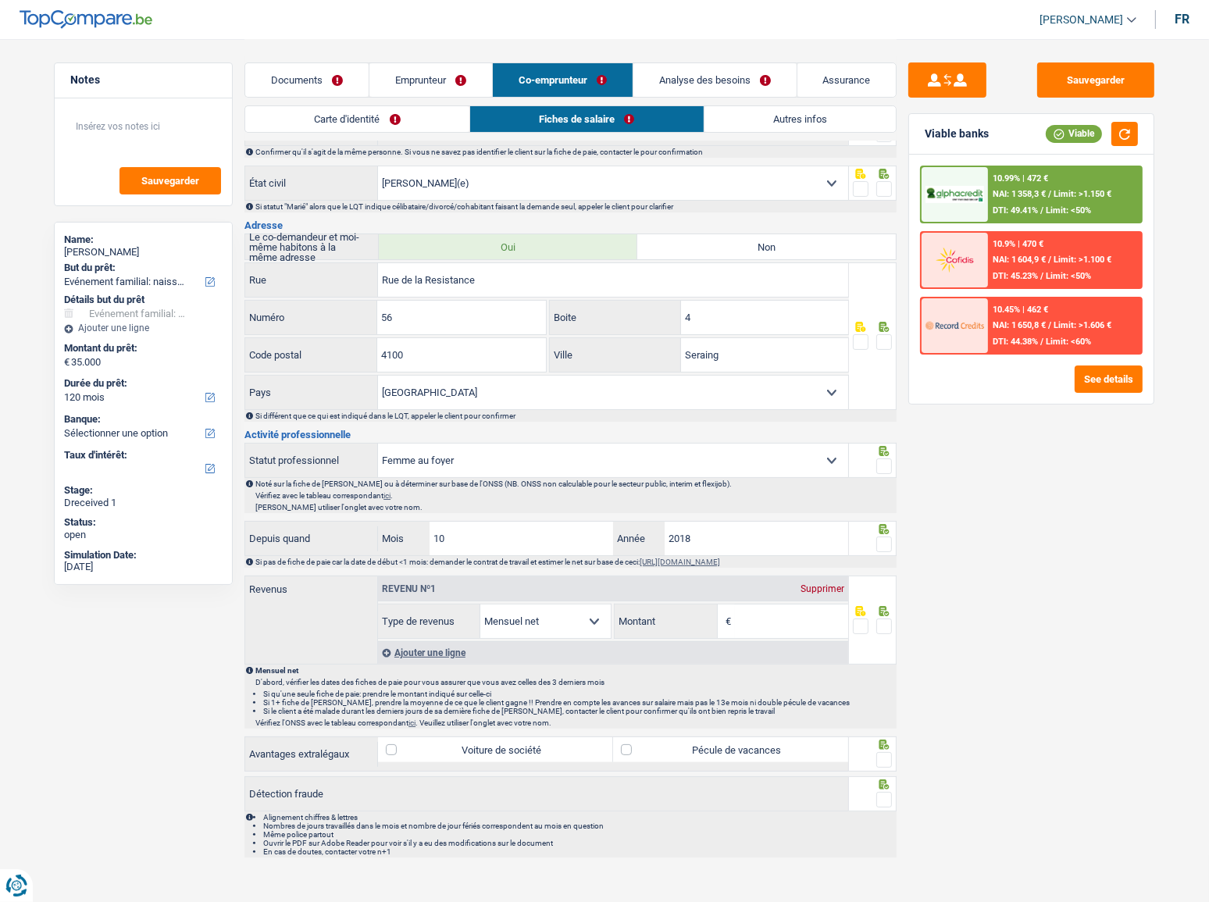
click at [828, 493] on div "Supprimer" at bounding box center [823, 588] width 52 height 9
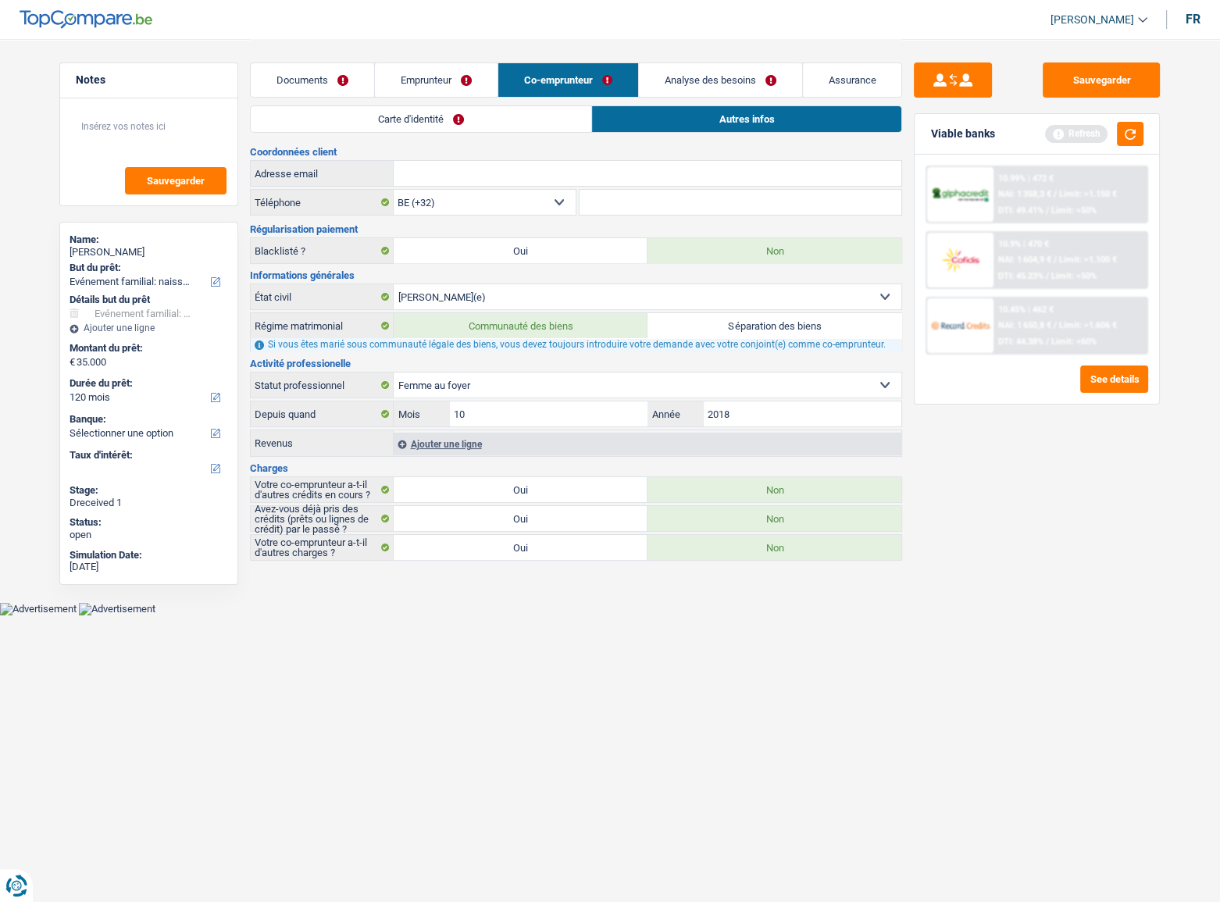
click at [391, 87] on link "Emprunteur" at bounding box center [436, 80] width 123 height 34
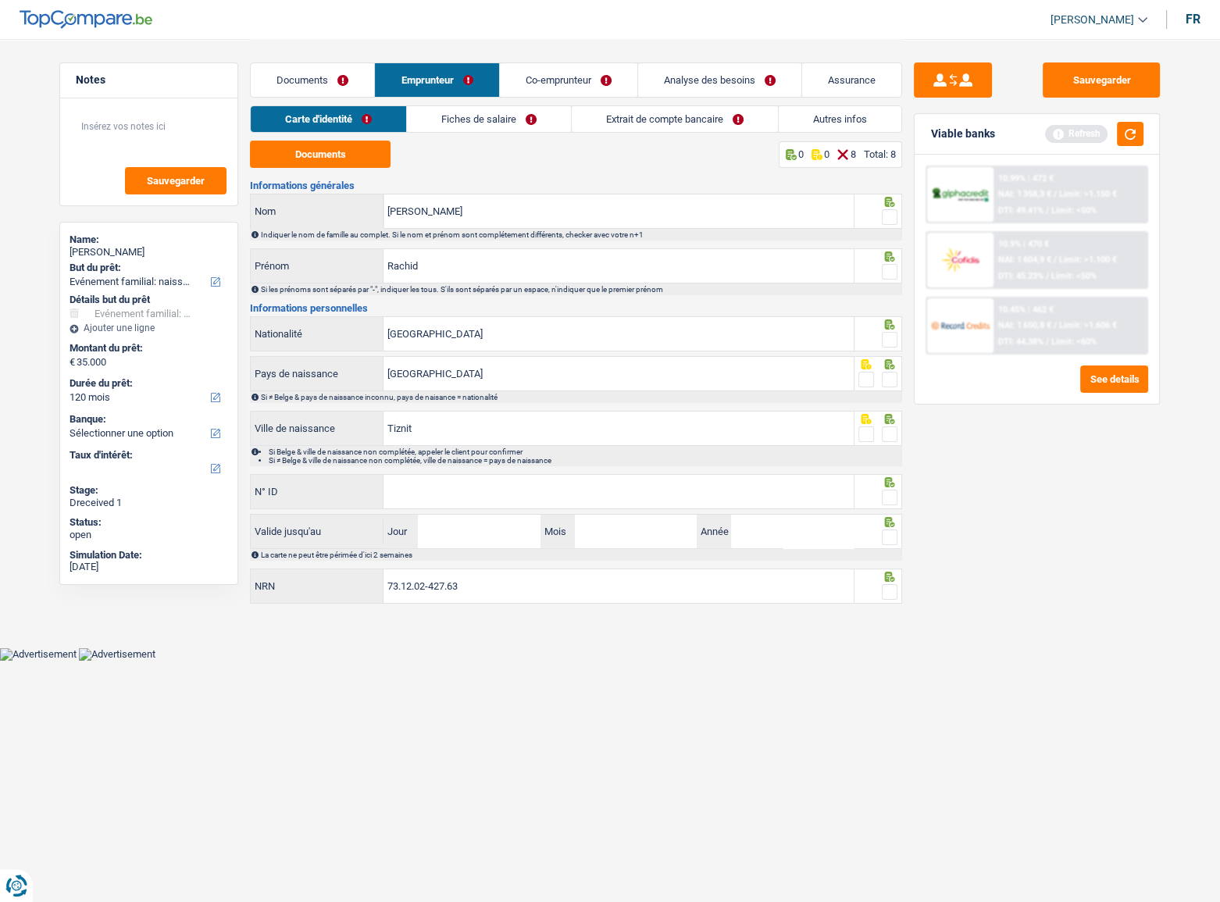
click at [630, 120] on link "Extrait de compte bancaire" at bounding box center [675, 119] width 206 height 26
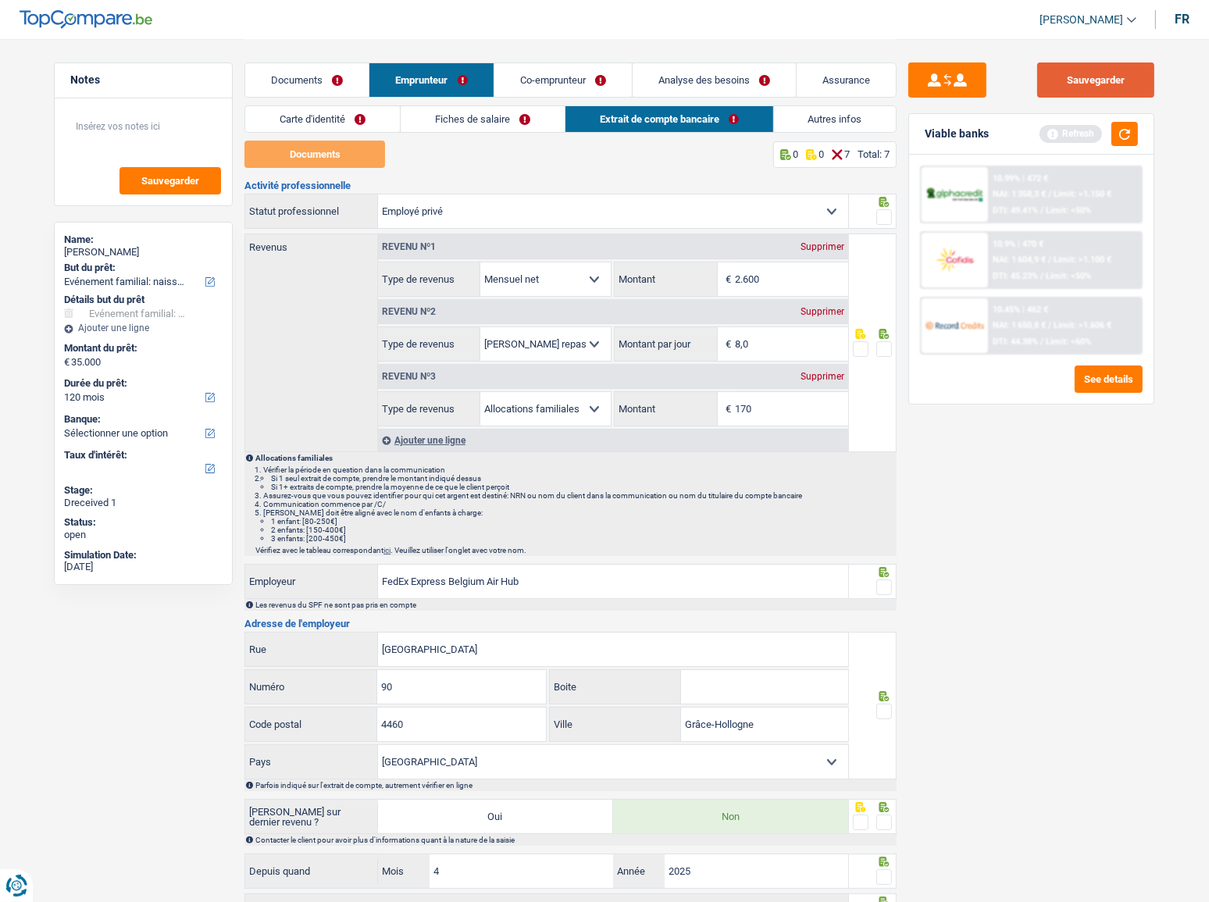
click at [1079, 72] on button "Sauvegarder" at bounding box center [1095, 79] width 117 height 35
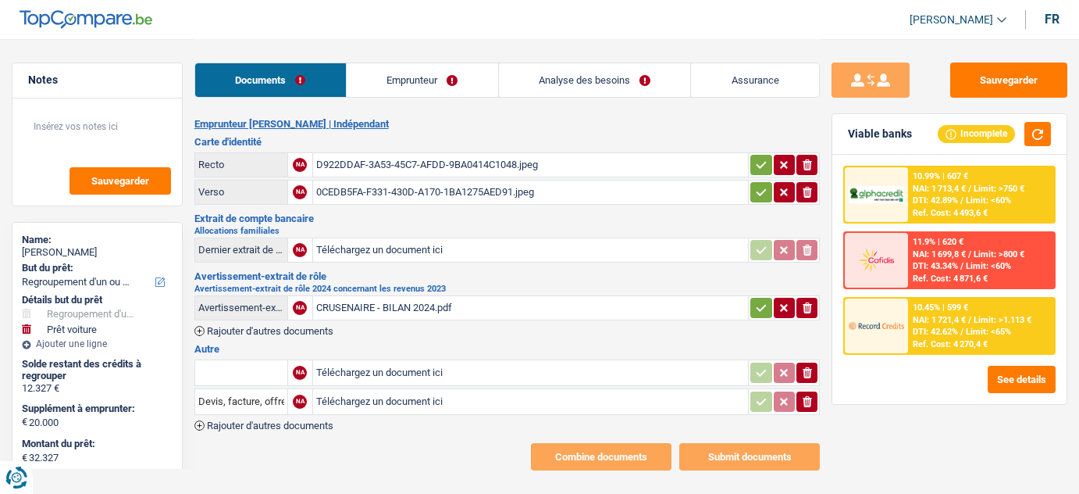
select select "refinancing"
select select "car"
select select "72"
select select "cofidis"
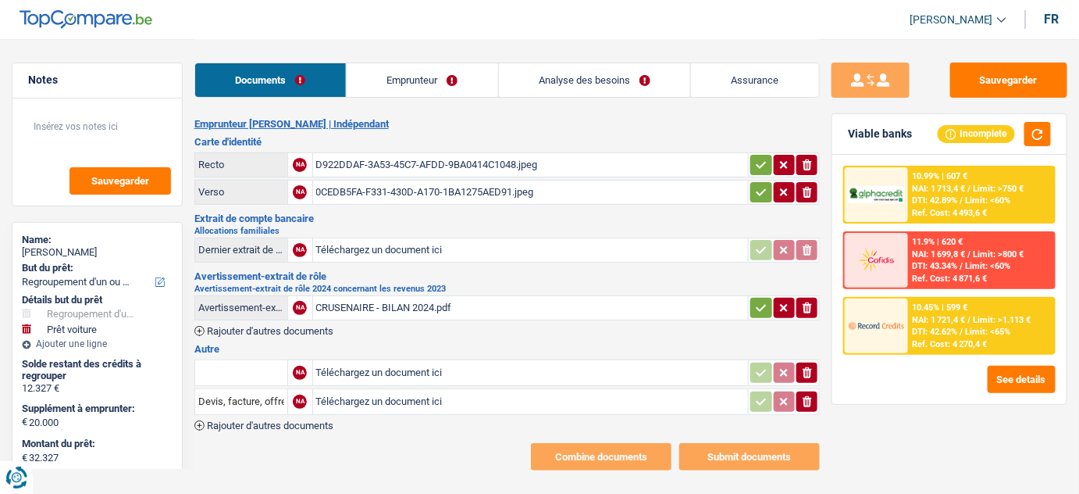
click at [445, 309] on div "CRUSENAIRE - BILAN 2024.pdf" at bounding box center [531, 307] width 430 height 23
drag, startPoint x: 804, startPoint y: 375, endPoint x: 804, endPoint y: 391, distance: 15.6
click at [804, 376] on icon "ionicons-v5-e" at bounding box center [807, 373] width 12 height 16
click at [804, 399] on icon "button" at bounding box center [807, 401] width 9 height 11
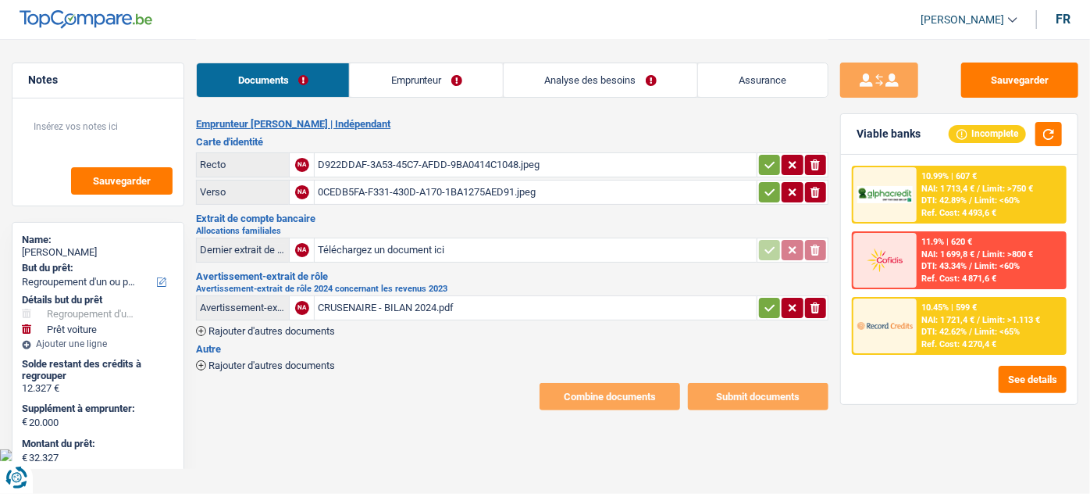
click at [437, 73] on link "Emprunteur" at bounding box center [426, 80] width 153 height 34
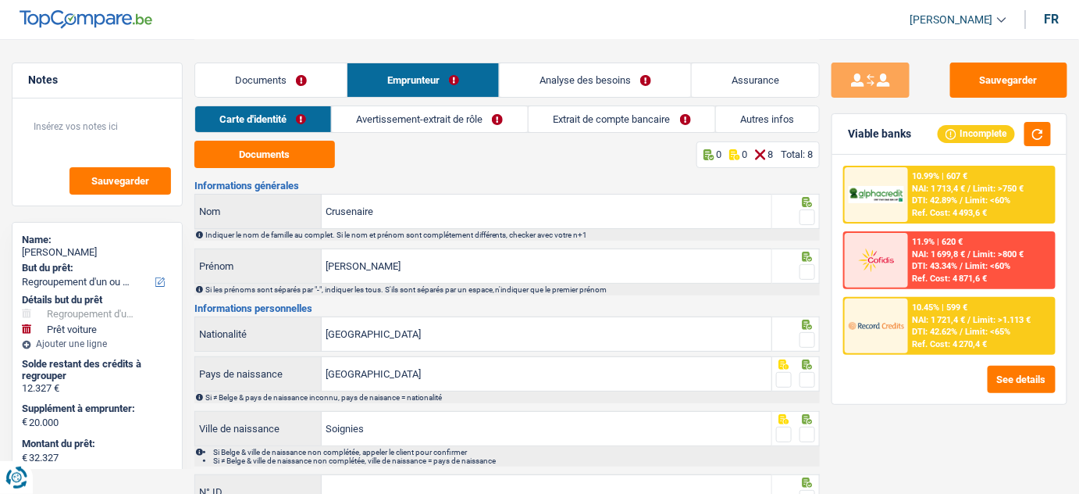
click at [489, 112] on link "Avertissement-extrait de rôle" at bounding box center [430, 119] width 196 height 26
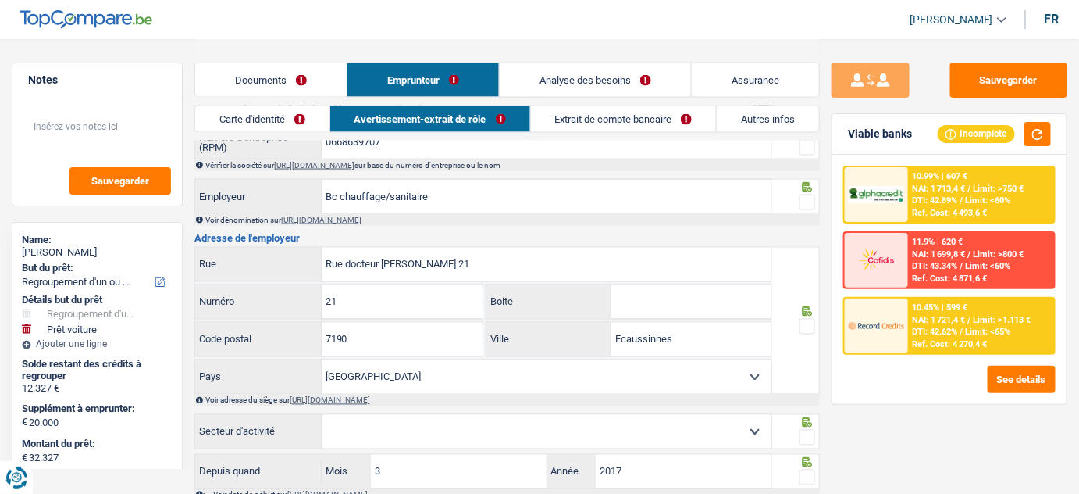
drag, startPoint x: 596, startPoint y: 128, endPoint x: 579, endPoint y: 128, distance: 17.2
click at [595, 128] on link "Extrait de compte bancaire" at bounding box center [624, 119] width 186 height 26
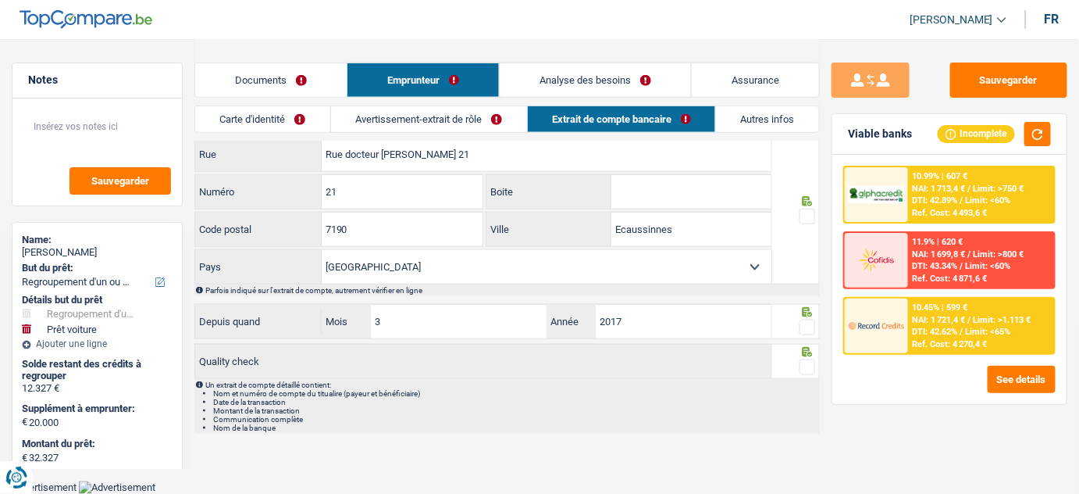
scroll to position [451, 0]
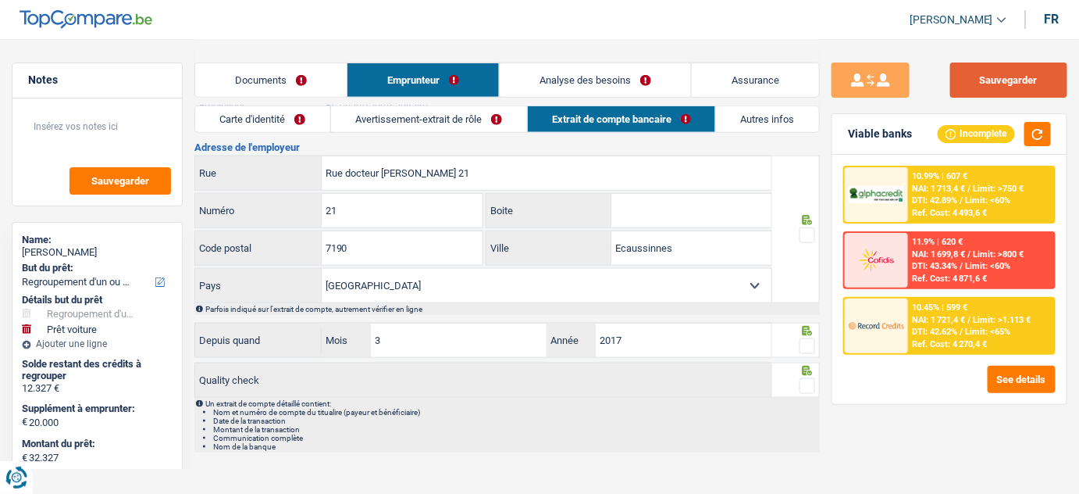
drag, startPoint x: 997, startPoint y: 80, endPoint x: 454, endPoint y: 306, distance: 588.9
click at [997, 81] on button "Sauvegarder" at bounding box center [1008, 79] width 117 height 35
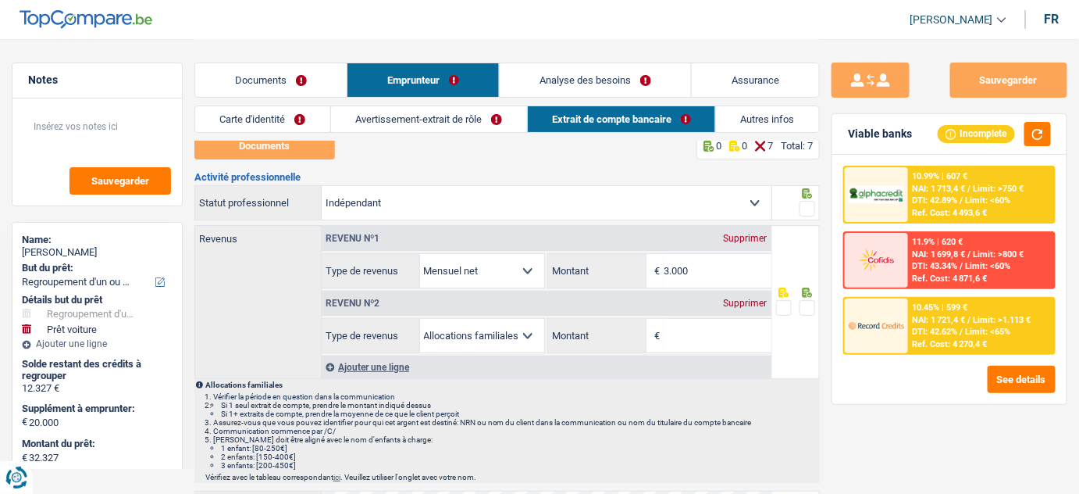
scroll to position [0, 0]
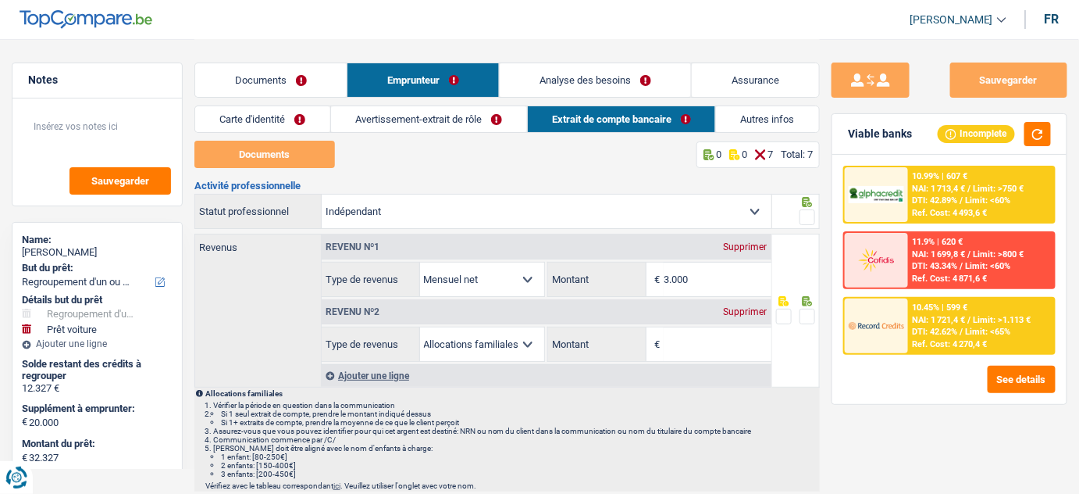
click at [296, 67] on link "Documents" at bounding box center [271, 80] width 152 height 34
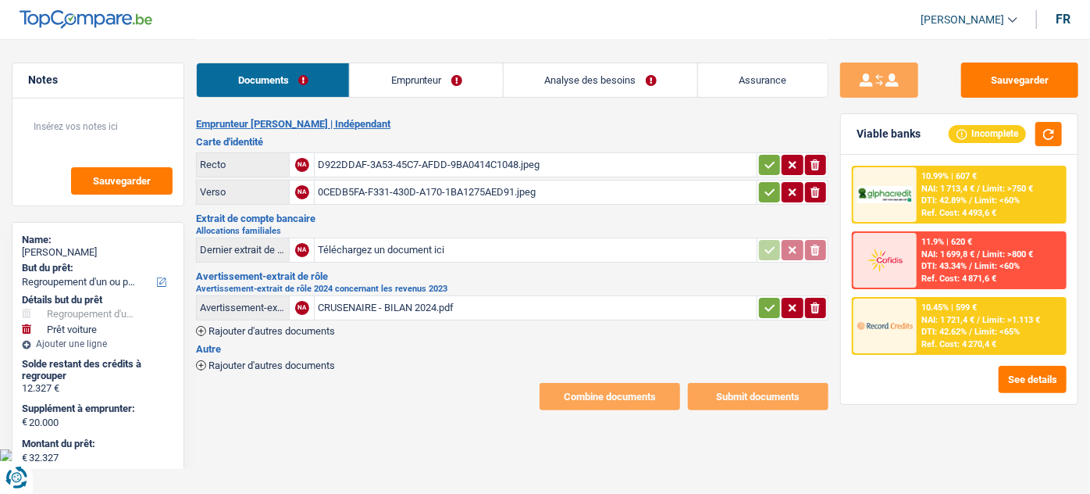
click at [812, 305] on icon "button" at bounding box center [815, 307] width 9 height 11
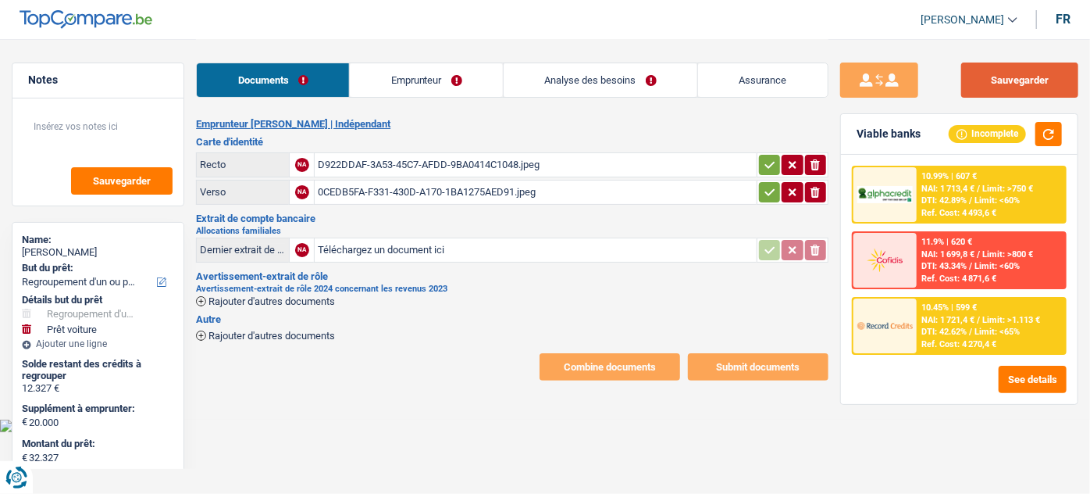
click at [1032, 87] on button "Sauvegarder" at bounding box center [1019, 79] width 117 height 35
click at [431, 74] on link "Emprunteur" at bounding box center [426, 80] width 153 height 34
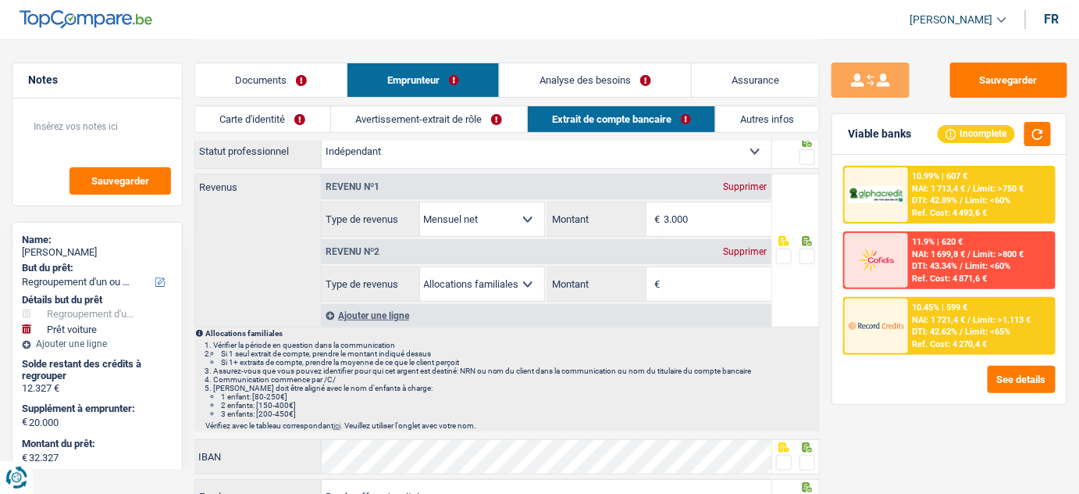
scroll to position [141, 0]
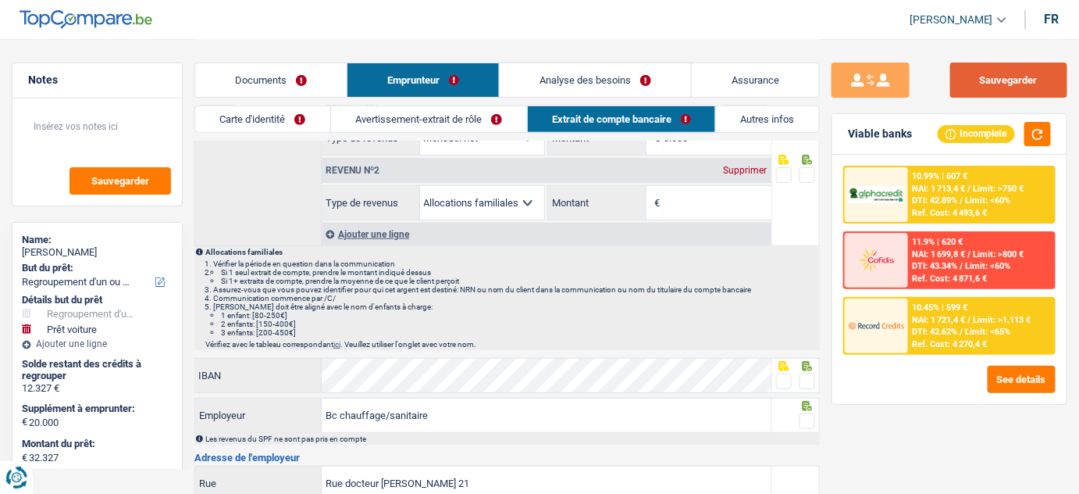
drag, startPoint x: 993, startPoint y: 77, endPoint x: 743, endPoint y: 8, distance: 260.0
click at [985, 73] on button "Sauvegarder" at bounding box center [1008, 79] width 117 height 35
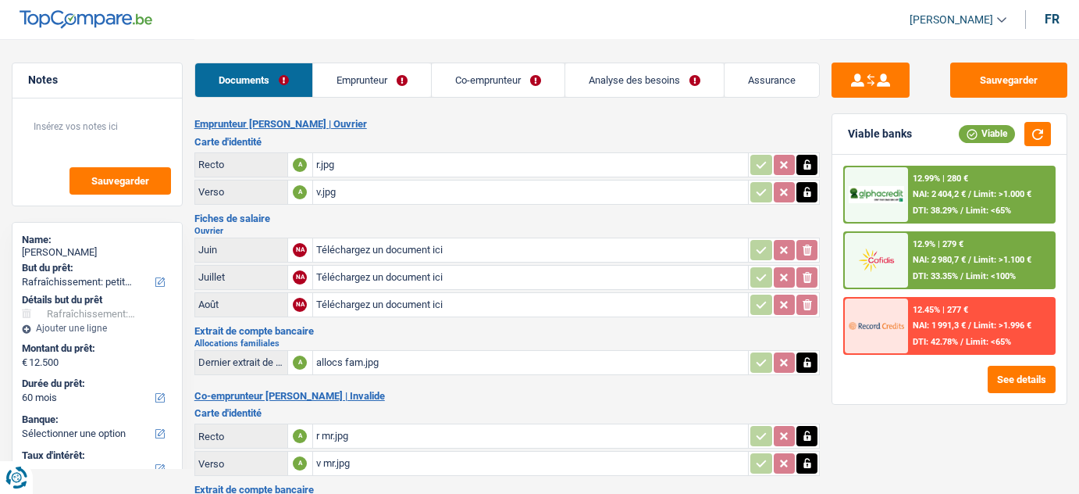
select select "houseOrGarden"
select select "60"
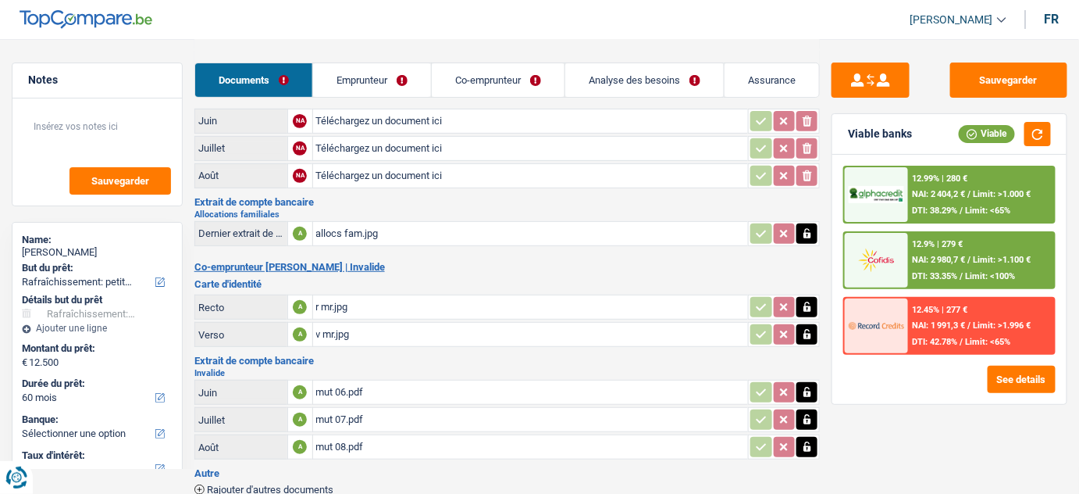
scroll to position [202, 0]
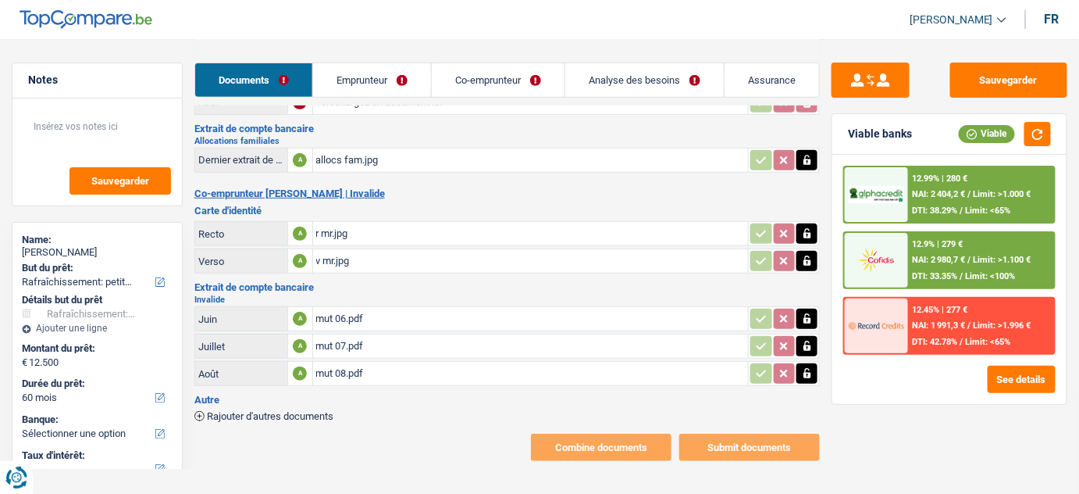
click at [379, 307] on div "mut 06.pdf" at bounding box center [531, 318] width 430 height 23
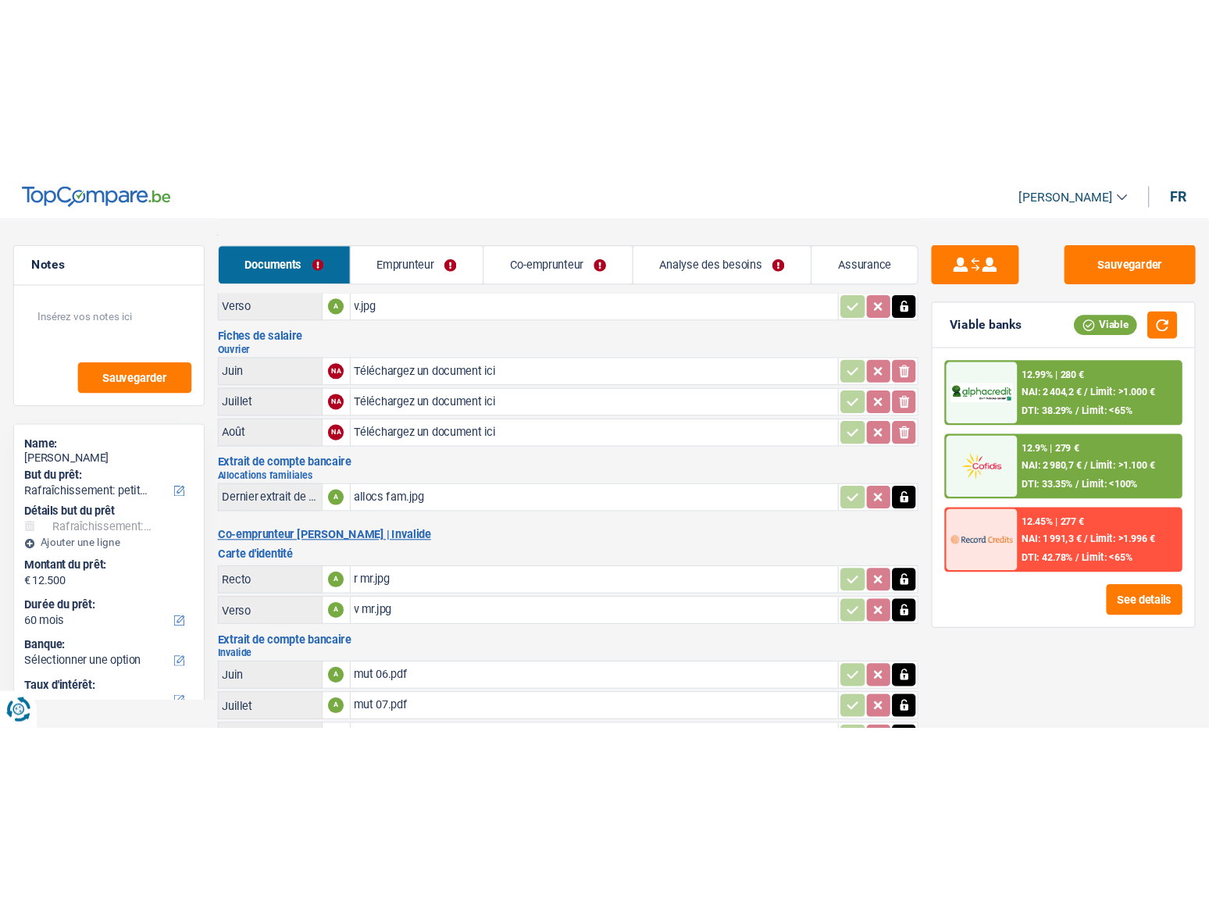
scroll to position [0, 0]
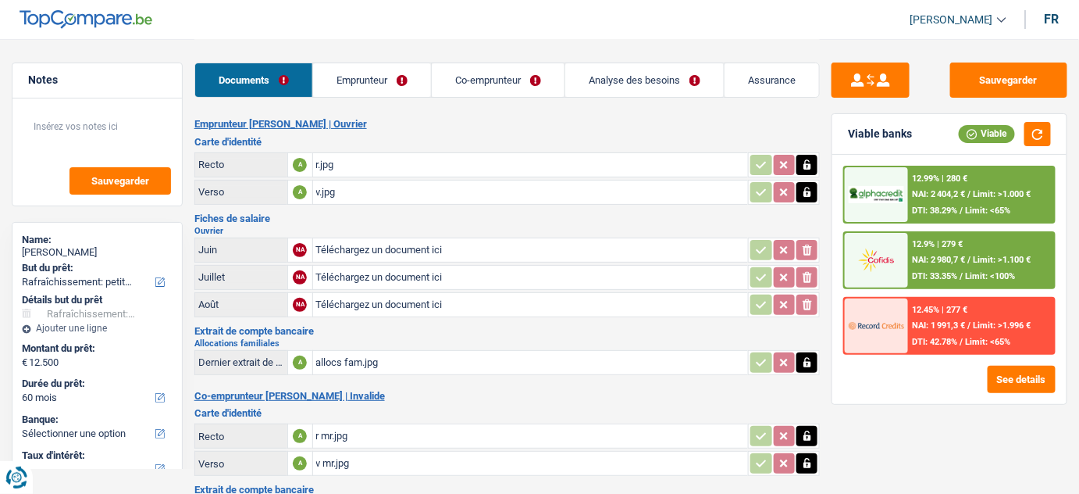
click at [383, 247] on input "Téléchargez un document ici" at bounding box center [531, 249] width 430 height 23
click at [399, 246] on div "20250807203000FAAA620723034696009475.pdf" at bounding box center [531, 249] width 430 height 23
drag, startPoint x: 814, startPoint y: 253, endPoint x: 804, endPoint y: 248, distance: 11.5
click at [804, 248] on button "button" at bounding box center [807, 250] width 21 height 20
click at [804, 248] on icon "ionicons-v5-e" at bounding box center [807, 250] width 12 height 16
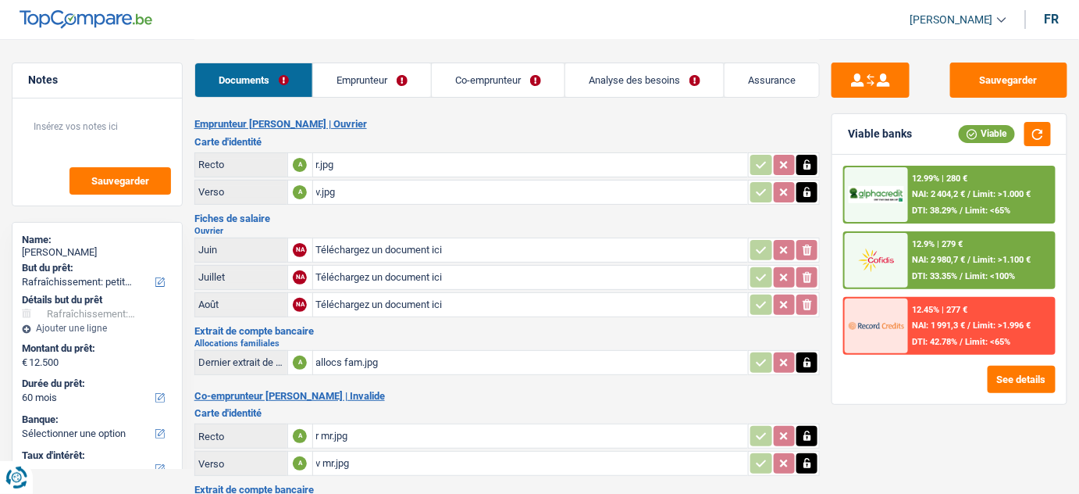
click at [362, 245] on input "Téléchargez un document ici" at bounding box center [531, 249] width 430 height 23
type input "C:\fakepath\06.pdf"
click at [366, 276] on input "Téléchargez un document ici" at bounding box center [531, 277] width 430 height 23
type input "C:\fakepath\07.pdf"
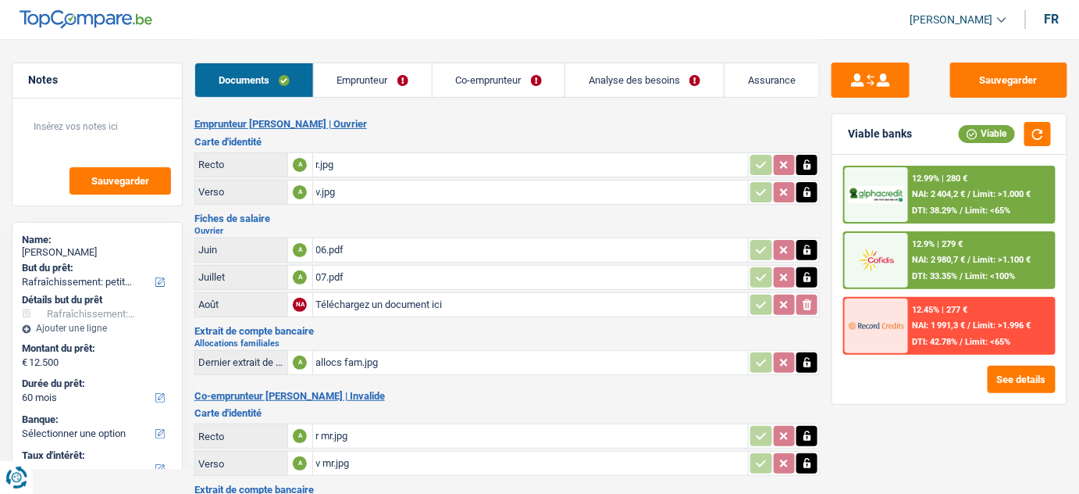
click at [423, 298] on input "Téléchargez un document ici" at bounding box center [531, 304] width 430 height 23
type input "C:\fakepath\08.pdf"
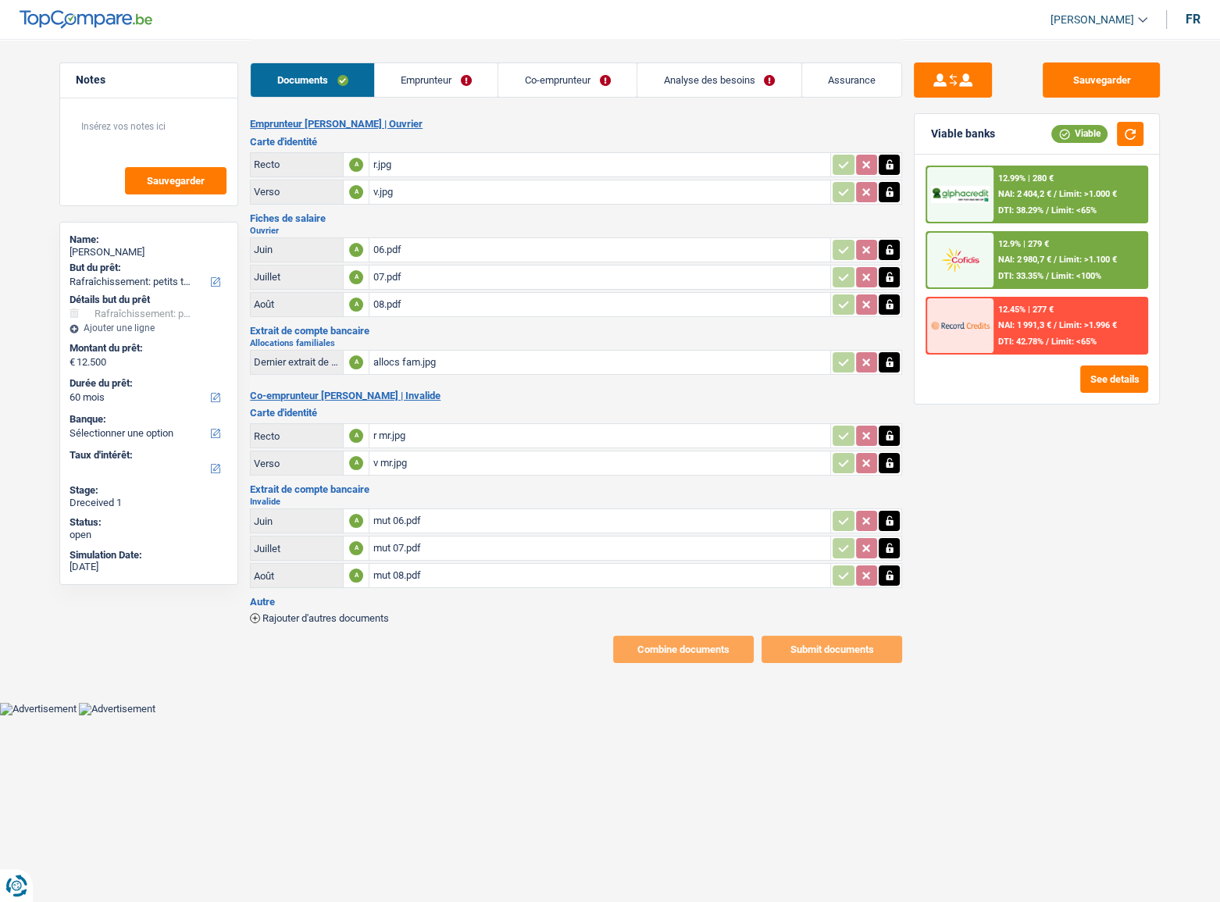
click at [442, 82] on link "Emprunteur" at bounding box center [436, 80] width 123 height 34
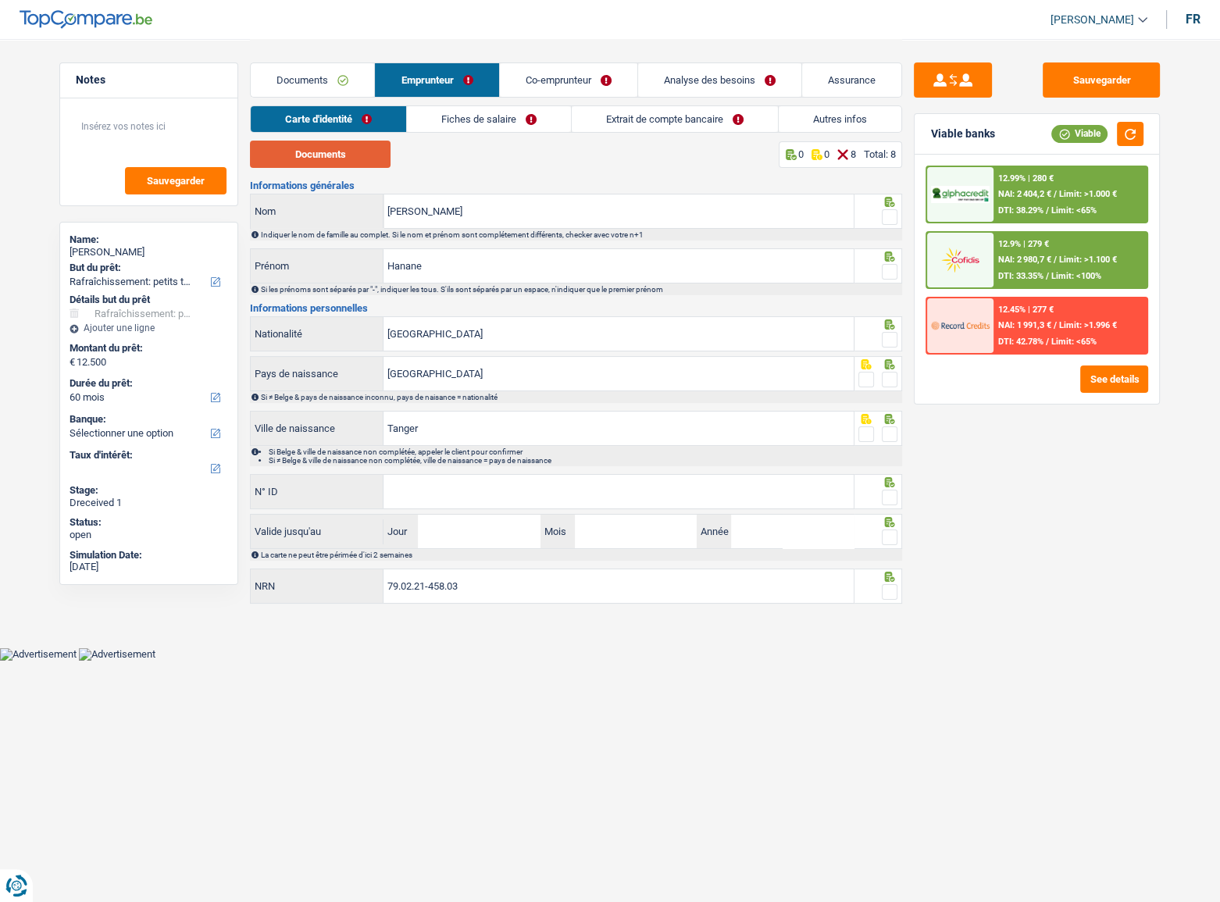
click at [355, 162] on button "Documents" at bounding box center [320, 154] width 141 height 27
click at [889, 212] on span at bounding box center [890, 217] width 16 height 16
click at [0, 0] on input "radio" at bounding box center [0, 0] width 0 height 0
click at [892, 280] on div at bounding box center [890, 272] width 16 height 20
click at [893, 274] on span at bounding box center [890, 272] width 16 height 16
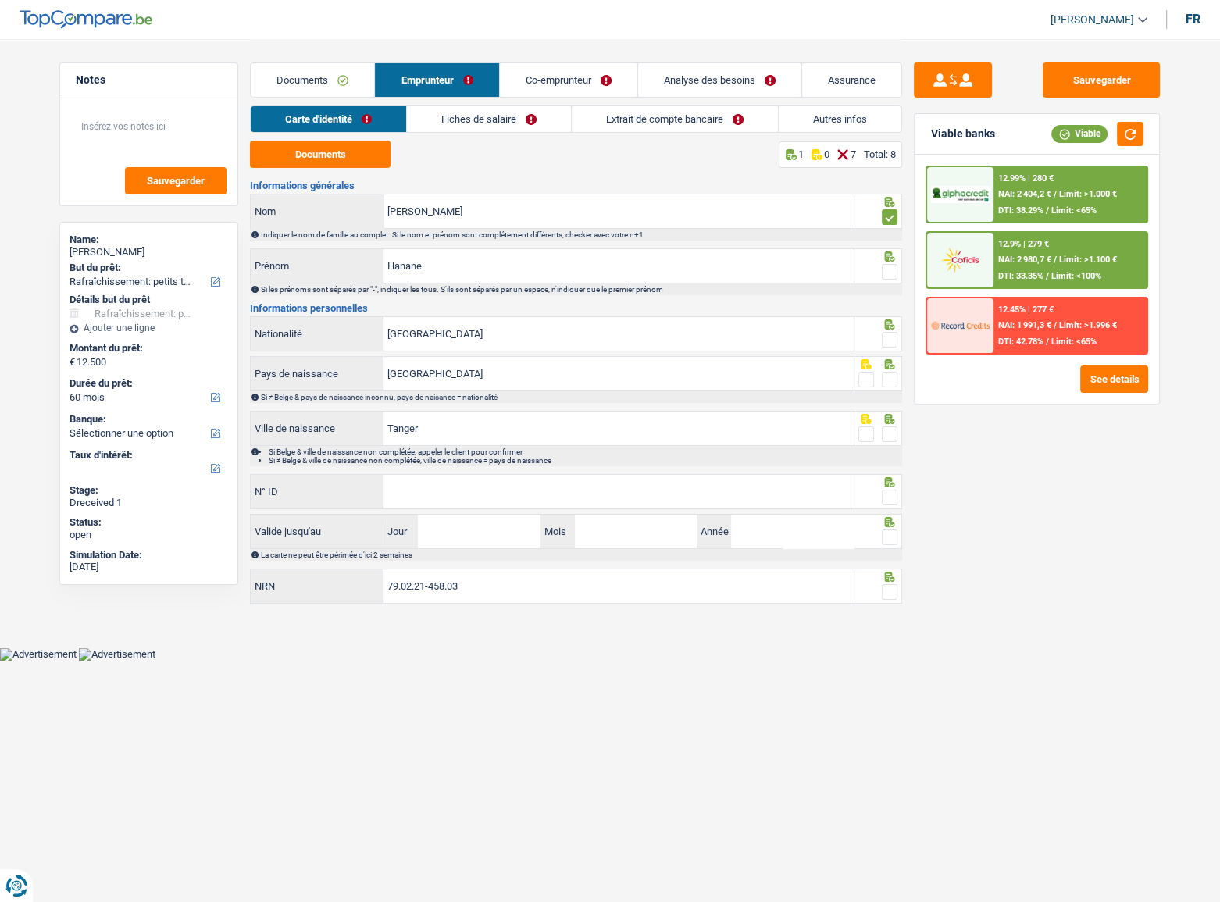
click at [0, 0] on input "radio" at bounding box center [0, 0] width 0 height 0
click at [889, 339] on span at bounding box center [890, 340] width 16 height 16
click at [0, 0] on input "radio" at bounding box center [0, 0] width 0 height 0
click at [890, 374] on span at bounding box center [890, 380] width 16 height 16
click at [0, 0] on input "radio" at bounding box center [0, 0] width 0 height 0
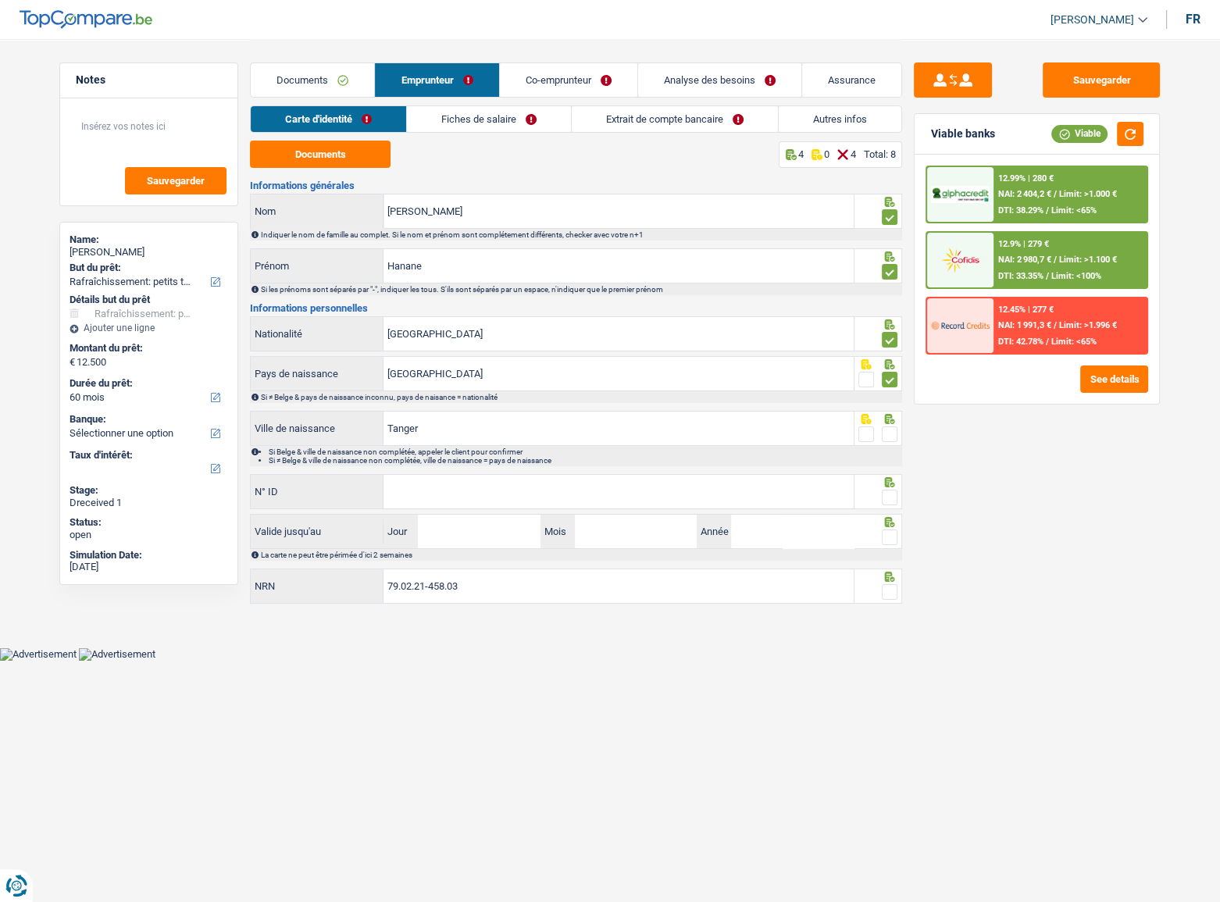
drag, startPoint x: 890, startPoint y: 430, endPoint x: 779, endPoint y: 462, distance: 116.4
click at [890, 430] on span at bounding box center [890, 434] width 16 height 16
click at [0, 0] on input "radio" at bounding box center [0, 0] width 0 height 0
click at [690, 491] on input "N° ID" at bounding box center [618, 492] width 470 height 34
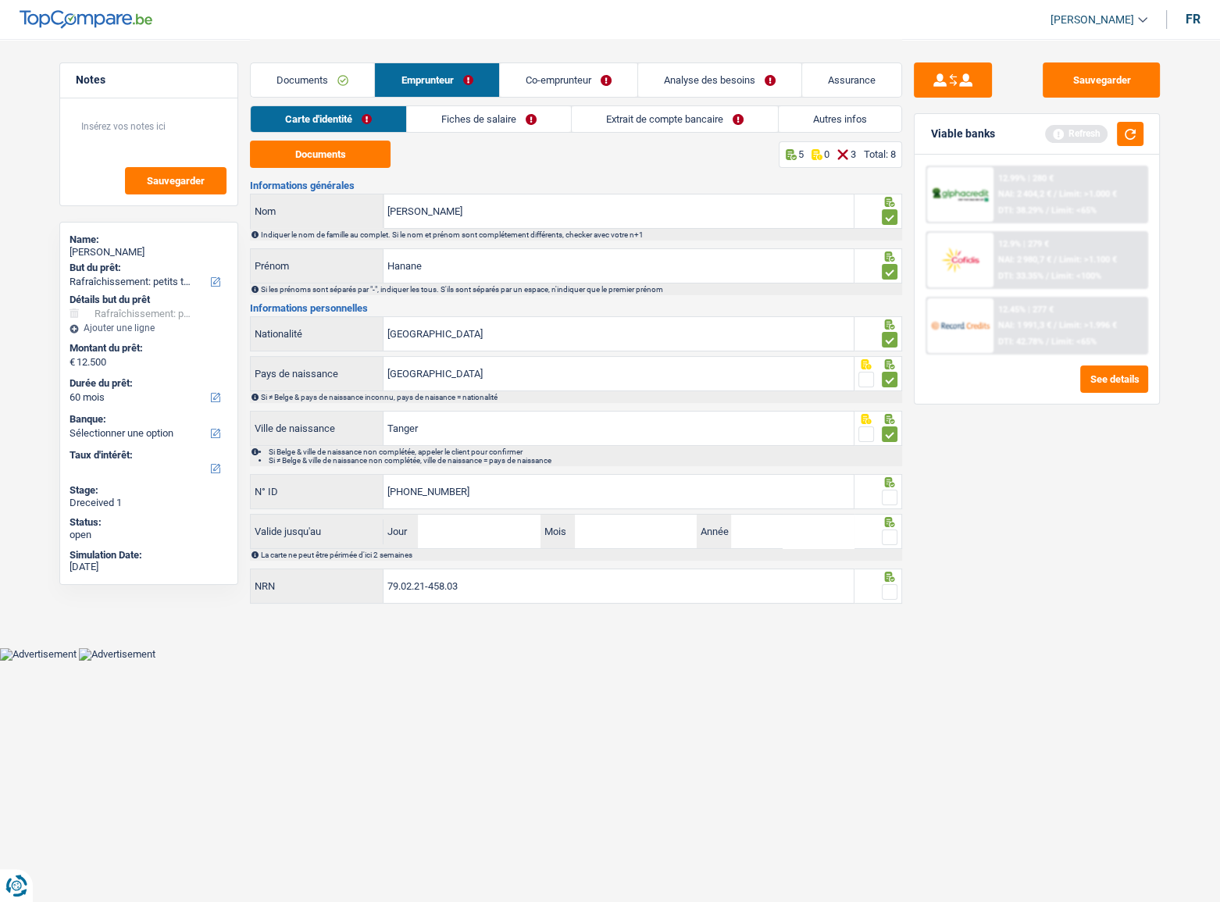
type input "[PHONE_NUMBER]"
click at [888, 493] on span at bounding box center [890, 498] width 16 height 16
click at [0, 0] on input "radio" at bounding box center [0, 0] width 0 height 0
click at [501, 493] on input "Jour" at bounding box center [479, 532] width 122 height 34
type input "19"
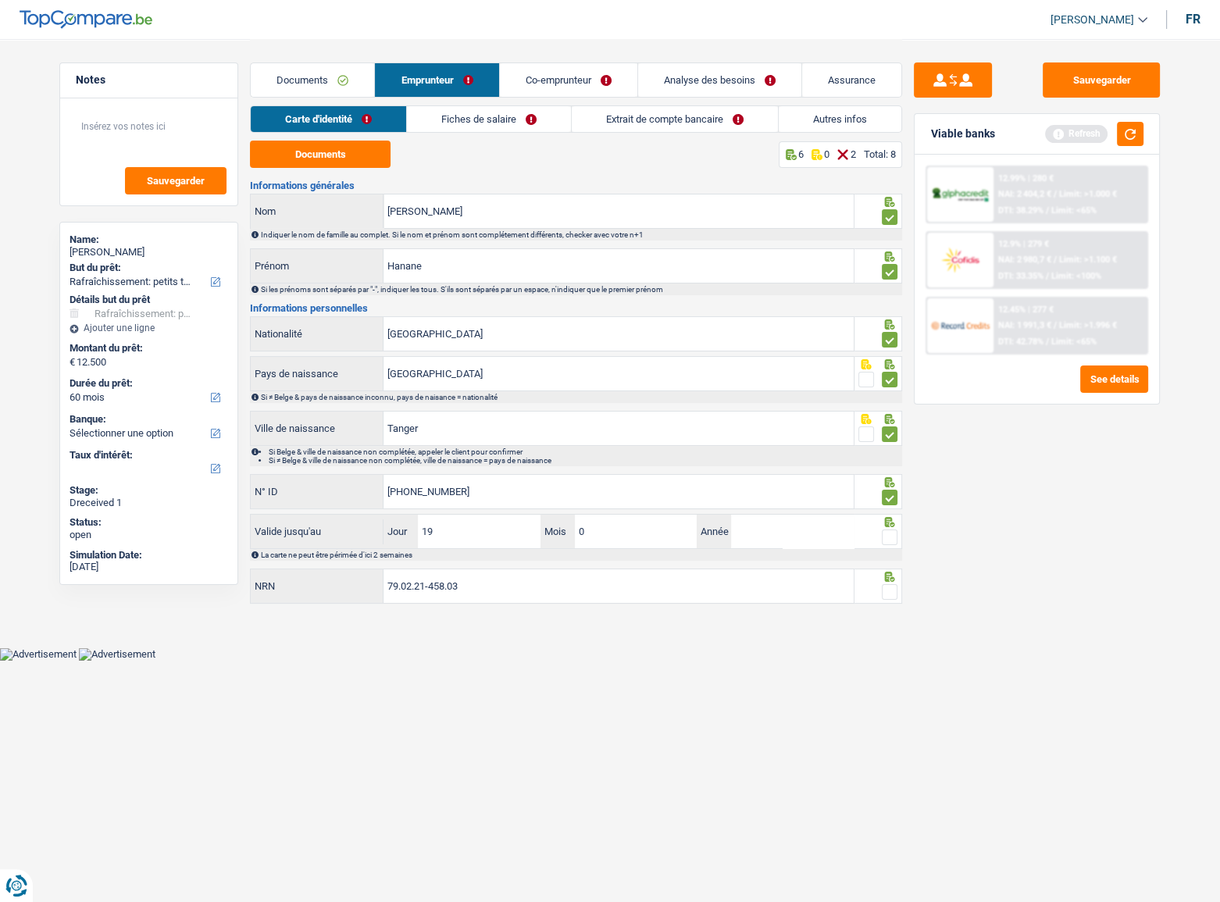
type input "07"
type input "2032"
click at [891, 493] on span at bounding box center [890, 538] width 16 height 16
click at [0, 0] on input "radio" at bounding box center [0, 0] width 0 height 0
click at [1079, 134] on button "button" at bounding box center [1130, 134] width 27 height 24
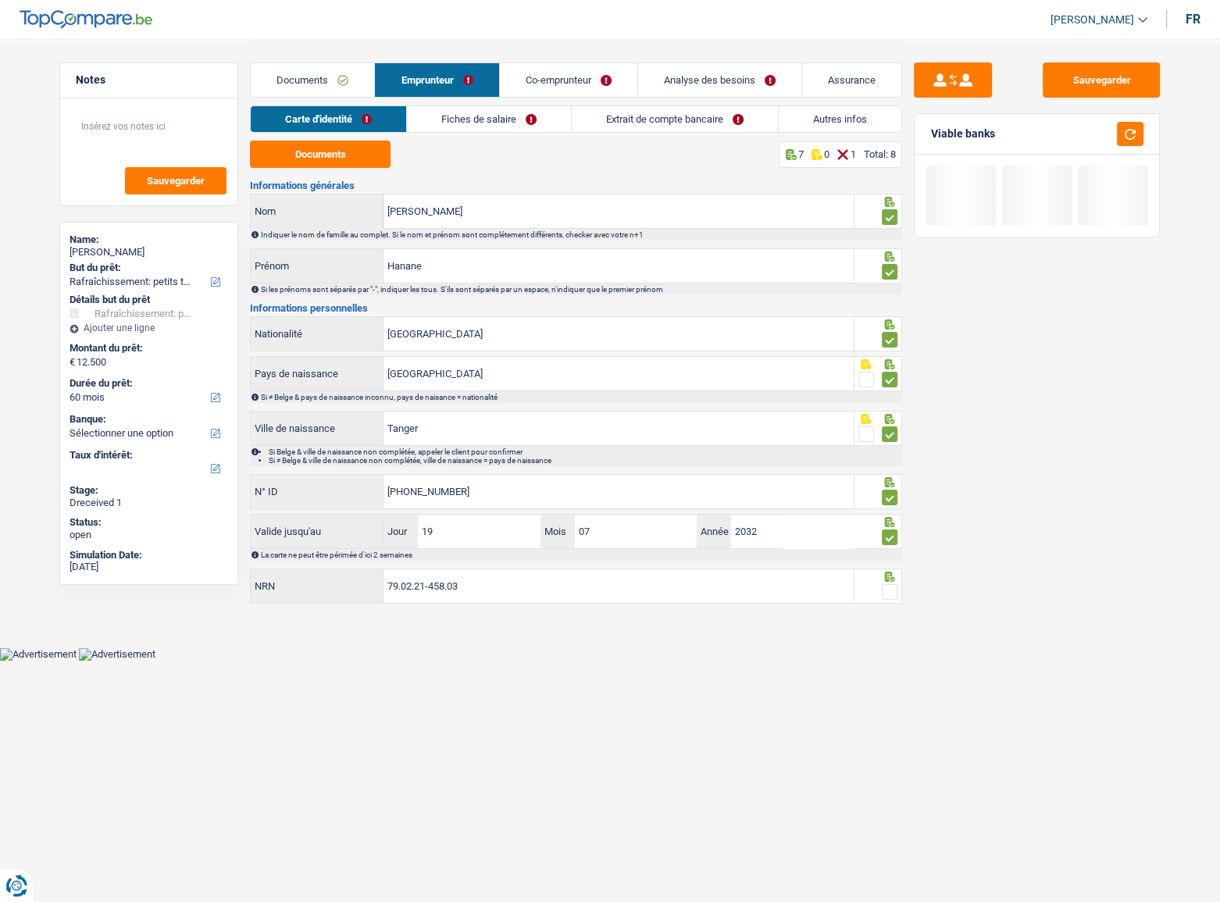
click at [887, 493] on span at bounding box center [890, 592] width 16 height 16
click at [0, 0] on input "radio" at bounding box center [0, 0] width 0 height 0
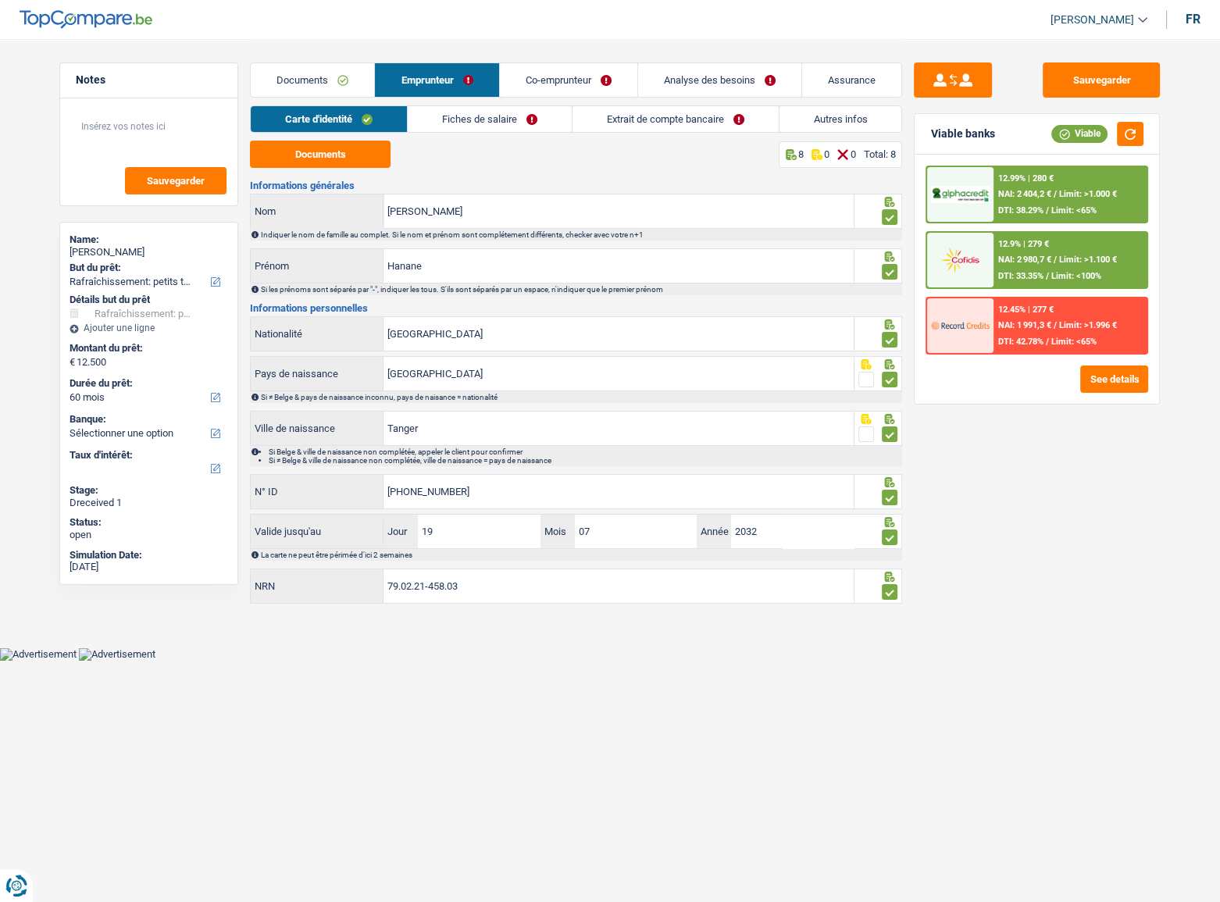
click at [462, 118] on link "Fiches de salaire" at bounding box center [490, 119] width 164 height 26
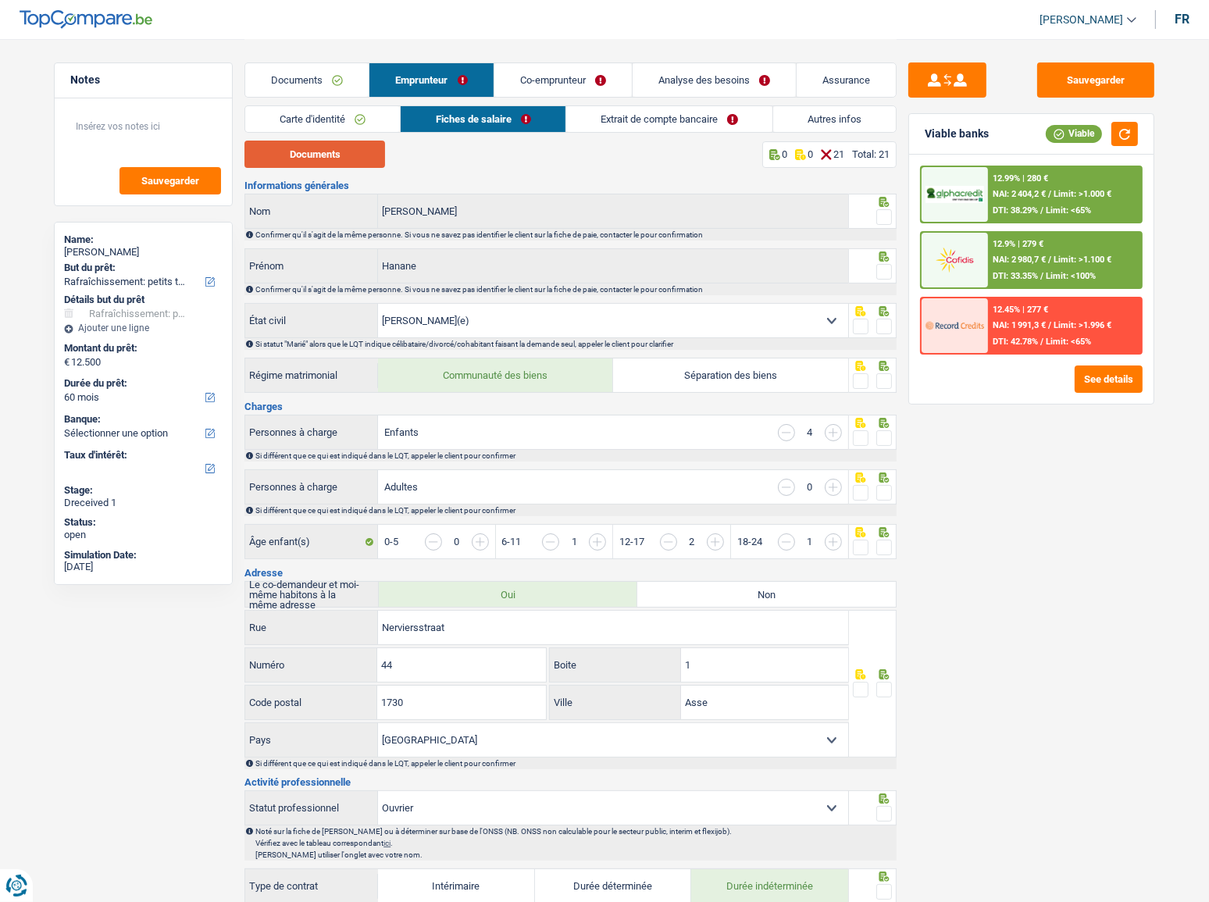
click at [359, 152] on button "Documents" at bounding box center [314, 154] width 141 height 27
drag, startPoint x: 881, startPoint y: 217, endPoint x: 886, endPoint y: 224, distance: 8.4
click at [883, 217] on span at bounding box center [884, 217] width 16 height 16
click at [0, 0] on input "radio" at bounding box center [0, 0] width 0 height 0
click at [885, 255] on icon at bounding box center [884, 256] width 10 height 10
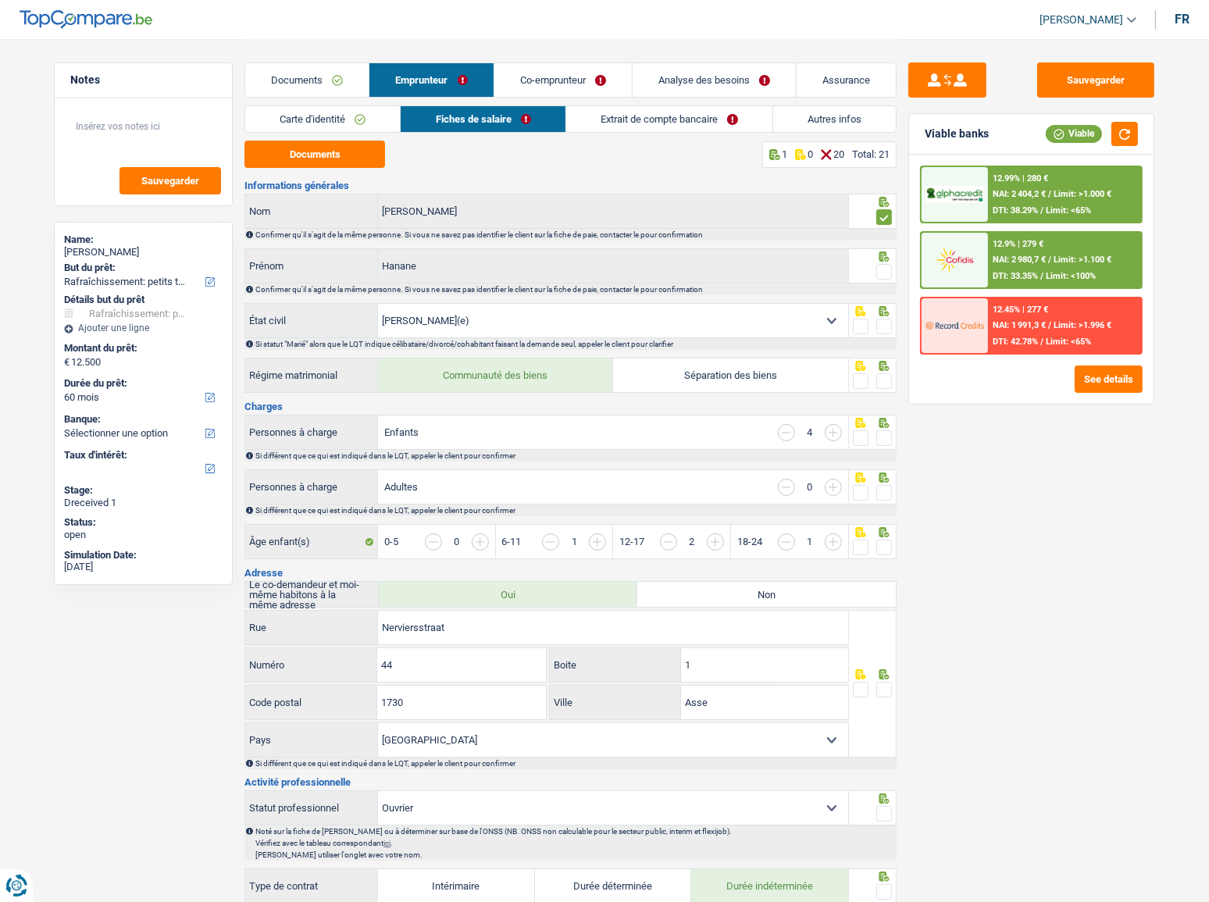
click at [885, 271] on span at bounding box center [884, 272] width 16 height 16
click at [0, 0] on input "radio" at bounding box center [0, 0] width 0 height 0
drag, startPoint x: 877, startPoint y: 327, endPoint x: 883, endPoint y: 340, distance: 13.6
click at [877, 328] on span at bounding box center [884, 327] width 16 height 16
click at [0, 0] on input "radio" at bounding box center [0, 0] width 0 height 0
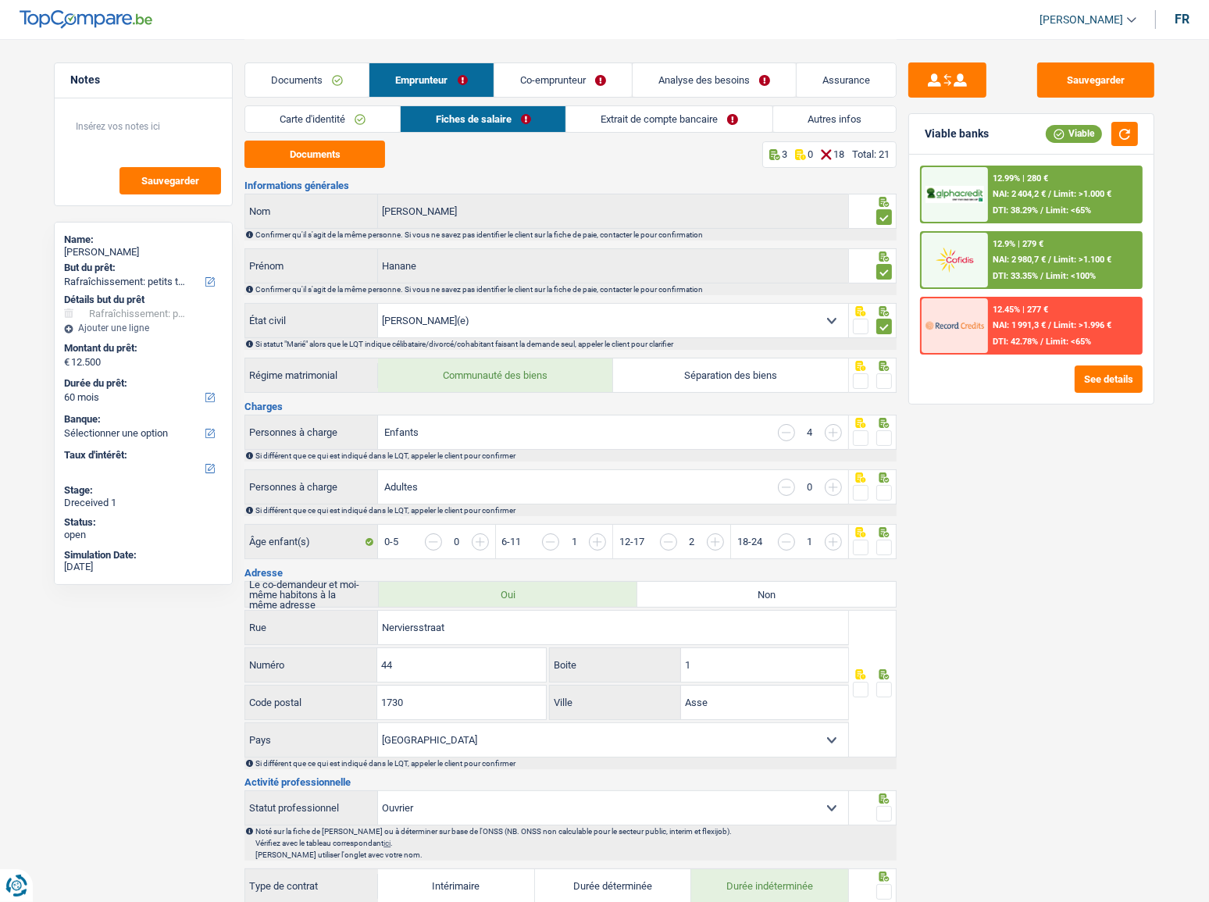
click at [883, 375] on span at bounding box center [884, 381] width 16 height 16
click at [0, 0] on input "radio" at bounding box center [0, 0] width 0 height 0
click at [790, 432] on input "button" at bounding box center [786, 432] width 17 height 17
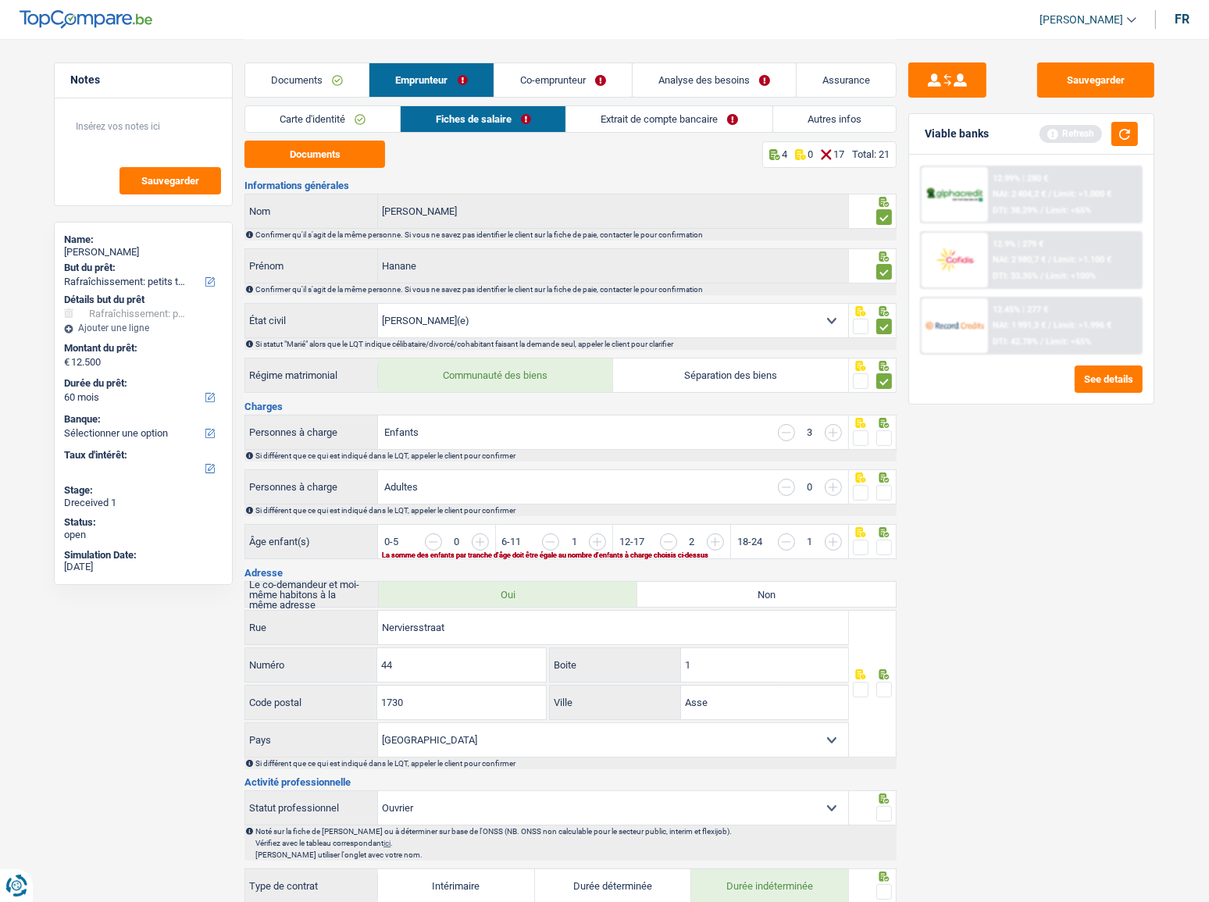
click at [787, 493] on input "button" at bounding box center [786, 541] width 17 height 17
click at [886, 438] on span at bounding box center [884, 438] width 16 height 16
click at [0, 0] on input "radio" at bounding box center [0, 0] width 0 height 0
click at [884, 490] on span at bounding box center [884, 493] width 16 height 16
click at [0, 0] on input "radio" at bounding box center [0, 0] width 0 height 0
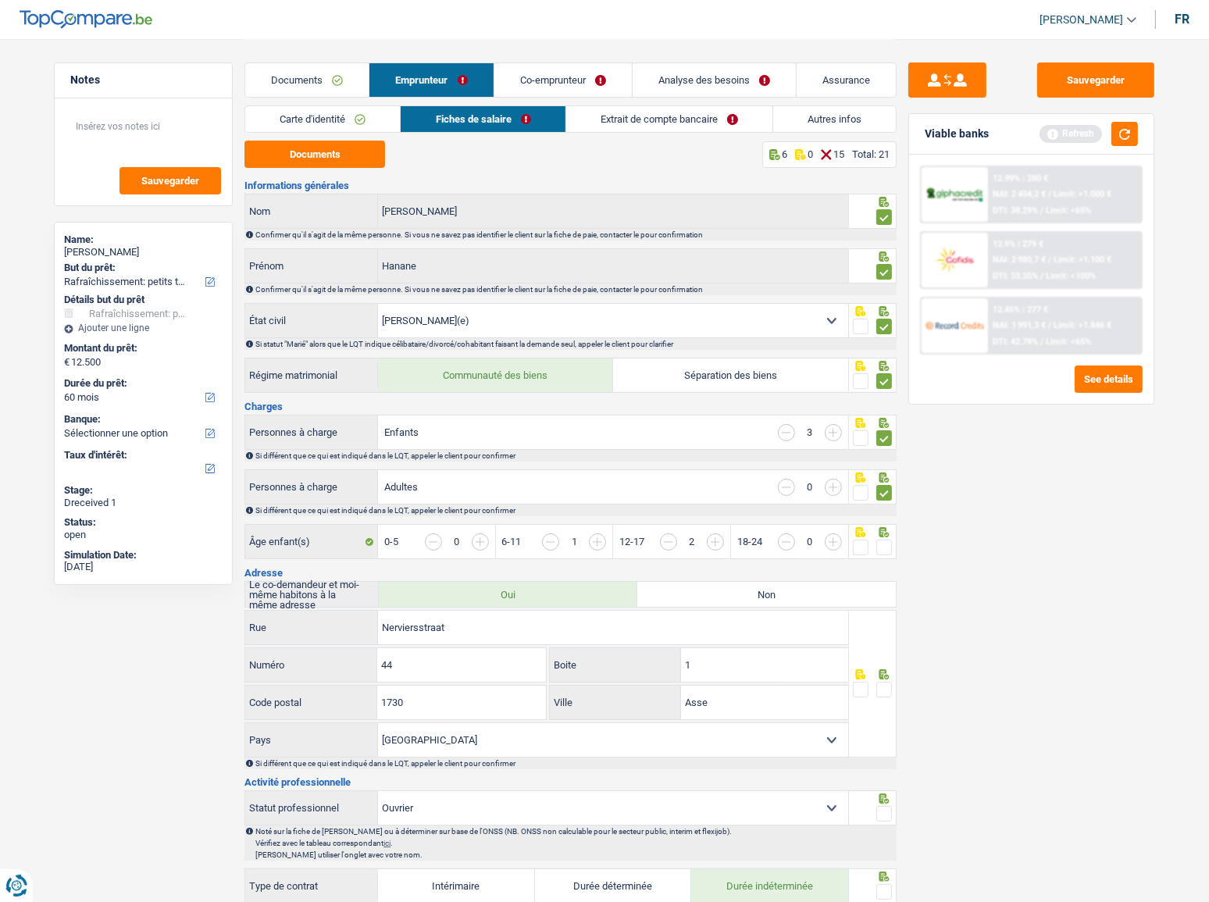
click at [883, 493] on span at bounding box center [884, 548] width 16 height 16
click at [0, 0] on input "radio" at bounding box center [0, 0] width 0 height 0
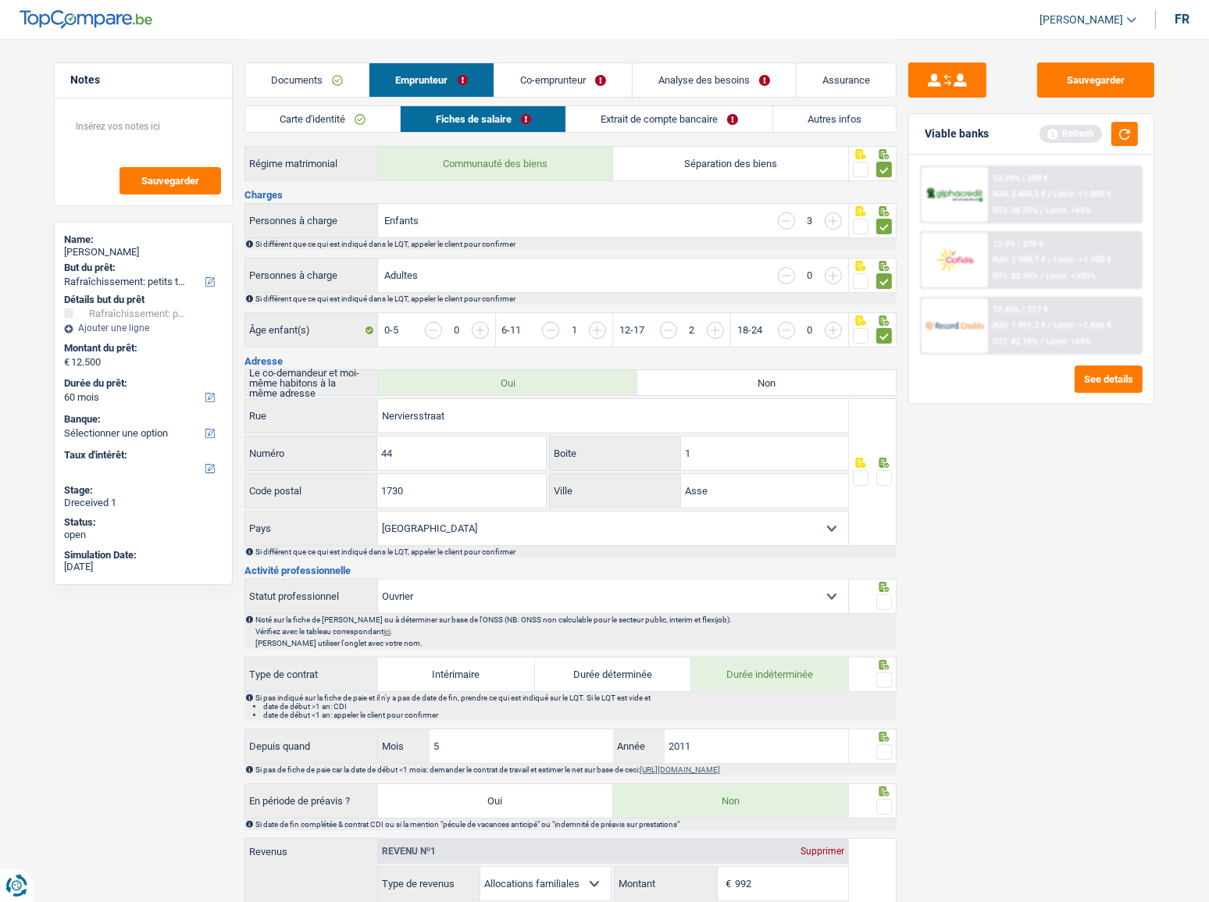
scroll to position [284, 0]
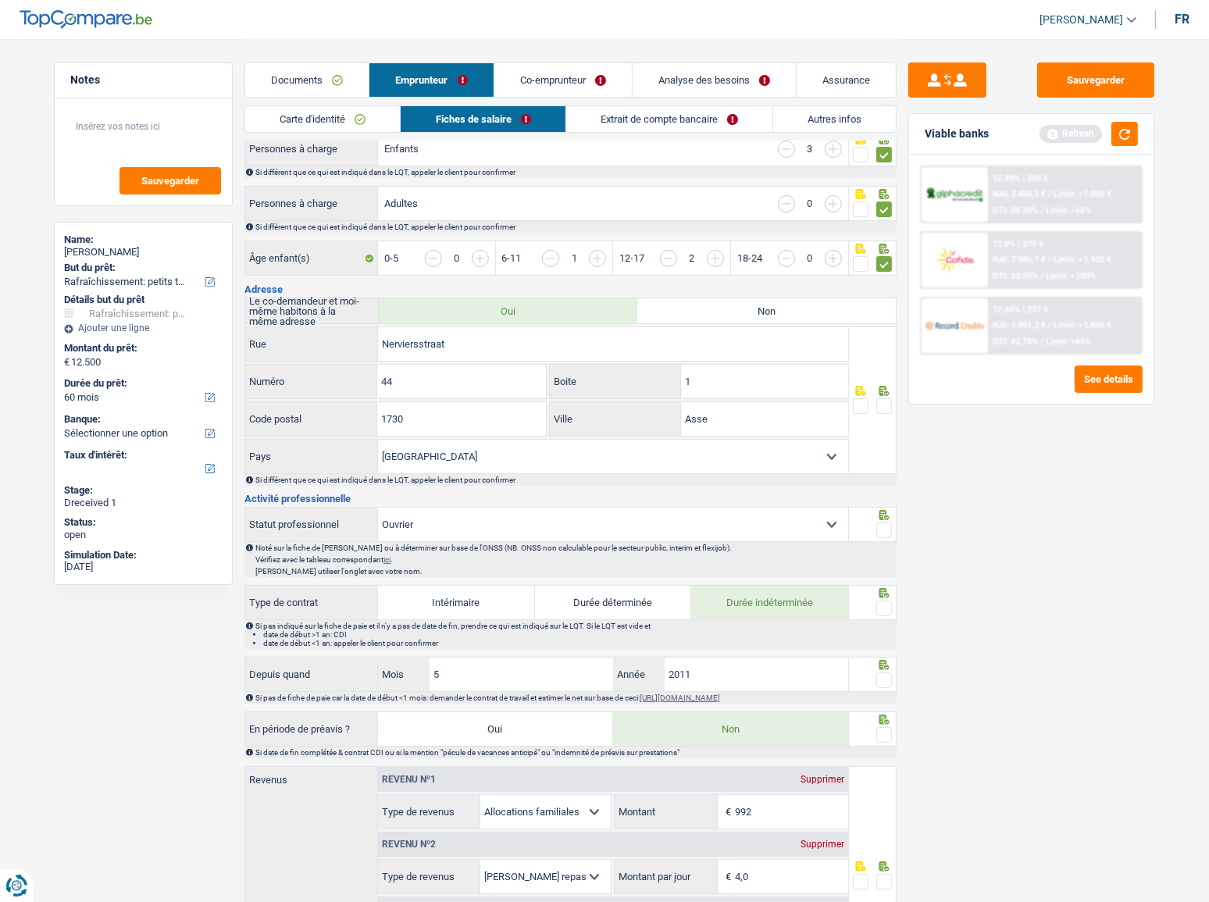
click at [884, 403] on span at bounding box center [884, 406] width 16 height 16
click at [0, 0] on input "radio" at bounding box center [0, 0] width 0 height 0
drag, startPoint x: 706, startPoint y: 381, endPoint x: 637, endPoint y: 380, distance: 69.5
click at [637, 380] on div "1 Boite" at bounding box center [699, 382] width 298 height 34
click at [1079, 133] on button "button" at bounding box center [1124, 134] width 27 height 24
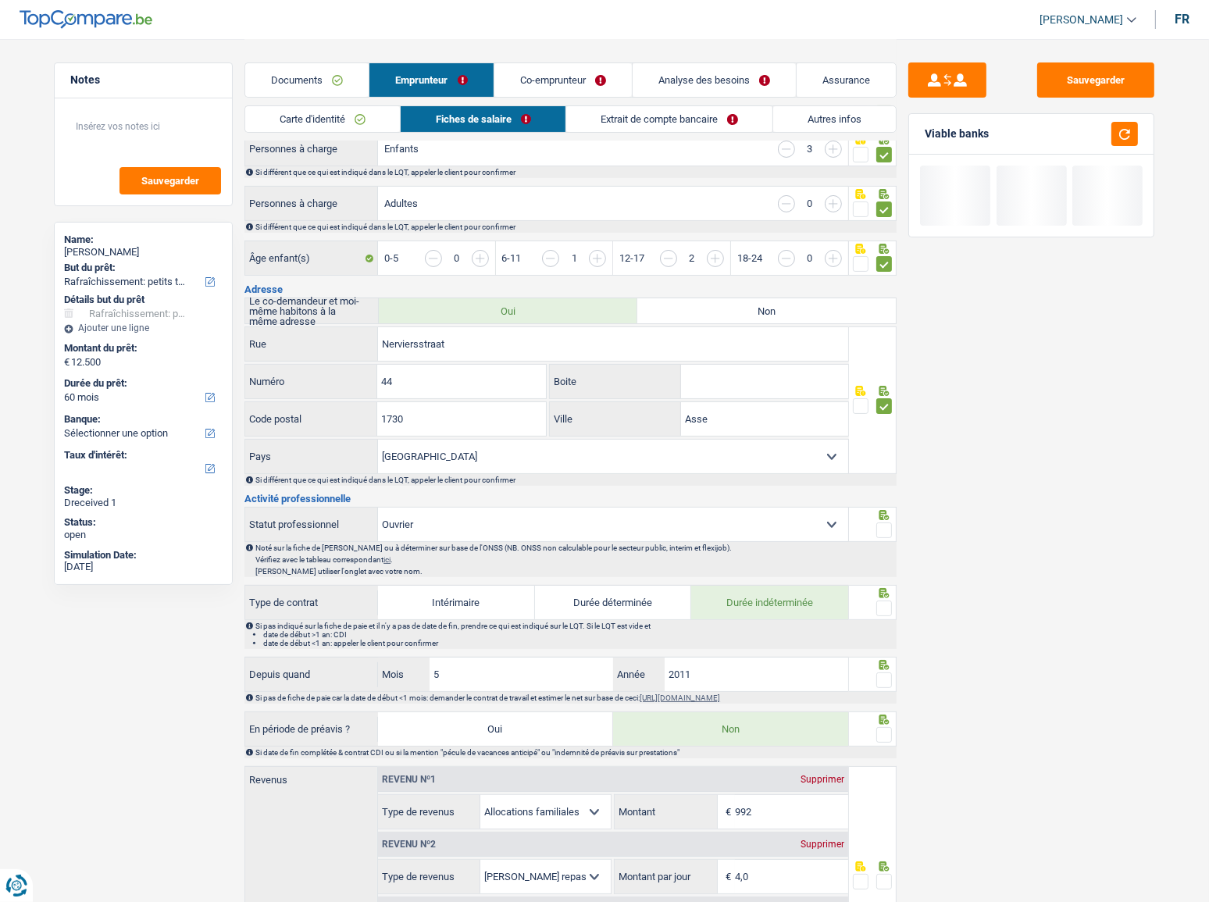
click at [1077, 423] on div "Sauvegarder Viable banks" at bounding box center [1031, 469] width 269 height 815
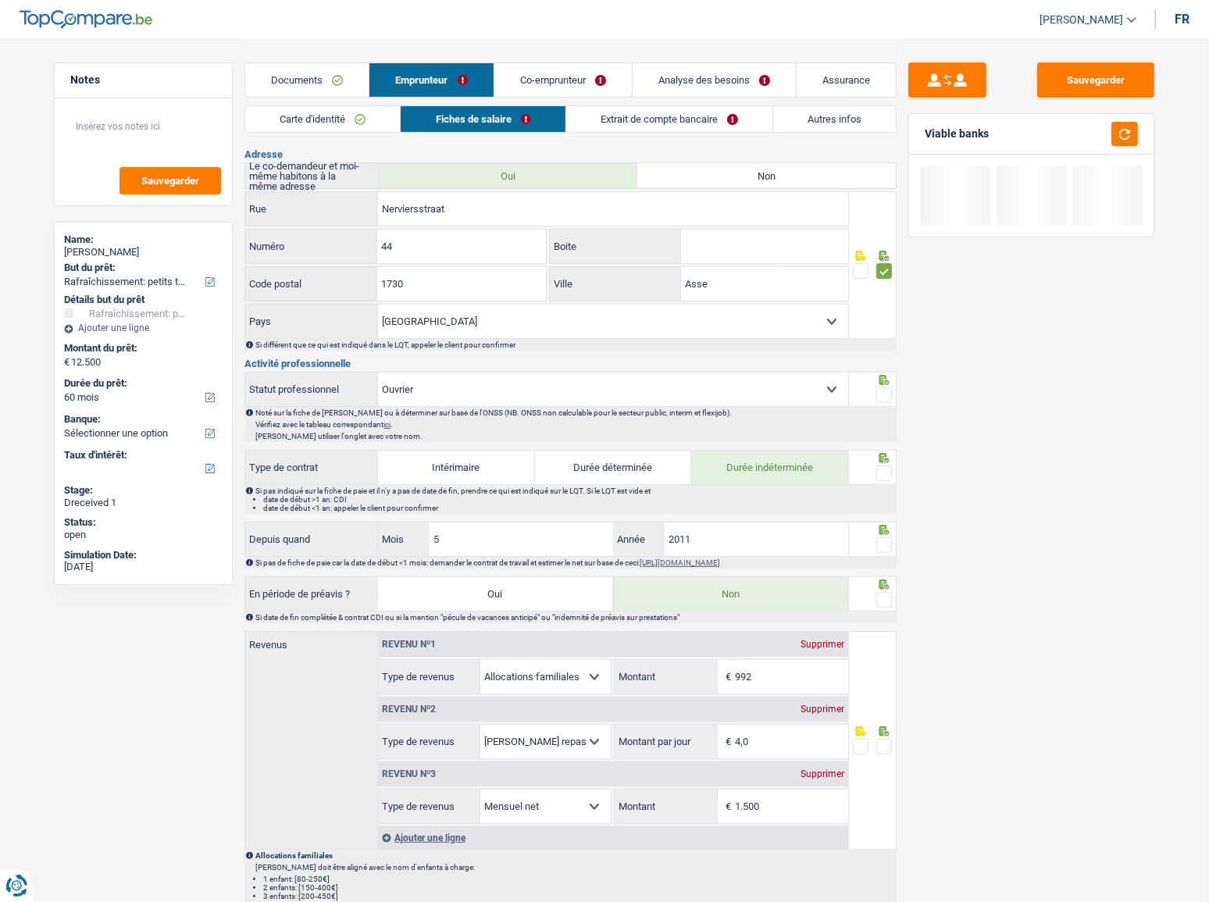
scroll to position [426, 0]
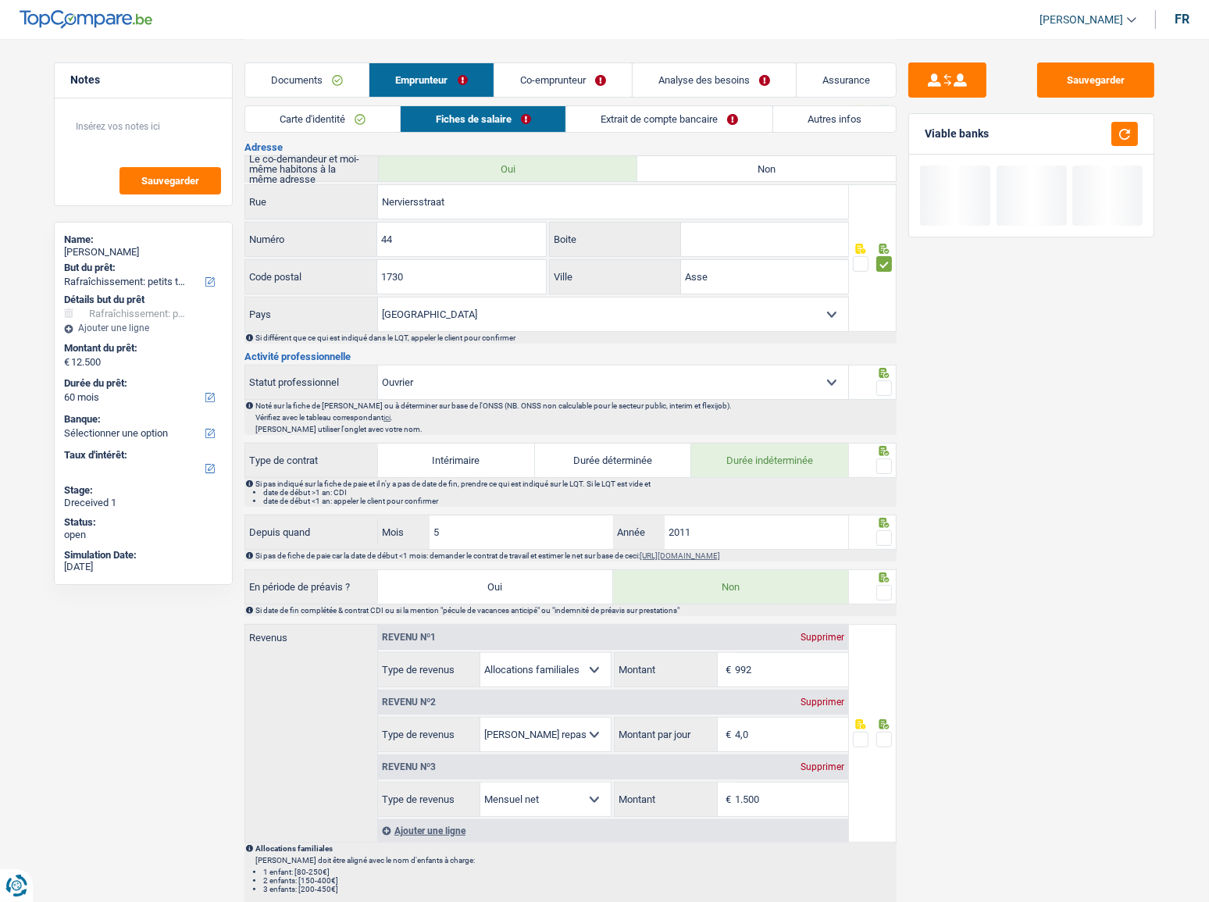
click at [886, 382] on span at bounding box center [884, 388] width 16 height 16
click at [0, 0] on input "radio" at bounding box center [0, 0] width 0 height 0
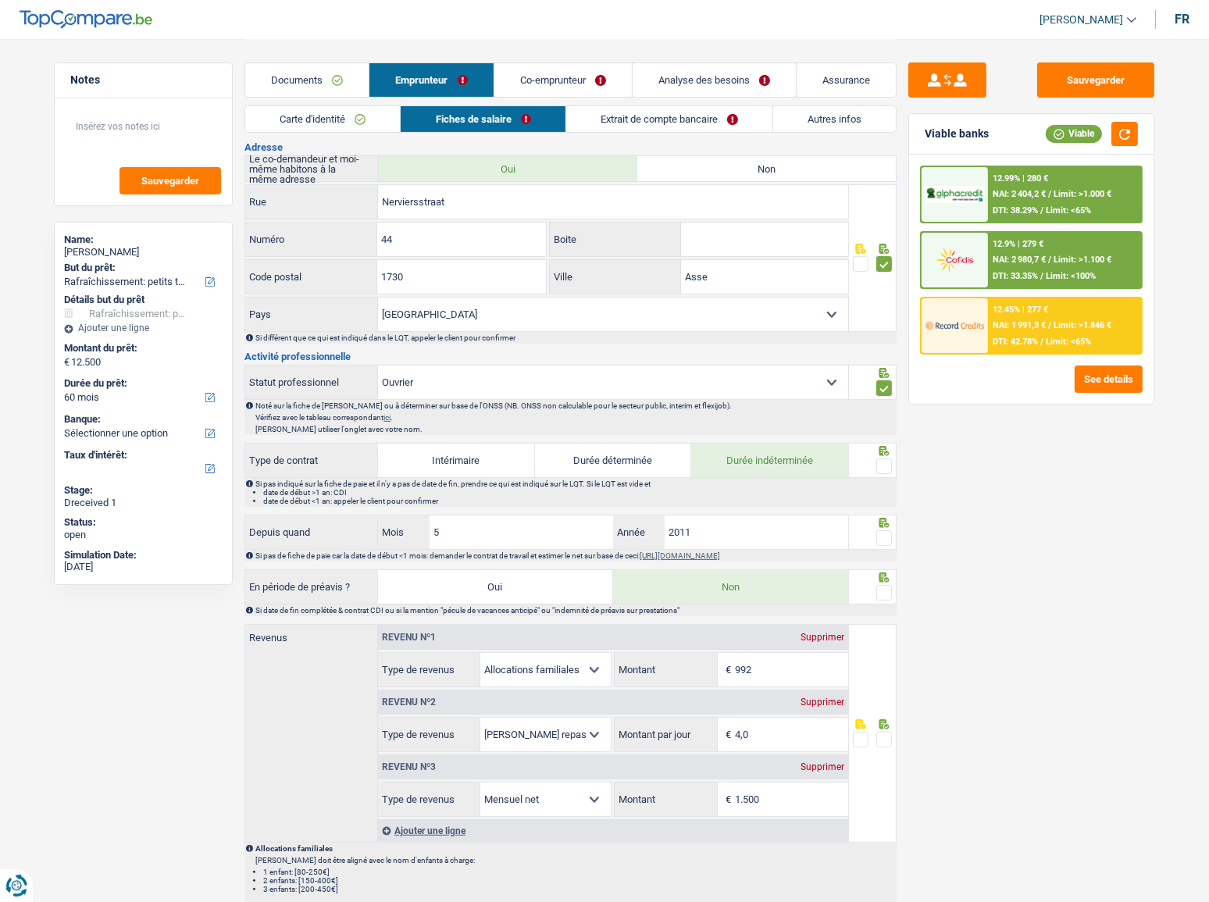
click at [884, 458] on span at bounding box center [884, 466] width 16 height 16
click at [0, 0] on input "radio" at bounding box center [0, 0] width 0 height 0
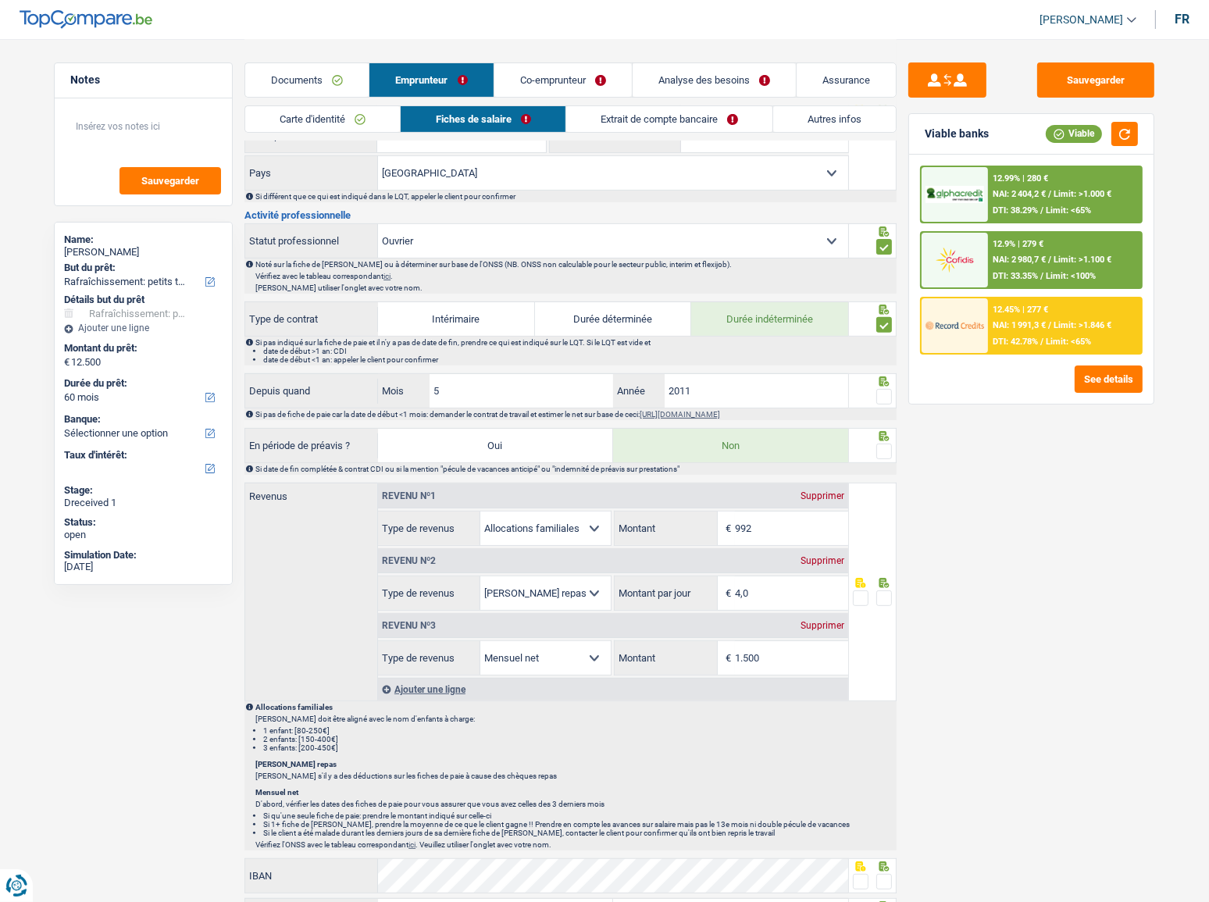
scroll to position [568, 0]
click at [887, 390] on span at bounding box center [884, 396] width 16 height 16
click at [0, 0] on input "radio" at bounding box center [0, 0] width 0 height 0
click at [752, 381] on input "2011" at bounding box center [757, 390] width 184 height 34
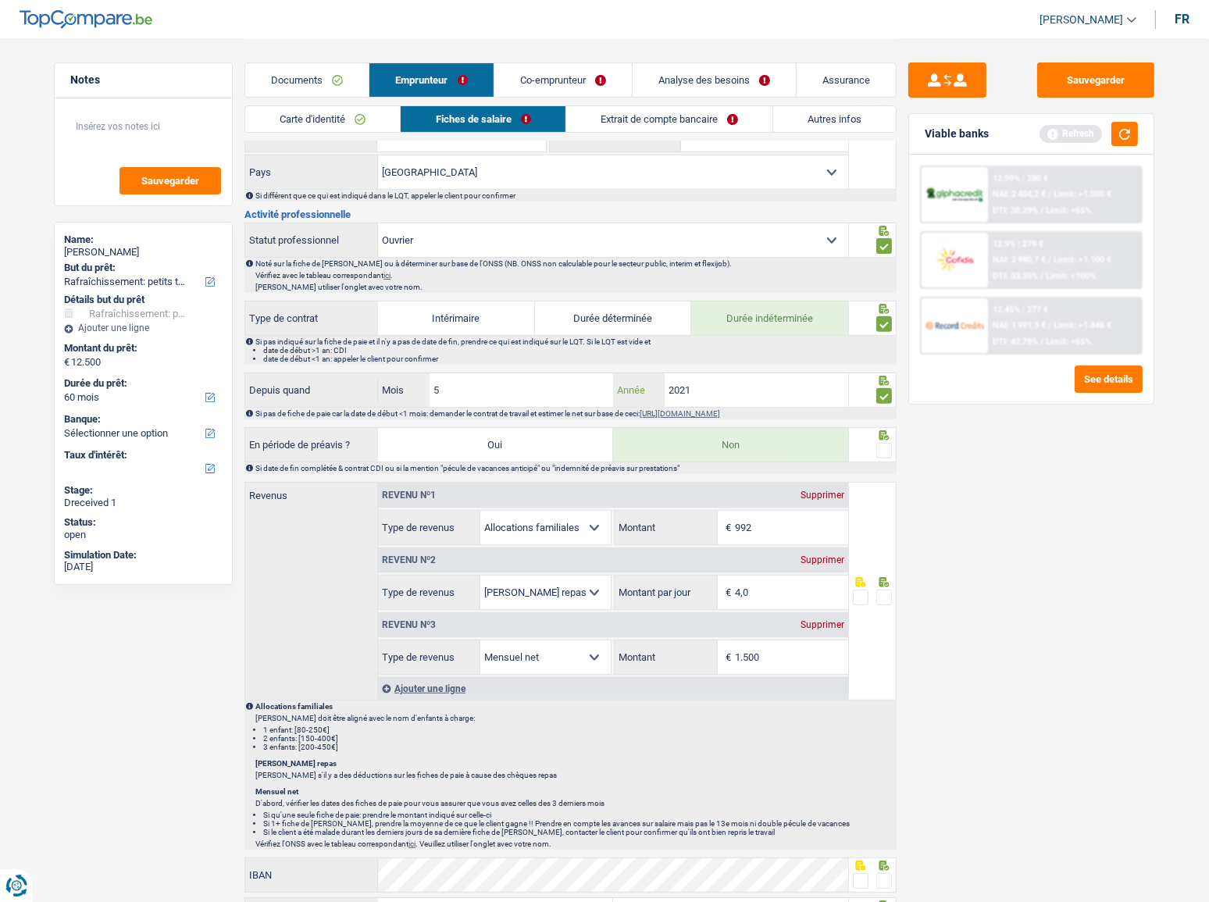
type input "2021"
drag, startPoint x: 498, startPoint y: 394, endPoint x: 374, endPoint y: 411, distance: 125.4
click at [374, 411] on div "Depuis quand 5 Mois / 2021 Année Si pas de fiche de paie car la date de début <…" at bounding box center [570, 396] width 652 height 47
type input "10"
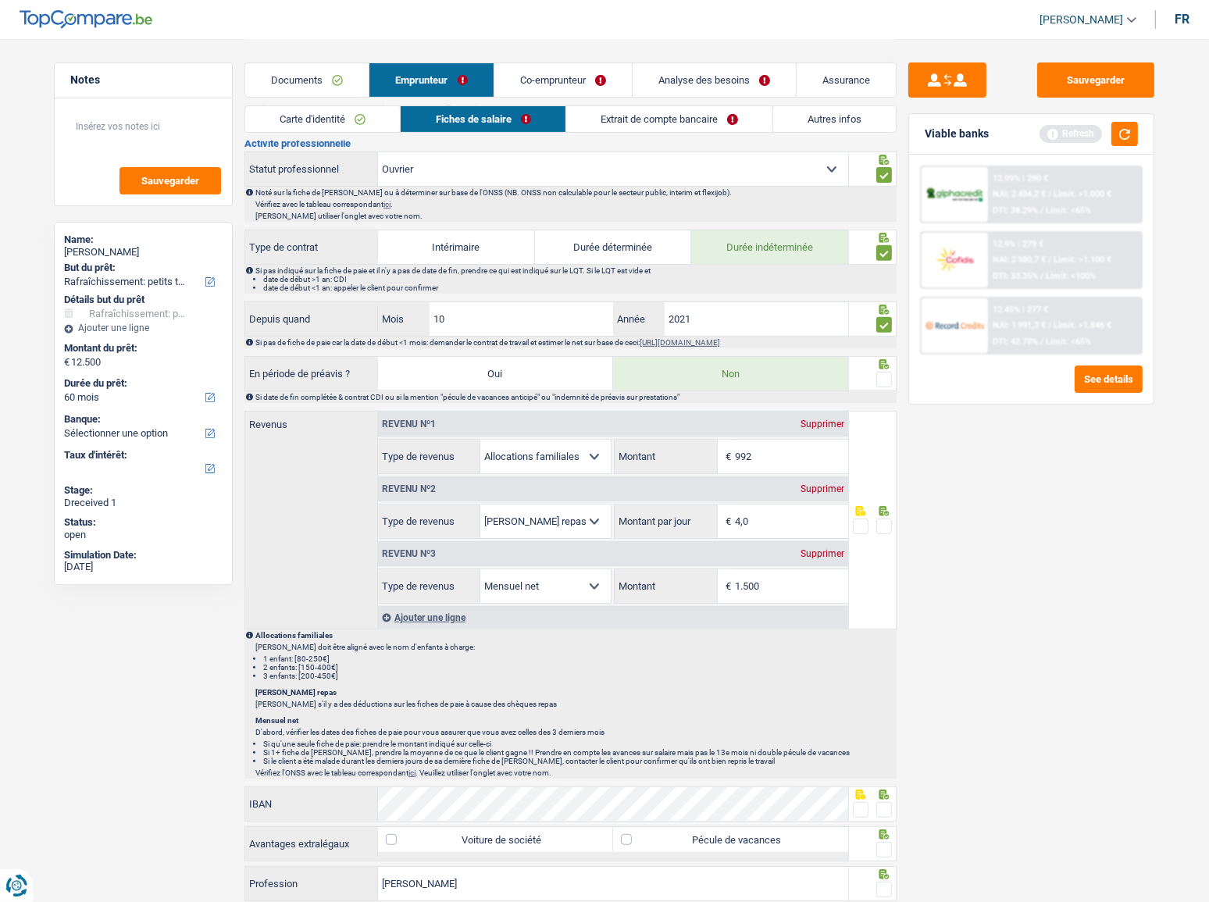
click at [879, 376] on span at bounding box center [884, 380] width 16 height 16
click at [0, 0] on input "radio" at bounding box center [0, 0] width 0 height 0
drag, startPoint x: 1121, startPoint y: 133, endPoint x: 1115, endPoint y: 140, distance: 8.9
click at [1079, 133] on button "button" at bounding box center [1124, 134] width 27 height 24
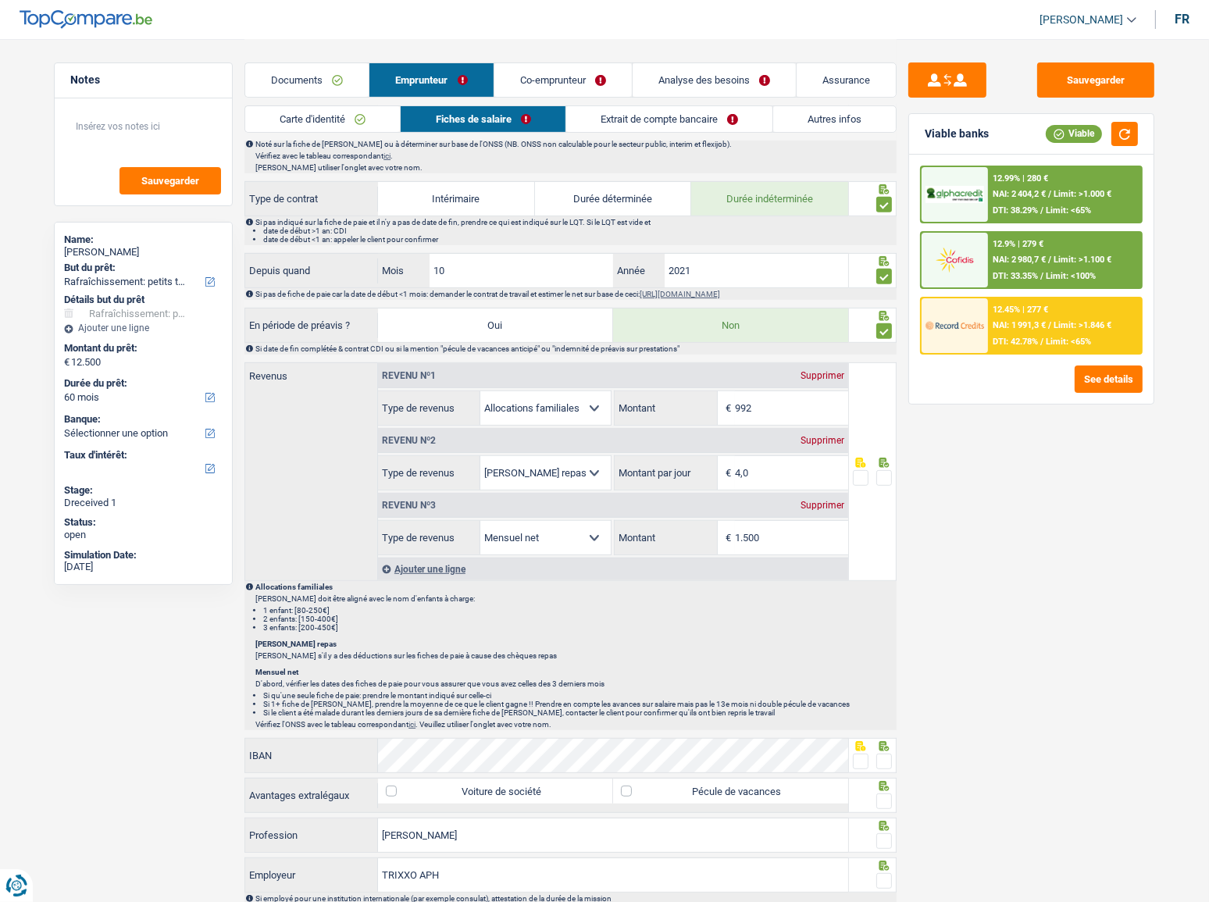
scroll to position [710, 0]
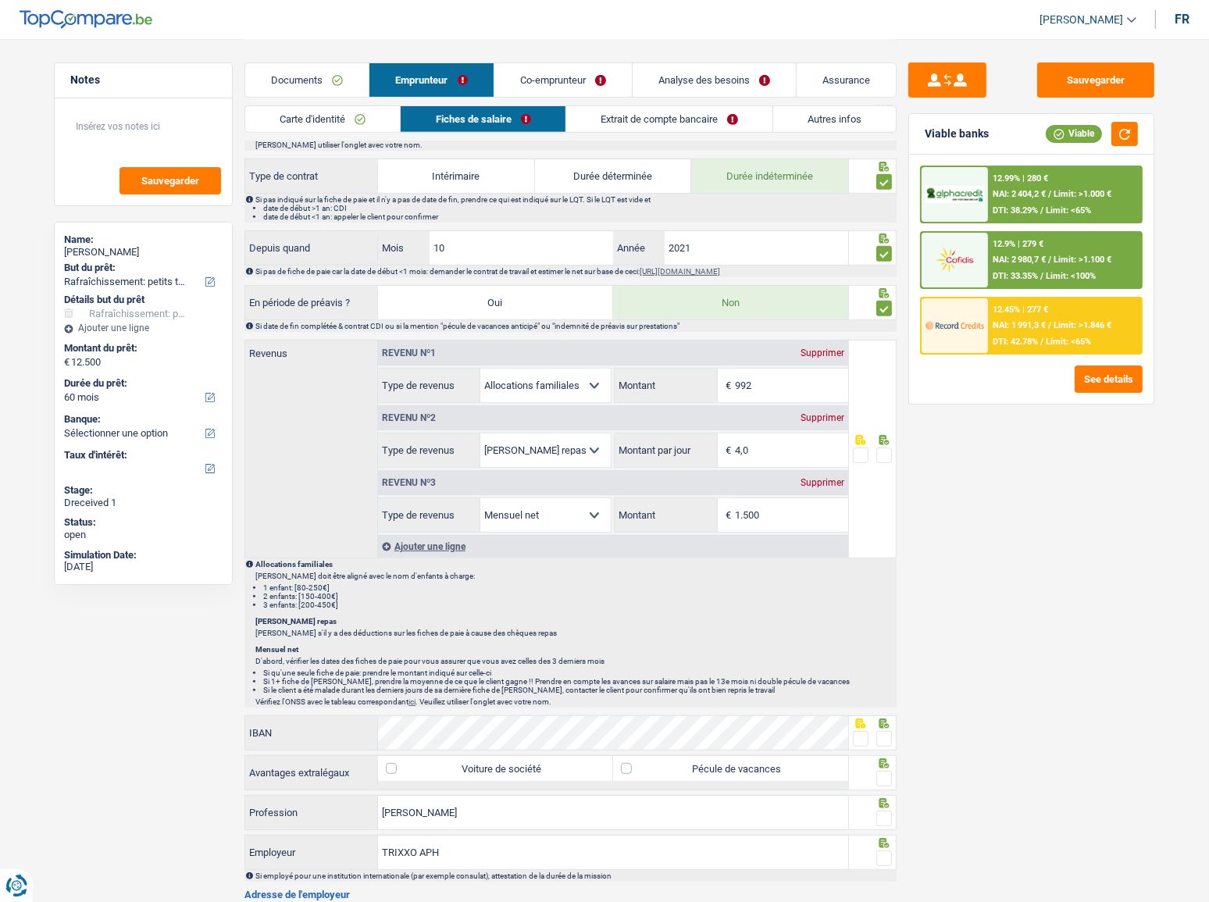
click at [640, 456] on div "4,0 € Montant par jour" at bounding box center [731, 450] width 233 height 34
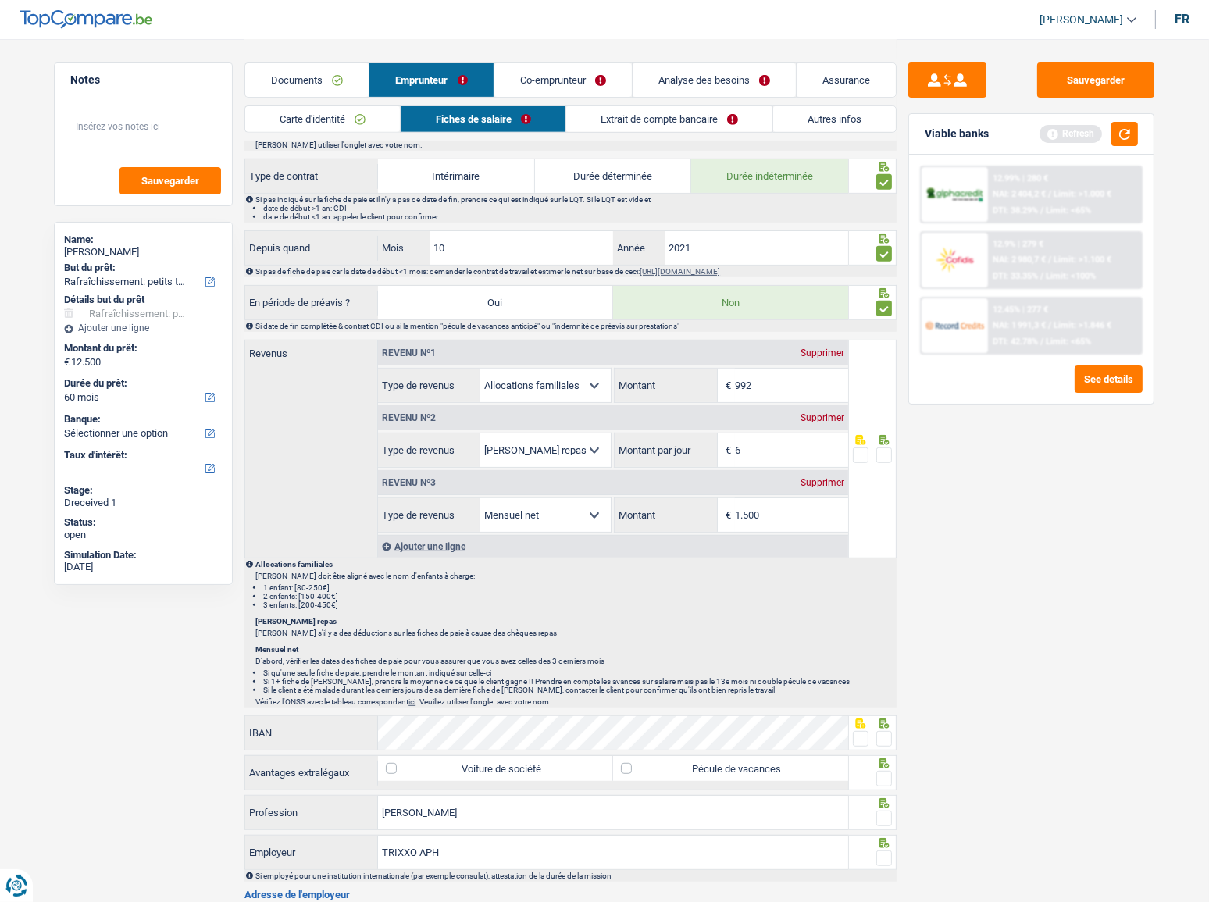
type input "6,0"
click at [879, 456] on span at bounding box center [884, 456] width 16 height 16
click at [0, 0] on input "radio" at bounding box center [0, 0] width 0 height 0
click at [1079, 134] on button "button" at bounding box center [1124, 134] width 27 height 24
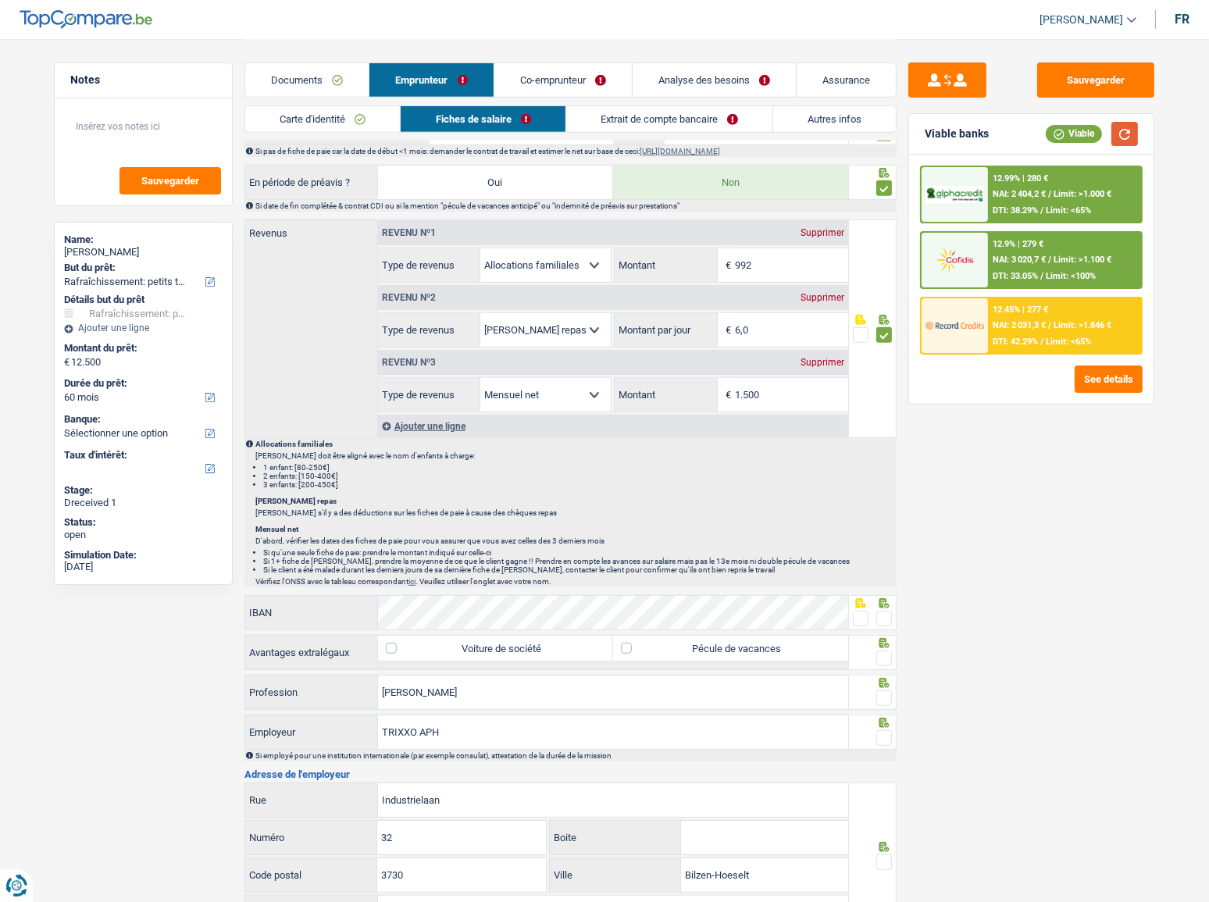
scroll to position [851, 0]
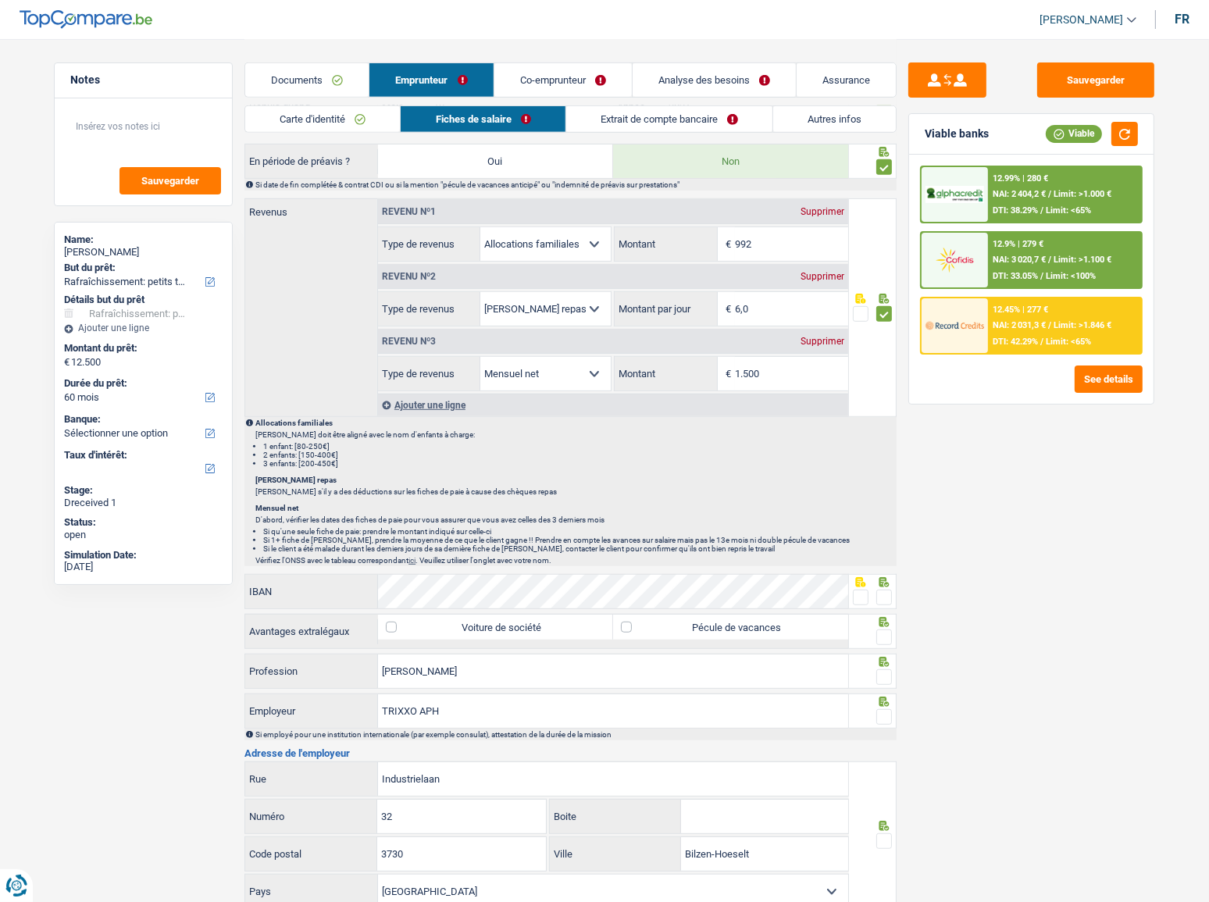
drag, startPoint x: 784, startPoint y: 364, endPoint x: 701, endPoint y: 388, distance: 86.3
click at [701, 388] on div "Revenu nº1 Supprimer Allocation d'handicap Allocations chômage Allocations fami…" at bounding box center [612, 307] width 471 height 217
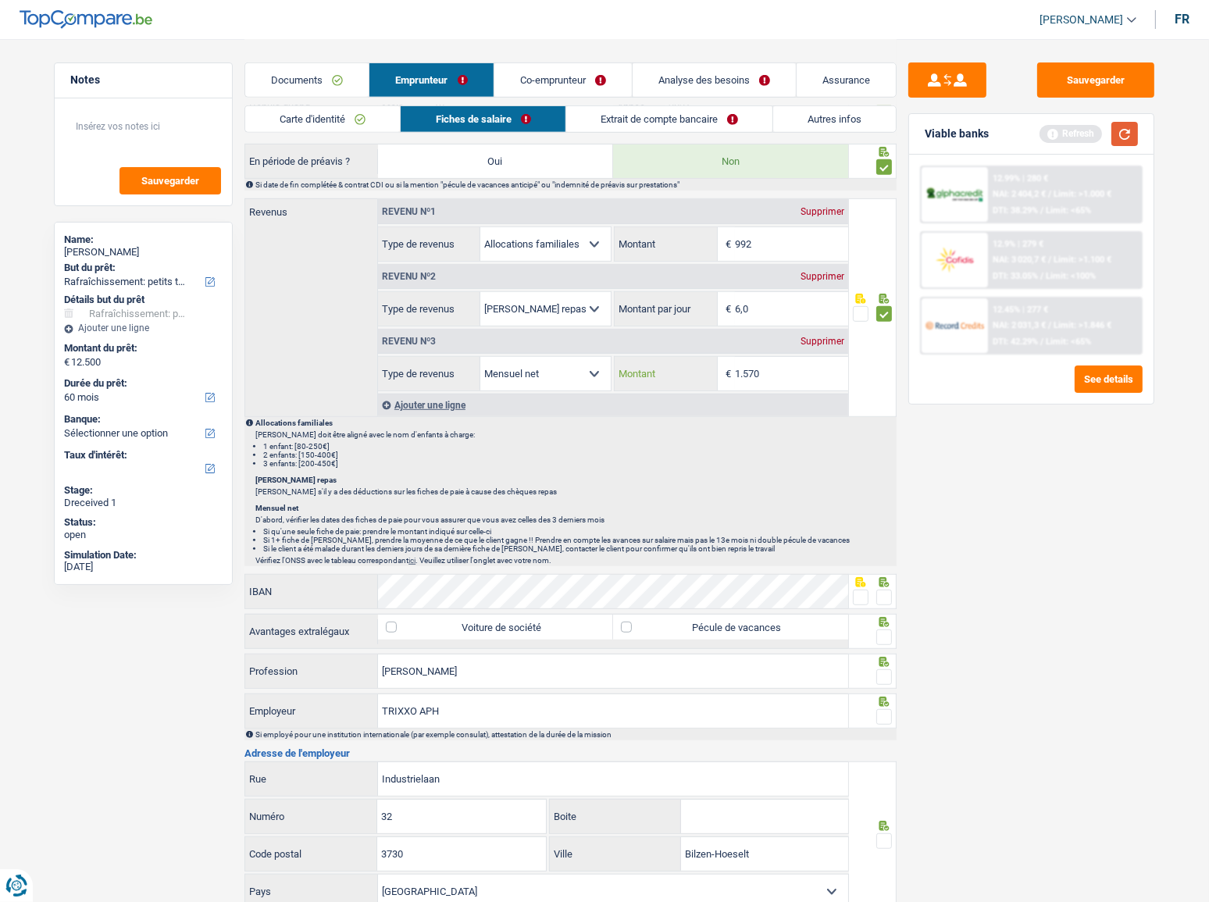
type input "1.570"
drag, startPoint x: 1129, startPoint y: 127, endPoint x: 944, endPoint y: 334, distance: 277.1
click at [1079, 127] on button "button" at bounding box center [1124, 134] width 27 height 24
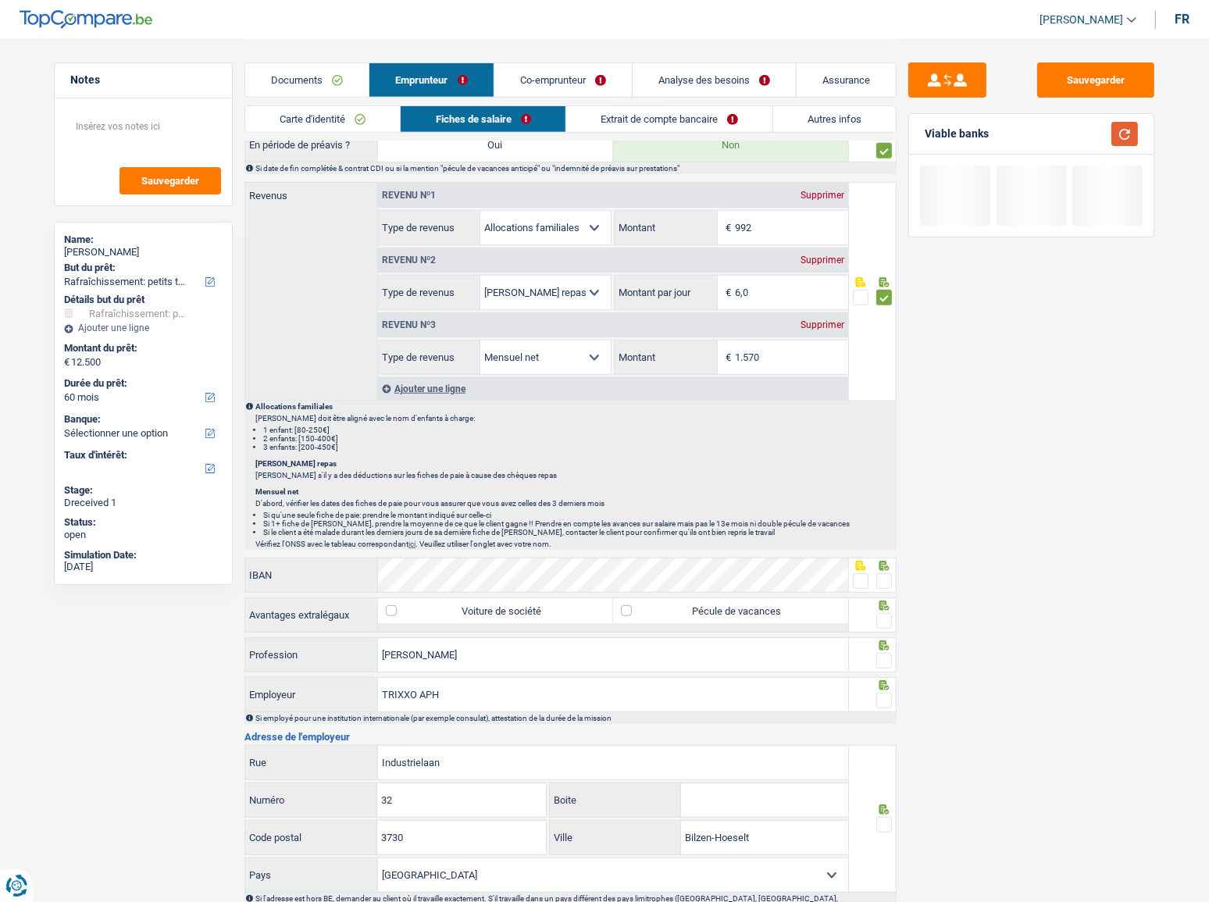
scroll to position [922, 0]
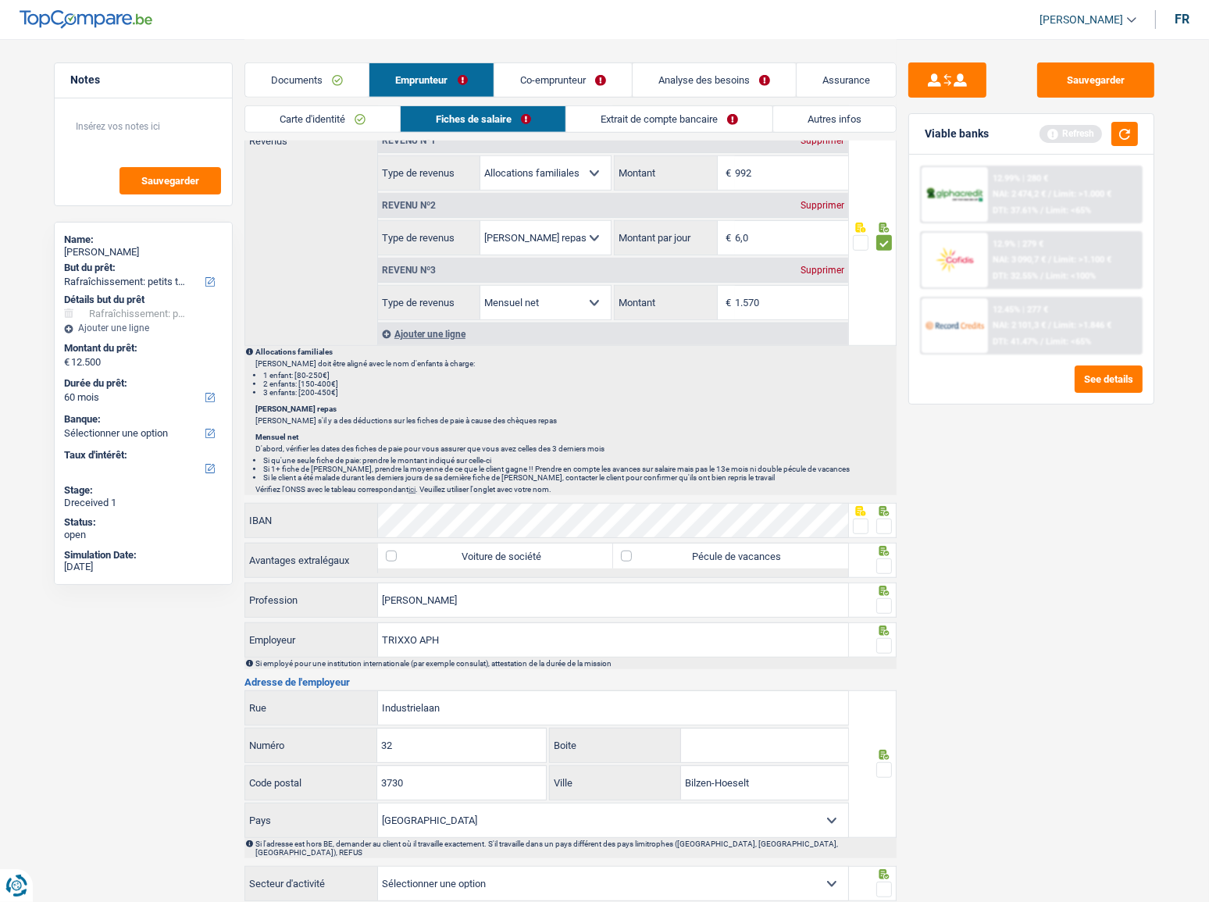
click at [883, 493] on span at bounding box center [884, 527] width 16 height 16
click at [0, 0] on input "radio" at bounding box center [0, 0] width 0 height 0
click at [884, 493] on span at bounding box center [884, 566] width 16 height 16
click at [0, 0] on input "radio" at bounding box center [0, 0] width 0 height 0
click at [882, 493] on span at bounding box center [884, 606] width 16 height 16
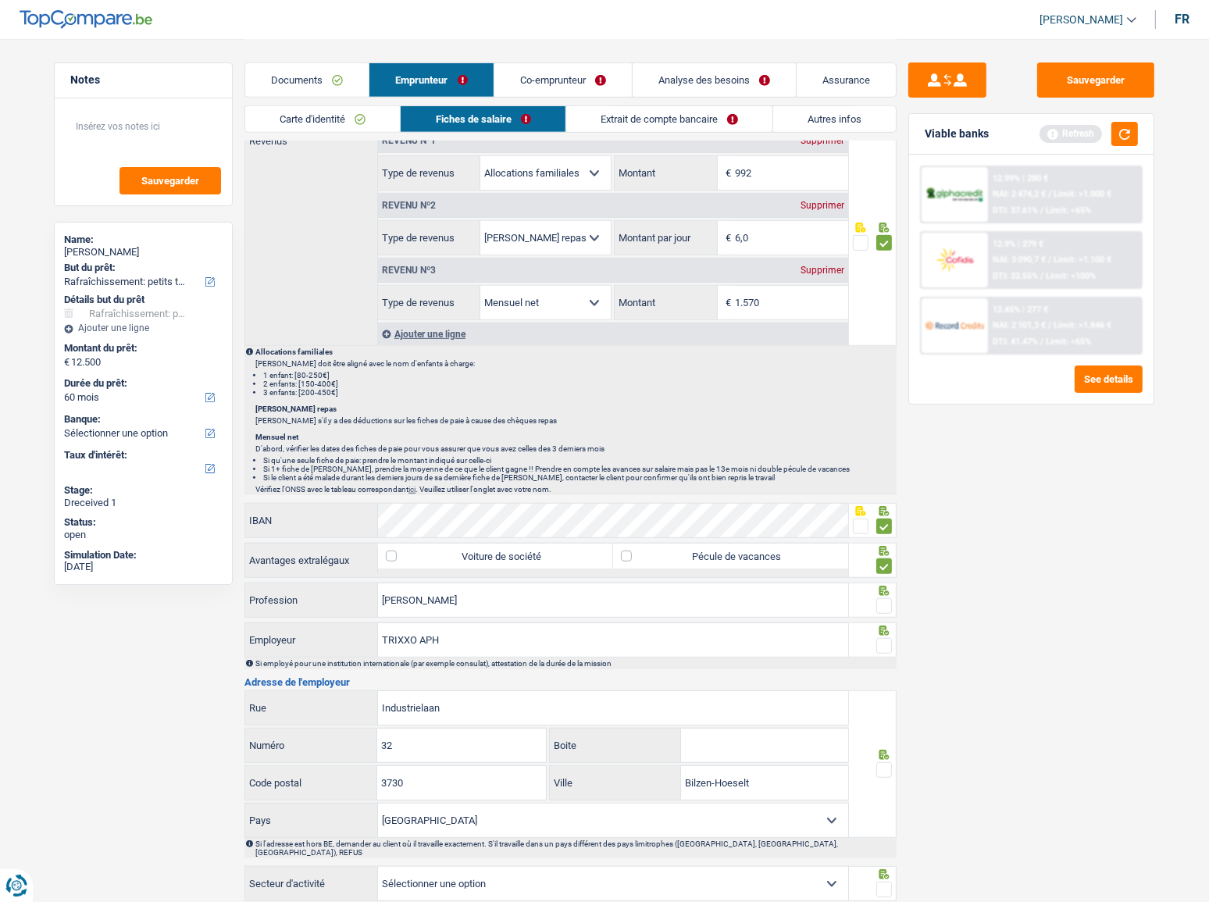
click at [0, 0] on input "radio" at bounding box center [0, 0] width 0 height 0
click at [880, 493] on span at bounding box center [884, 646] width 16 height 16
click at [0, 0] on input "radio" at bounding box center [0, 0] width 0 height 0
click at [1079, 133] on button "button" at bounding box center [1124, 134] width 27 height 24
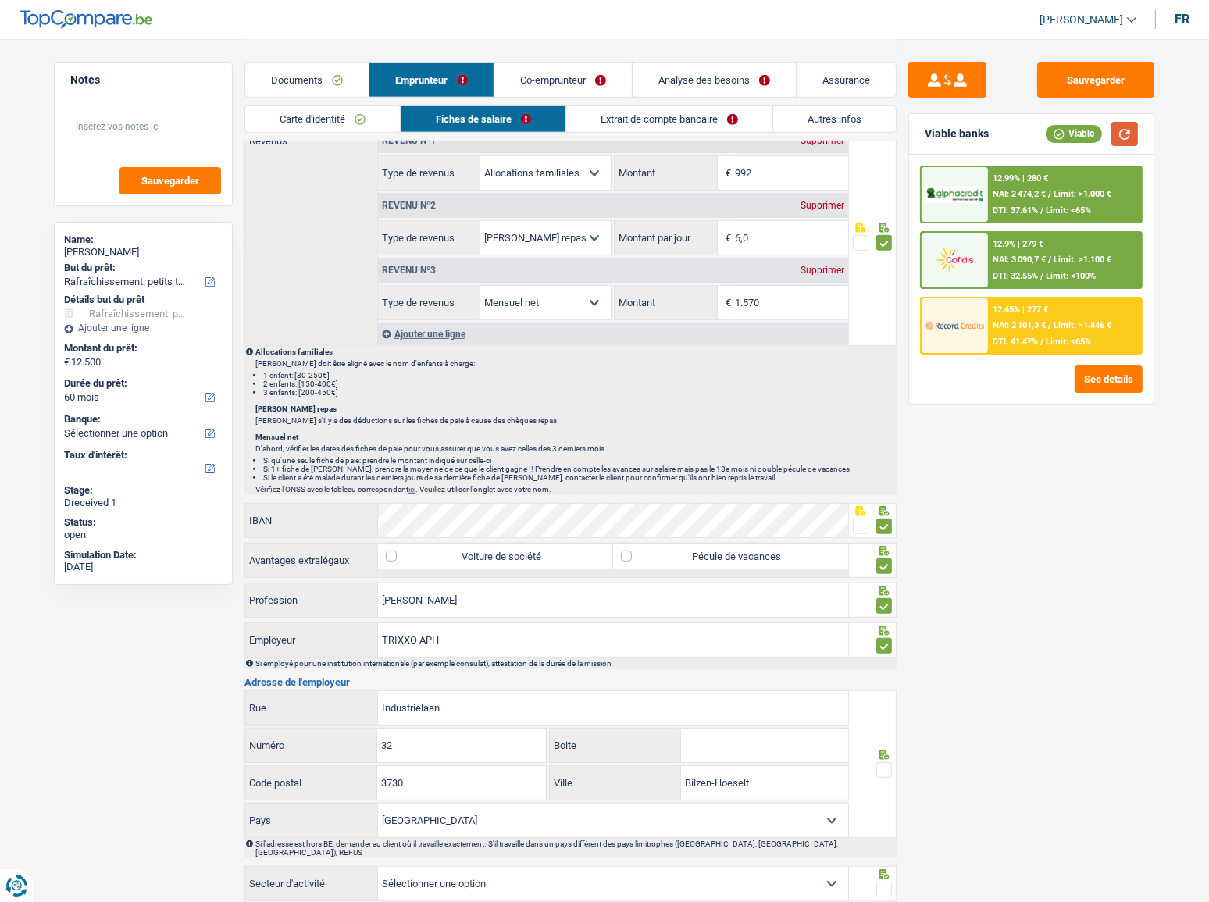
drag, startPoint x: 1126, startPoint y: 130, endPoint x: 1093, endPoint y: 152, distance: 40.1
click at [1079, 134] on button "button" at bounding box center [1124, 134] width 27 height 24
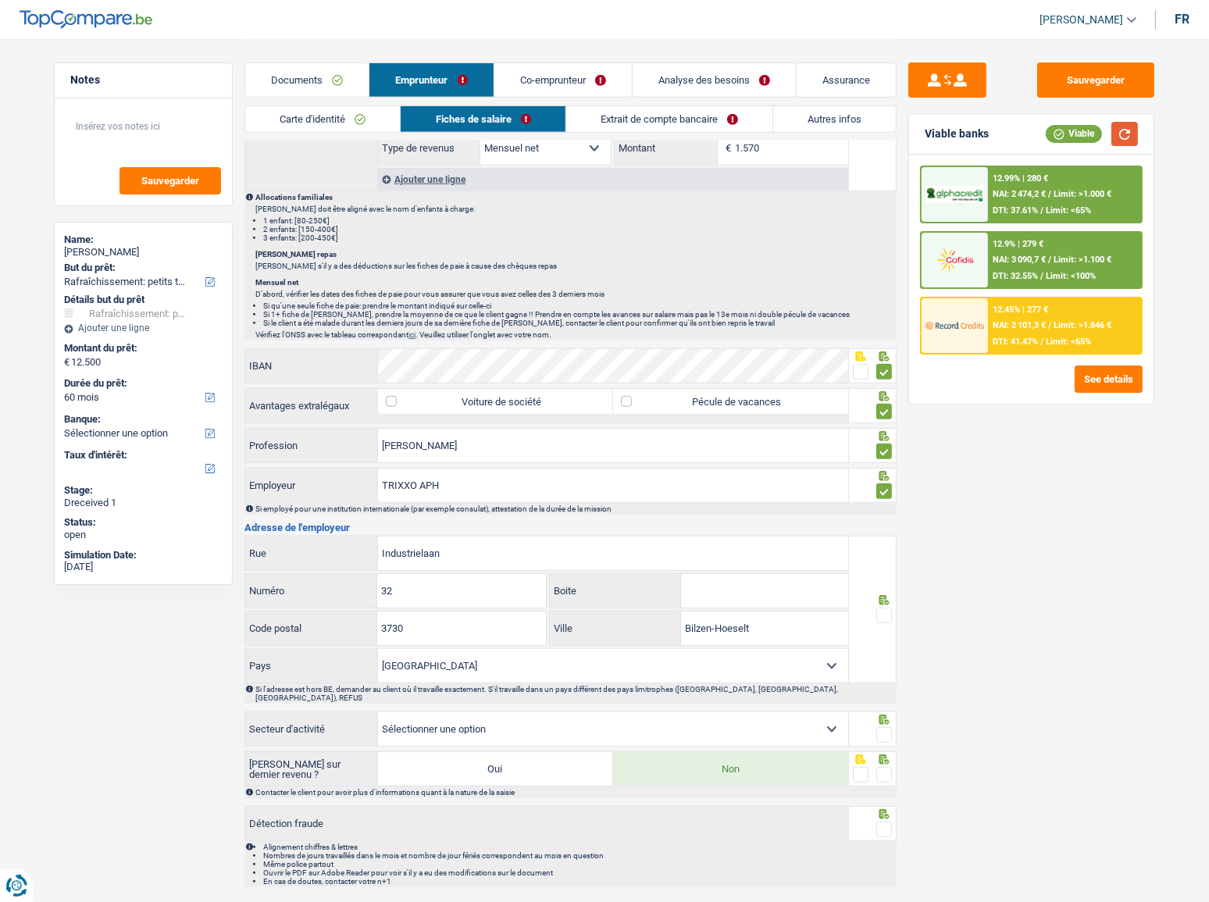
scroll to position [1095, 0]
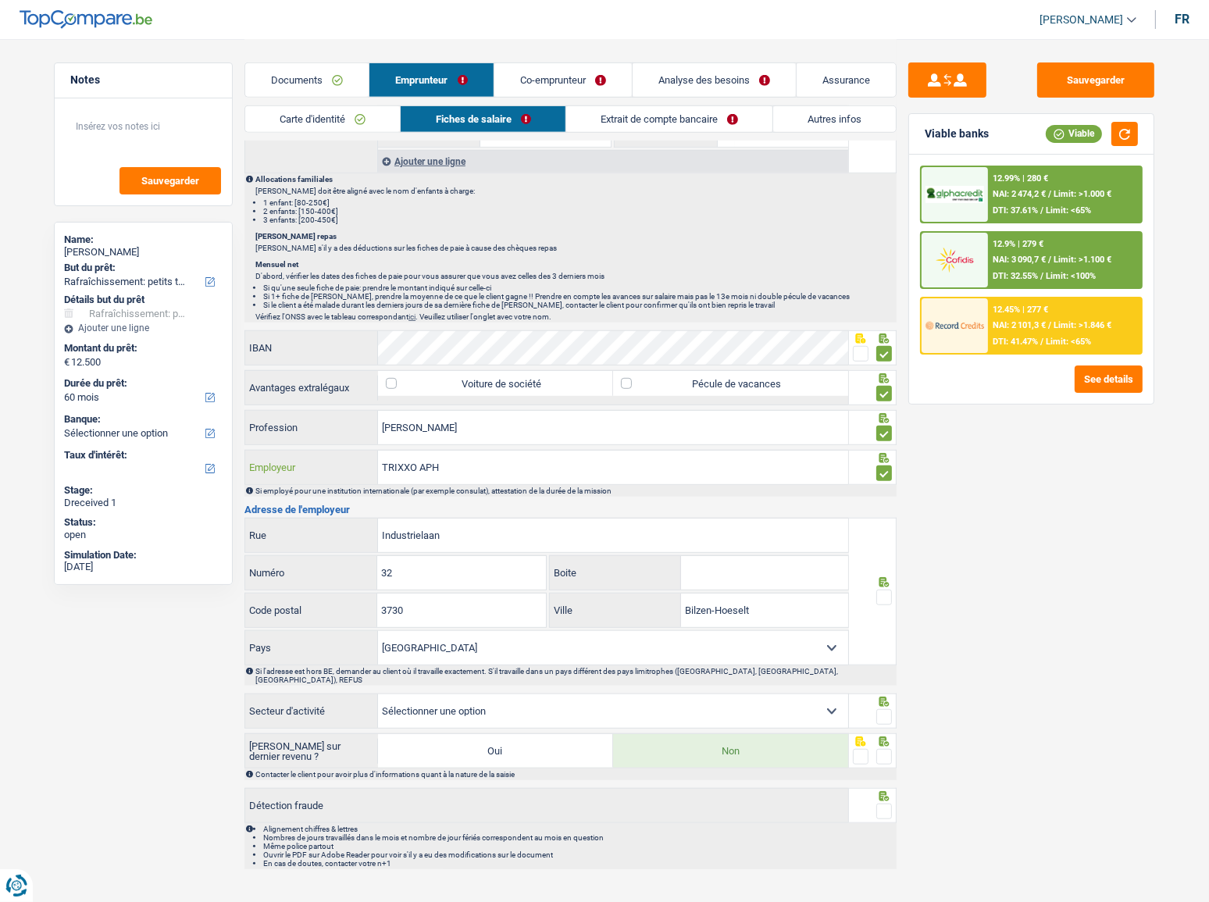
drag, startPoint x: 459, startPoint y: 467, endPoint x: 422, endPoint y: 465, distance: 37.5
click at [422, 465] on input "TRIXXO APH" at bounding box center [613, 468] width 470 height 34
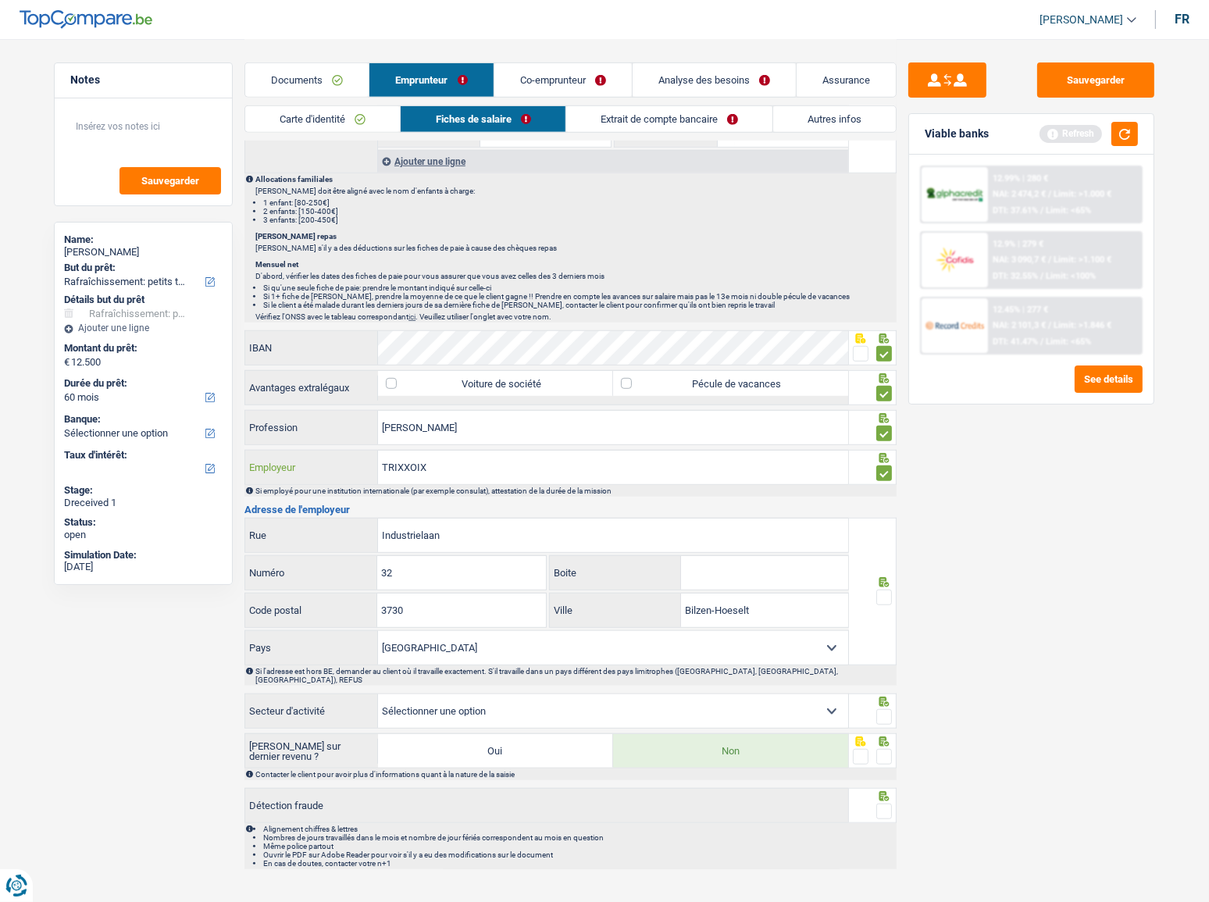
click at [414, 465] on input "TRIXXOIX" at bounding box center [613, 468] width 470 height 34
type input "TRIXXO IX"
click at [458, 493] on input "32" at bounding box center [461, 573] width 168 height 34
click at [886, 493] on span at bounding box center [884, 598] width 16 height 16
click at [0, 0] on input "radio" at bounding box center [0, 0] width 0 height 0
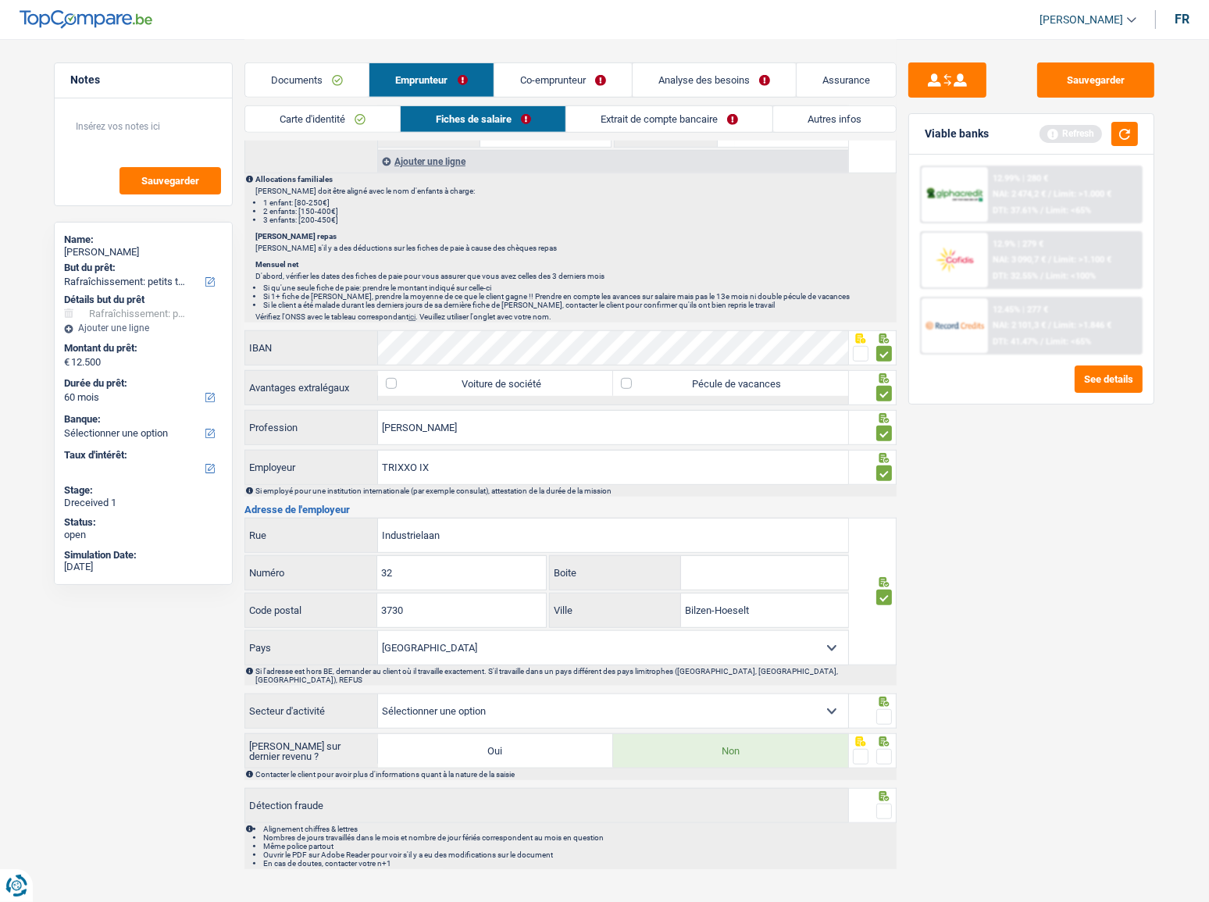
click at [736, 493] on select "Agriculture/Pêche Industrie Horeca Courier/Fitness/Taxi Construction Banques/As…" at bounding box center [613, 711] width 470 height 34
click at [1079, 136] on button "button" at bounding box center [1124, 134] width 27 height 24
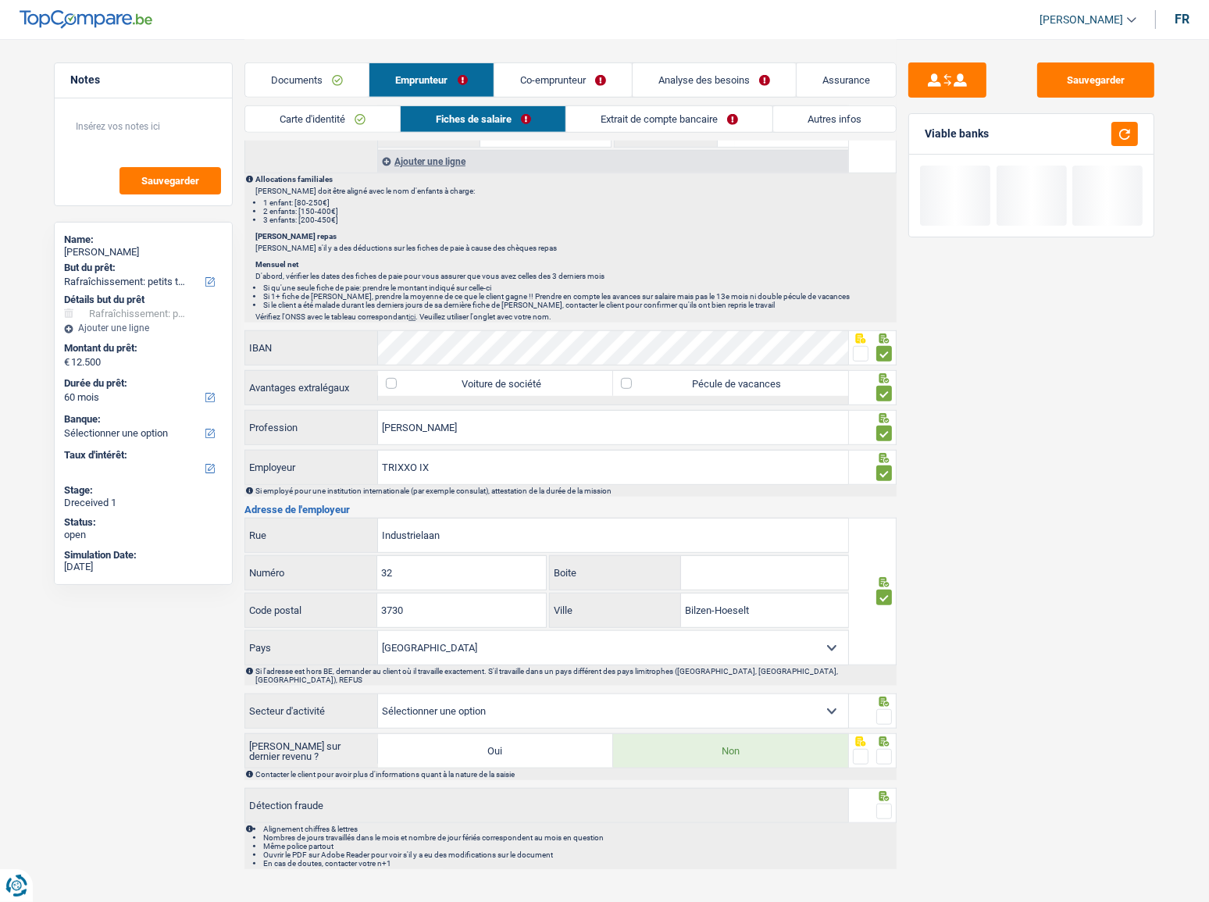
click at [605, 493] on select "Agriculture/Pêche Industrie Horeca Courier/Fitness/Taxi Construction Banques/As…" at bounding box center [613, 711] width 470 height 34
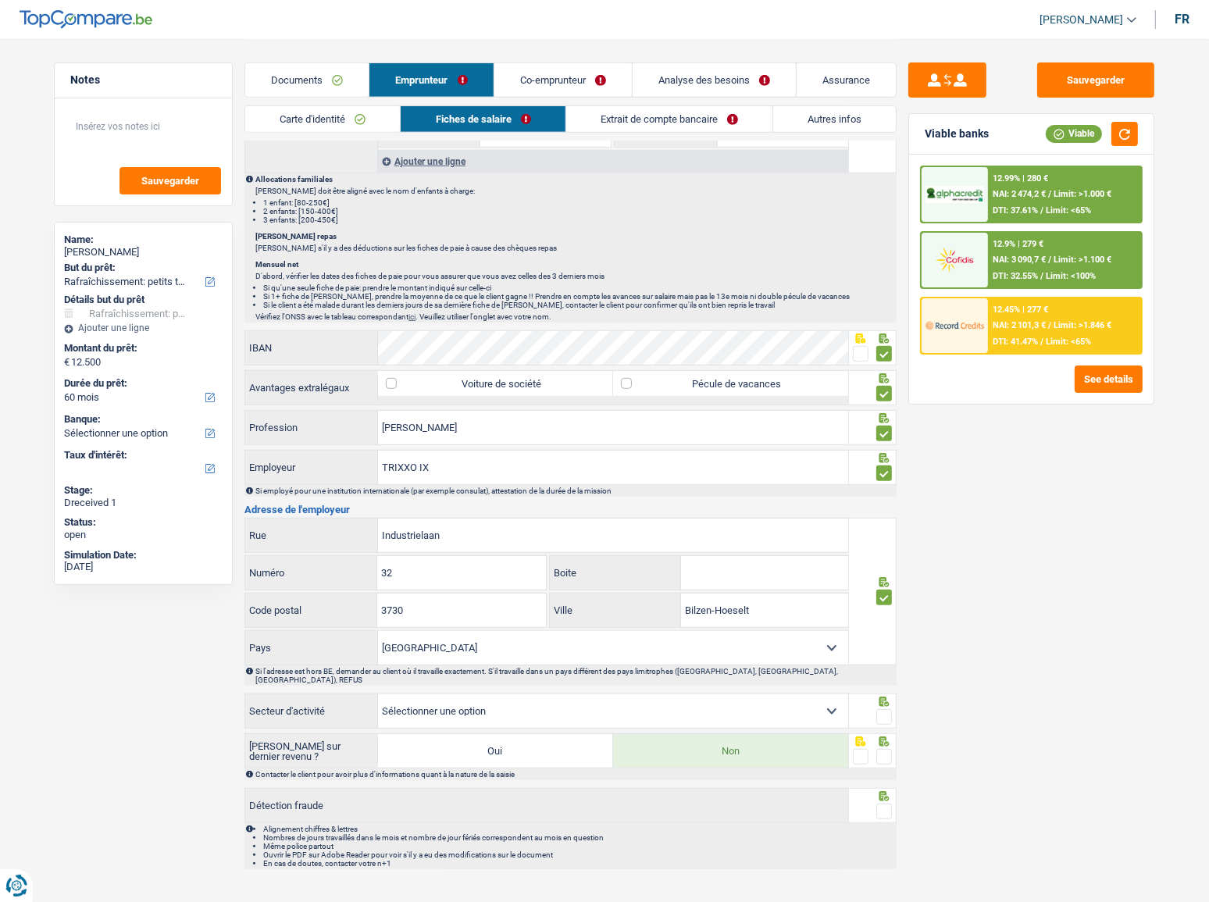
click at [656, 493] on select "Agriculture/Pêche Industrie Horeca Courier/Fitness/Taxi Construction Banques/As…" at bounding box center [613, 711] width 470 height 34
click at [652, 493] on select "Agriculture/Pêche Industrie Horeca Courier/Fitness/Taxi Construction Banques/As…" at bounding box center [613, 711] width 470 height 34
click at [805, 493] on select "Agriculture/Pêche Industrie Horeca Courier/Fitness/Taxi Construction Banques/As…" at bounding box center [613, 711] width 470 height 34
click at [801, 493] on select "Agriculture/Pêche Industrie Horeca Courier/Fitness/Taxi Construction Banques/As…" at bounding box center [613, 711] width 470 height 34
drag, startPoint x: 1114, startPoint y: 726, endPoint x: 1000, endPoint y: 708, distance: 114.7
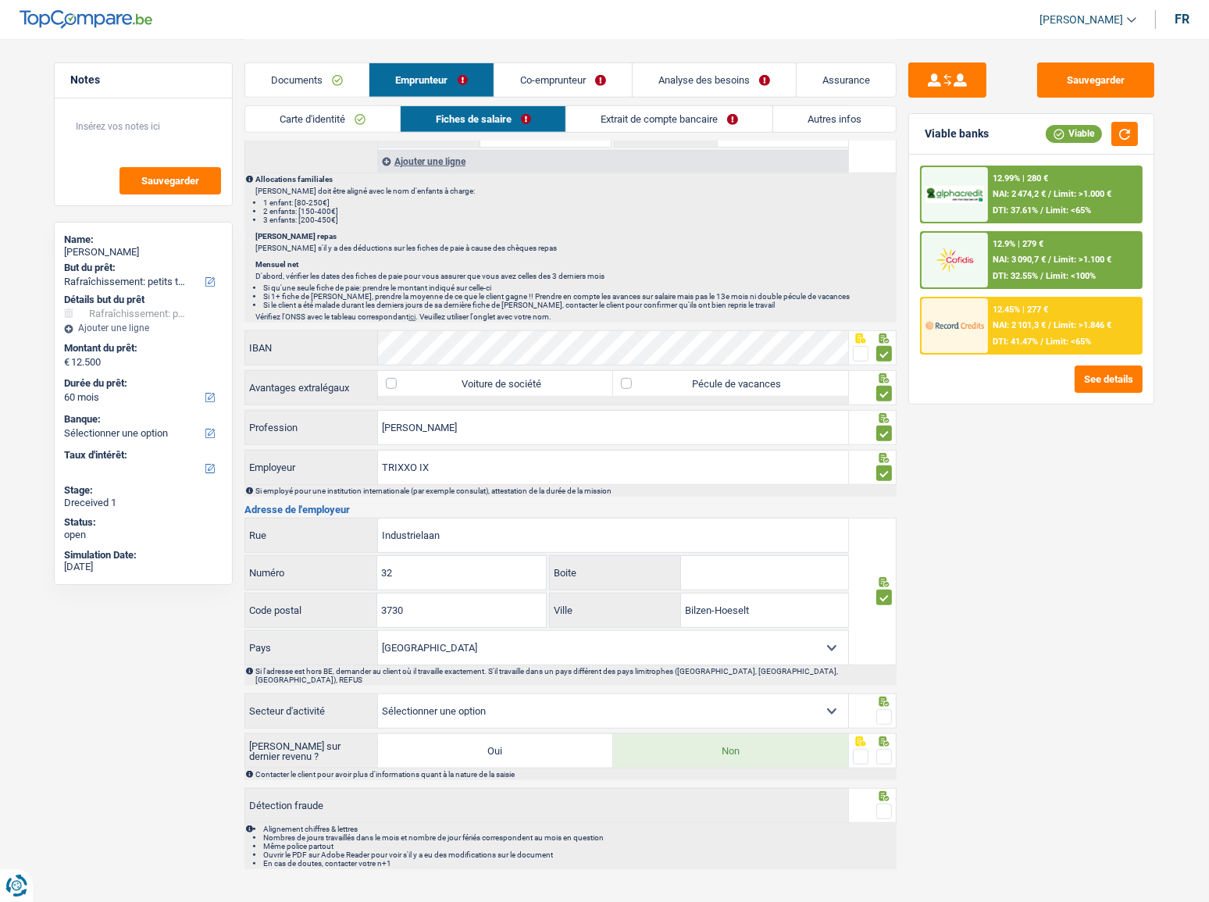
click at [1079, 493] on div "Sauvegarder Viable banks Viable 12.99% | 280 € NAI: 2 474,2 € / Limit: >1.000 €…" at bounding box center [1031, 469] width 269 height 815
click at [750, 493] on select "Agriculture/Pêche Industrie Horeca Courier/Fitness/Taxi Construction Banques/As…" at bounding box center [613, 711] width 470 height 34
click at [378, 493] on select "Agriculture/Pêche Industrie Horeca Courier/Fitness/Taxi Construction Banques/As…" at bounding box center [613, 711] width 470 height 34
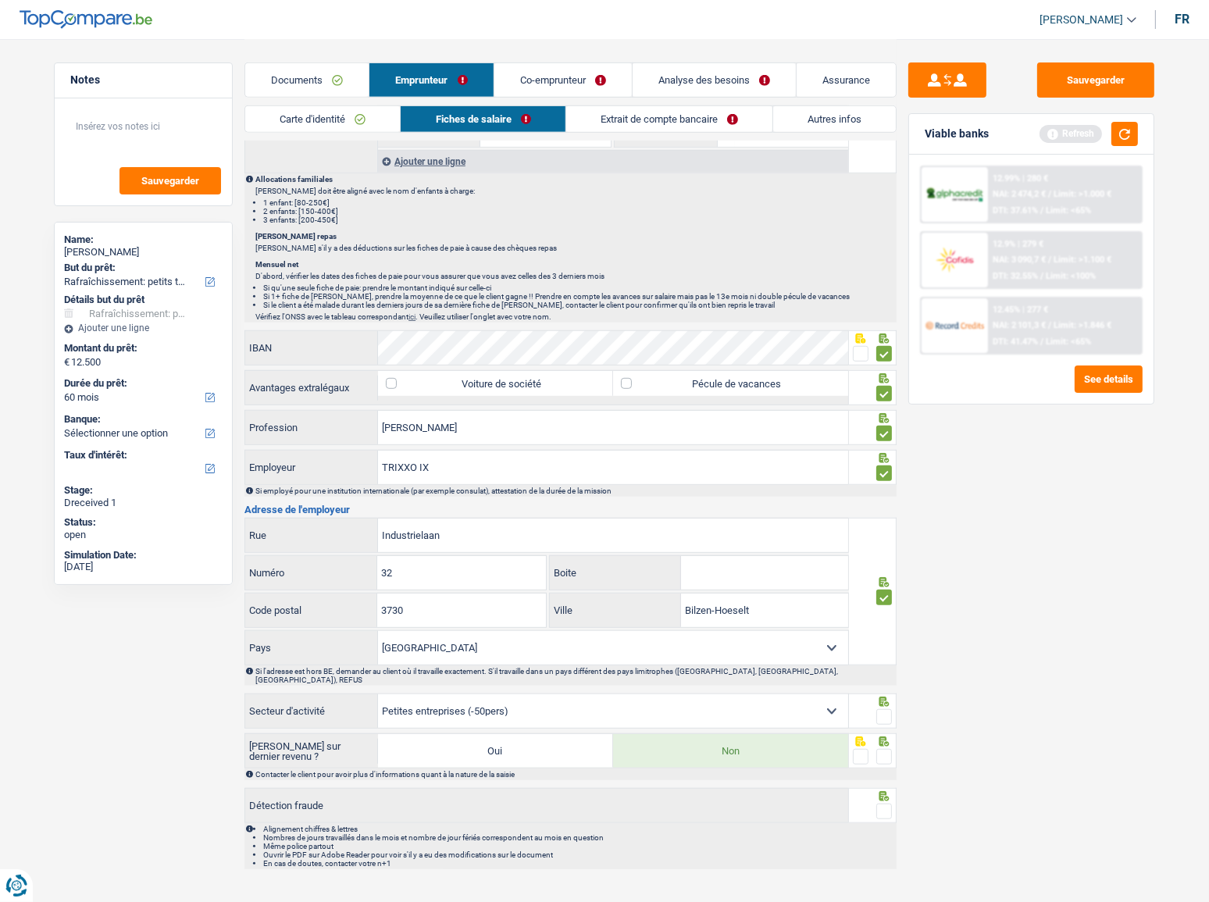
click at [884, 493] on div "Agriculture/Pêche Industrie Horeca Courier/Fitness/Taxi Construction Banques/As…" at bounding box center [570, 712] width 652 height 37
click at [880, 493] on span at bounding box center [884, 757] width 16 height 16
click at [0, 0] on input "radio" at bounding box center [0, 0] width 0 height 0
drag, startPoint x: 888, startPoint y: 799, endPoint x: 879, endPoint y: 746, distance: 53.8
click at [880, 493] on div at bounding box center [873, 805] width 48 height 35
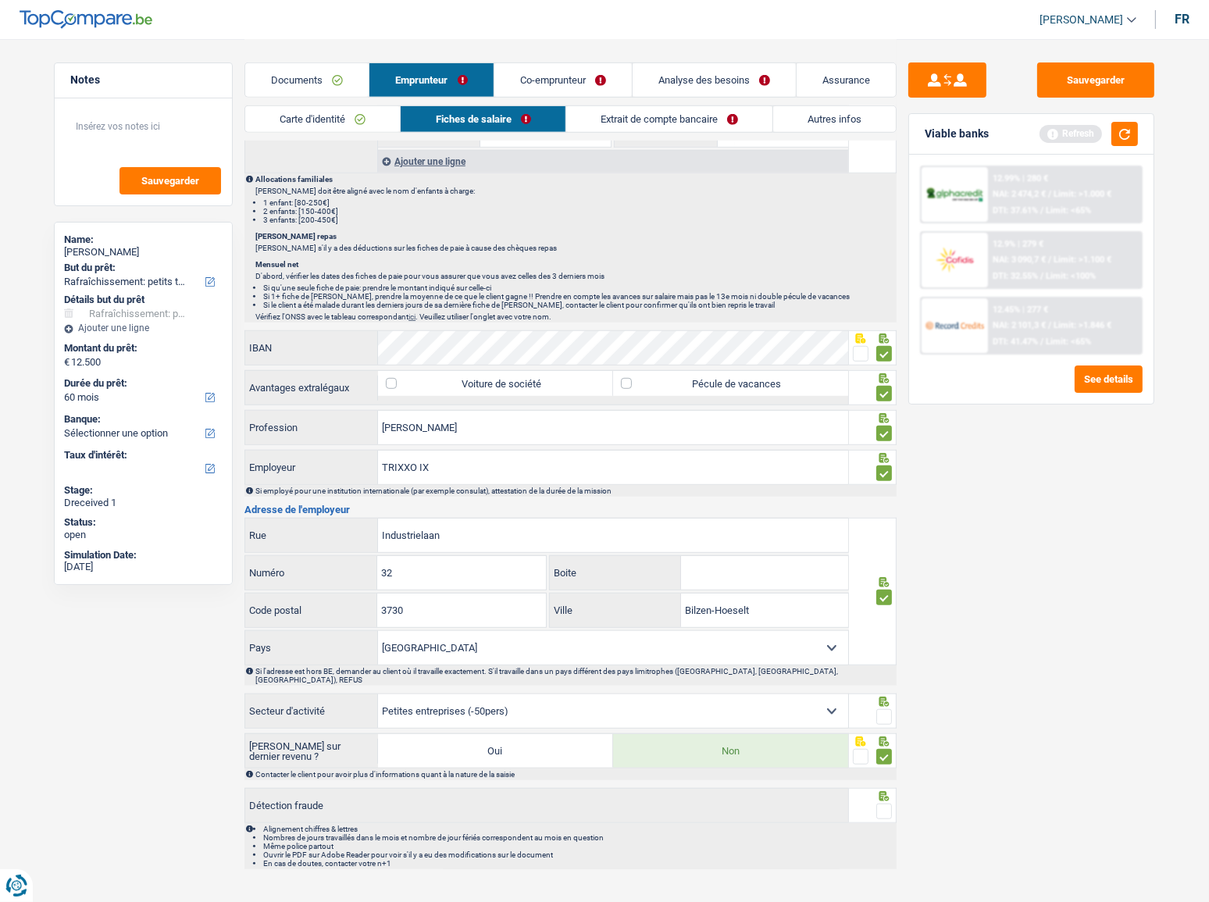
click at [888, 493] on span at bounding box center [884, 717] width 16 height 16
click at [0, 0] on input "radio" at bounding box center [0, 0] width 0 height 0
click at [765, 493] on select "Agriculture/Pêche Industrie Horeca Courier/Fitness/Taxi Construction Banques/As…" at bounding box center [613, 711] width 470 height 34
select select "bigCompanies"
click at [378, 493] on select "Agriculture/Pêche Industrie Horeca Courier/Fitness/Taxi Construction Banques/As…" at bounding box center [613, 711] width 470 height 34
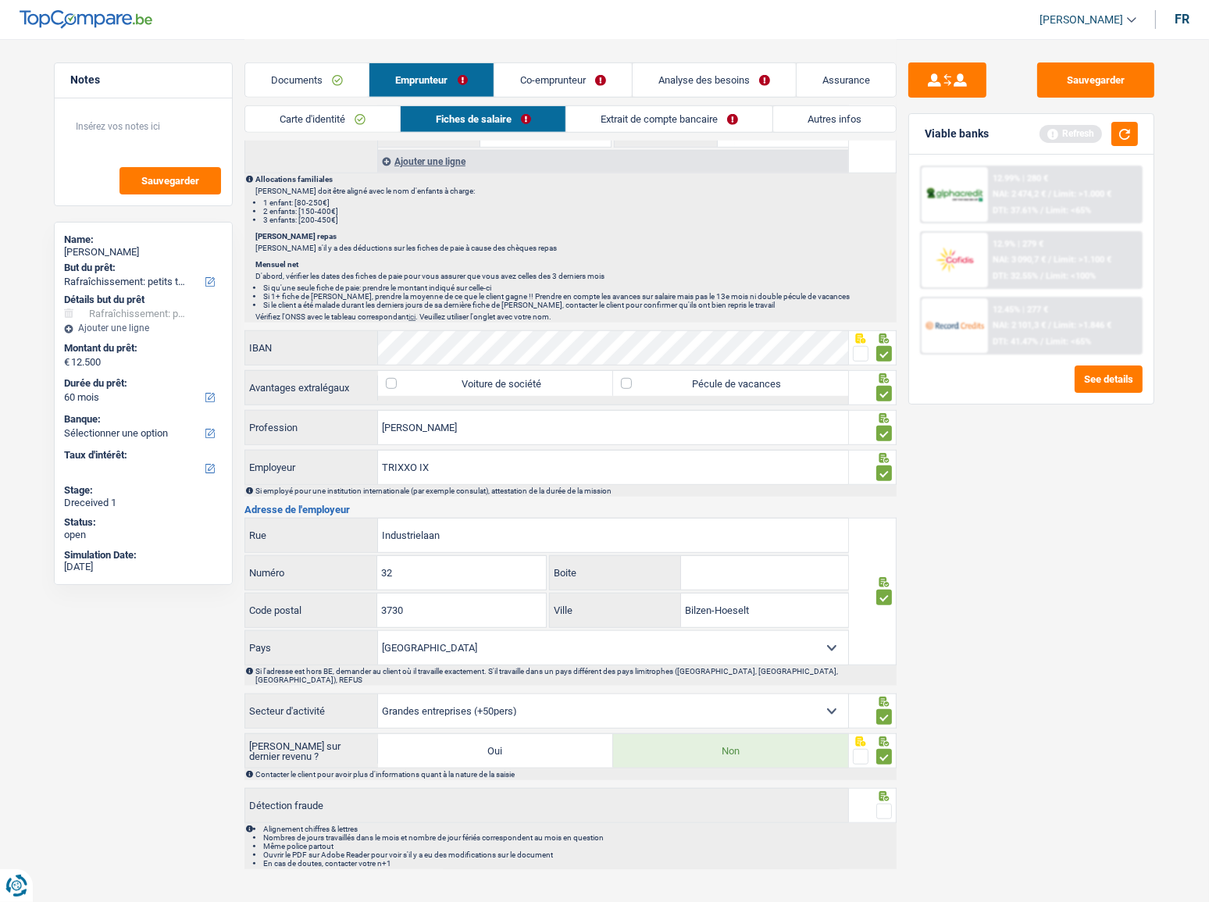
click at [880, 493] on span at bounding box center [884, 812] width 16 height 16
click at [0, 0] on input "radio" at bounding box center [0, 0] width 0 height 0
click at [1079, 131] on button "button" at bounding box center [1124, 134] width 27 height 24
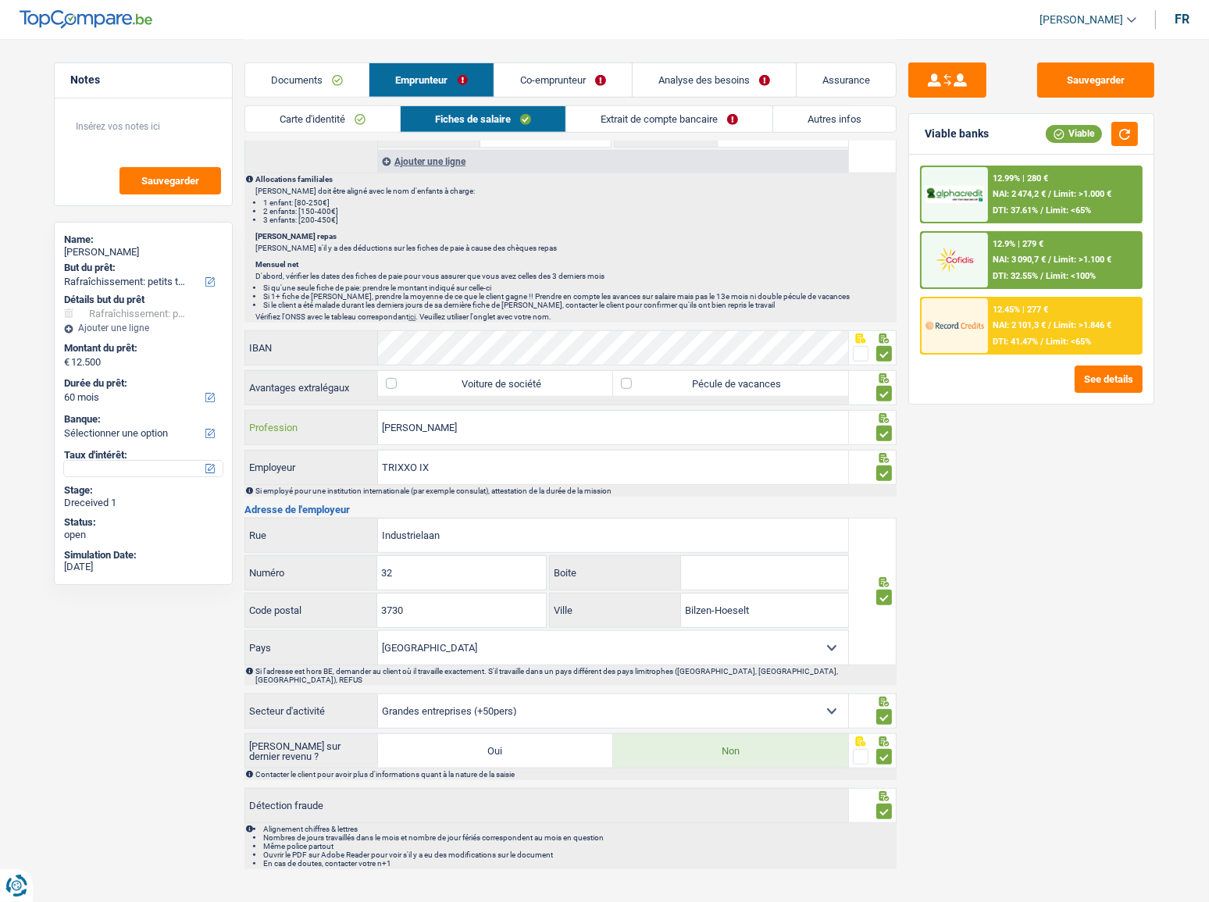
drag, startPoint x: 491, startPoint y: 433, endPoint x: 180, endPoint y: 469, distance: 312.9
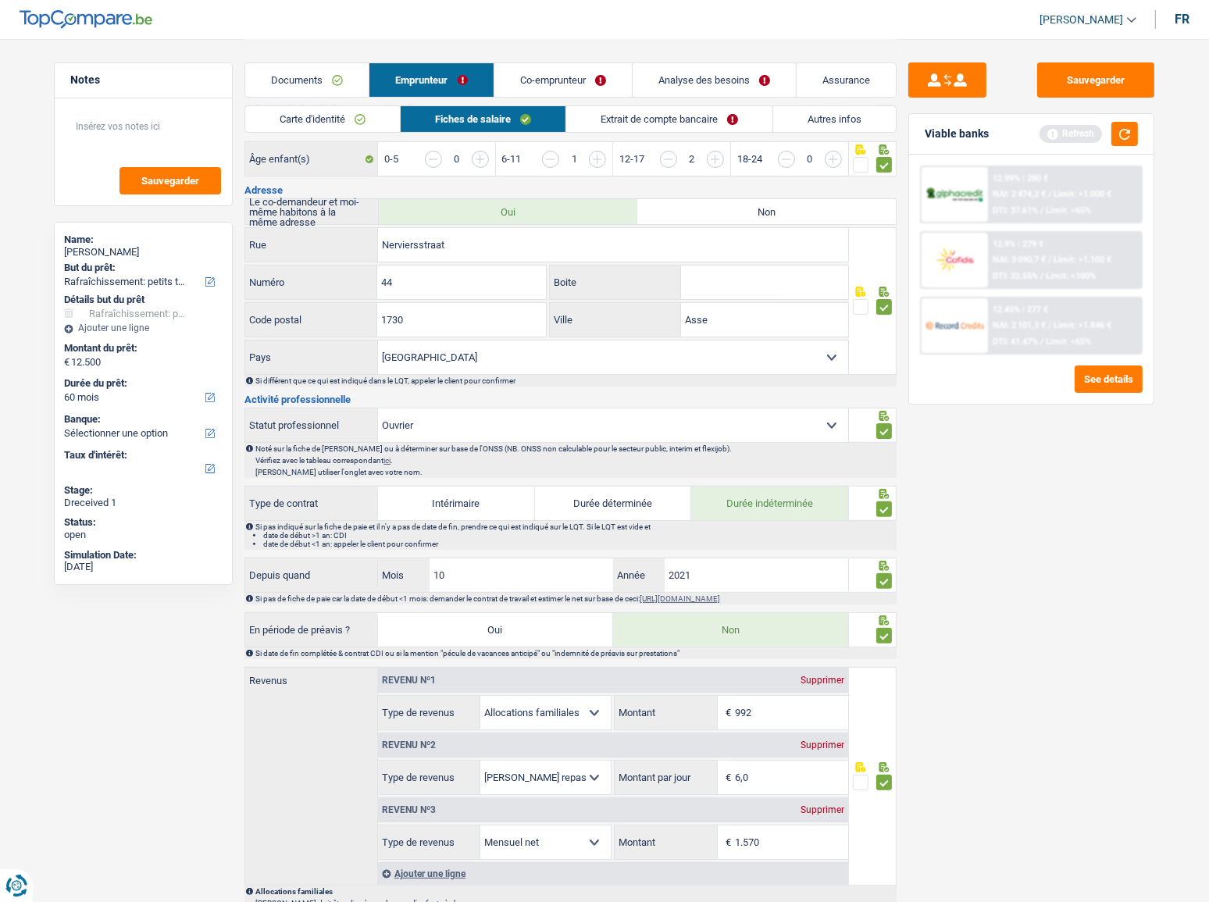
scroll to position [243, 0]
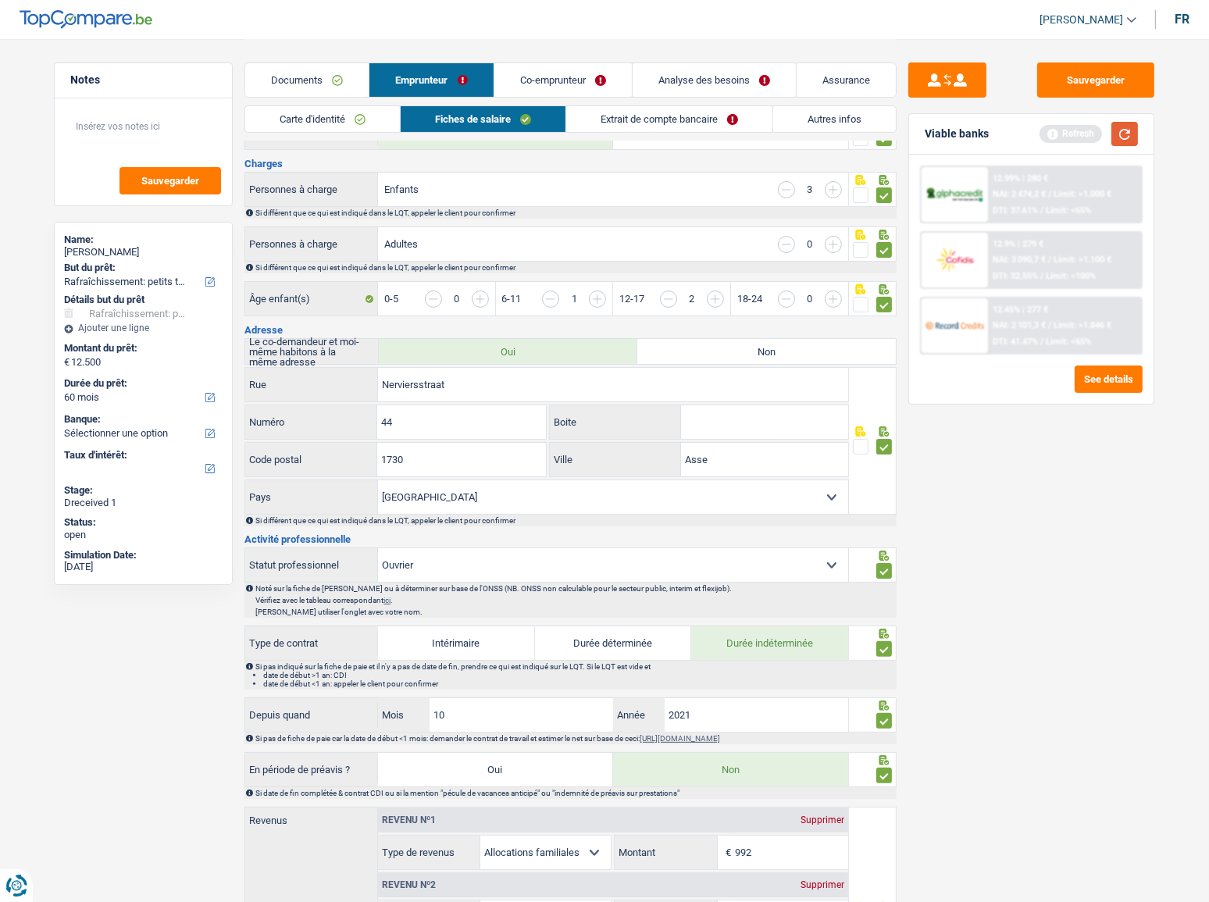
type input "femme de ménage"
click at [1079, 134] on button "button" at bounding box center [1124, 134] width 27 height 24
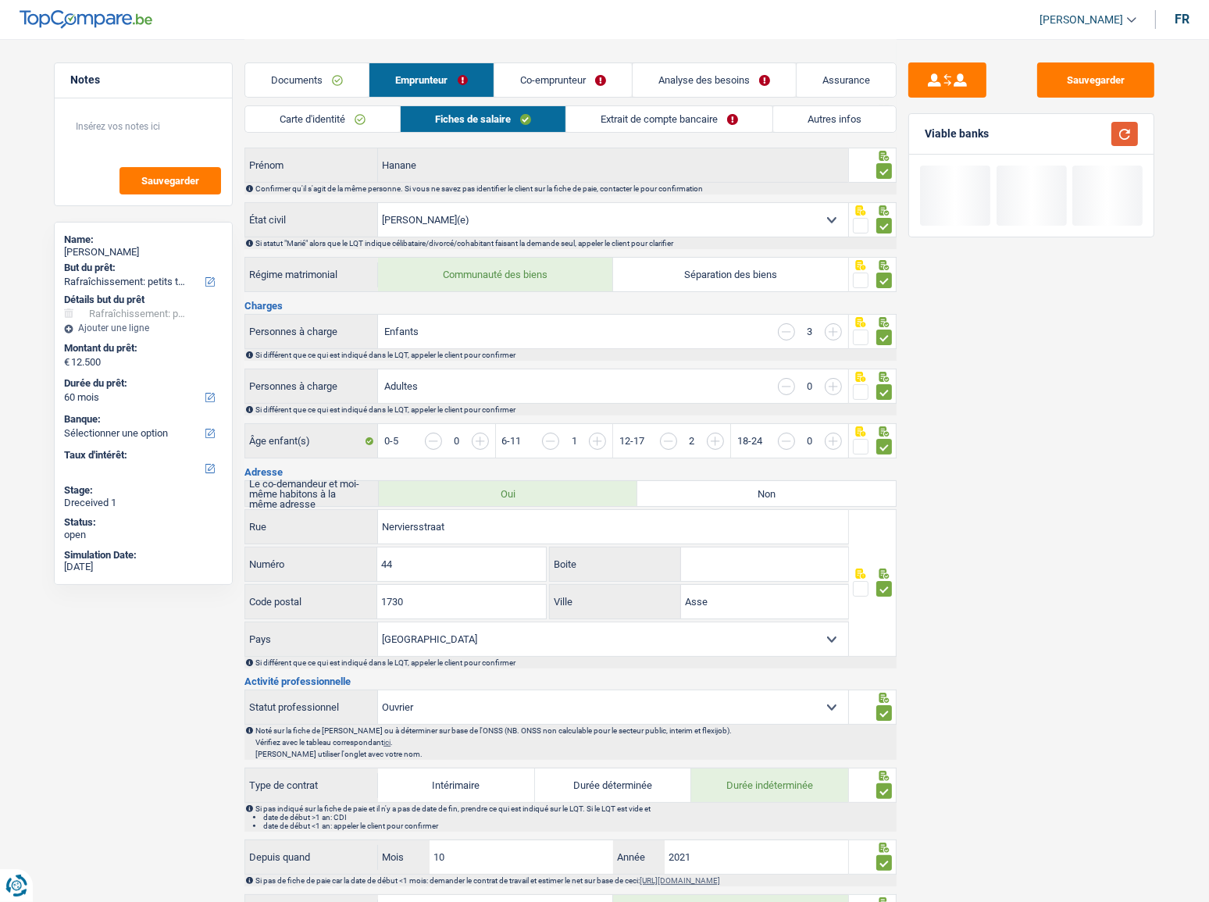
scroll to position [0, 0]
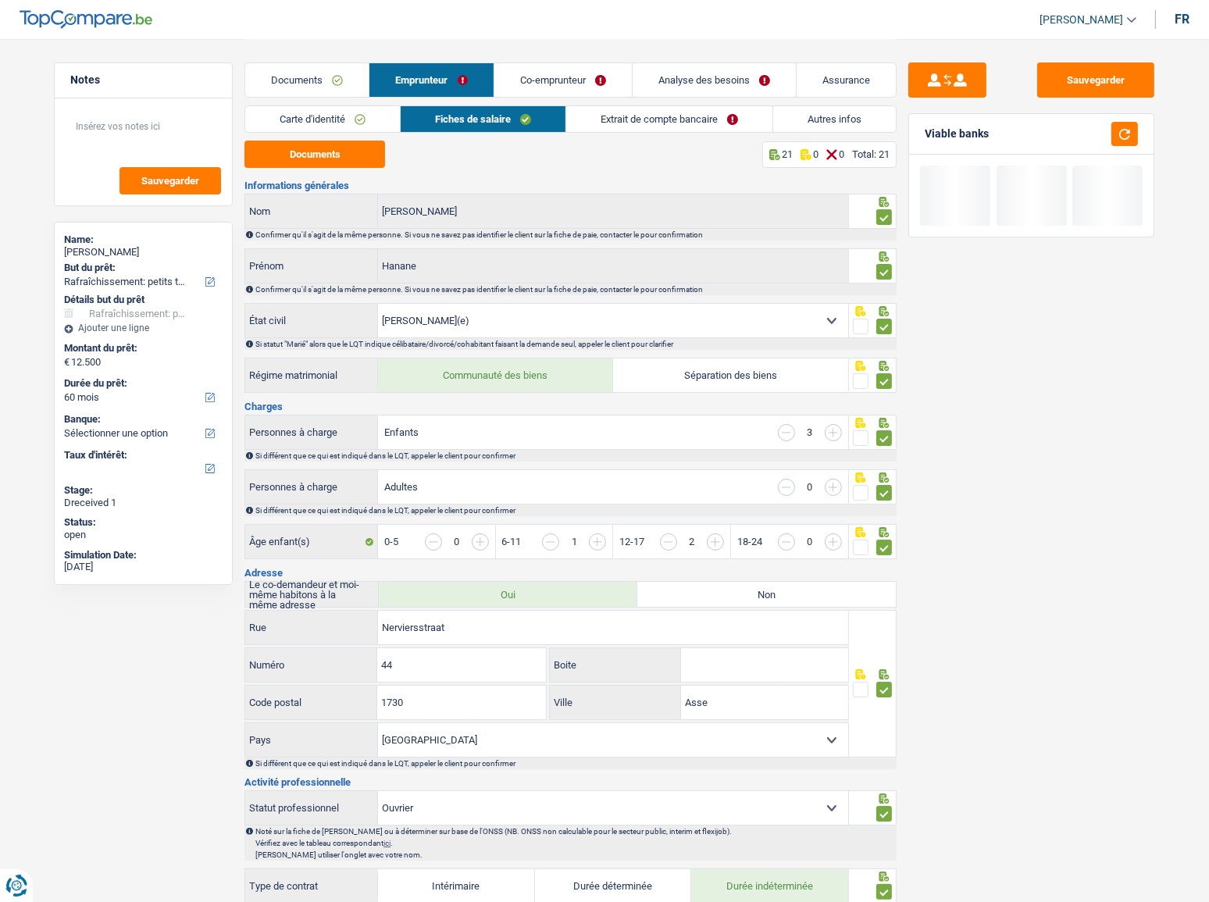
click at [659, 111] on link "Extrait de compte bancaire" at bounding box center [669, 119] width 206 height 26
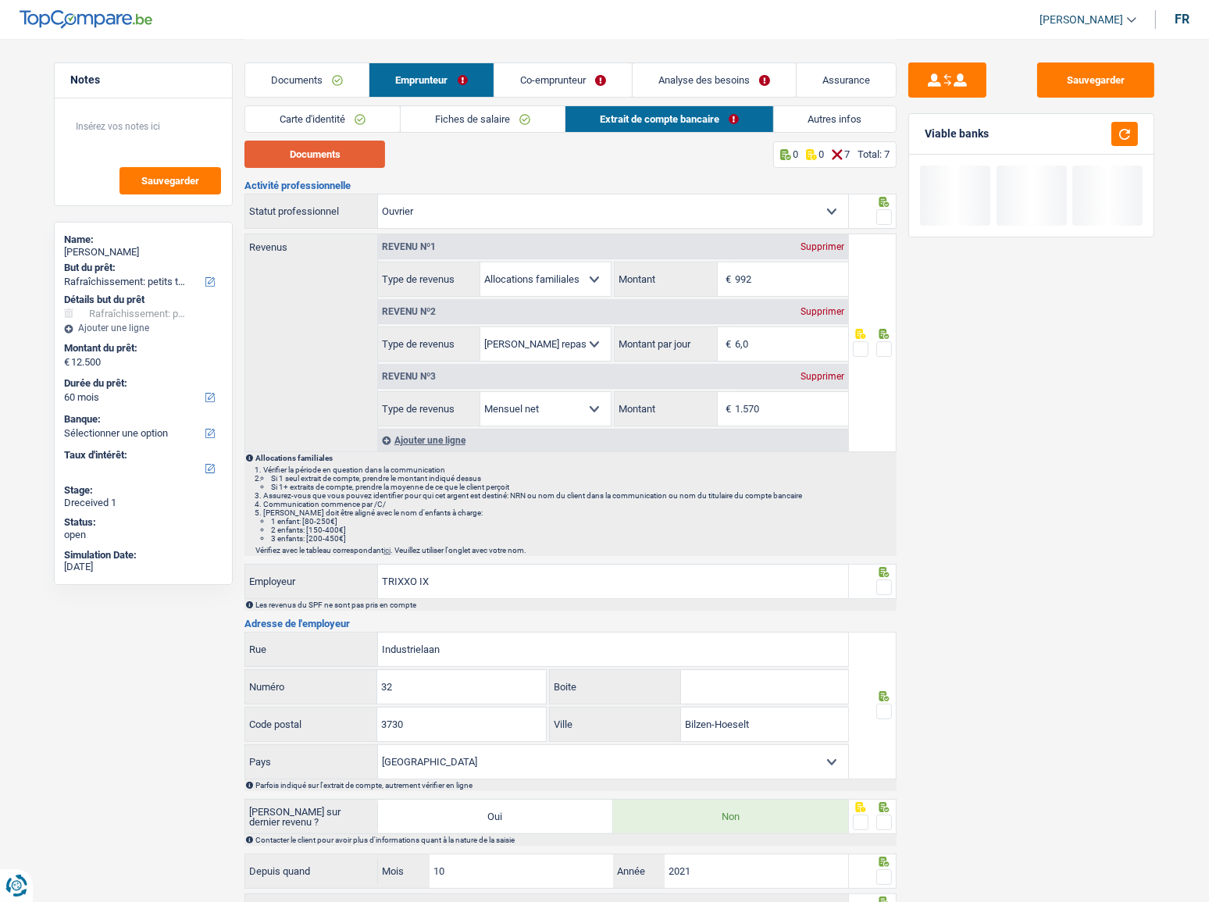
drag, startPoint x: 375, startPoint y: 144, endPoint x: 371, endPoint y: 153, distance: 10.2
click at [375, 144] on button "Documents" at bounding box center [314, 154] width 141 height 27
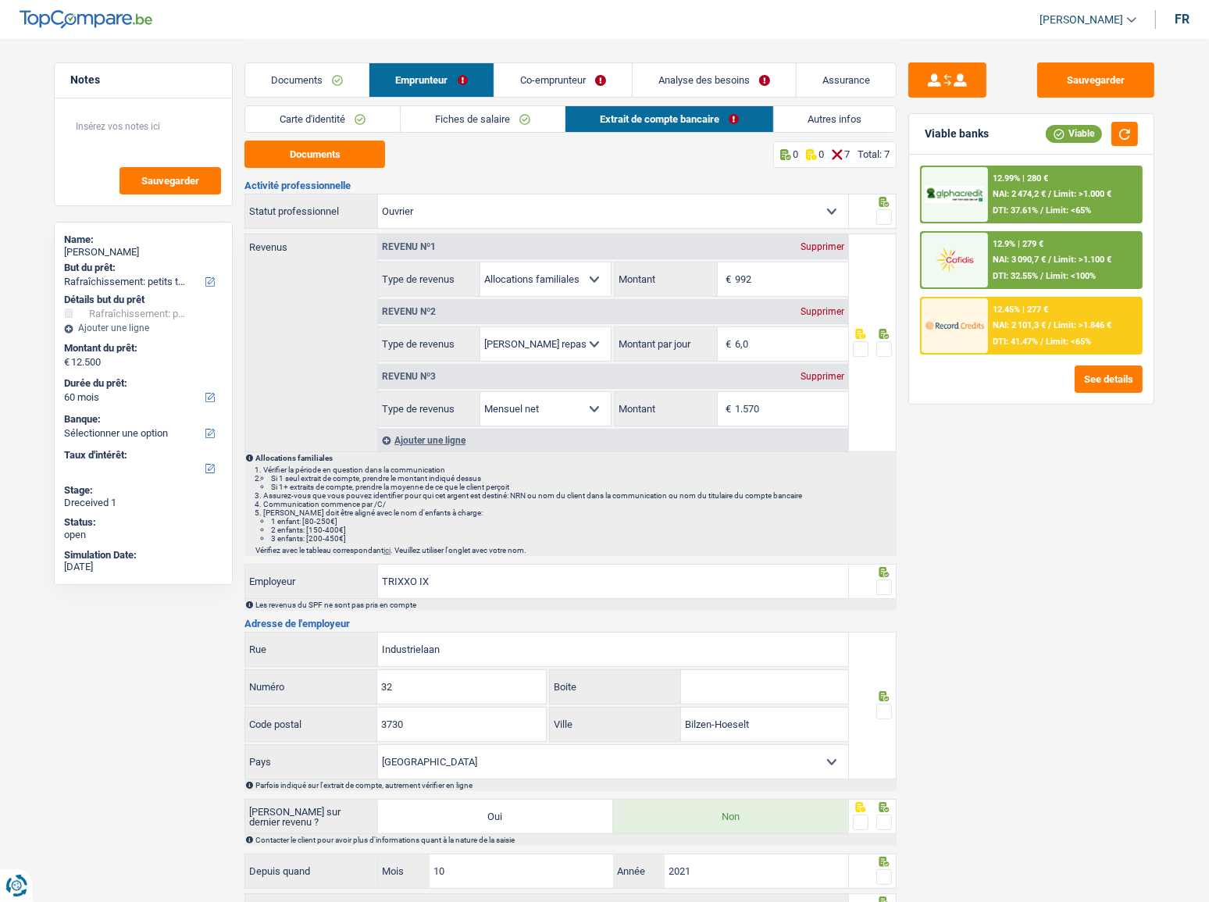
click at [804, 277] on input "992" at bounding box center [791, 279] width 113 height 34
click at [882, 214] on span at bounding box center [884, 217] width 16 height 16
click at [0, 0] on input "radio" at bounding box center [0, 0] width 0 height 0
click at [882, 351] on span at bounding box center [884, 349] width 16 height 16
click at [0, 0] on input "radio" at bounding box center [0, 0] width 0 height 0
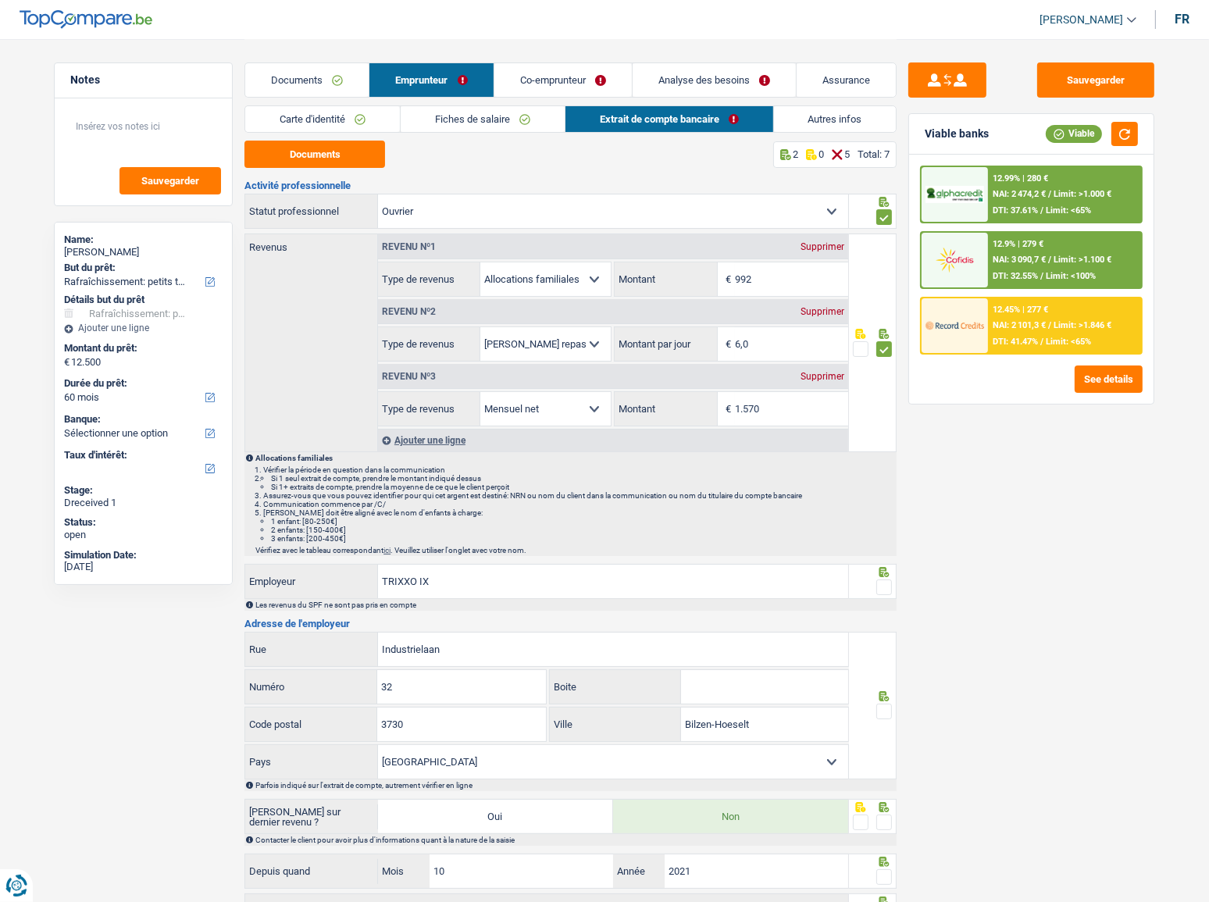
scroll to position [126, 0]
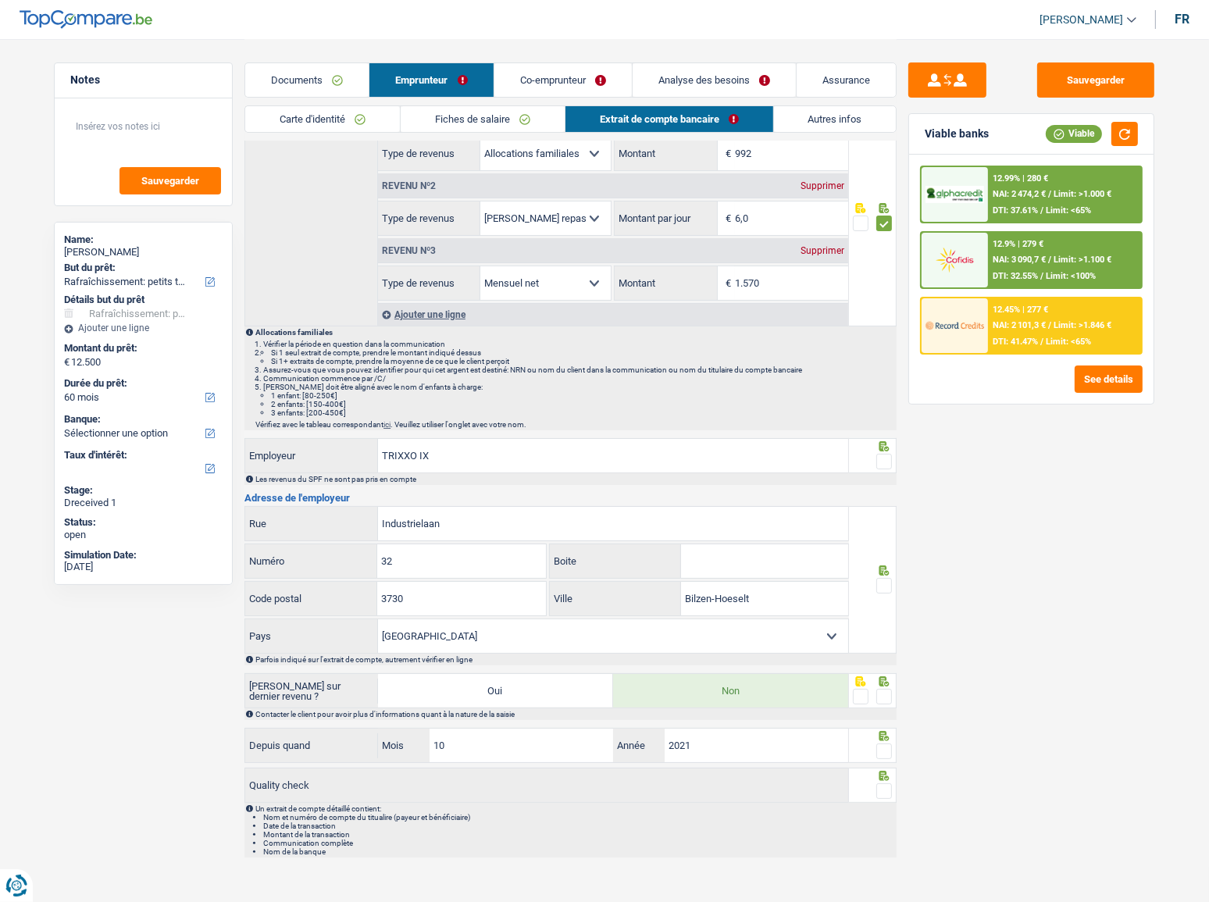
click at [880, 458] on span at bounding box center [884, 462] width 16 height 16
click at [0, 0] on input "radio" at bounding box center [0, 0] width 0 height 0
click at [884, 493] on span at bounding box center [884, 586] width 16 height 16
click at [0, 0] on input "radio" at bounding box center [0, 0] width 0 height 0
click at [885, 493] on span at bounding box center [884, 697] width 16 height 16
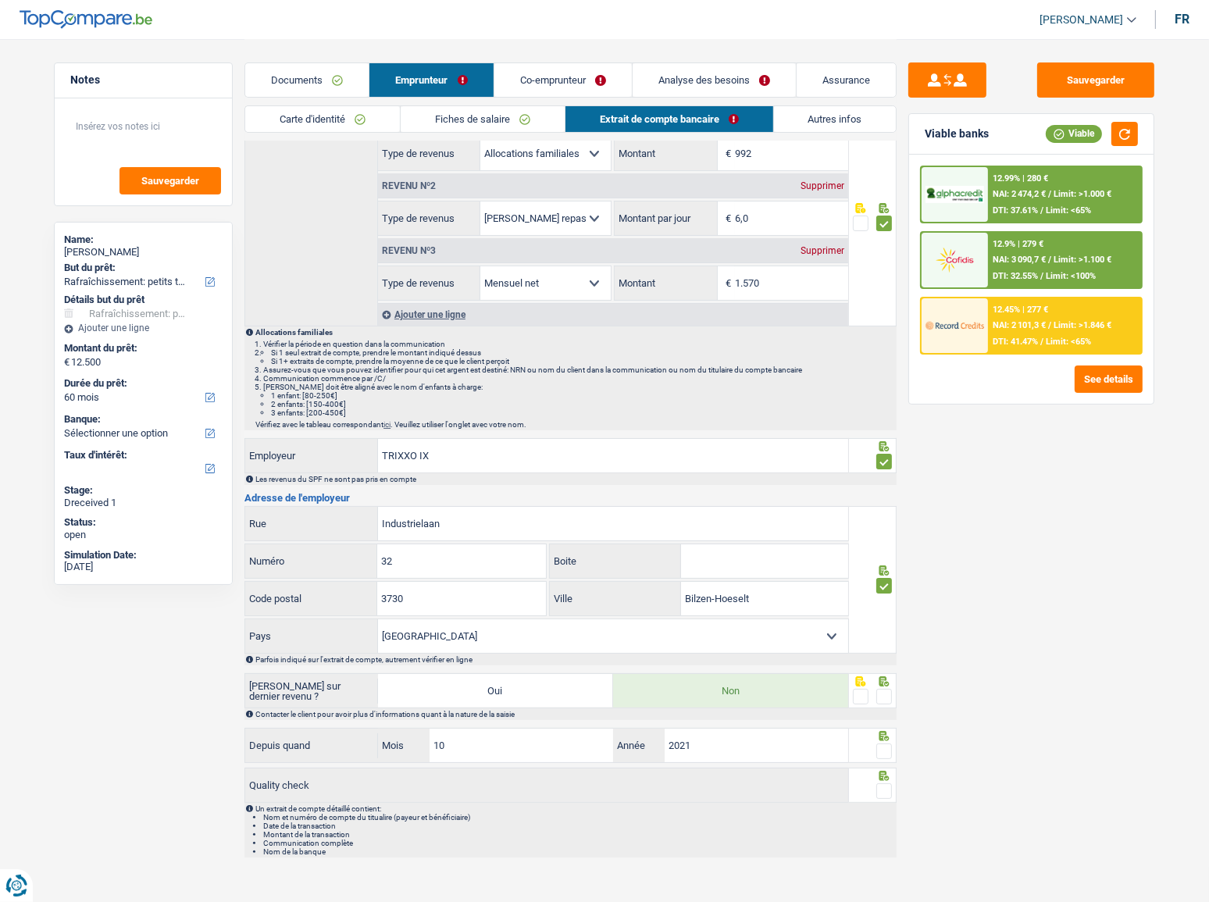
click at [0, 0] on input "radio" at bounding box center [0, 0] width 0 height 0
click at [879, 493] on span at bounding box center [884, 752] width 16 height 16
click at [0, 0] on input "radio" at bounding box center [0, 0] width 0 height 0
drag, startPoint x: 888, startPoint y: 795, endPoint x: 922, endPoint y: 637, distance: 161.3
click at [889, 493] on span at bounding box center [884, 791] width 16 height 16
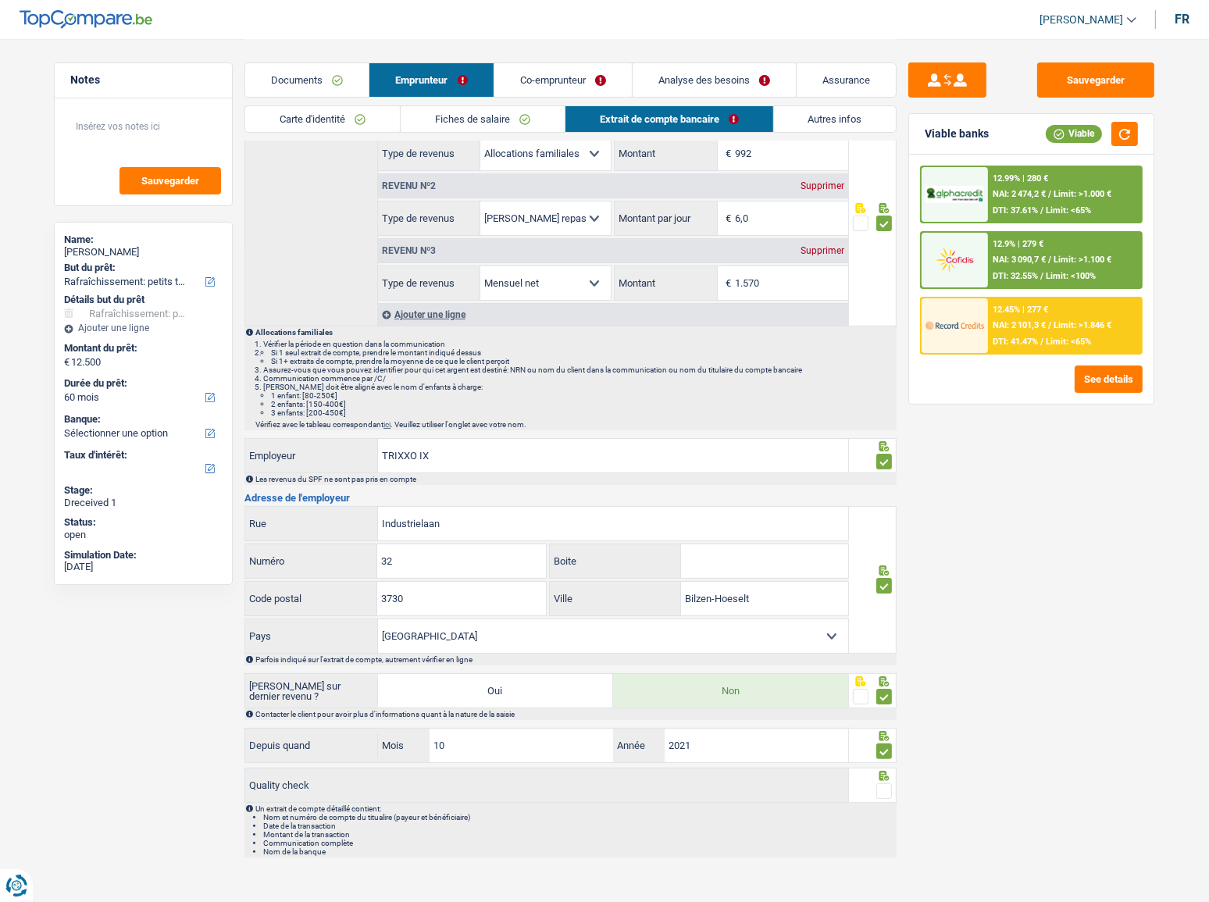
click at [0, 0] on input "radio" at bounding box center [0, 0] width 0 height 0
click at [1079, 128] on button "button" at bounding box center [1124, 134] width 27 height 24
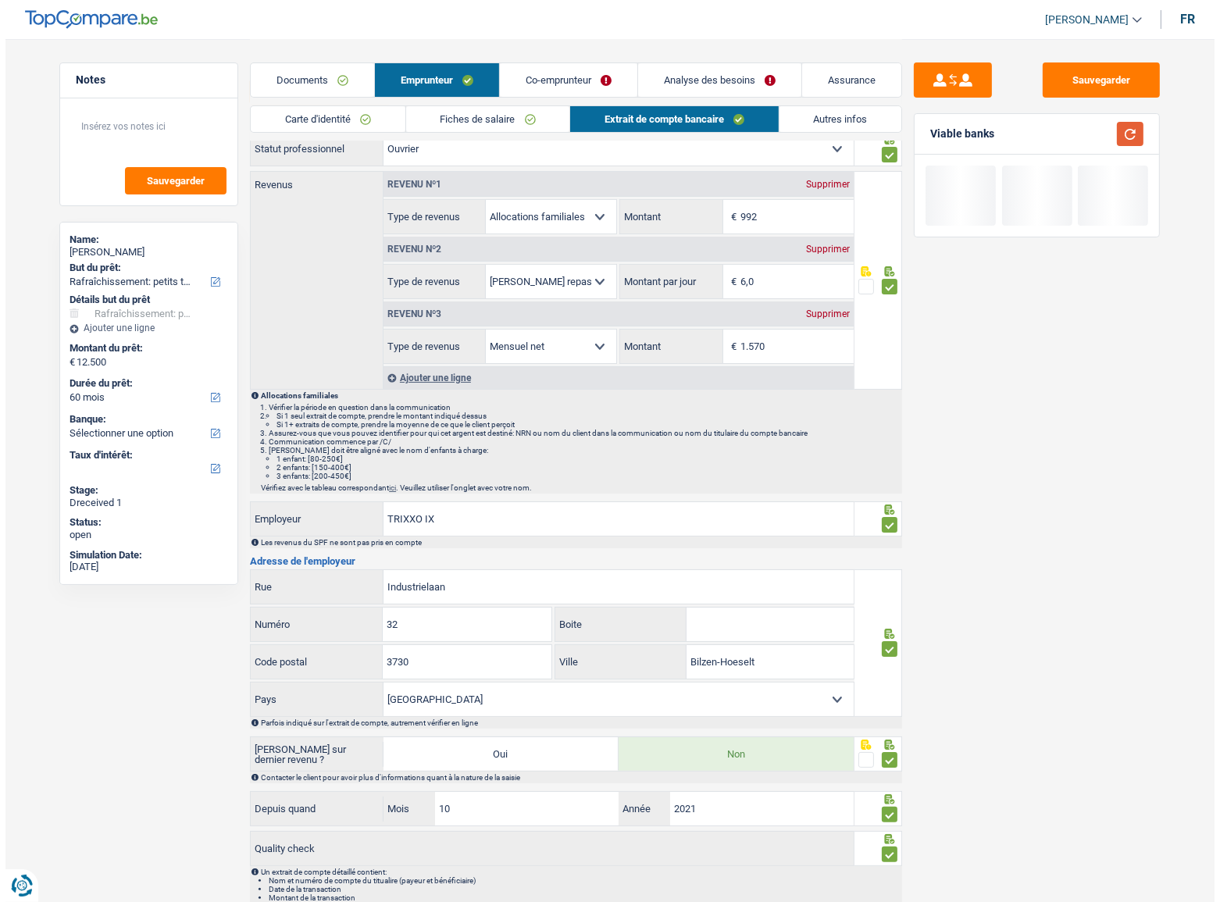
scroll to position [0, 0]
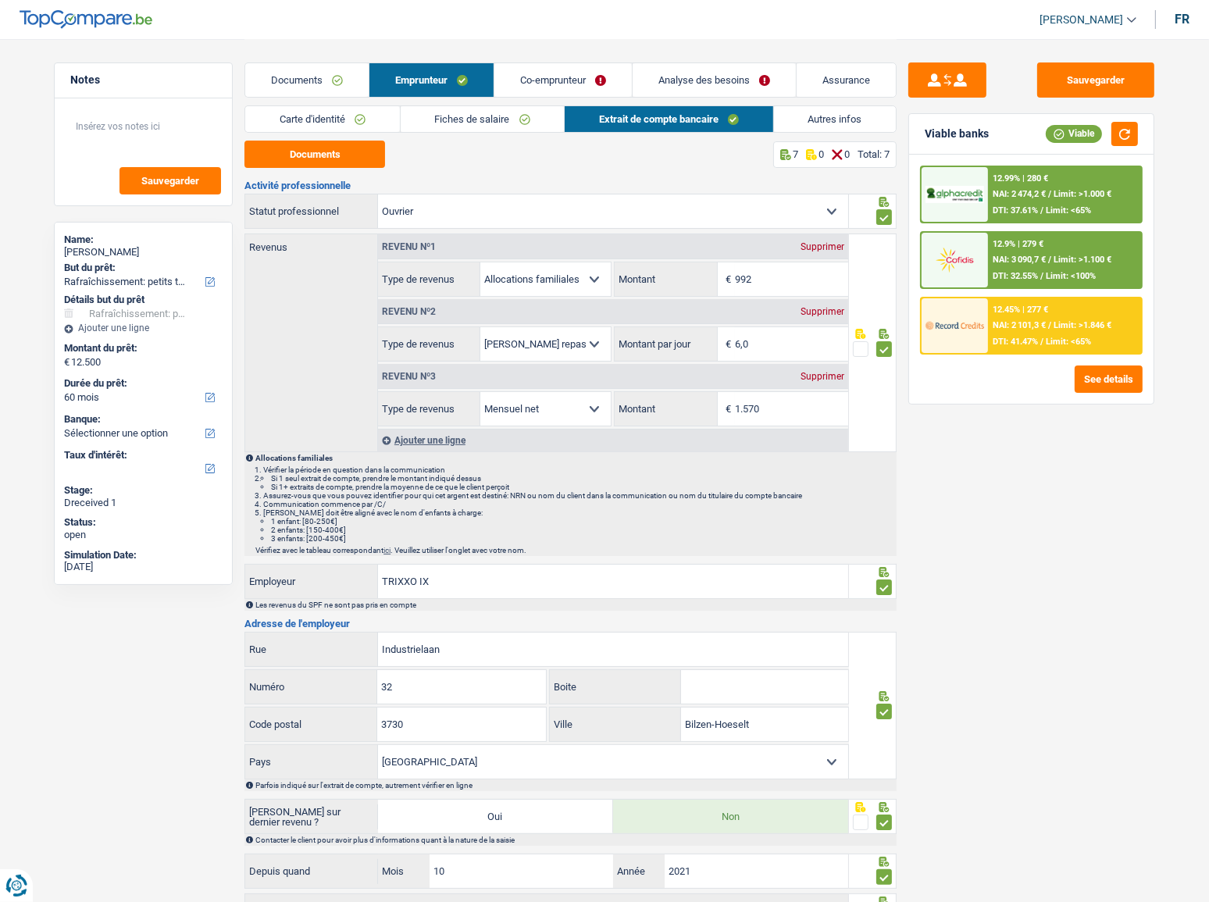
click at [537, 66] on link "Co-emprunteur" at bounding box center [562, 80] width 137 height 34
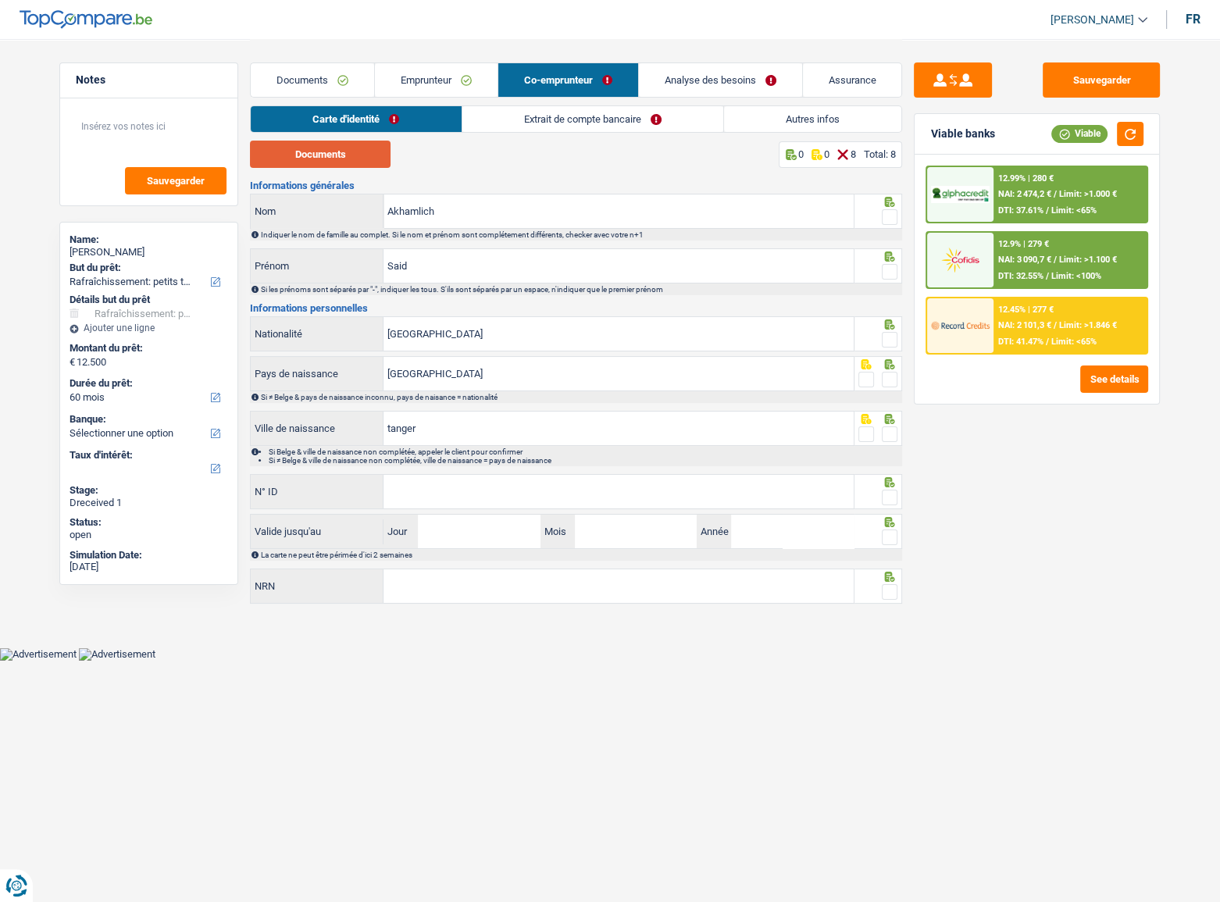
click at [318, 156] on button "Documents" at bounding box center [320, 154] width 141 height 27
click at [886, 215] on span at bounding box center [890, 217] width 16 height 16
click at [0, 0] on input "radio" at bounding box center [0, 0] width 0 height 0
click at [890, 269] on span at bounding box center [890, 272] width 16 height 16
click at [0, 0] on input "radio" at bounding box center [0, 0] width 0 height 0
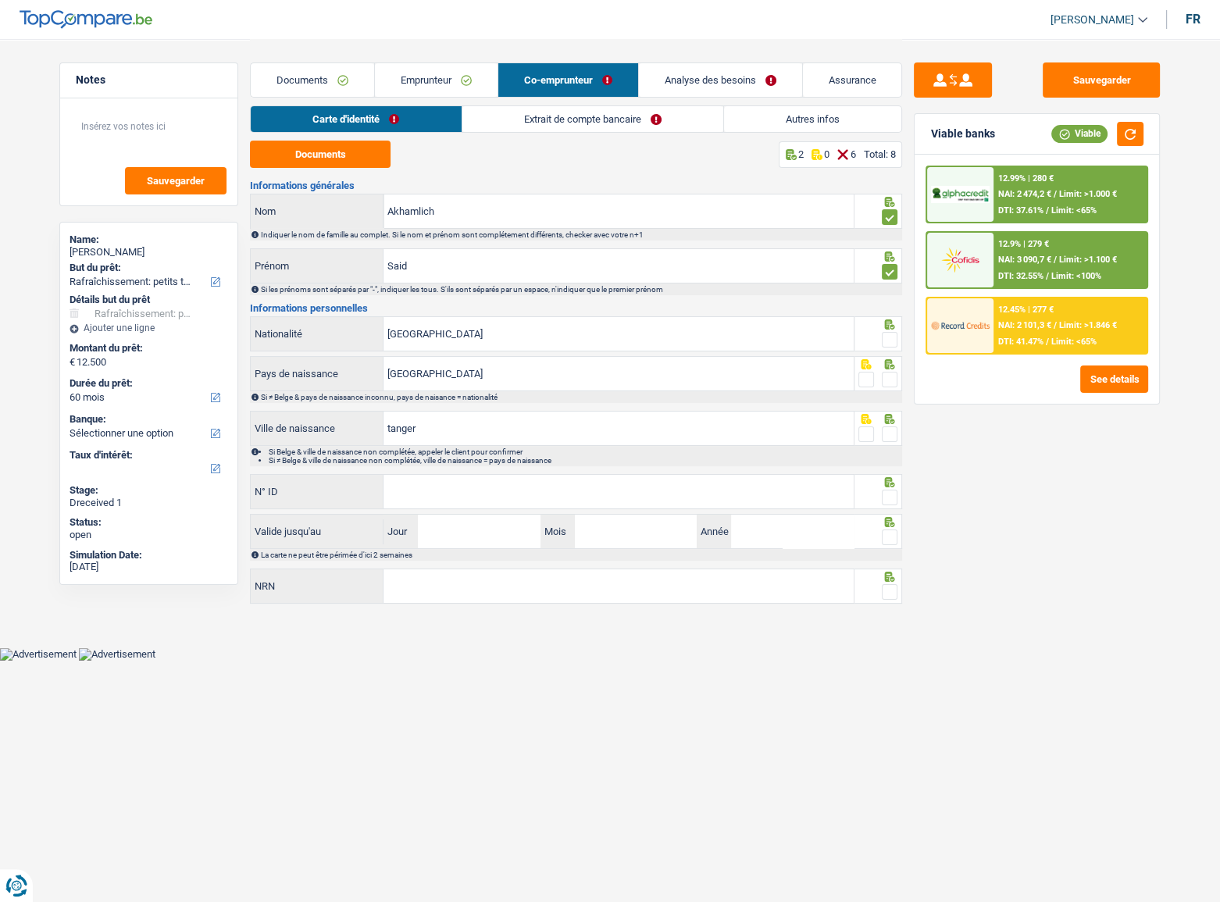
click at [893, 333] on span at bounding box center [890, 340] width 16 height 16
click at [0, 0] on input "radio" at bounding box center [0, 0] width 0 height 0
drag, startPoint x: 886, startPoint y: 374, endPoint x: 890, endPoint y: 412, distance: 37.6
click at [886, 376] on span at bounding box center [890, 380] width 16 height 16
click at [0, 0] on input "radio" at bounding box center [0, 0] width 0 height 0
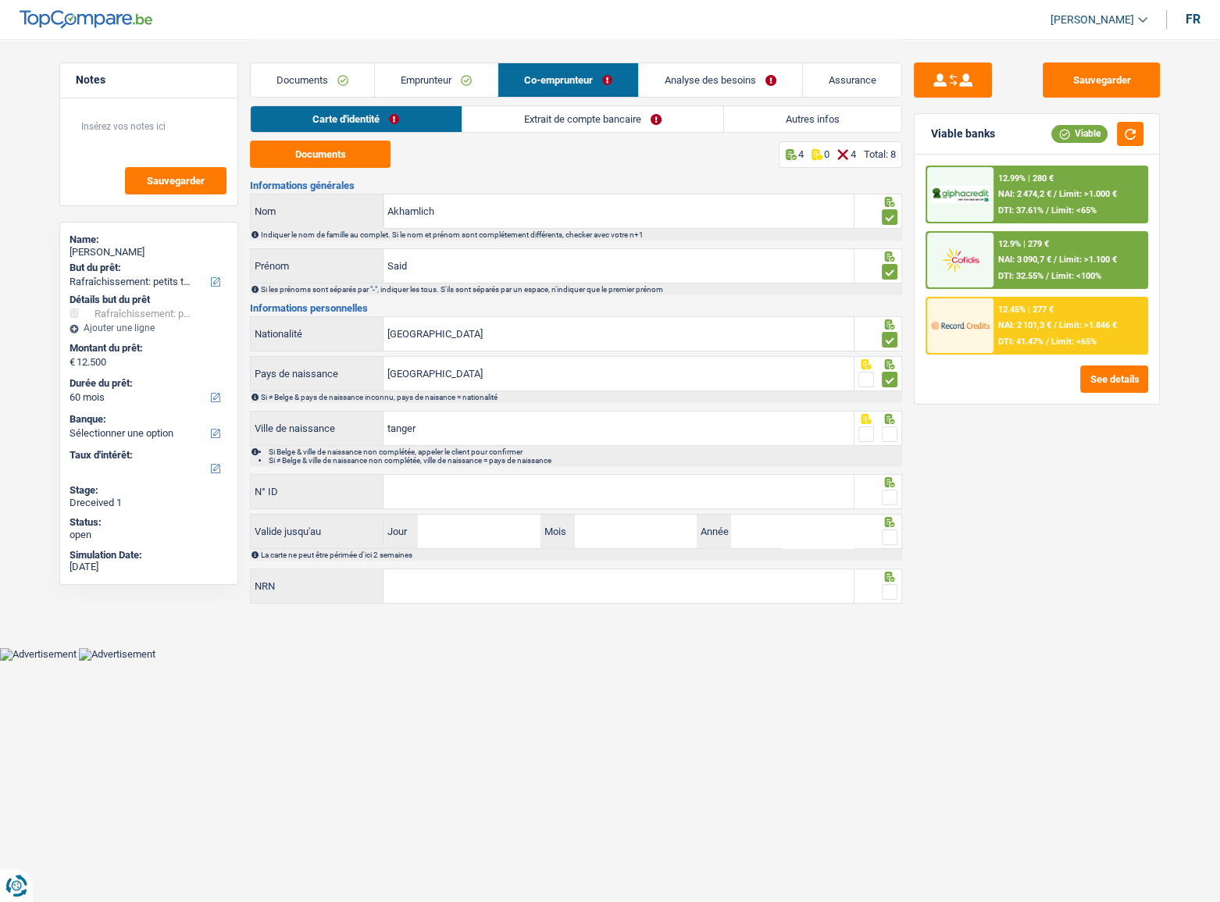
click at [887, 437] on span at bounding box center [890, 434] width 16 height 16
click at [0, 0] on input "radio" at bounding box center [0, 0] width 0 height 0
drag, startPoint x: 461, startPoint y: 491, endPoint x: 678, endPoint y: 493, distance: 217.1
click at [472, 493] on input "N° ID" at bounding box center [618, 492] width 470 height 34
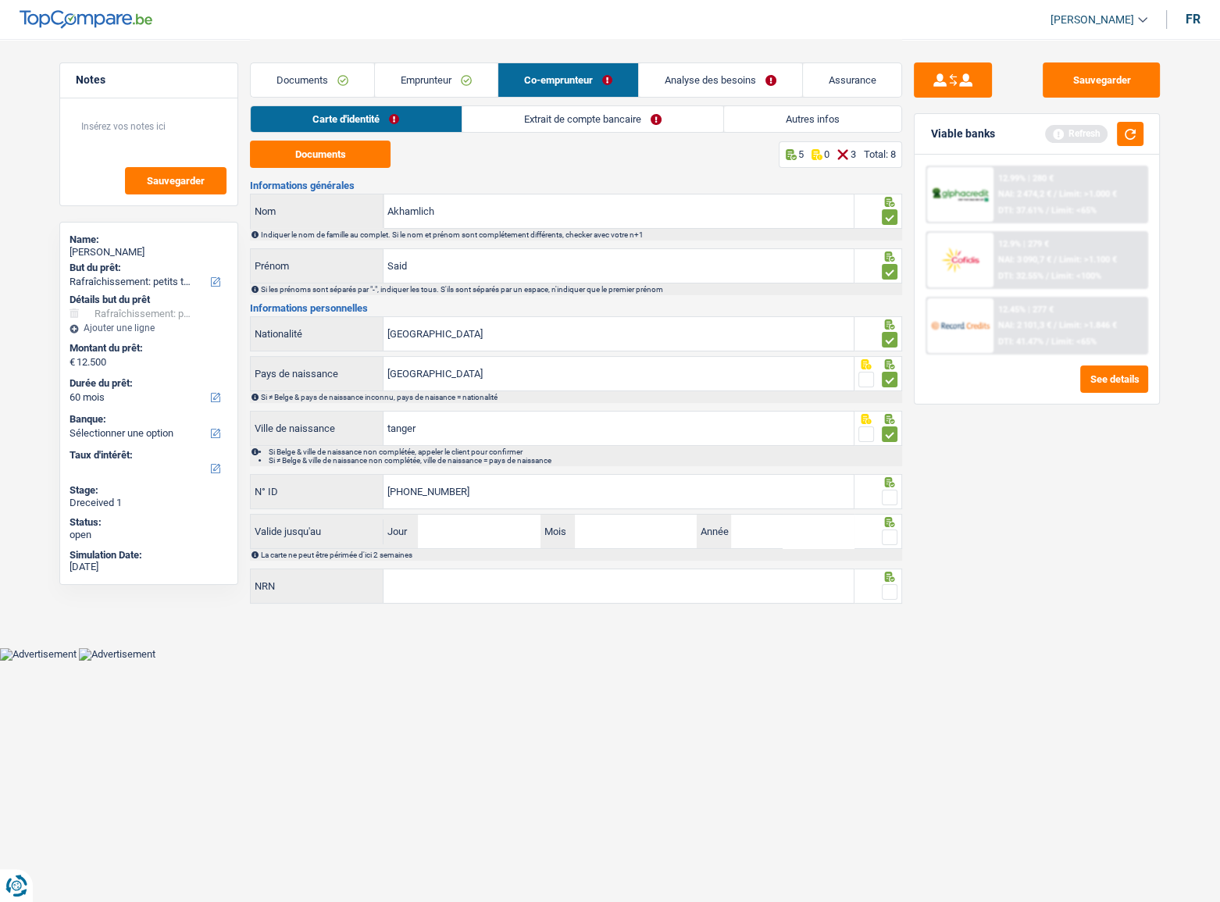
type input "[PHONE_NUMBER]"
click at [896, 493] on div at bounding box center [878, 491] width 48 height 35
click at [893, 493] on span at bounding box center [890, 498] width 16 height 16
click at [0, 0] on input "radio" at bounding box center [0, 0] width 0 height 0
click at [1079, 131] on button "button" at bounding box center [1130, 134] width 27 height 24
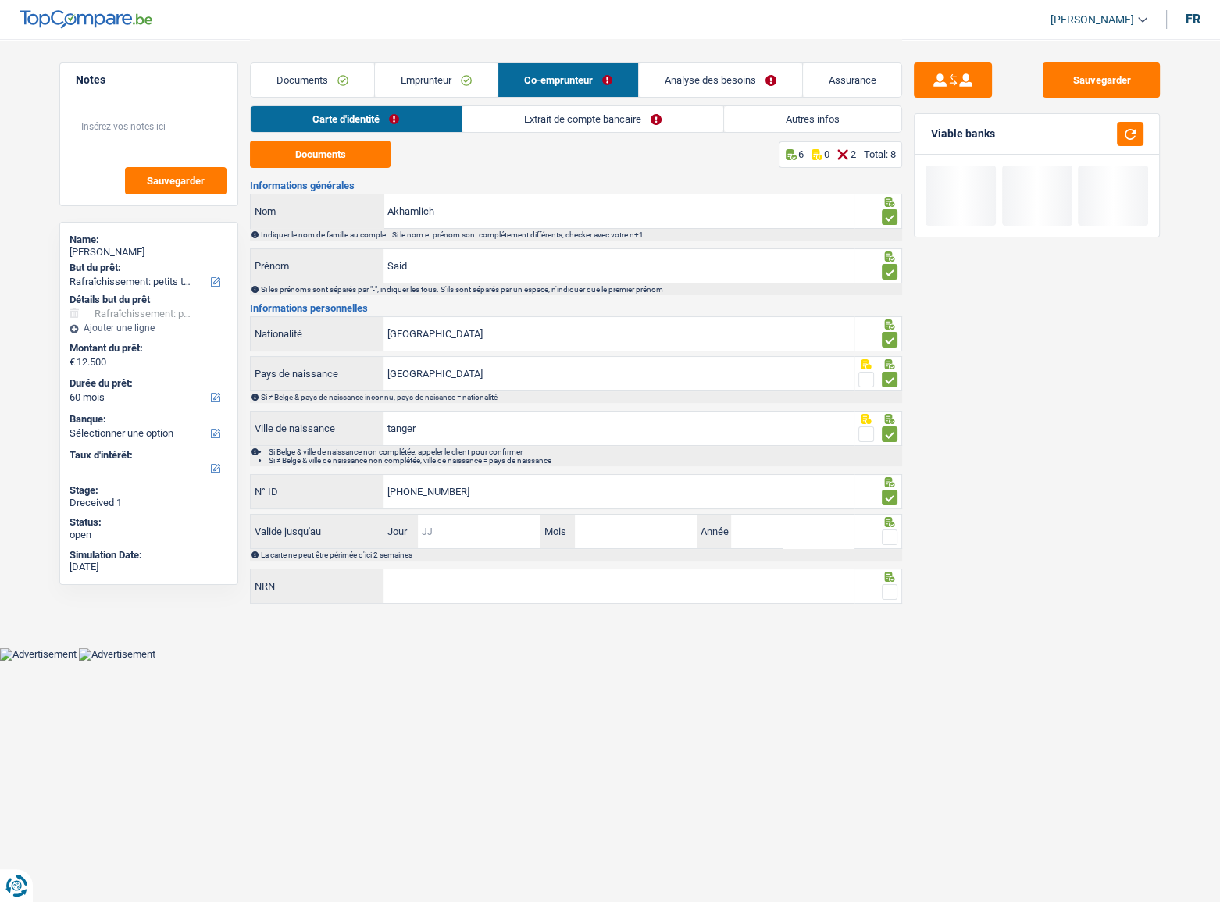
click at [451, 493] on input "Jour" at bounding box center [479, 532] width 122 height 34
type input "30"
type input "05"
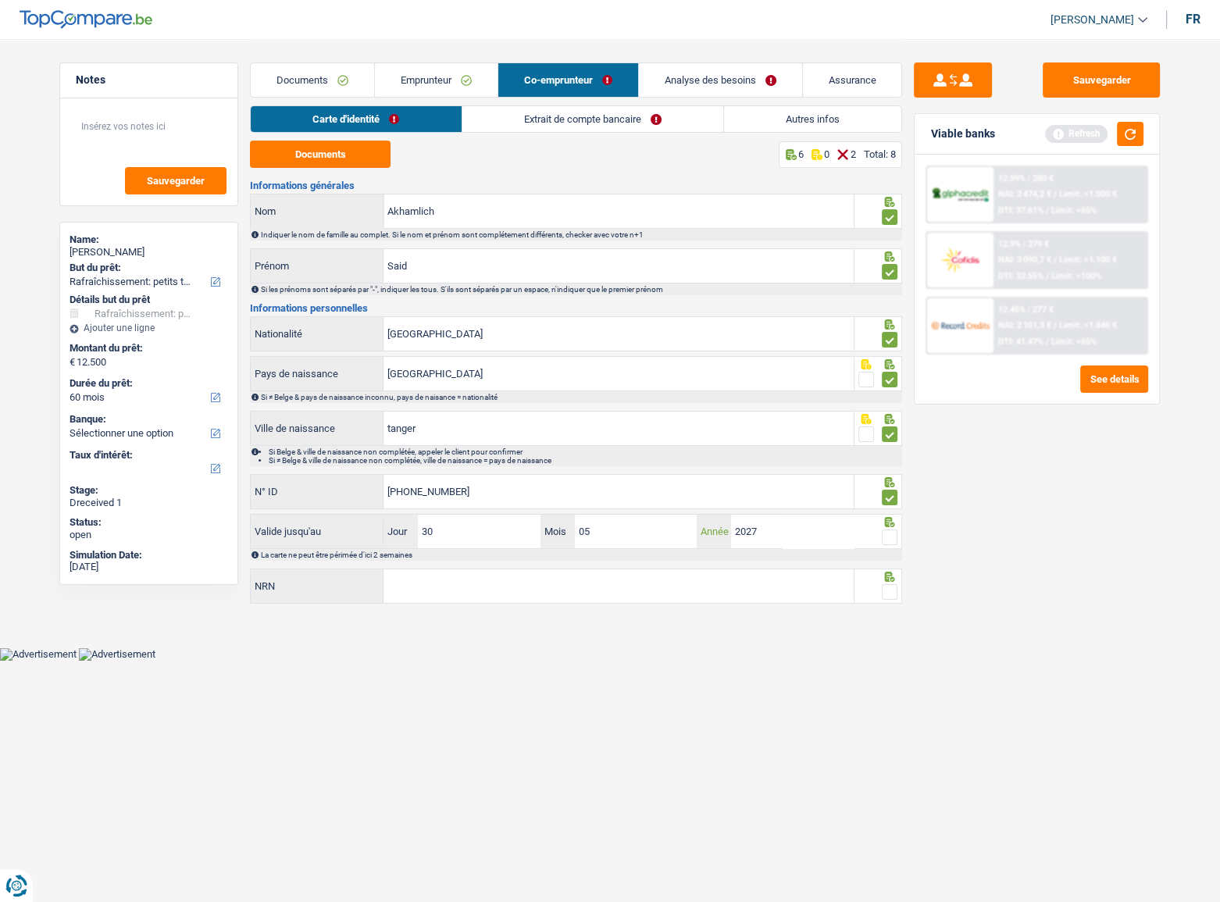
type input "2027"
click at [891, 493] on span at bounding box center [890, 538] width 16 height 16
click at [0, 0] on input "radio" at bounding box center [0, 0] width 0 height 0
click at [695, 493] on div "NRN Tous les champs sont obligatoires. Veuillez fournir une réponse plus longue" at bounding box center [552, 586] width 605 height 35
click at [758, 493] on input "NRN" at bounding box center [618, 586] width 470 height 34
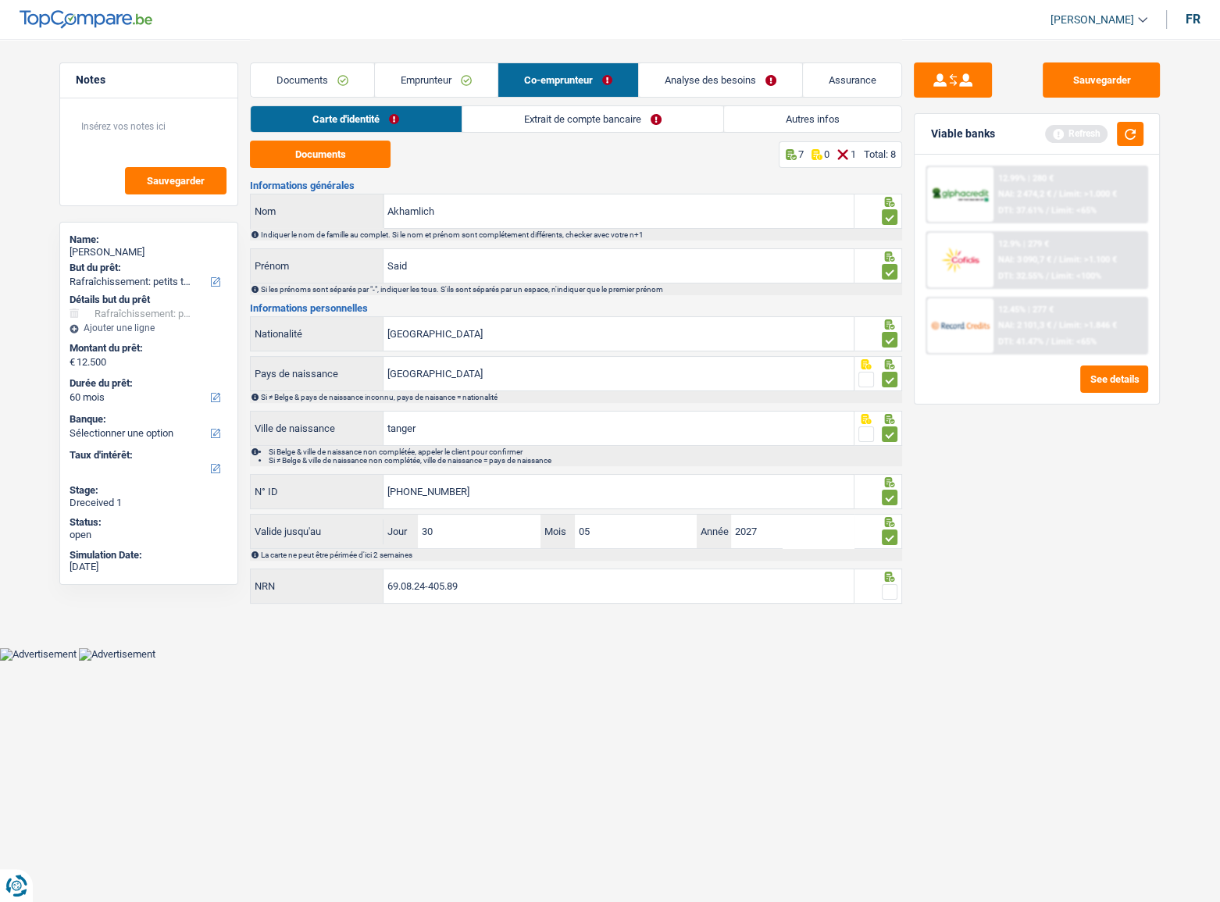
type input "69.08.24-405.89"
click at [887, 493] on span at bounding box center [890, 592] width 16 height 16
click at [0, 0] on input "radio" at bounding box center [0, 0] width 0 height 0
drag, startPoint x: 1128, startPoint y: 130, endPoint x: 666, endPoint y: 133, distance: 461.6
click at [1079, 133] on button "button" at bounding box center [1130, 134] width 27 height 24
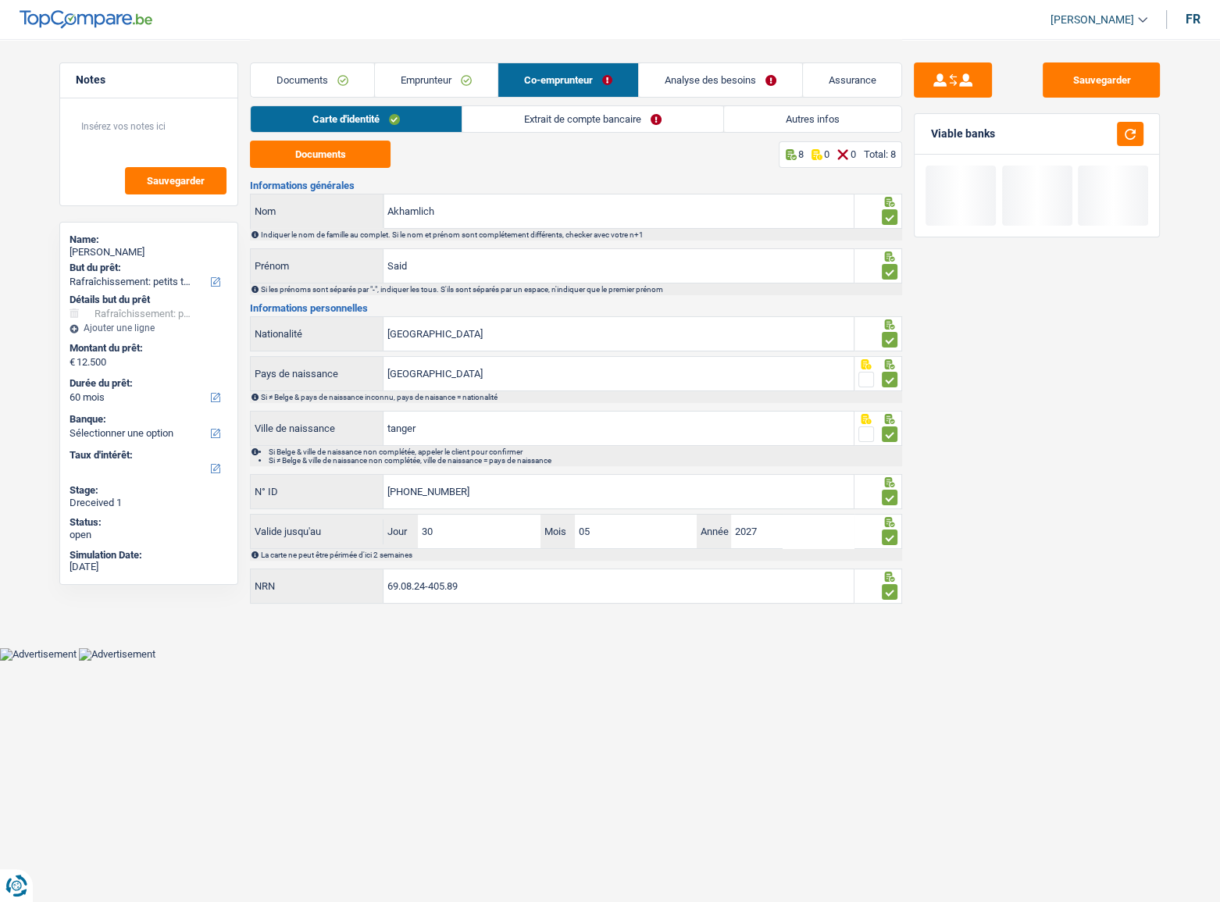
click at [640, 130] on link "Extrait de compte bancaire" at bounding box center [592, 119] width 261 height 26
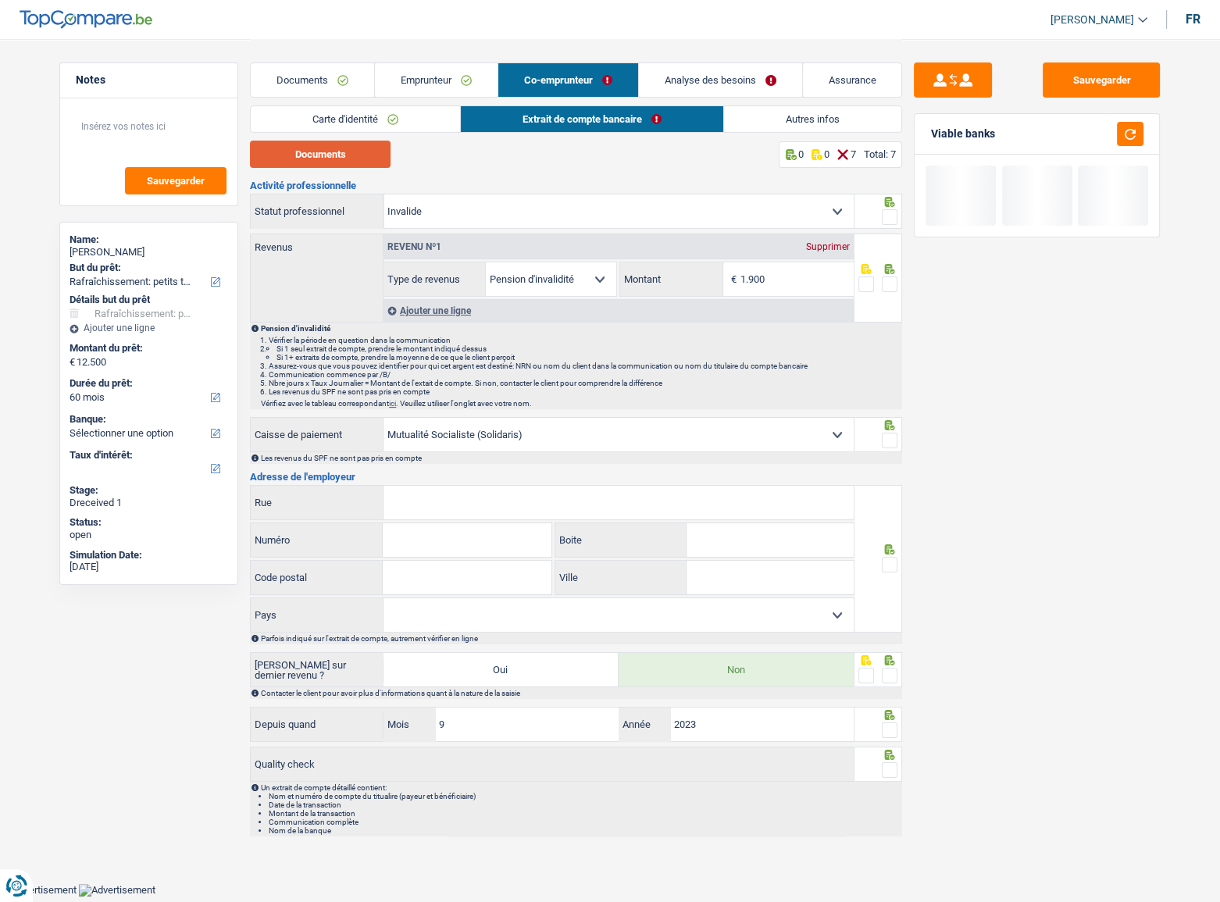
click at [363, 163] on button "Documents" at bounding box center [320, 154] width 141 height 27
